Goal: Task Accomplishment & Management: Manage account settings

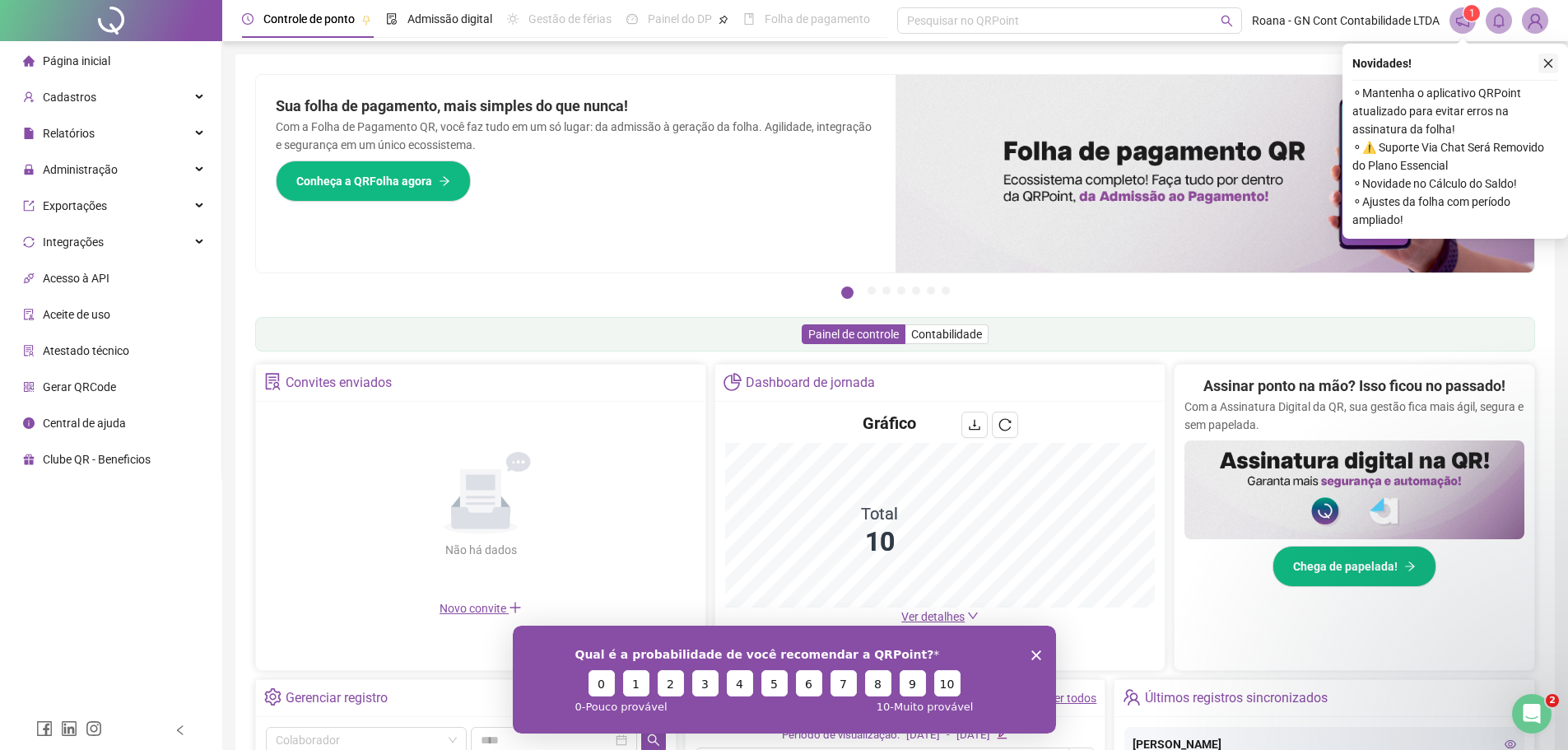
click at [1551, 65] on icon "close" at bounding box center [1547, 63] width 11 height 11
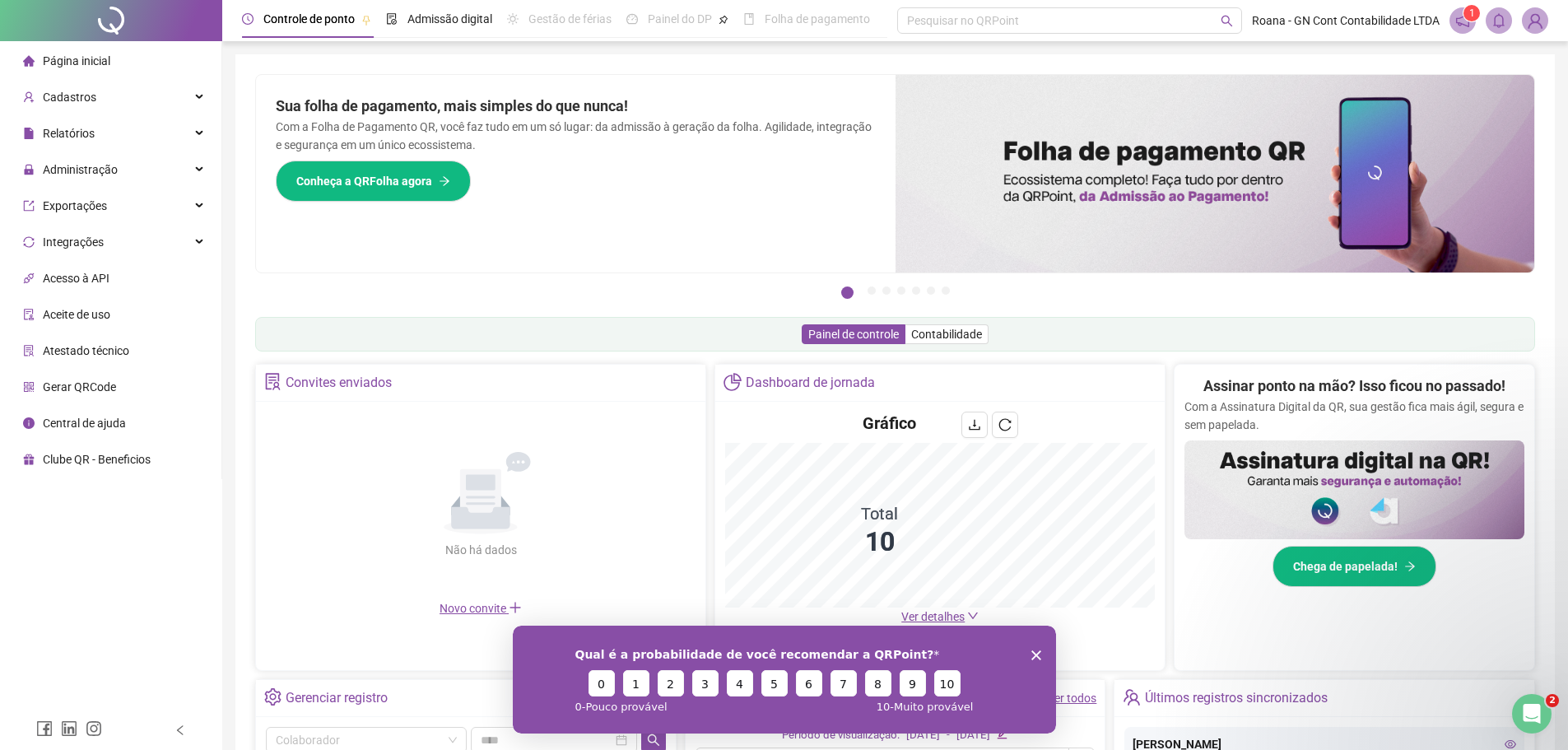
click at [92, 315] on span "Aceite de uso" at bounding box center [77, 314] width 67 height 13
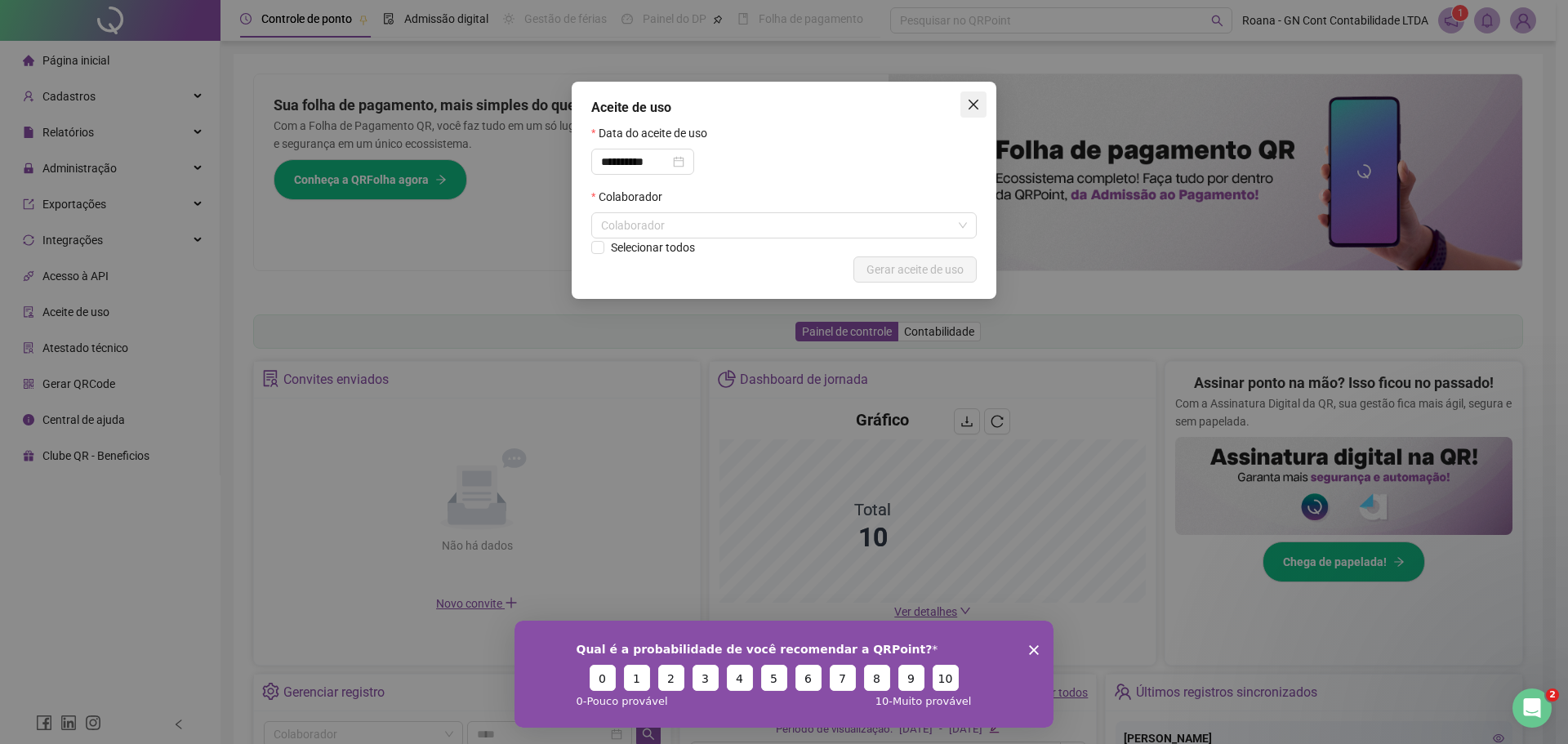
click at [980, 99] on span "Close" at bounding box center [973, 104] width 26 height 13
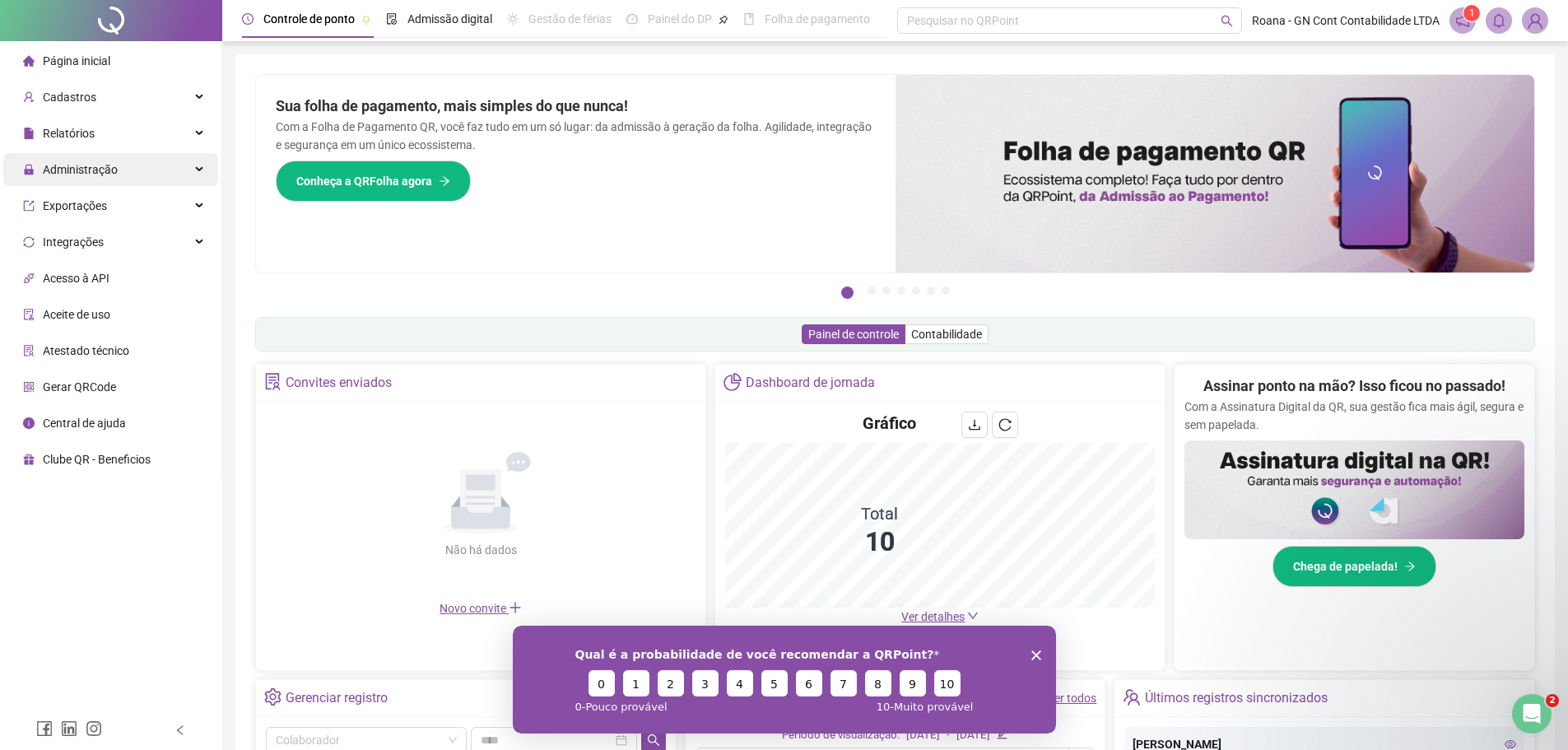
click at [83, 169] on span "Administração" at bounding box center [80, 169] width 75 height 13
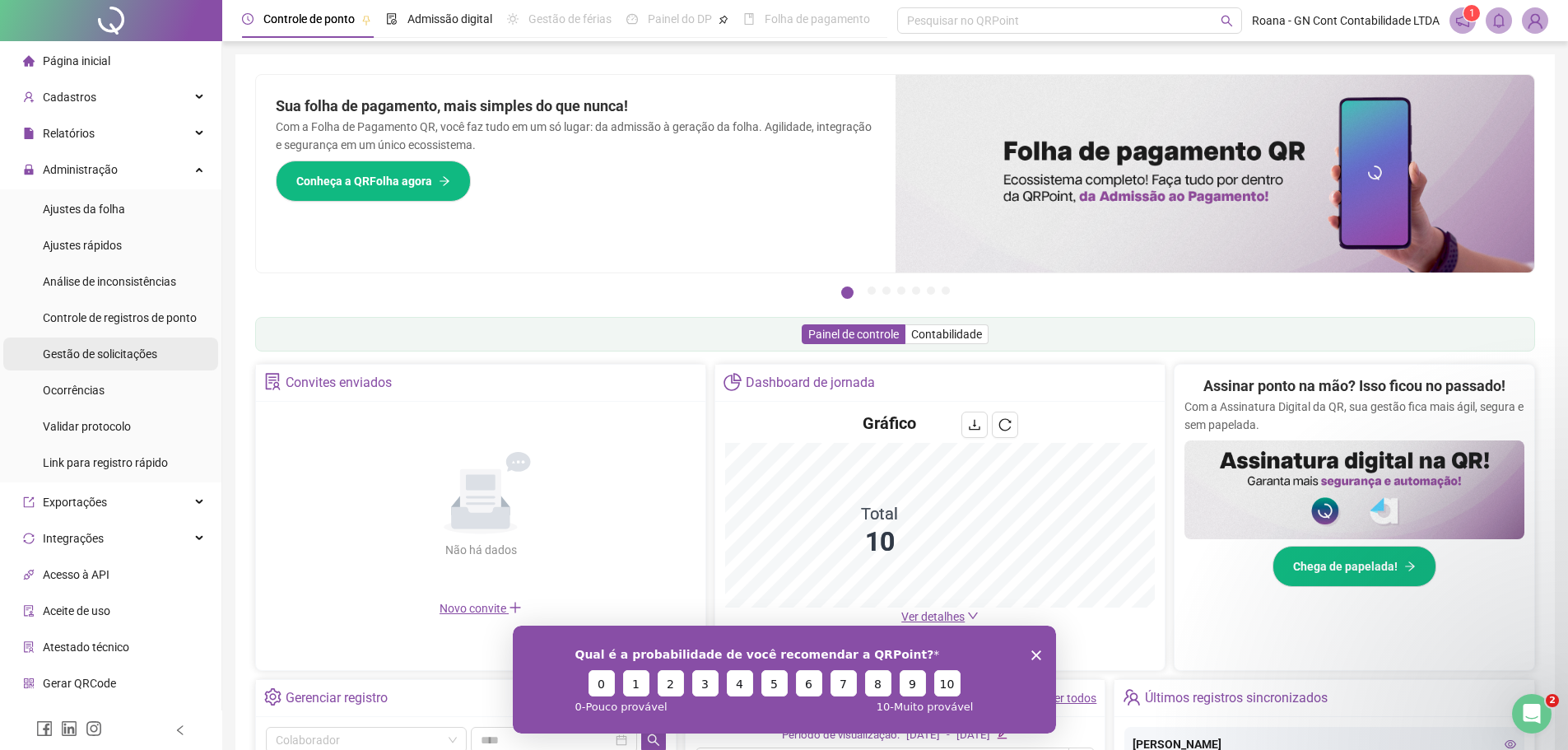
click at [129, 353] on span "Gestão de solicitações" at bounding box center [100, 353] width 114 height 13
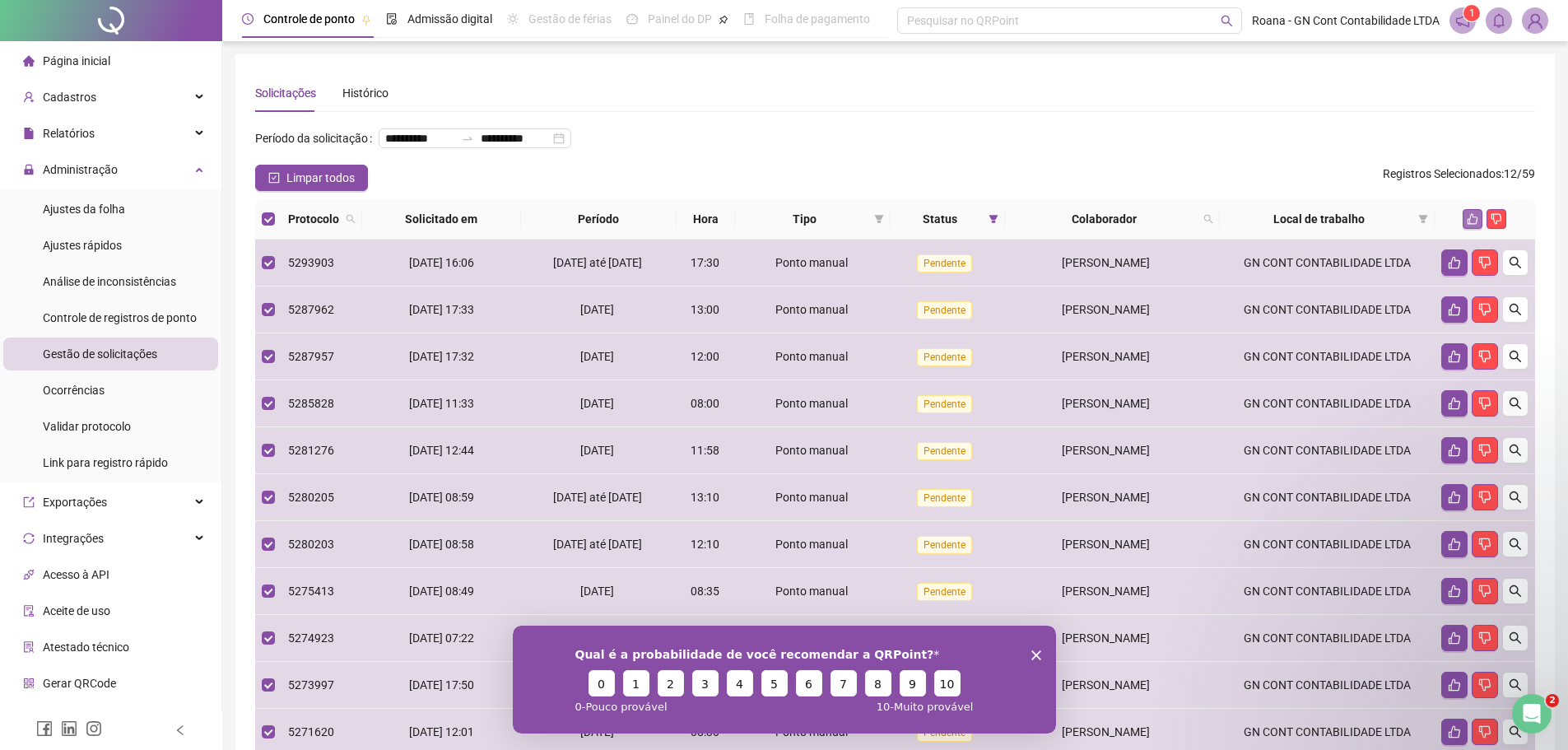
click at [1470, 229] on button "button" at bounding box center [1472, 219] width 20 height 20
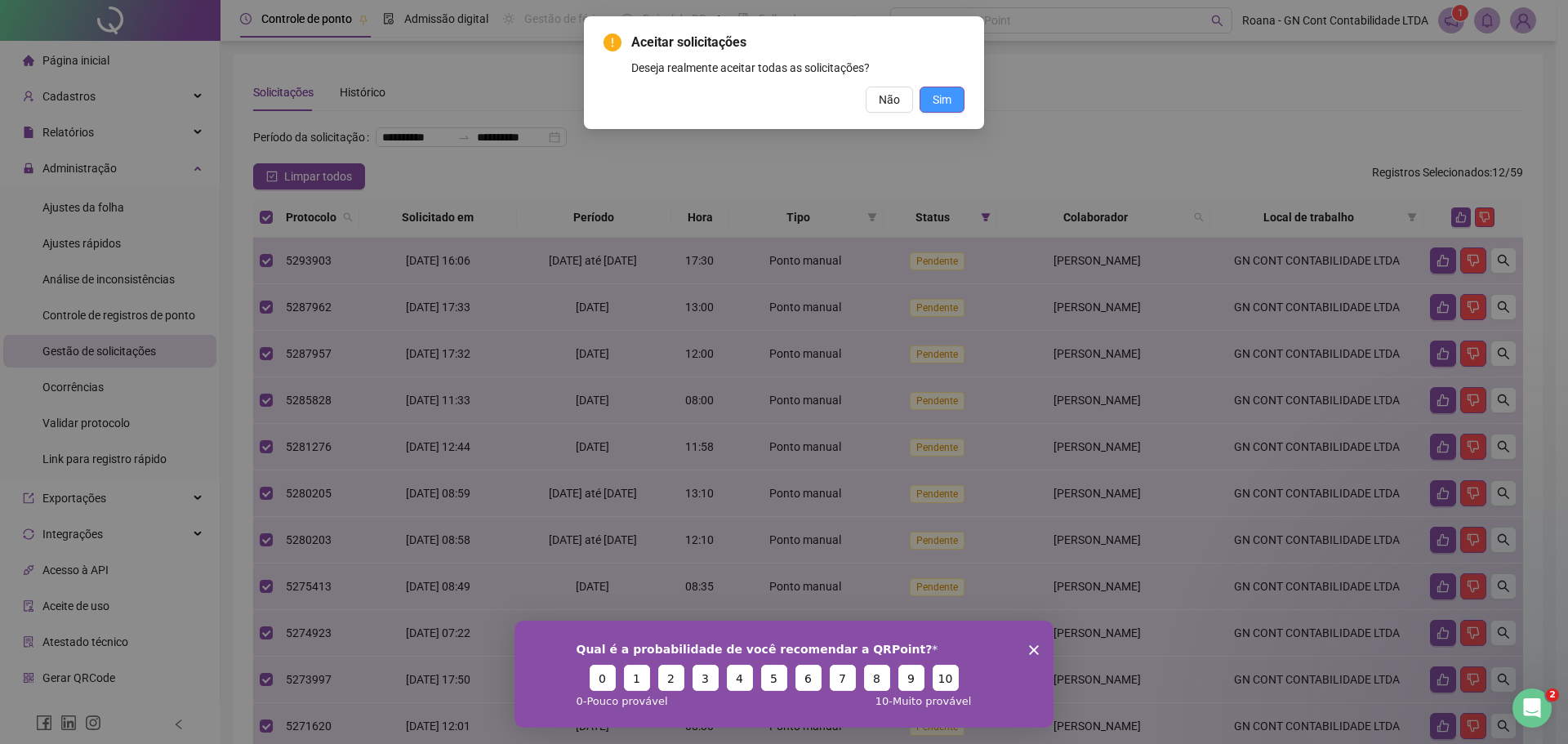
click at [958, 99] on button "Sim" at bounding box center [942, 99] width 45 height 26
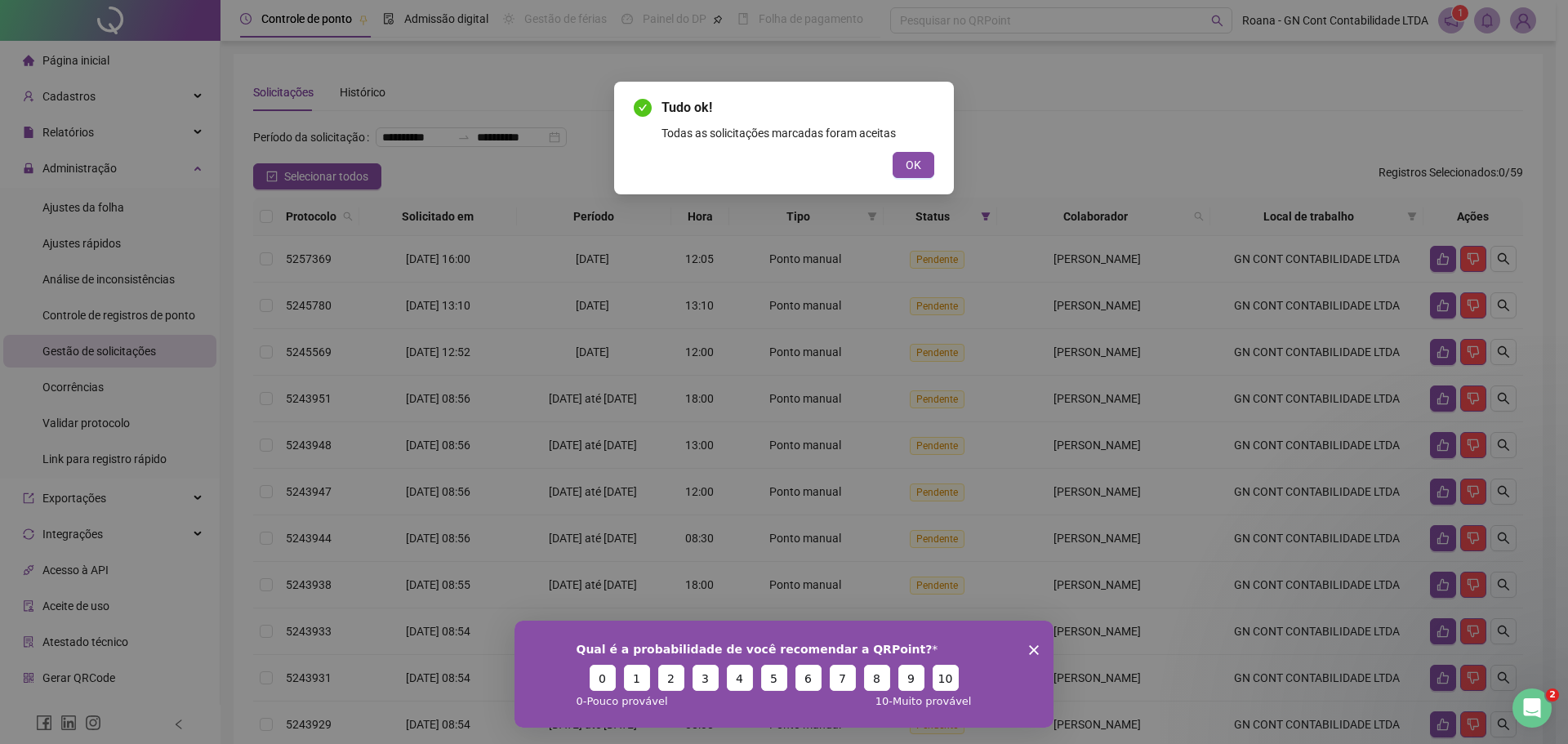
click at [912, 171] on span "OK" at bounding box center [913, 165] width 15 height 18
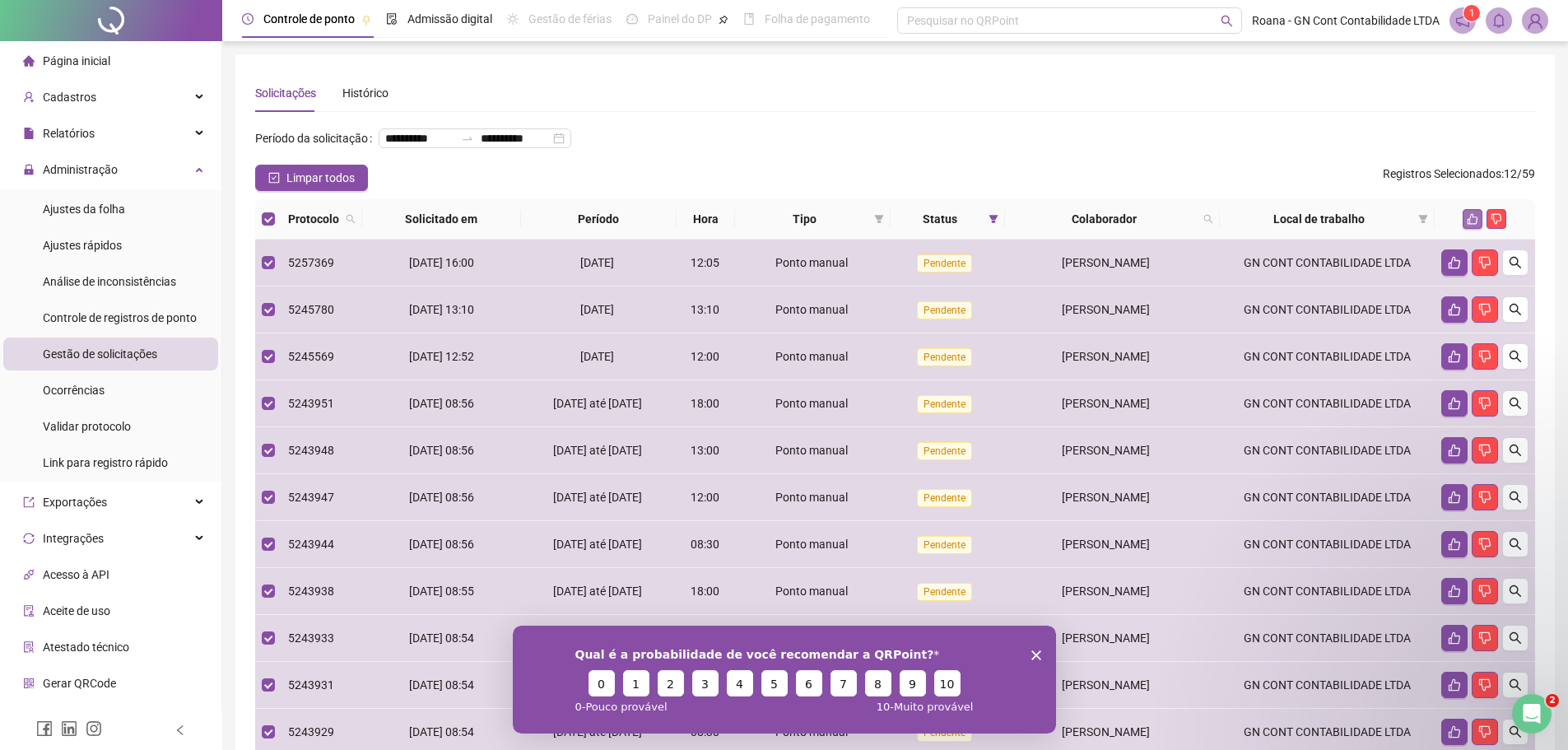
click at [1472, 225] on icon "like" at bounding box center [1471, 219] width 11 height 11
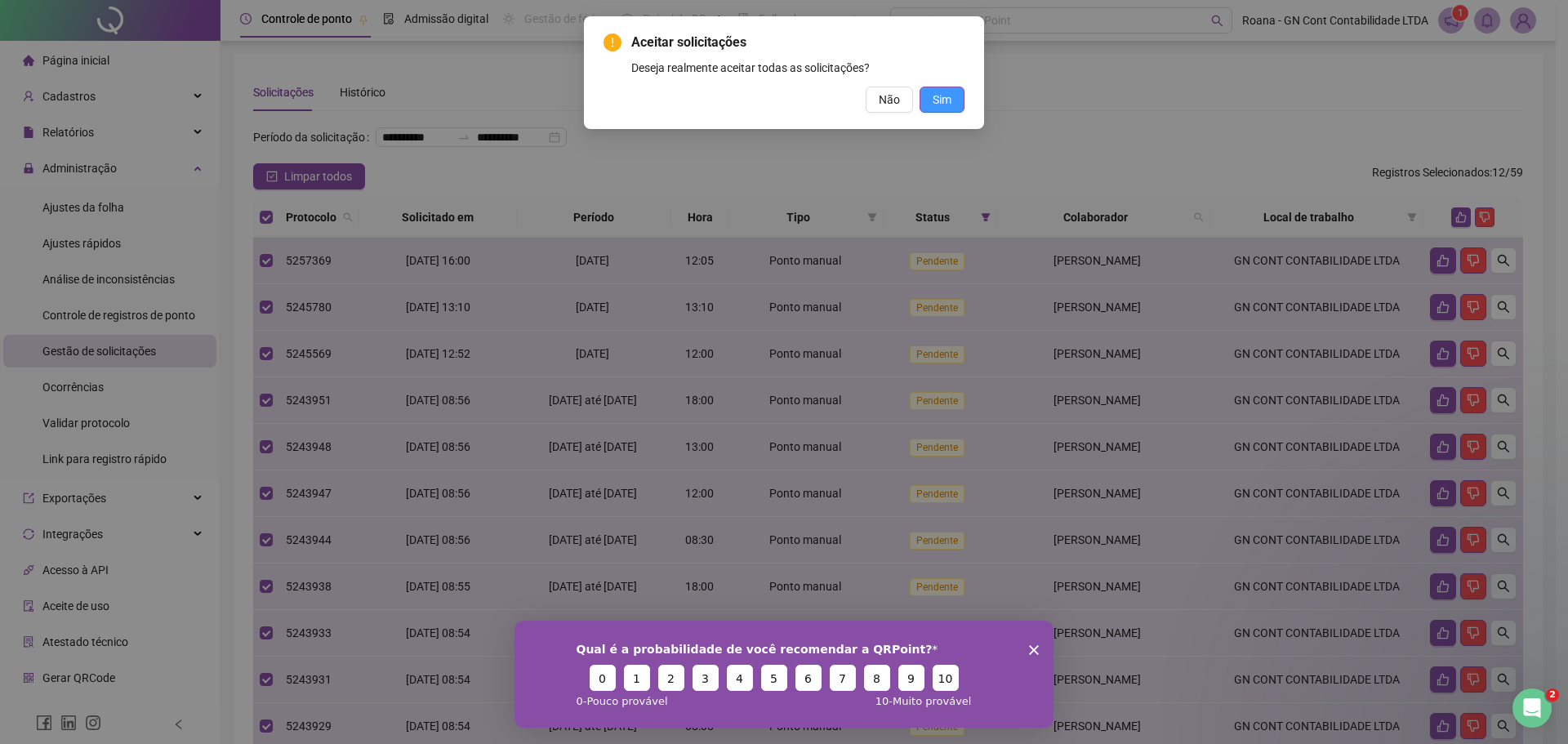
click at [927, 100] on button "Sim" at bounding box center [942, 99] width 45 height 26
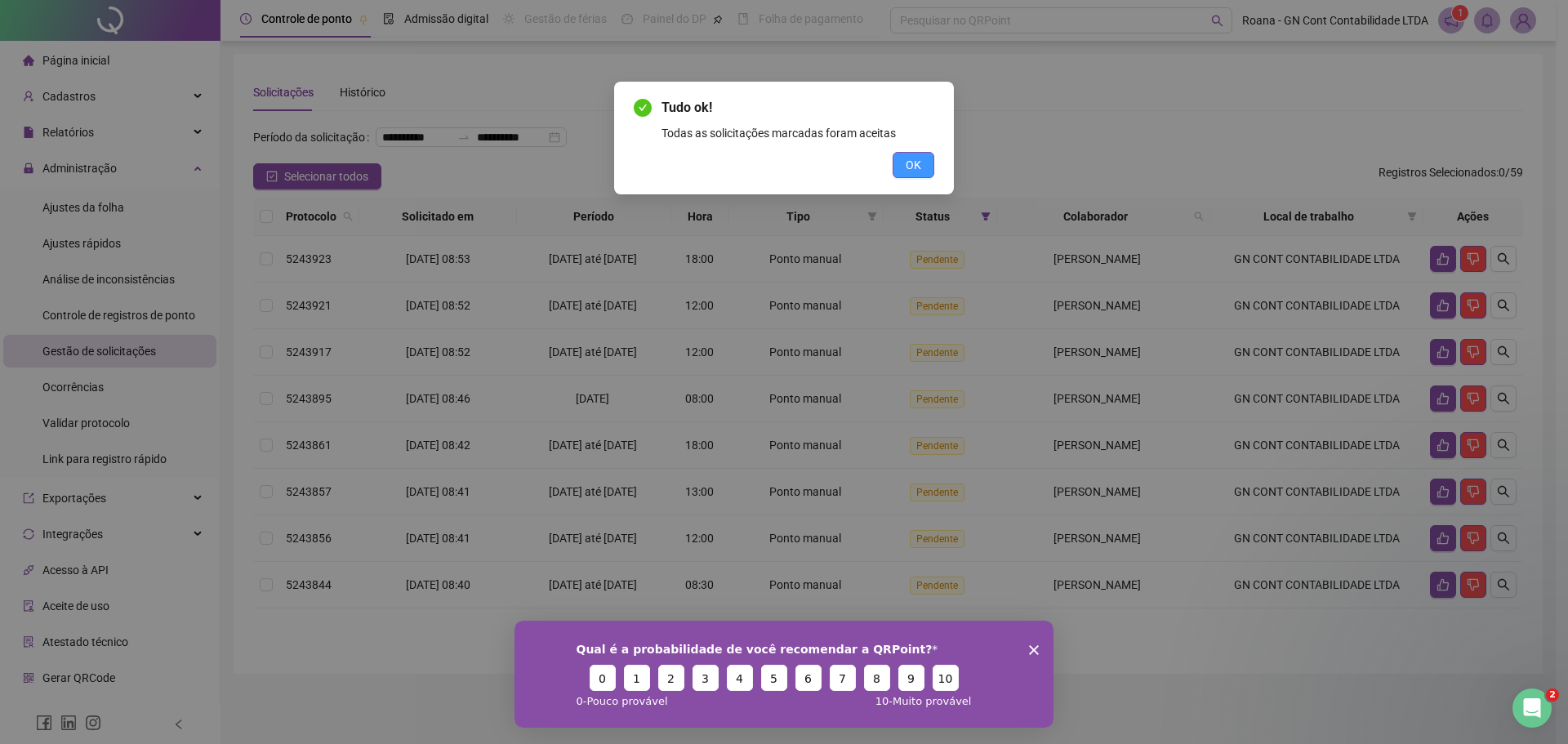
click at [906, 159] on span "OK" at bounding box center [913, 165] width 15 height 18
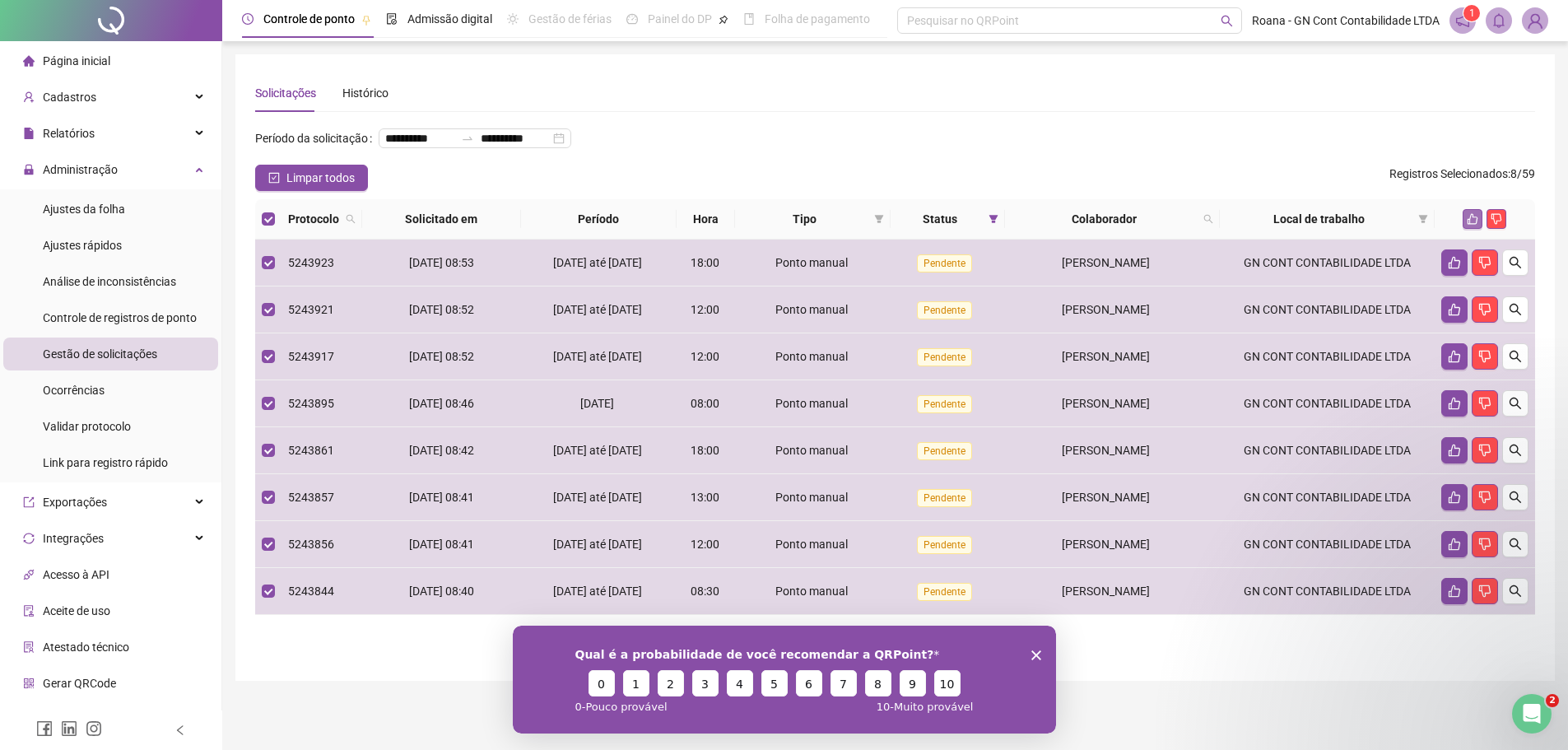
click at [1467, 225] on icon "like" at bounding box center [1471, 219] width 11 height 11
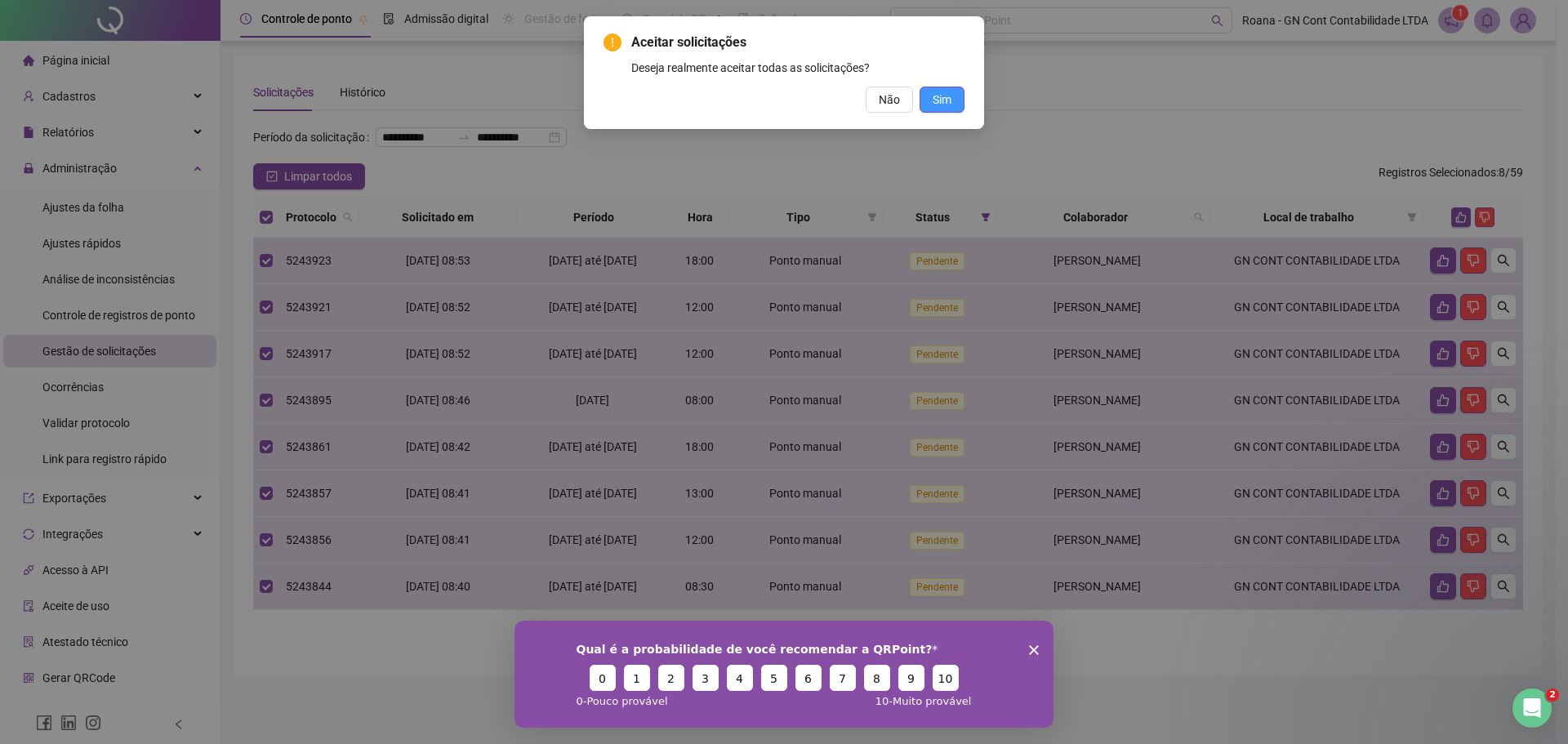
click at [937, 105] on span "Sim" at bounding box center [942, 99] width 19 height 18
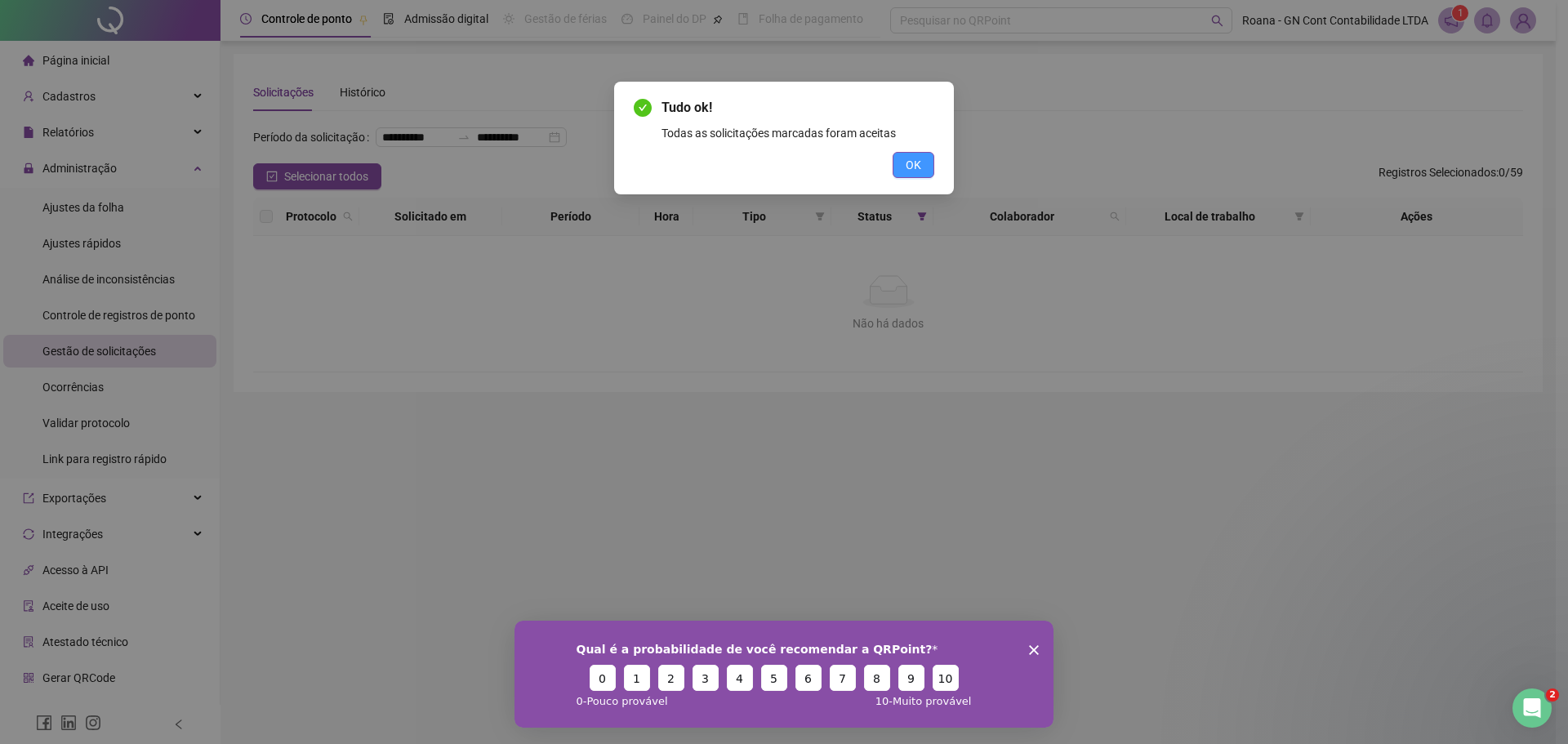
click at [915, 169] on span "OK" at bounding box center [913, 165] width 15 height 18
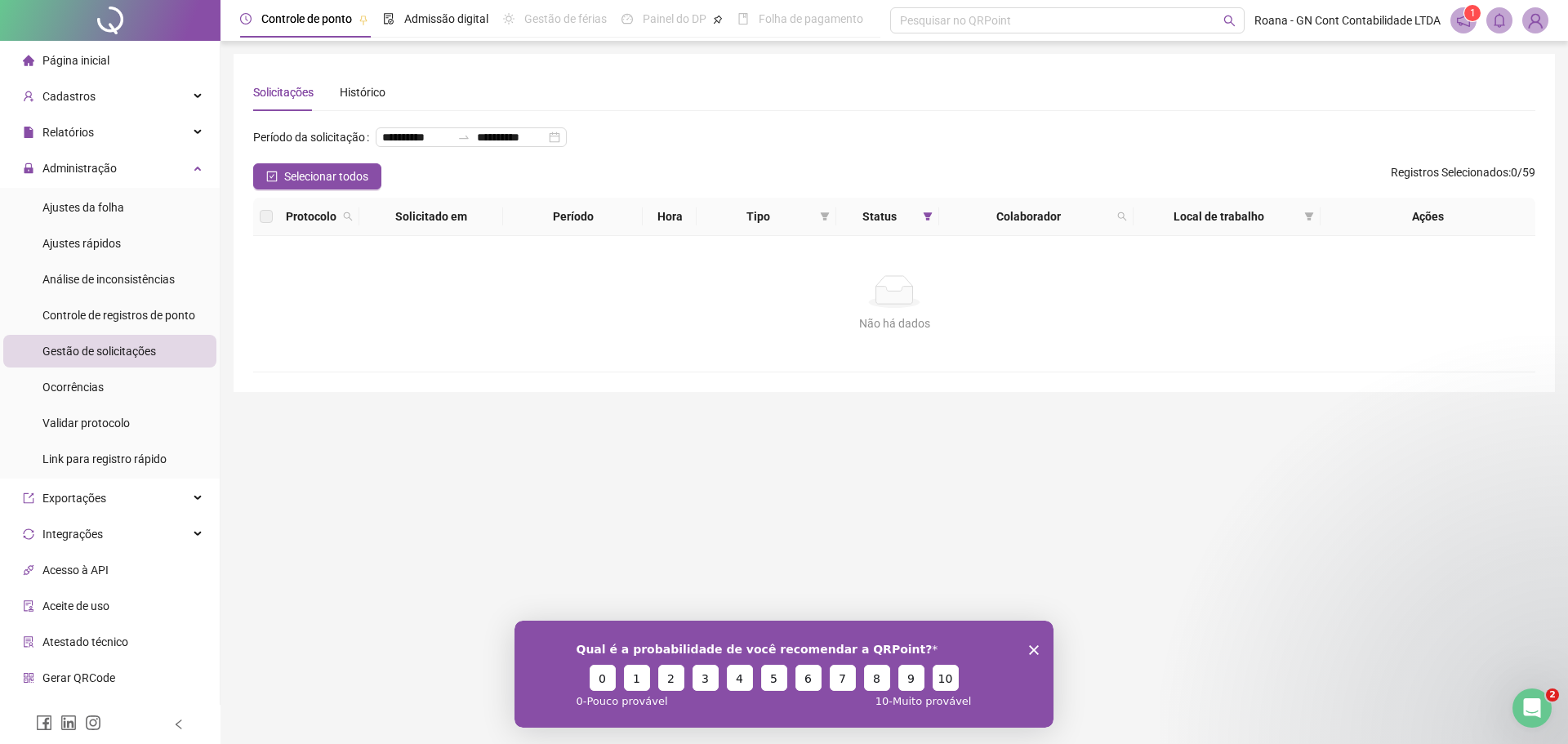
click at [353, 308] on div "Não há dados" at bounding box center [894, 291] width 1243 height 33
click at [111, 205] on span "Ajustes da folha" at bounding box center [83, 207] width 81 height 13
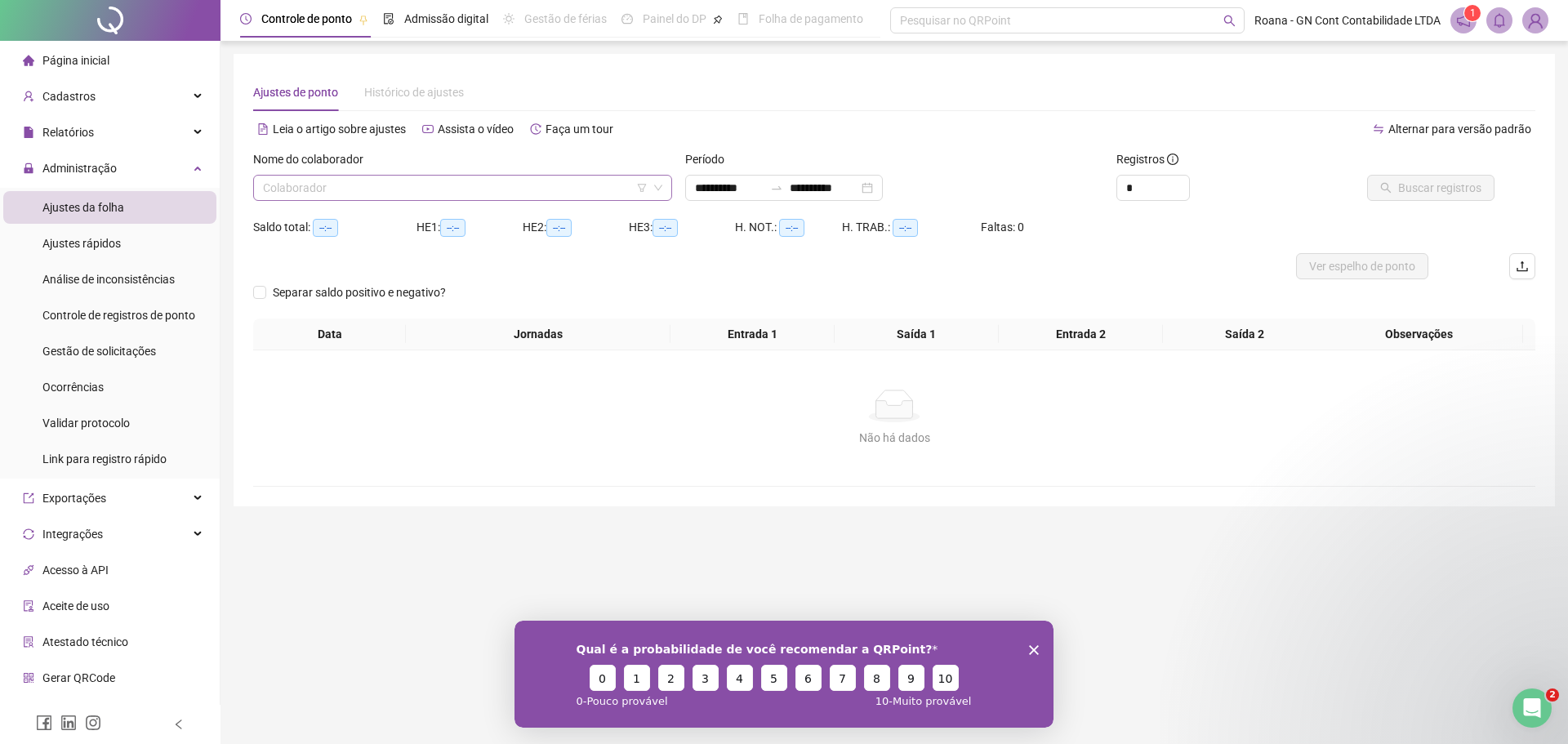
click at [461, 192] on input "search" at bounding box center [455, 188] width 385 height 25
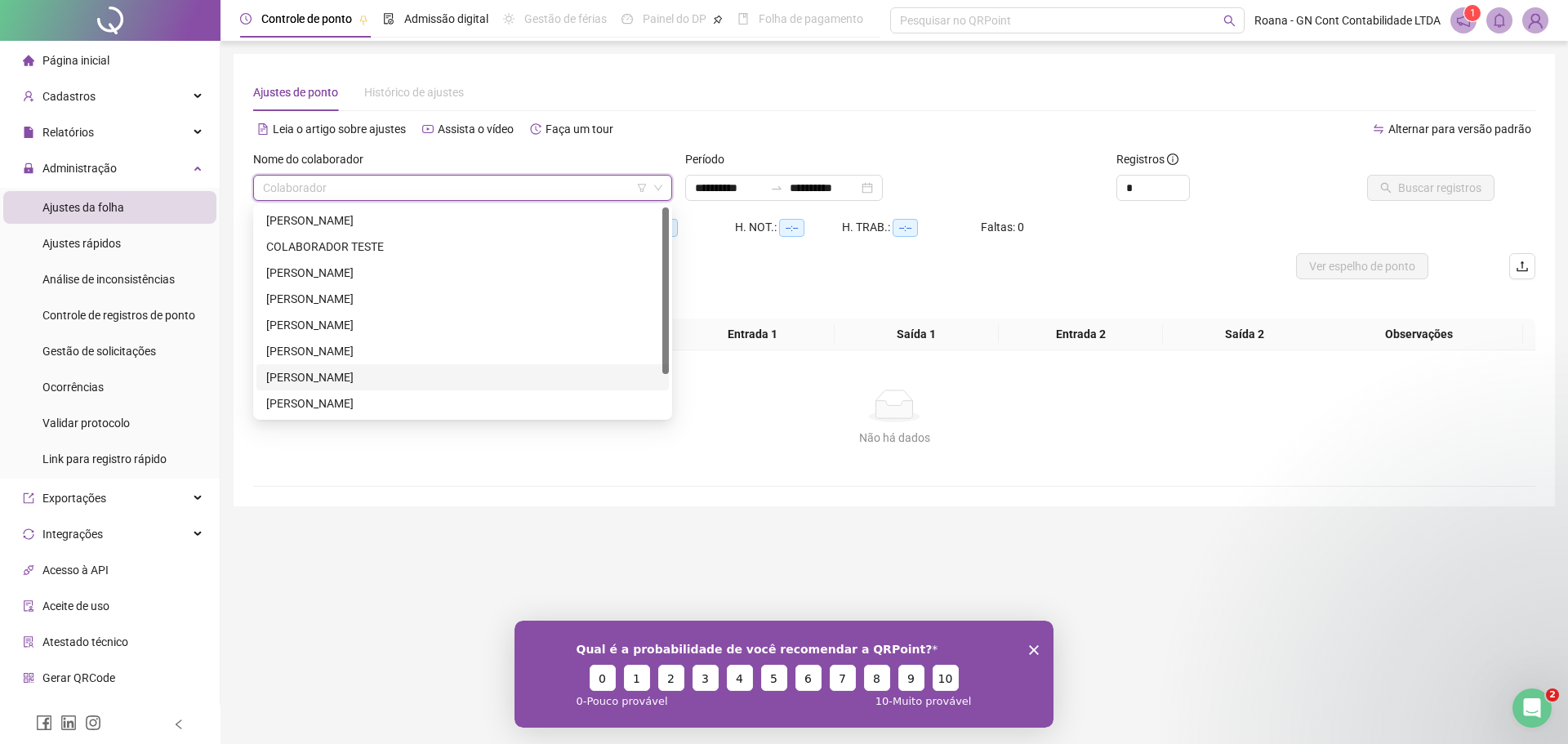
click at [399, 381] on div "[PERSON_NAME]" at bounding box center [463, 377] width 393 height 18
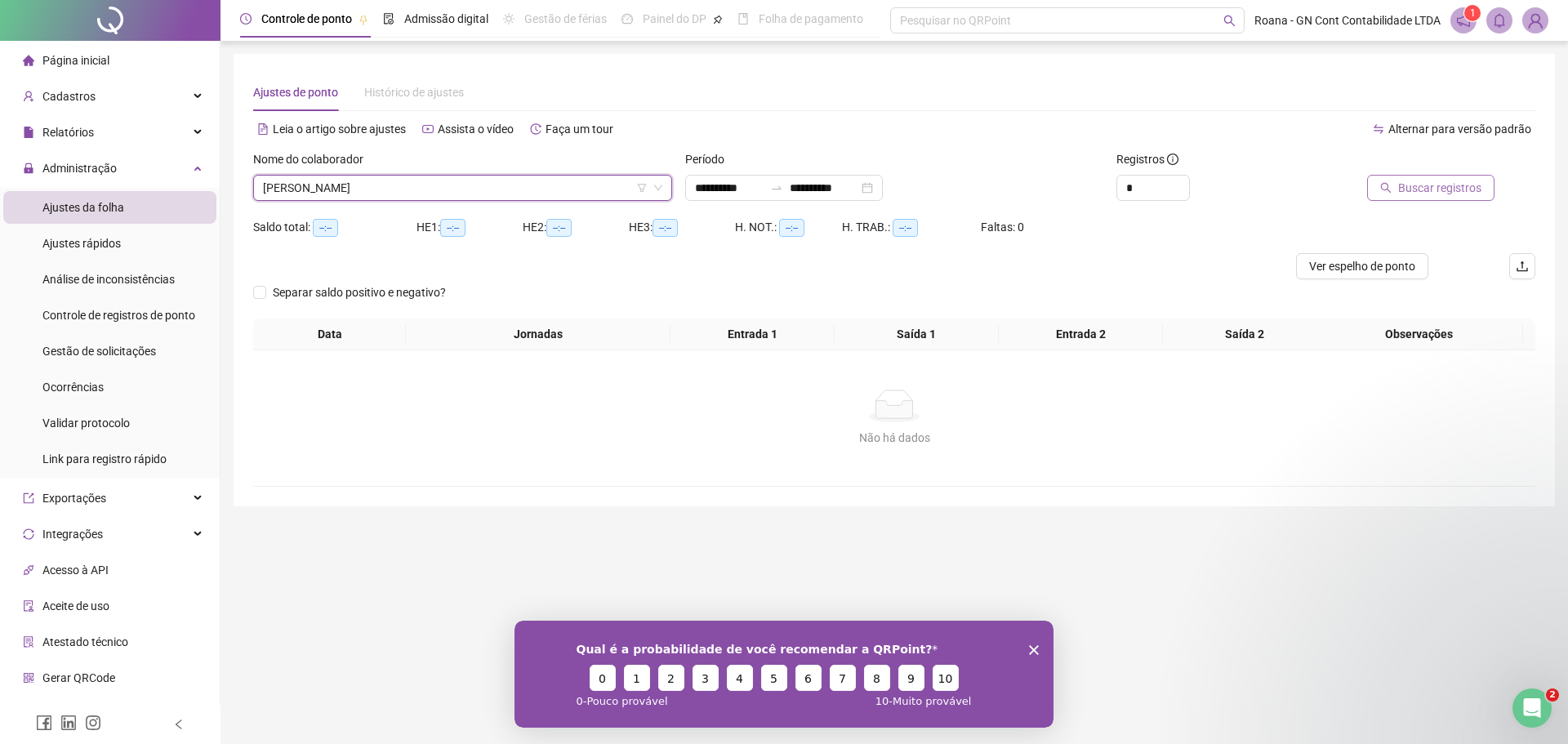
click at [1437, 192] on span "Buscar registros" at bounding box center [1439, 188] width 83 height 18
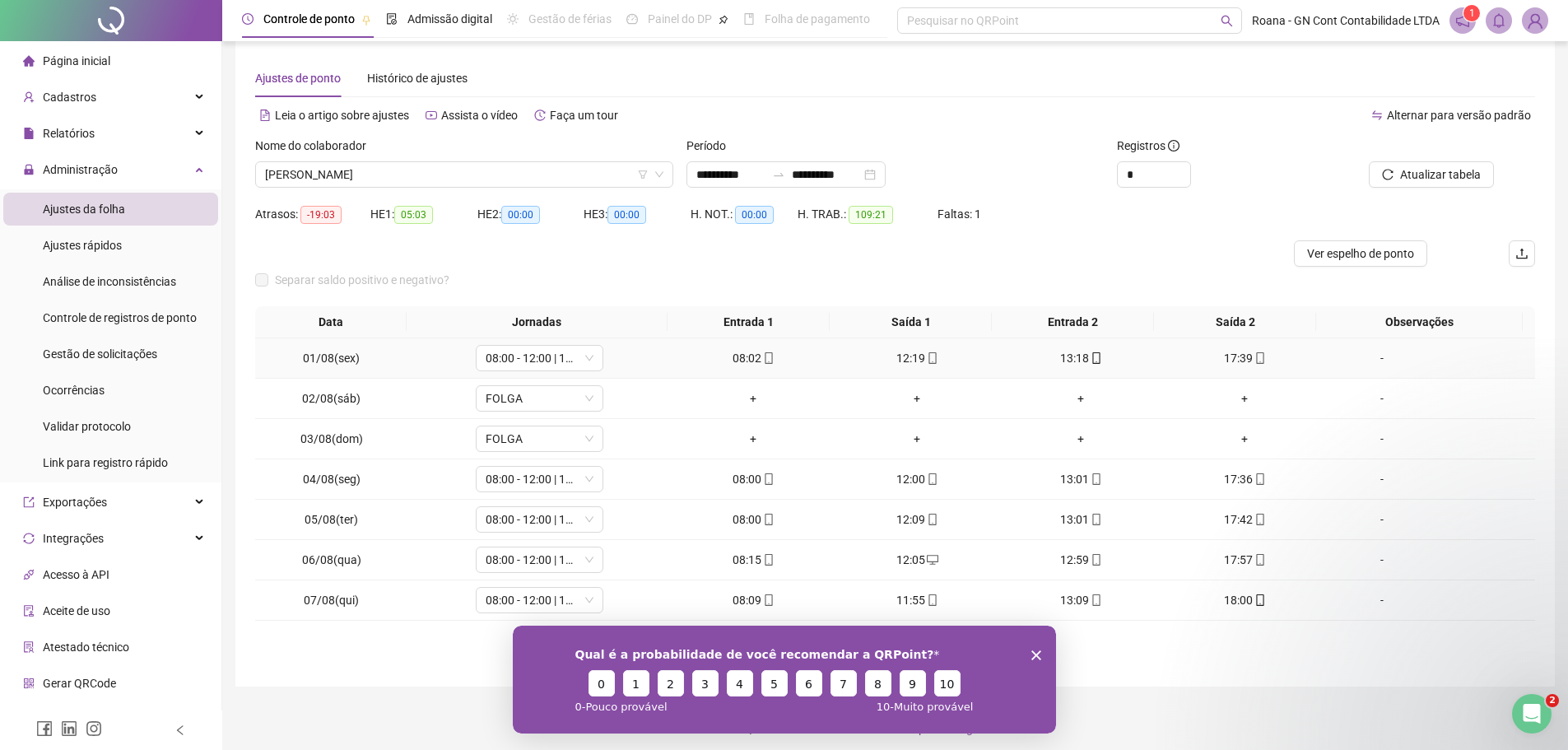
scroll to position [22, 0]
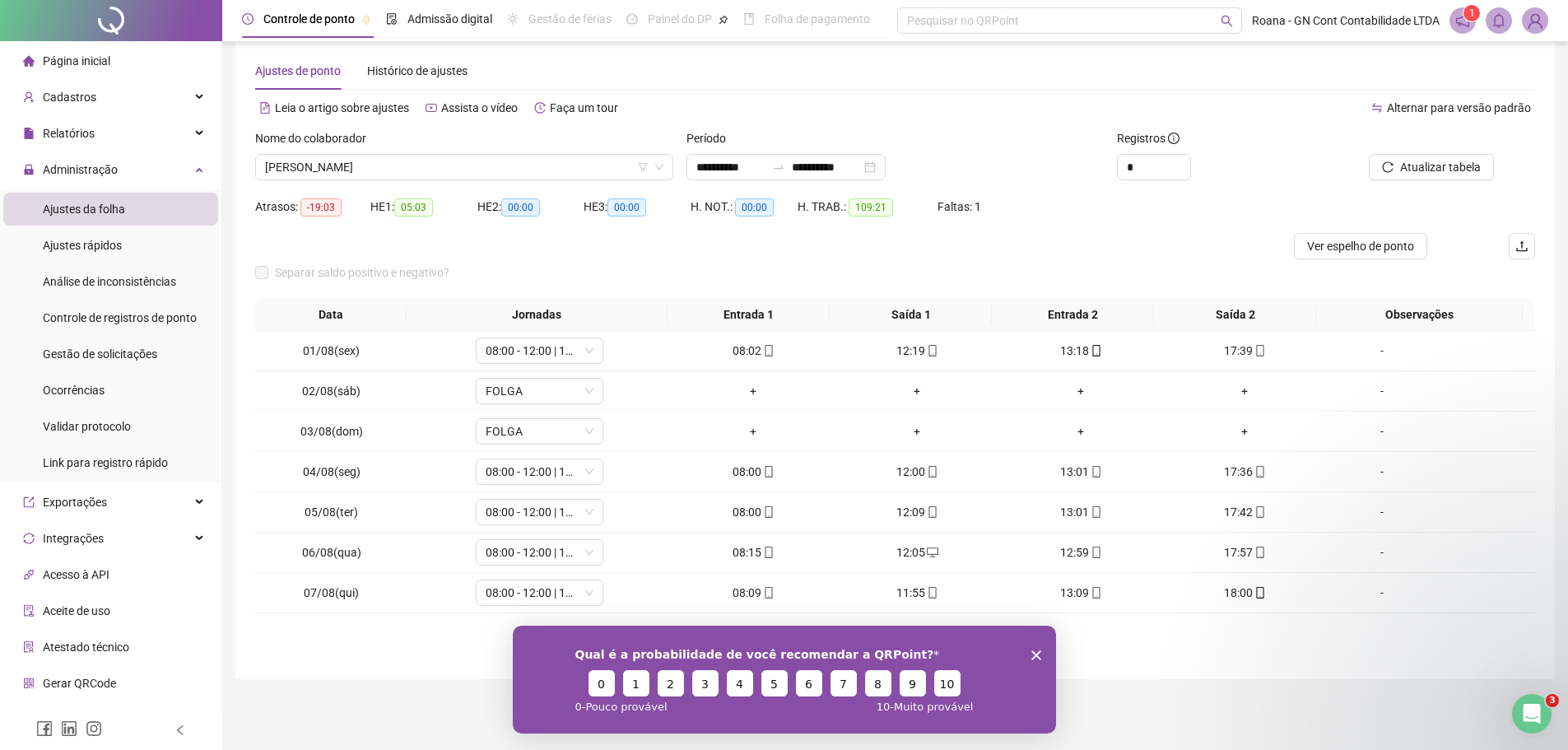
click at [1032, 651] on icon "Encerrar pesquisa" at bounding box center [1035, 654] width 10 height 10
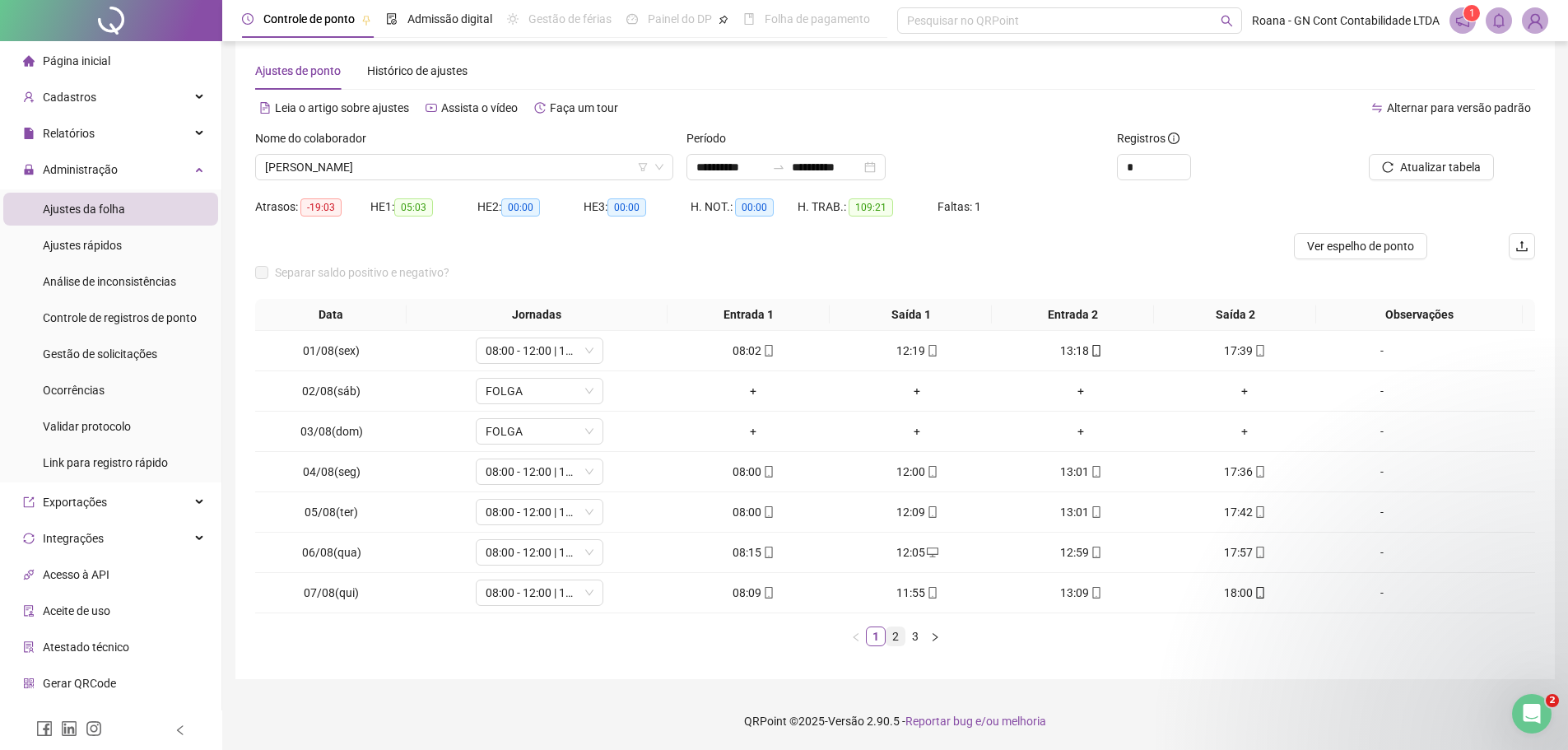
click at [894, 633] on link "2" at bounding box center [895, 636] width 18 height 18
click at [917, 643] on link "3" at bounding box center [915, 636] width 18 height 18
click at [1073, 557] on div "18:02" at bounding box center [1081, 552] width 150 height 18
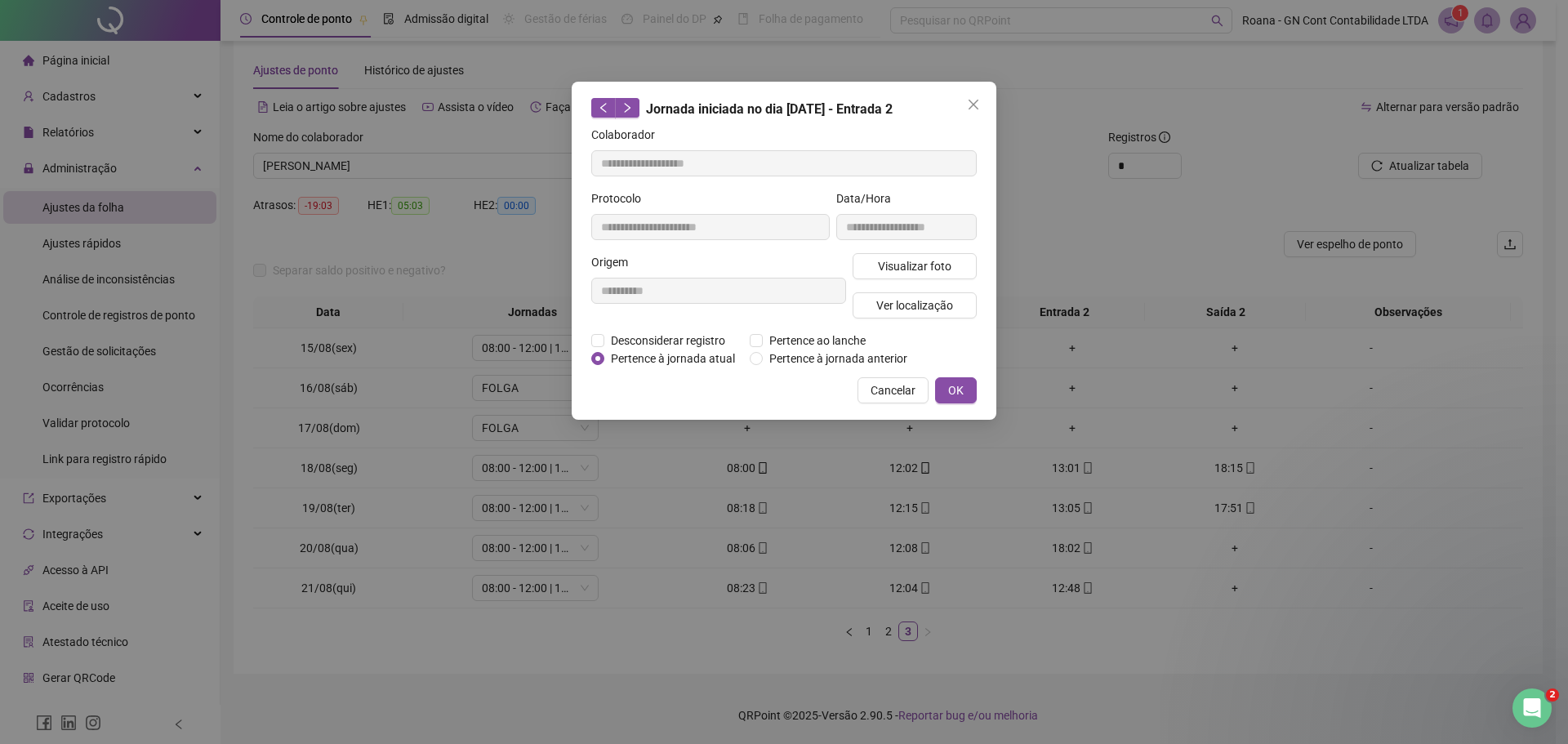
type input "**********"
click at [693, 339] on span "Desconsiderar registro" at bounding box center [668, 340] width 128 height 18
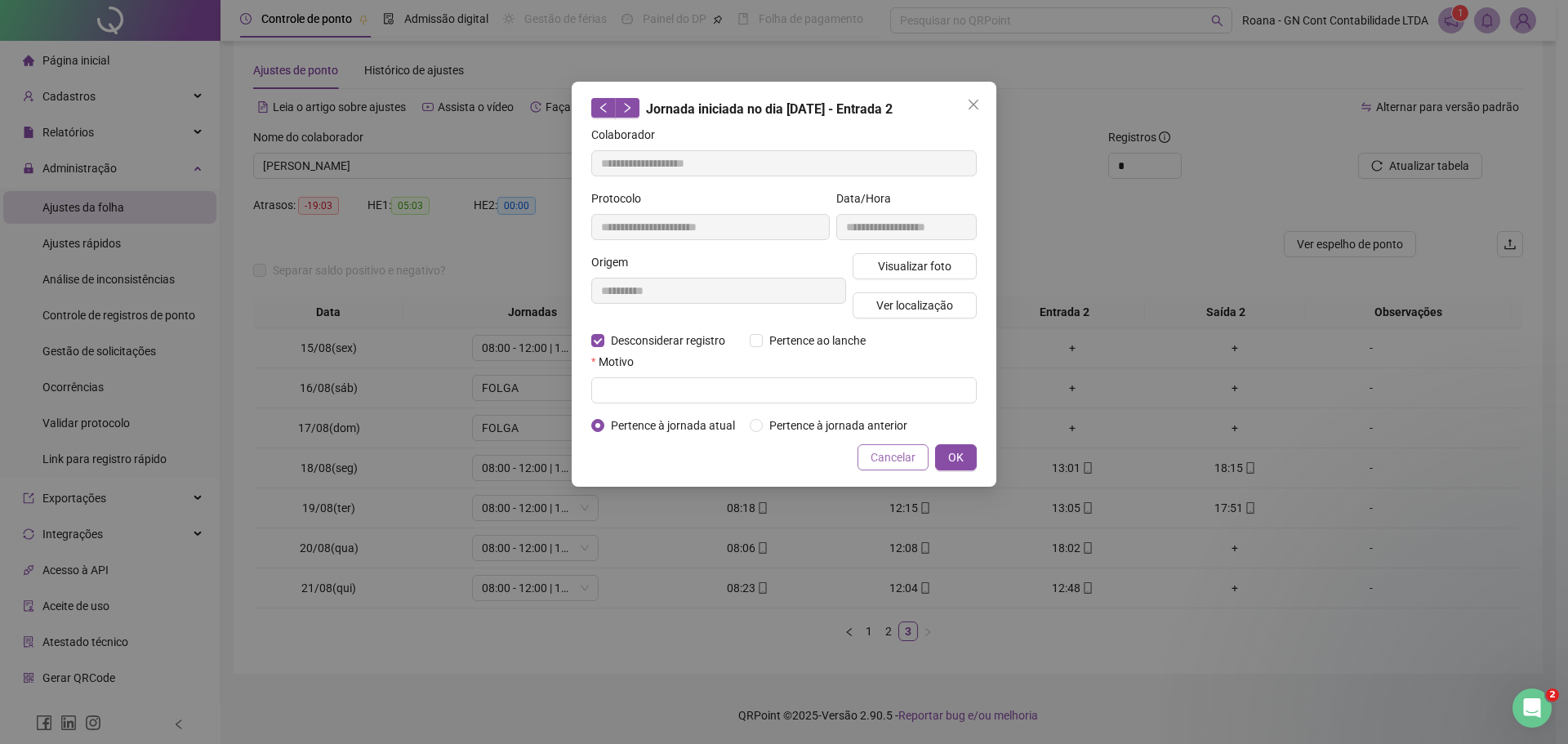
click at [876, 459] on span "Cancelar" at bounding box center [892, 457] width 45 height 18
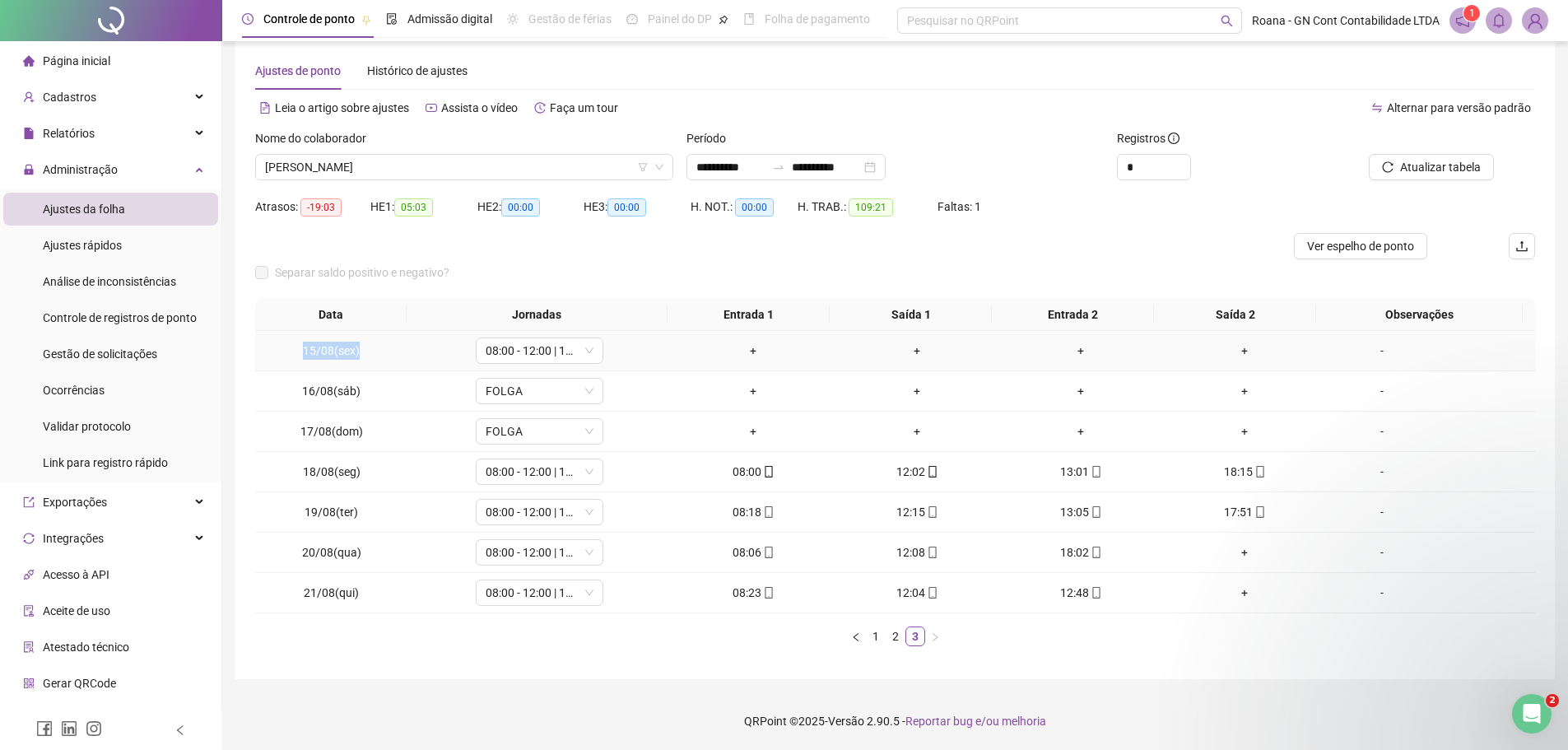
drag, startPoint x: 295, startPoint y: 350, endPoint x: 367, endPoint y: 350, distance: 72.0
click at [367, 350] on td "15/08(sex)" at bounding box center [331, 351] width 153 height 41
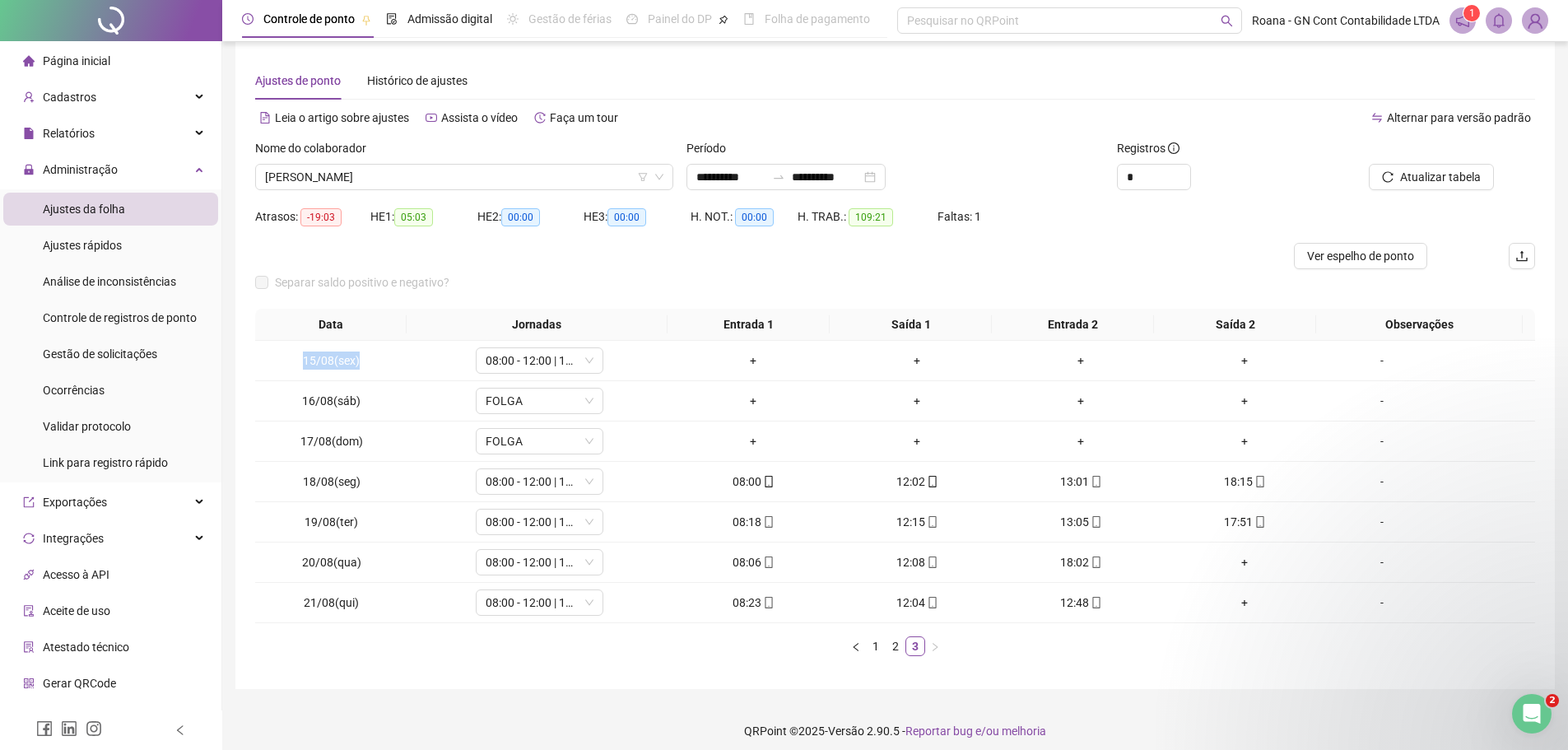
scroll to position [0, 0]
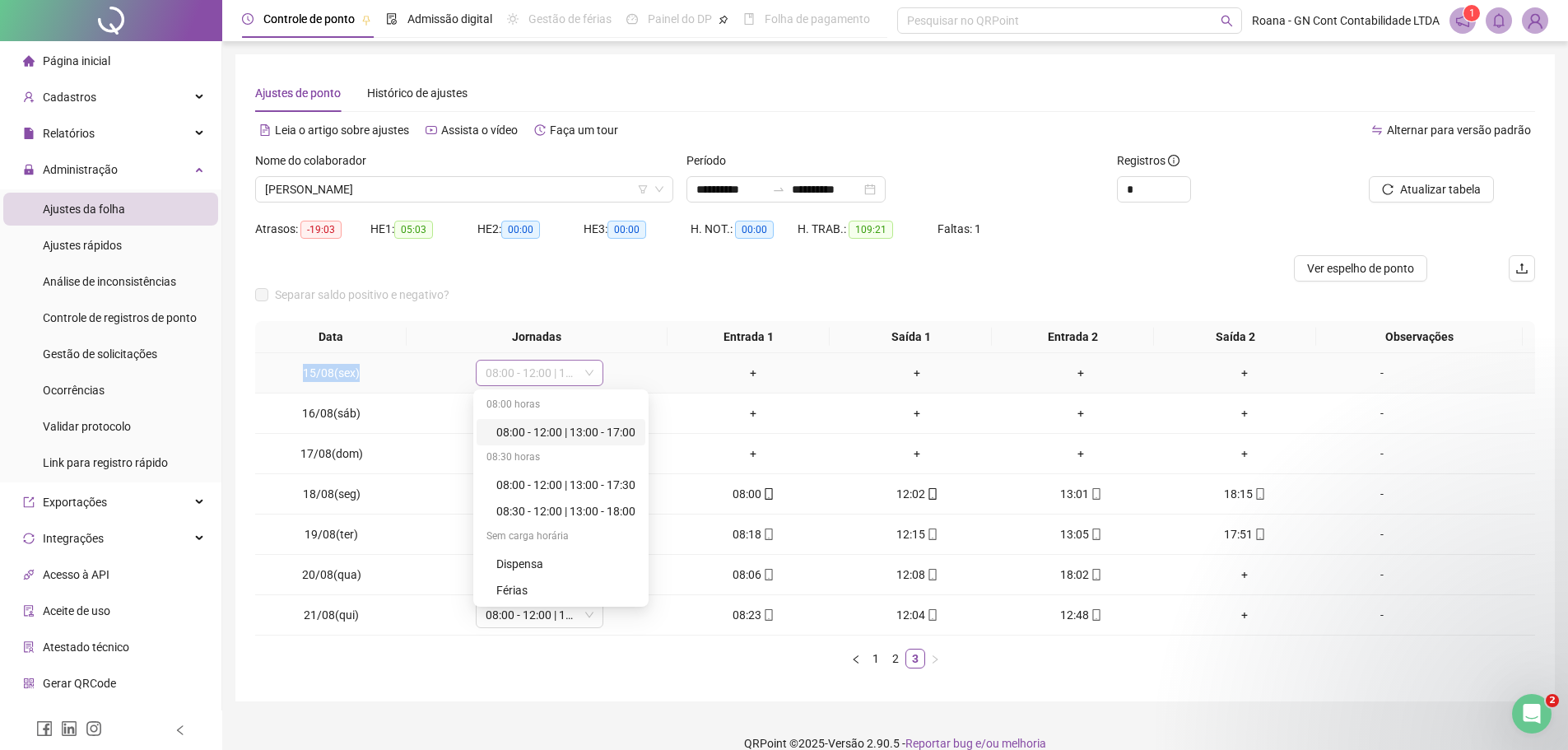
click at [587, 378] on span "08:00 - 12:00 | 13:00 - 17:30" at bounding box center [539, 372] width 108 height 25
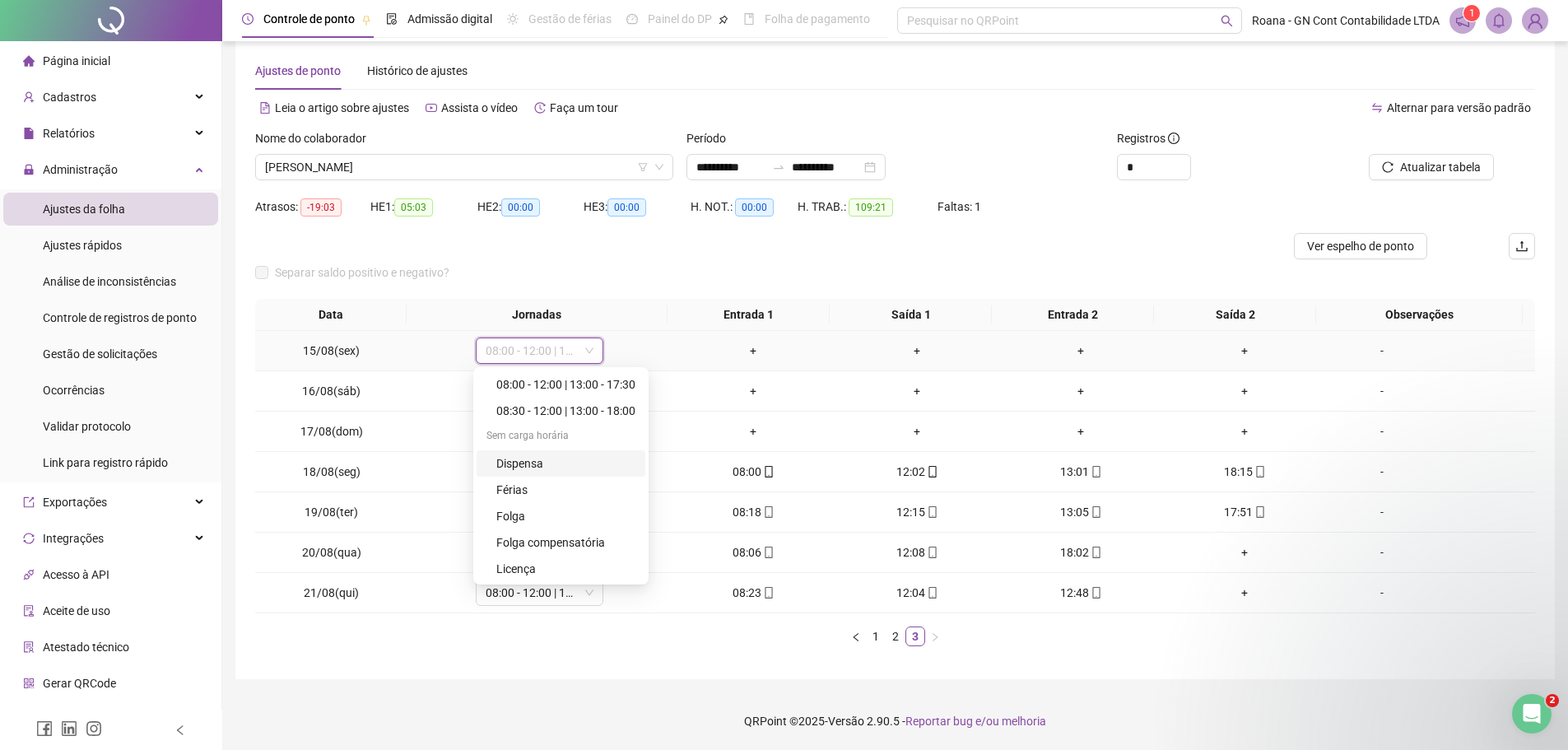
scroll to position [79, 0]
click at [555, 509] on div "Folga" at bounding box center [565, 515] width 139 height 18
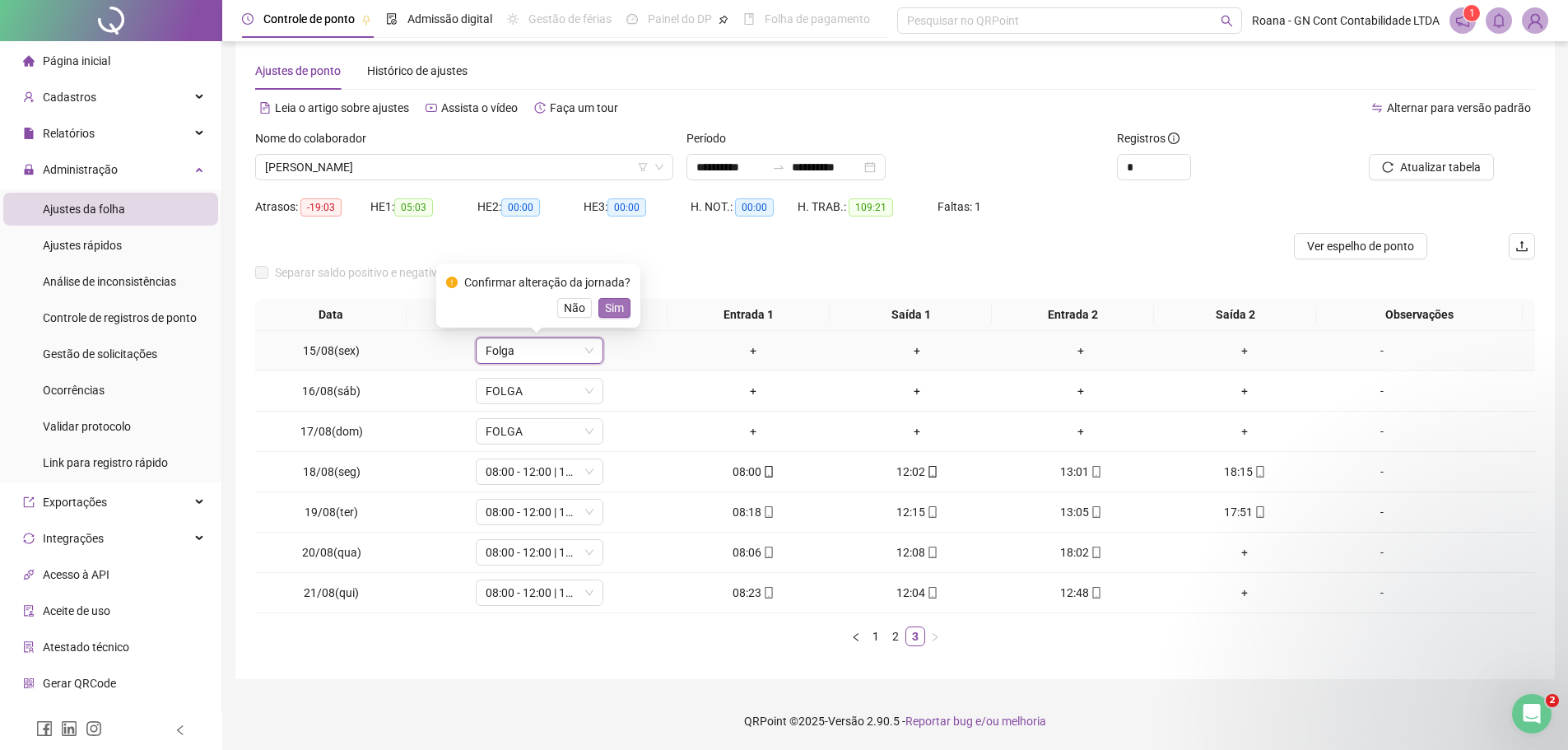
click at [616, 303] on span "Sim" at bounding box center [614, 308] width 19 height 18
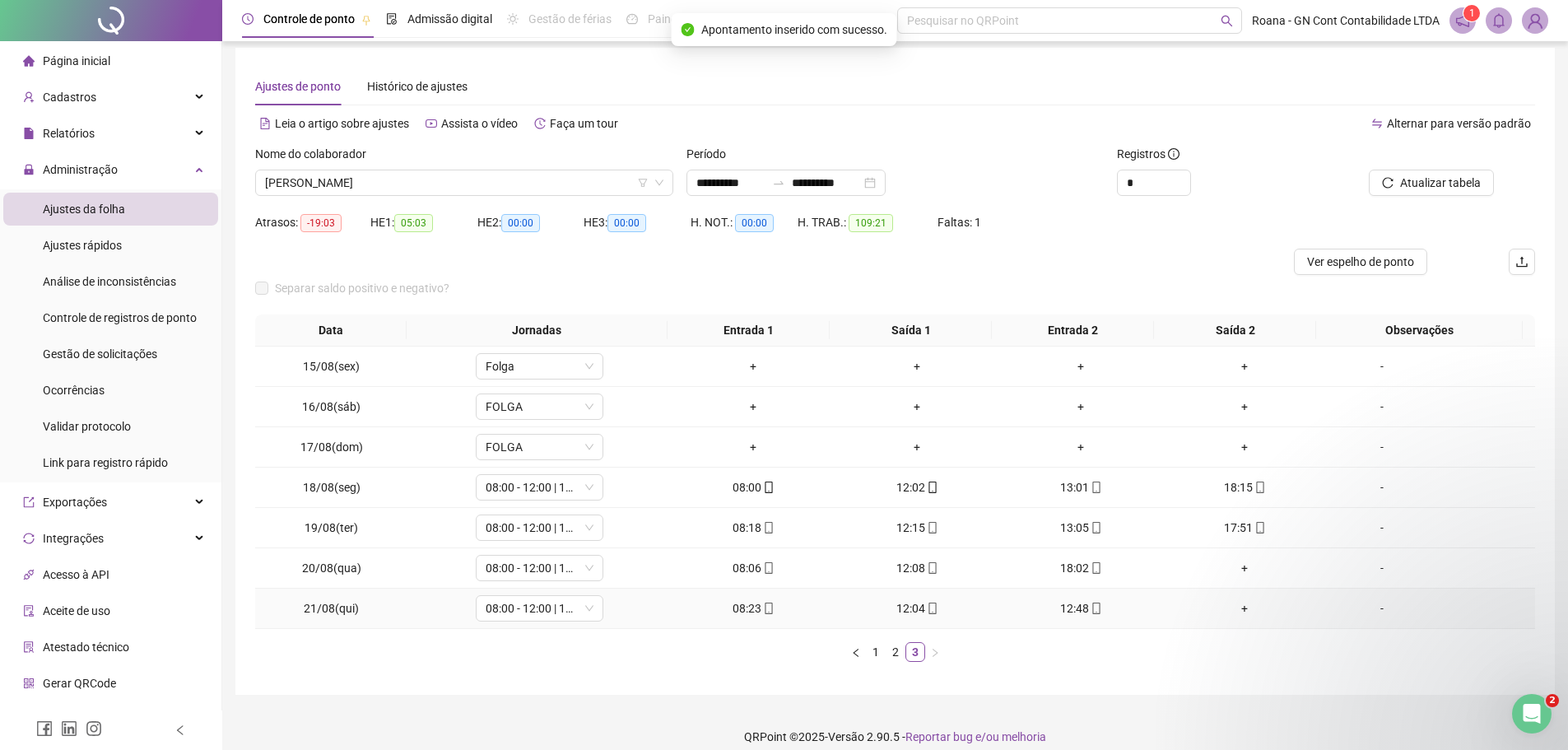
scroll to position [0, 0]
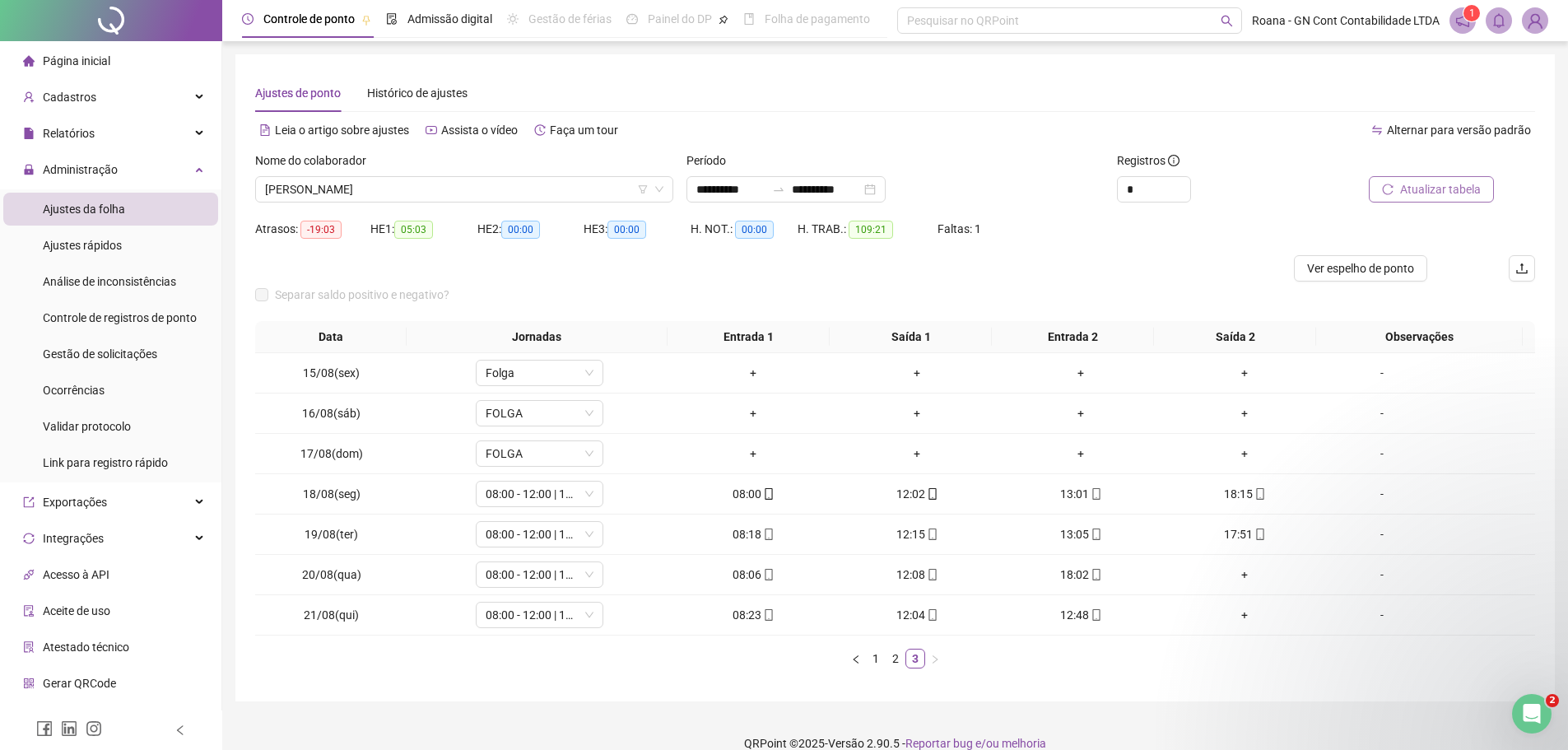
click at [1389, 194] on icon "reload" at bounding box center [1387, 188] width 11 height 11
click at [1075, 575] on div "18:02" at bounding box center [1081, 574] width 150 height 18
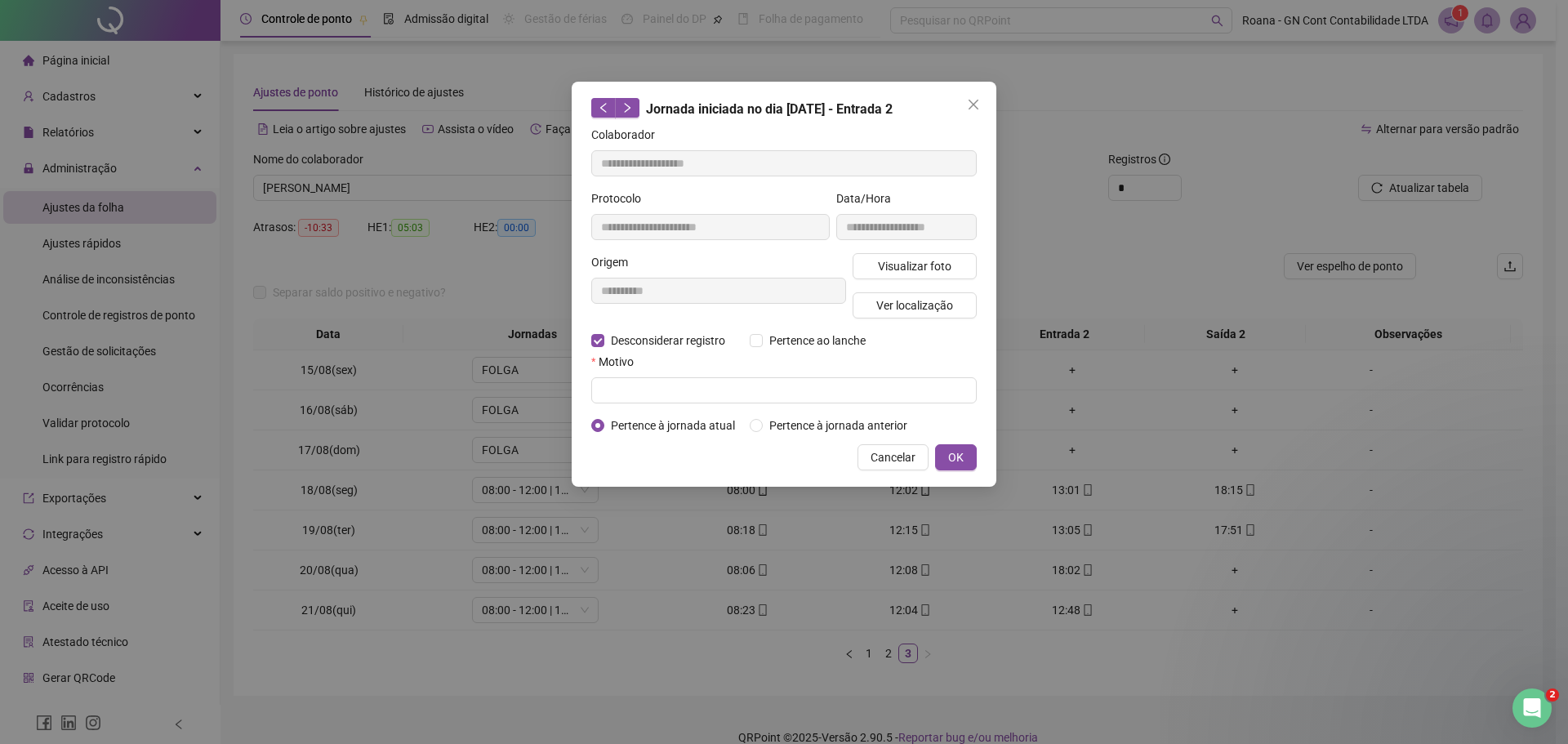
click at [870, 641] on div "**********" at bounding box center [784, 372] width 1568 height 744
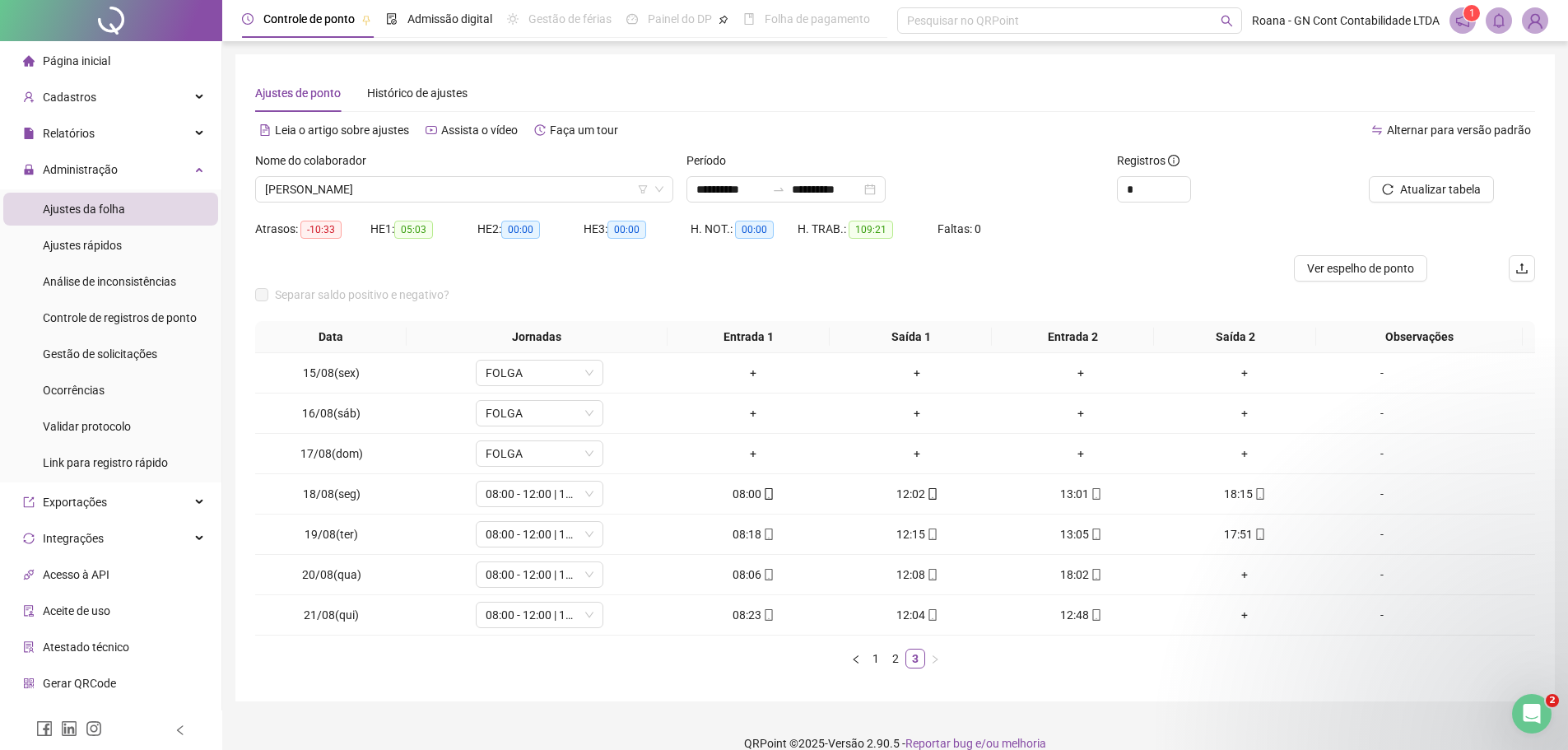
click at [125, 212] on li "Ajustes da folha" at bounding box center [111, 209] width 215 height 33
click at [119, 247] on span "Ajustes rápidos" at bounding box center [82, 245] width 79 height 13
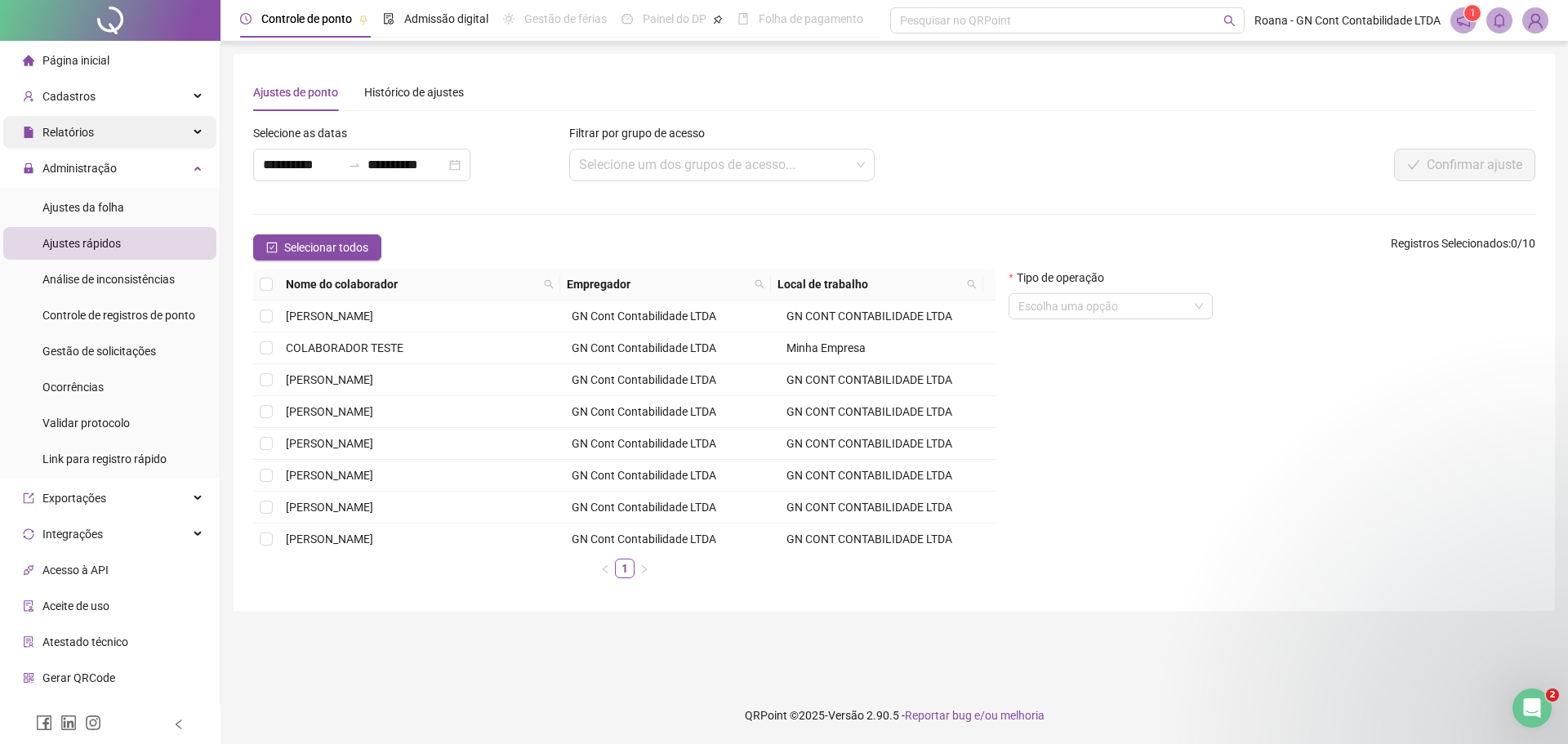
click at [79, 119] on span "Relatórios" at bounding box center [58, 132] width 71 height 33
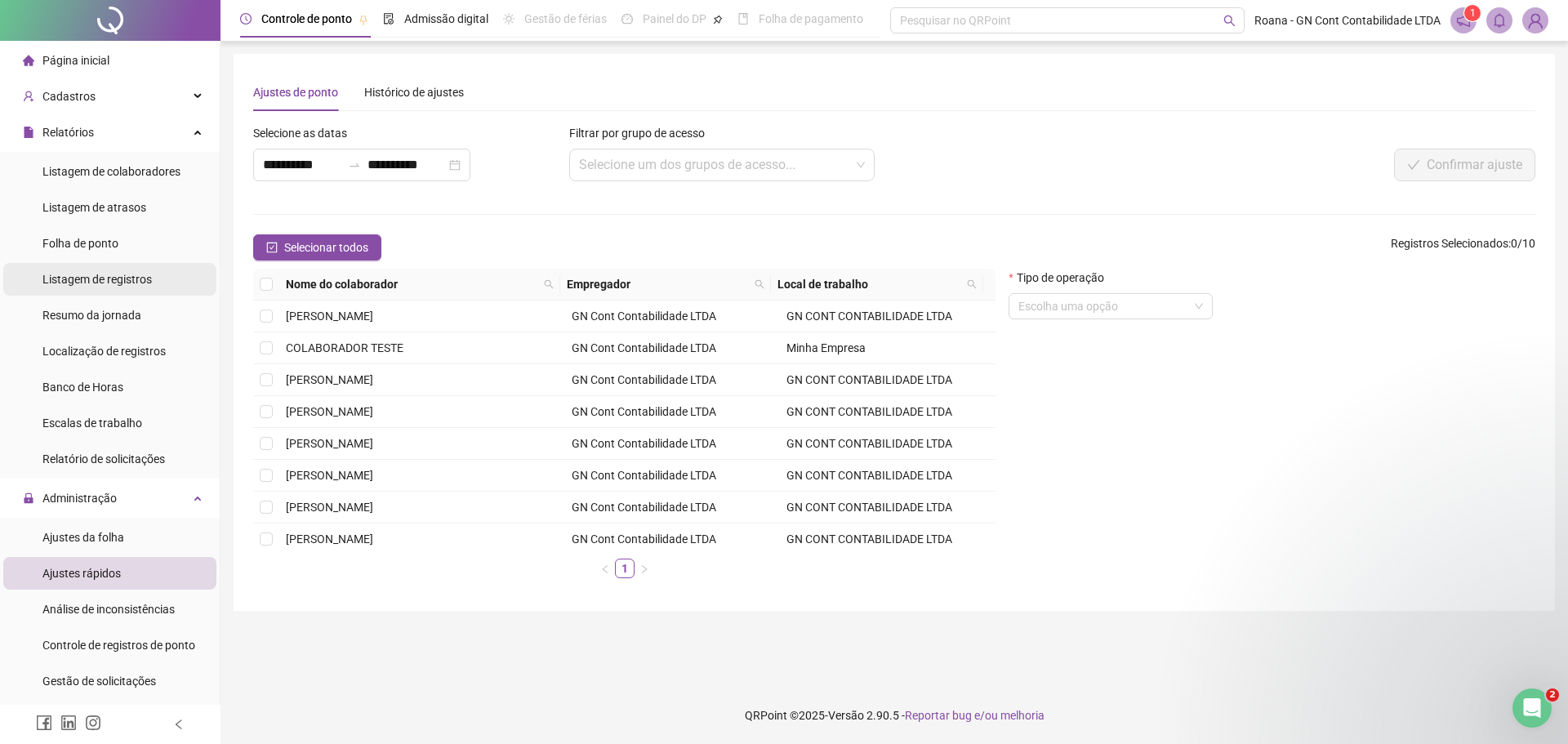
click at [101, 287] on div "Listagem de registros" at bounding box center [98, 279] width 110 height 33
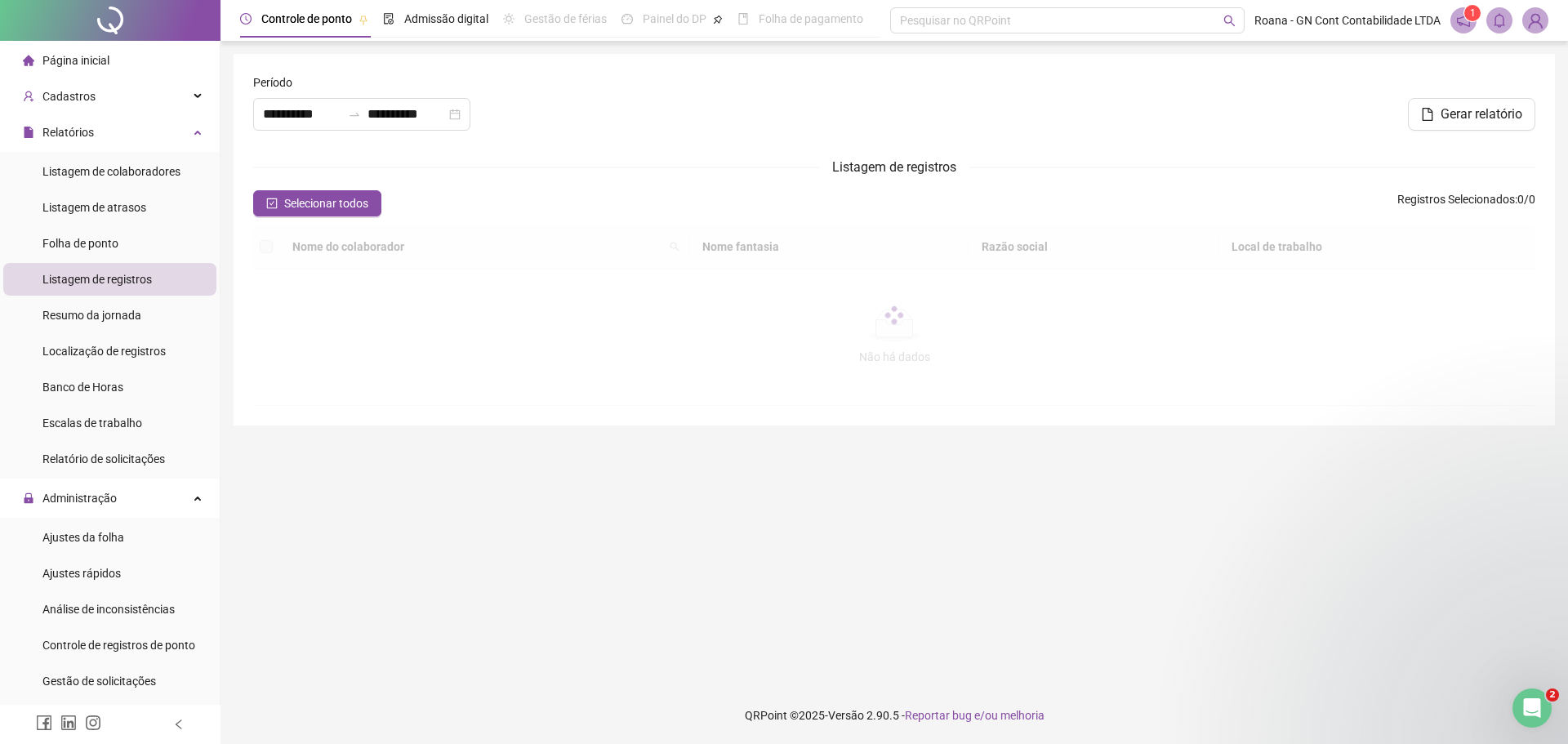
type input "**********"
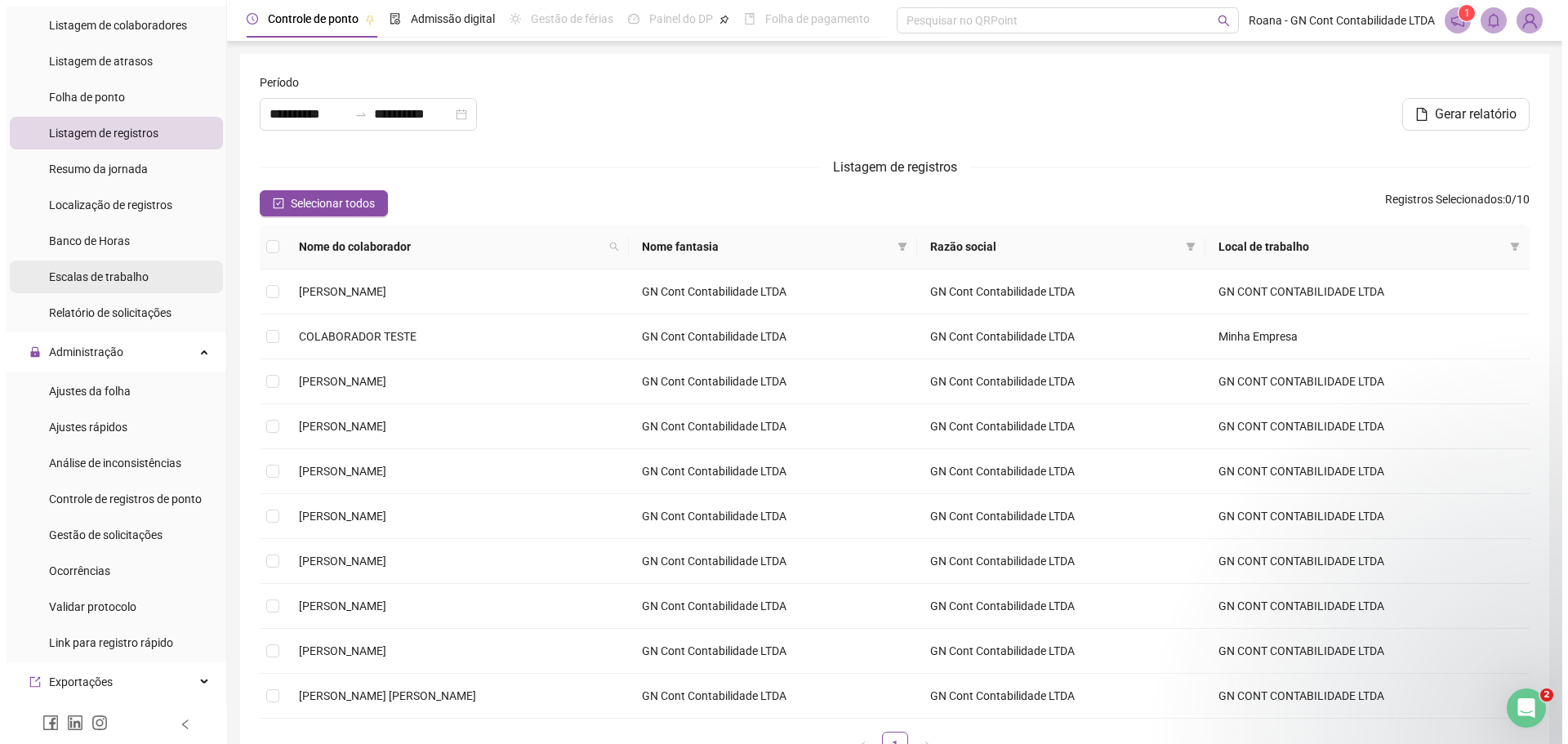
scroll to position [164, 0]
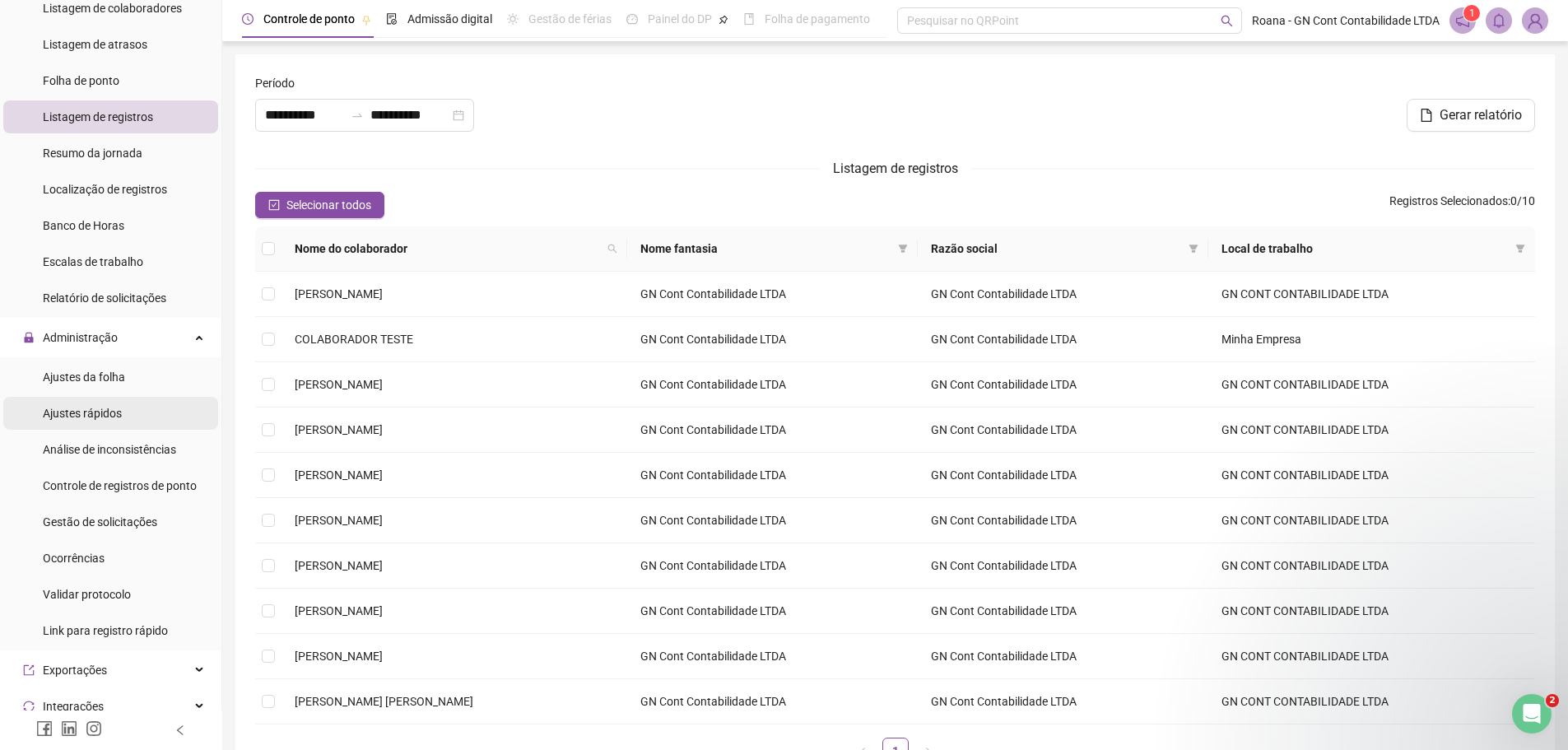
click at [103, 416] on span "Ajustes rápidos" at bounding box center [82, 413] width 79 height 13
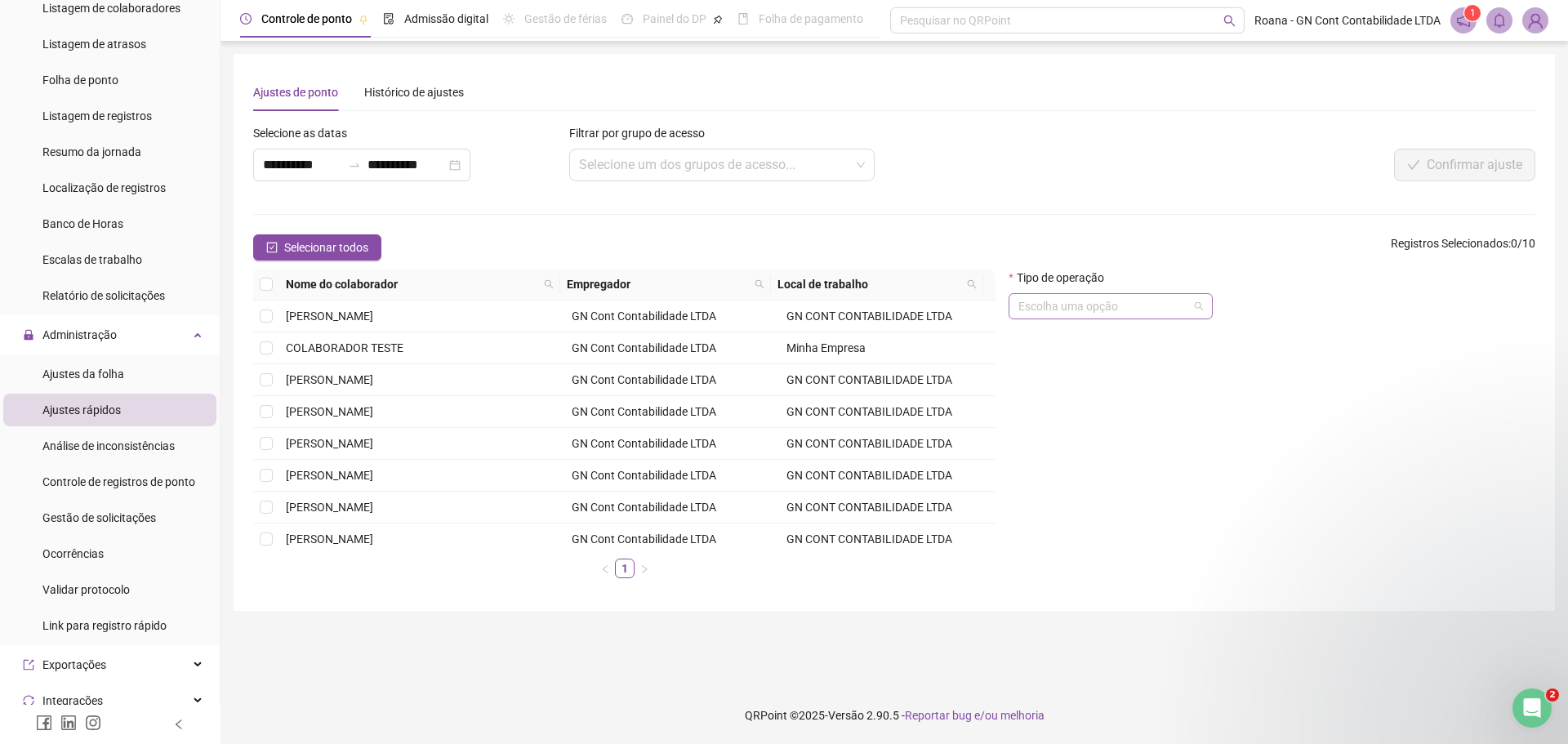
click at [1182, 314] on input "search" at bounding box center [1103, 306] width 170 height 25
click at [313, 159] on input "**********" at bounding box center [302, 165] width 78 height 20
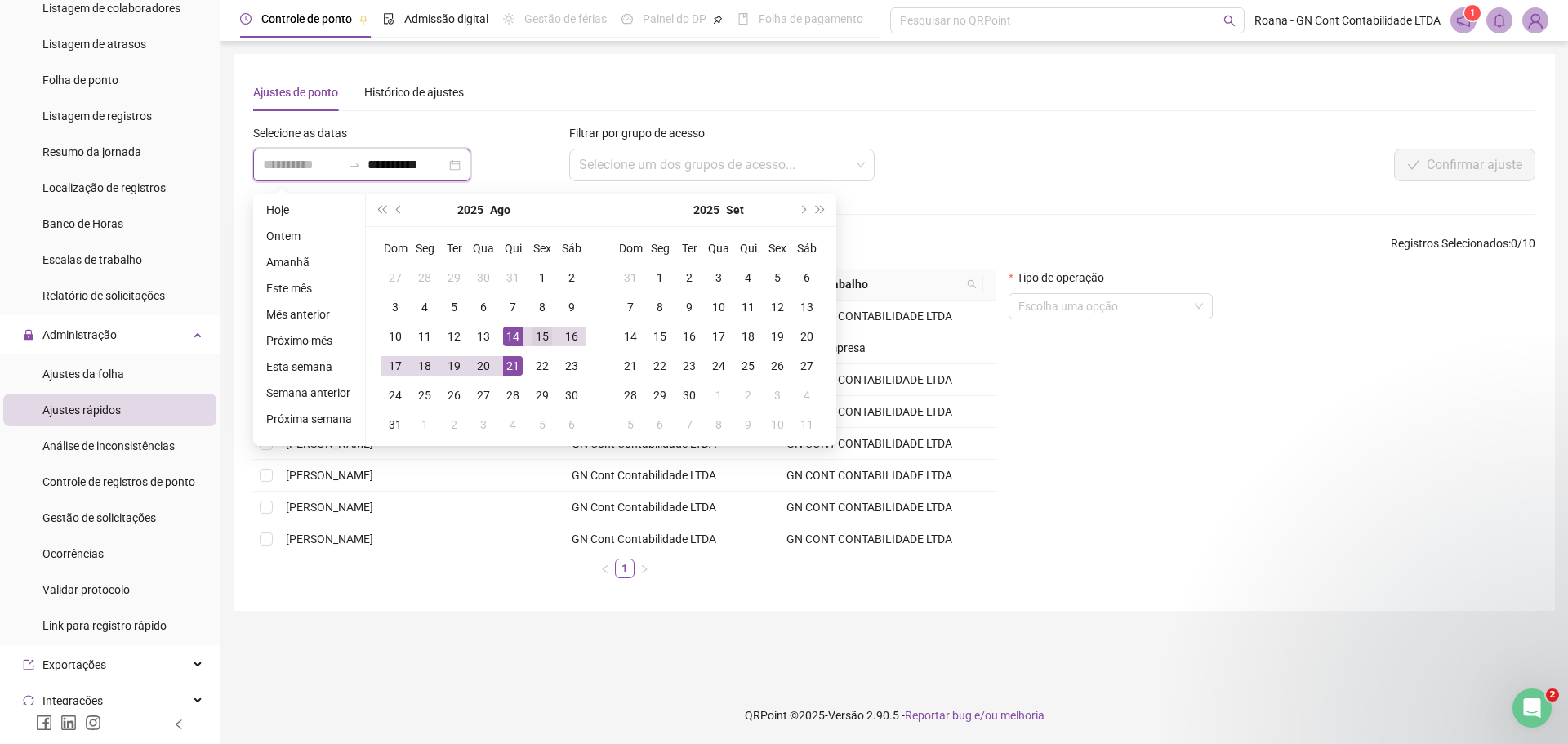
type input "**********"
click at [532, 335] on div "15" at bounding box center [542, 336] width 20 height 20
drag, startPoint x: 461, startPoint y: 165, endPoint x: 478, endPoint y: 85, distance: 81.8
click at [351, 165] on div "**********" at bounding box center [361, 165] width 217 height 33
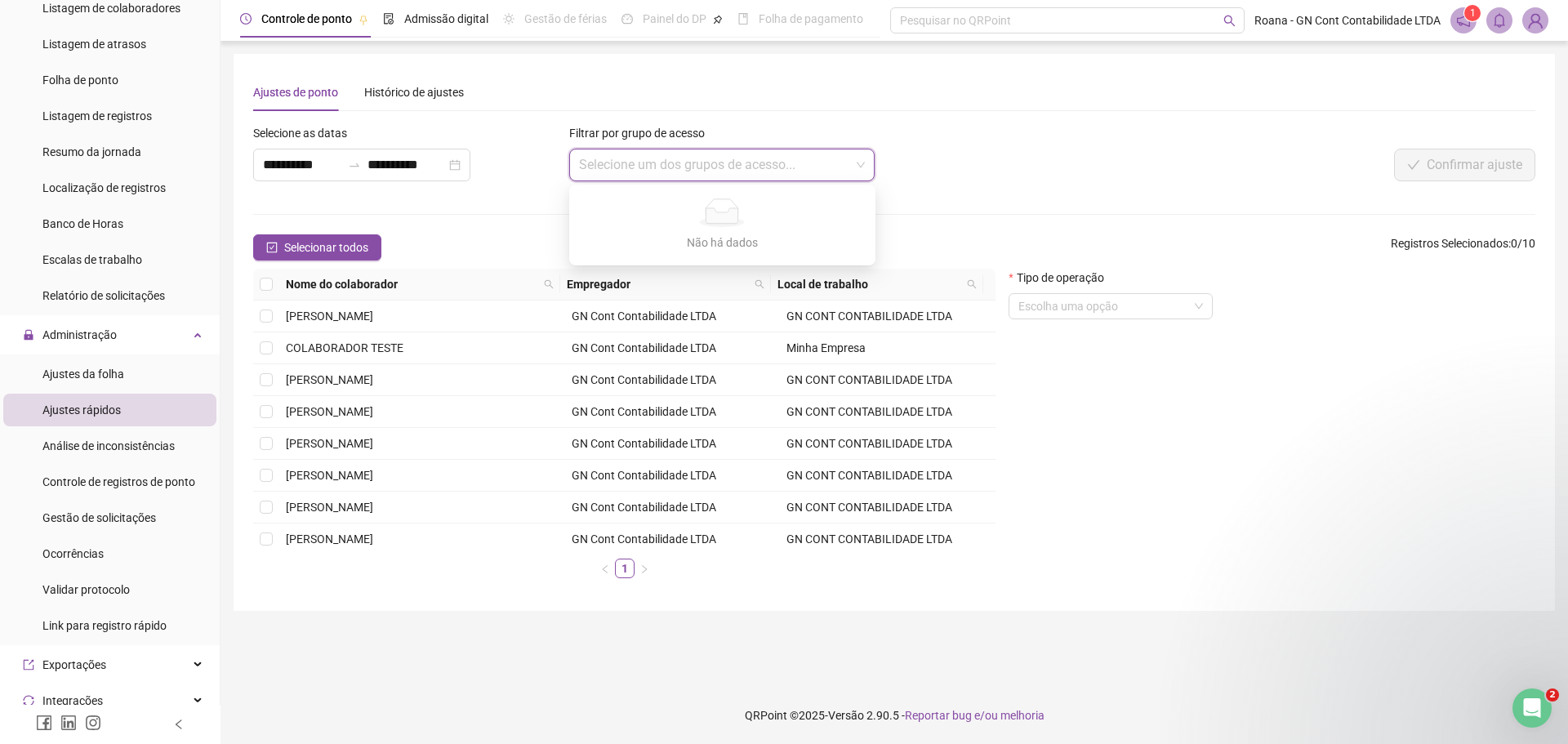
click at [694, 151] on input "search" at bounding box center [714, 165] width 272 height 31
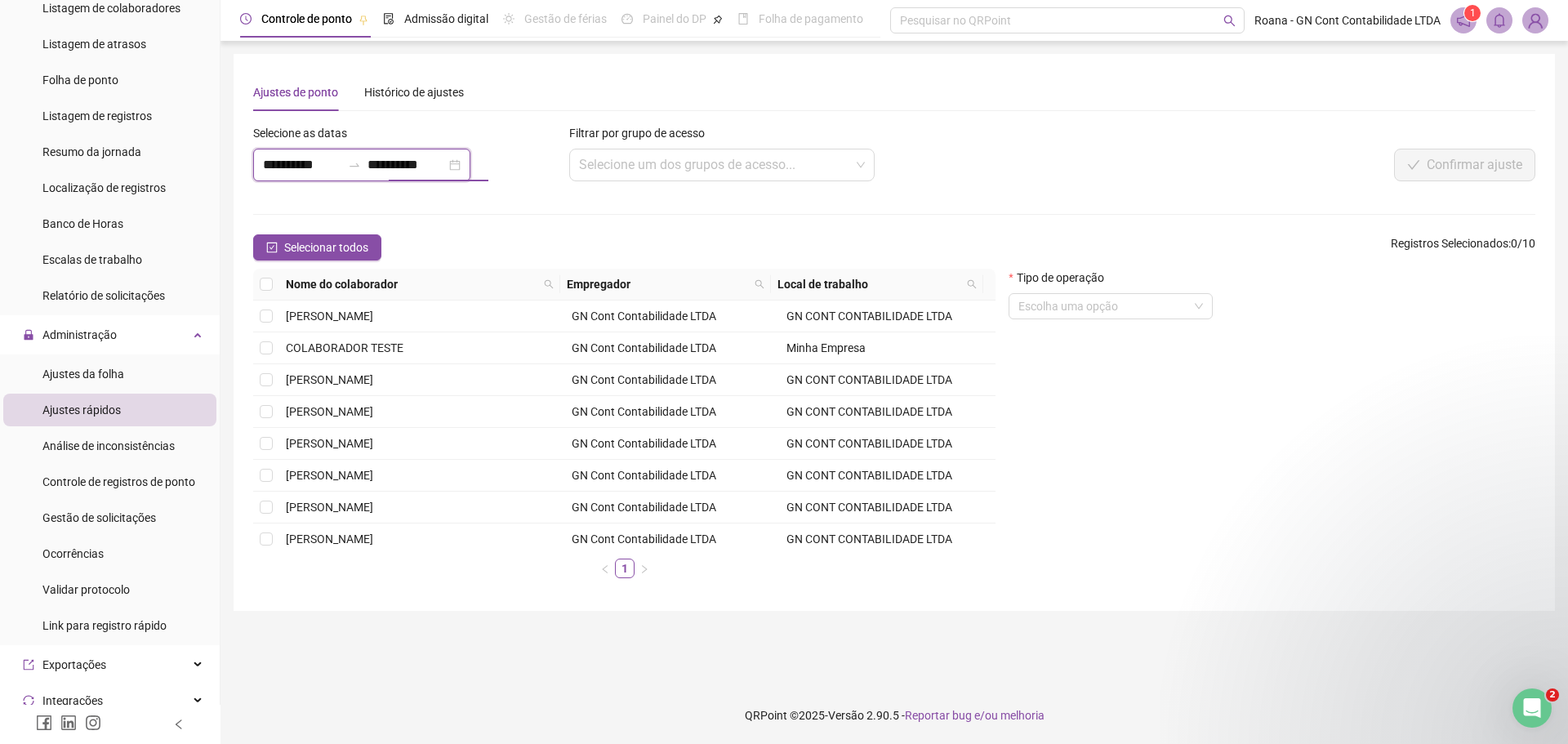
drag, startPoint x: 404, startPoint y: 163, endPoint x: 387, endPoint y: 161, distance: 17.1
click at [401, 161] on input "**********" at bounding box center [406, 165] width 78 height 20
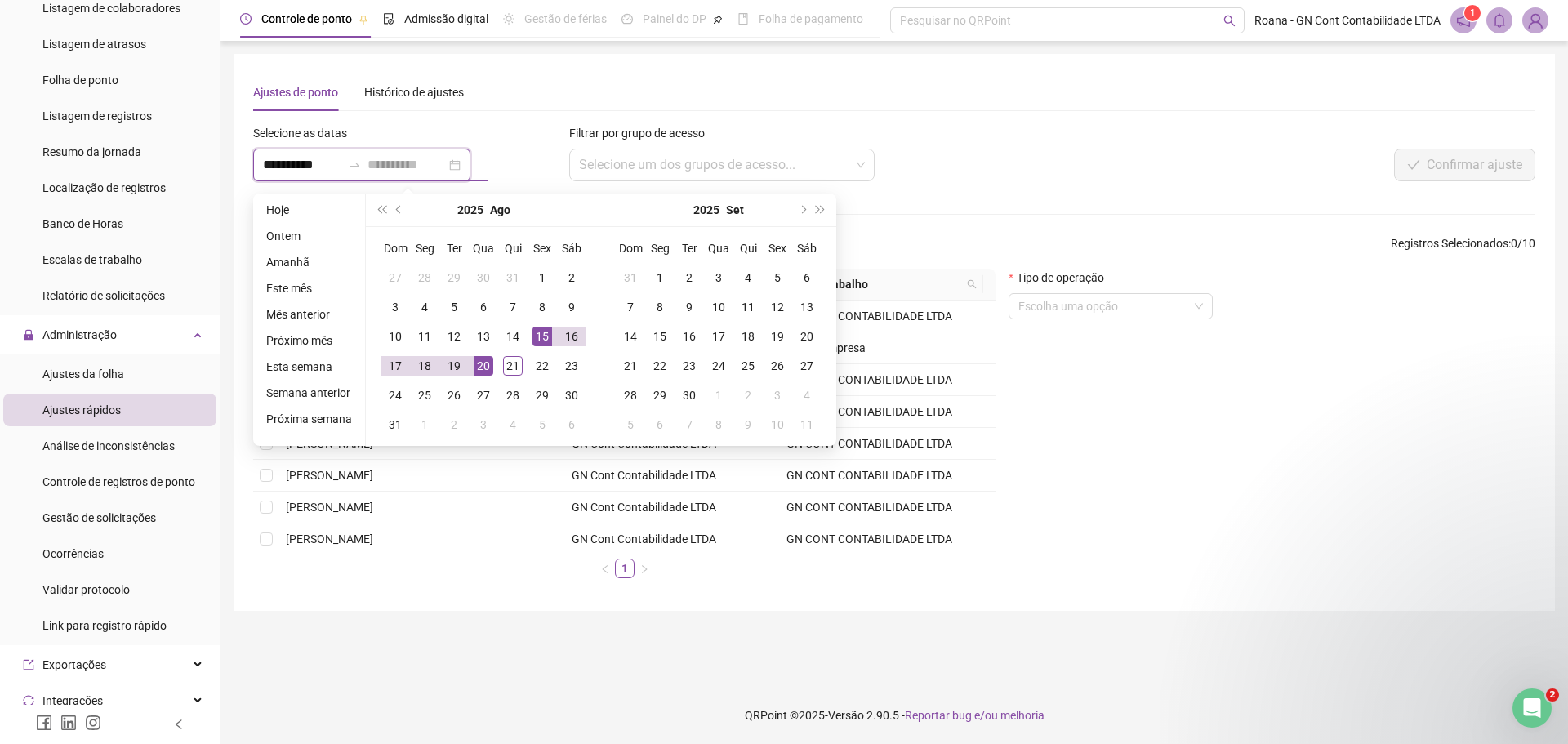
type input "**********"
click at [538, 339] on div "15" at bounding box center [542, 336] width 20 height 20
type input "**********"
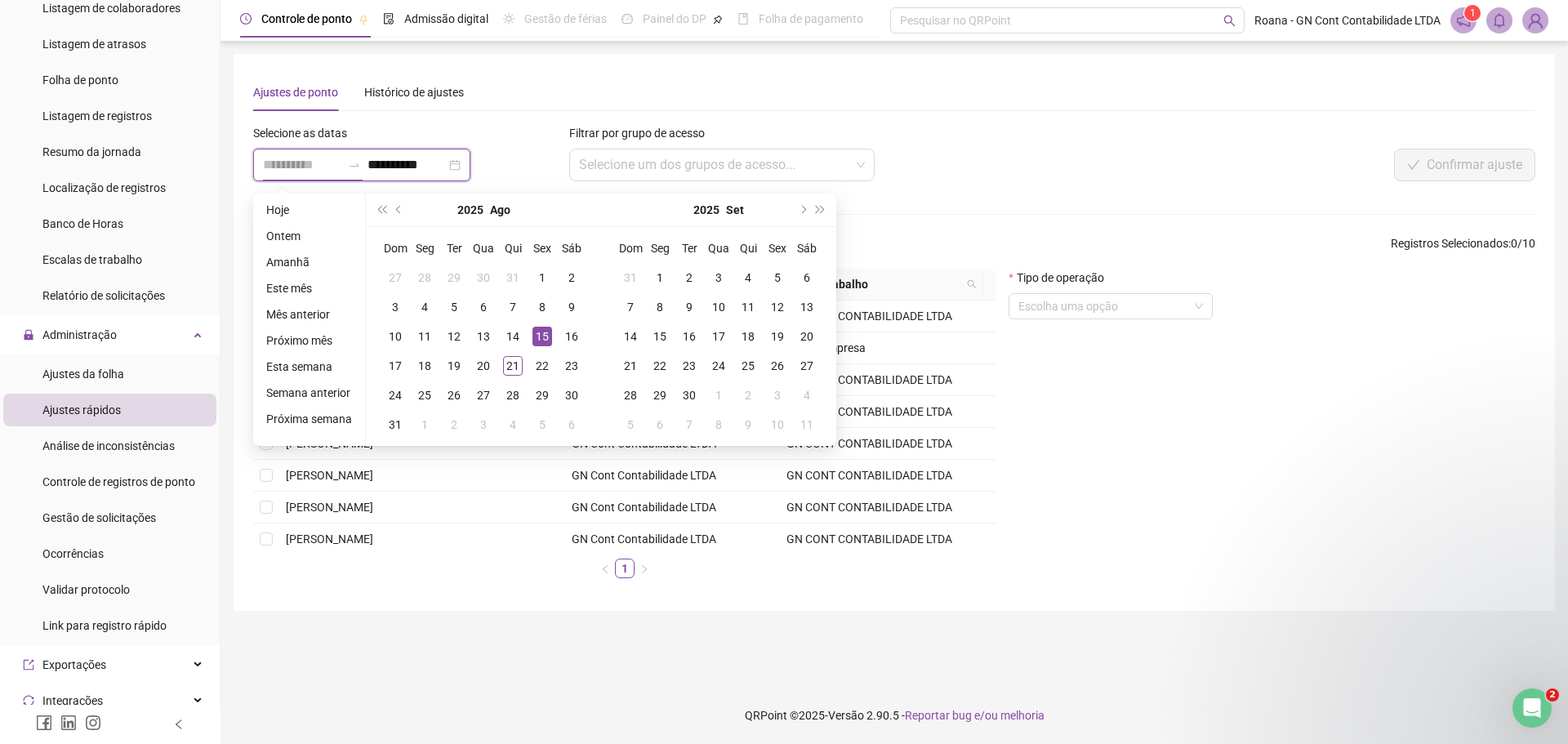
type input "**********"
click at [540, 330] on div "15" at bounding box center [542, 336] width 20 height 20
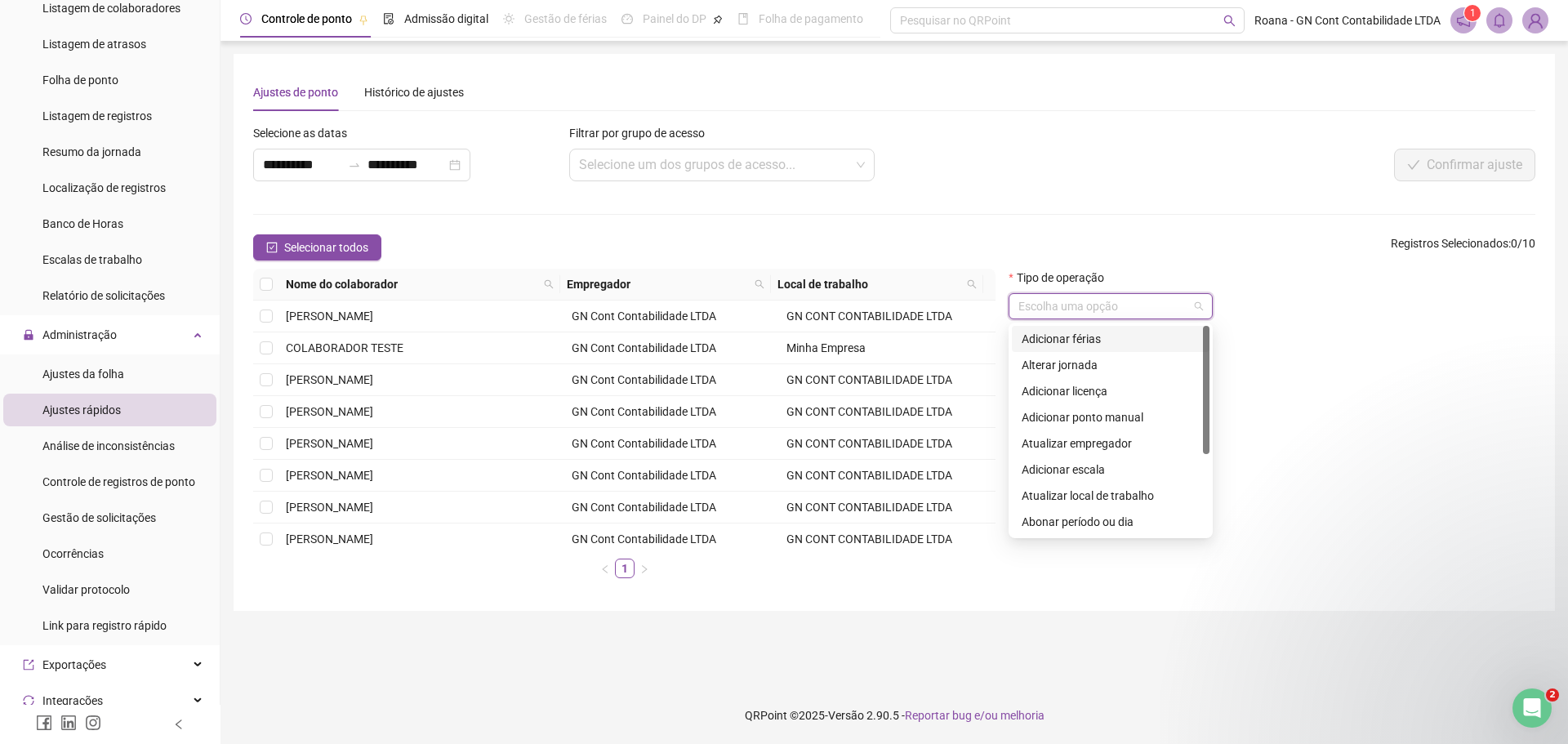
click at [1170, 302] on input "search" at bounding box center [1103, 306] width 170 height 25
click at [1091, 366] on div "Alterar jornada" at bounding box center [1111, 364] width 178 height 18
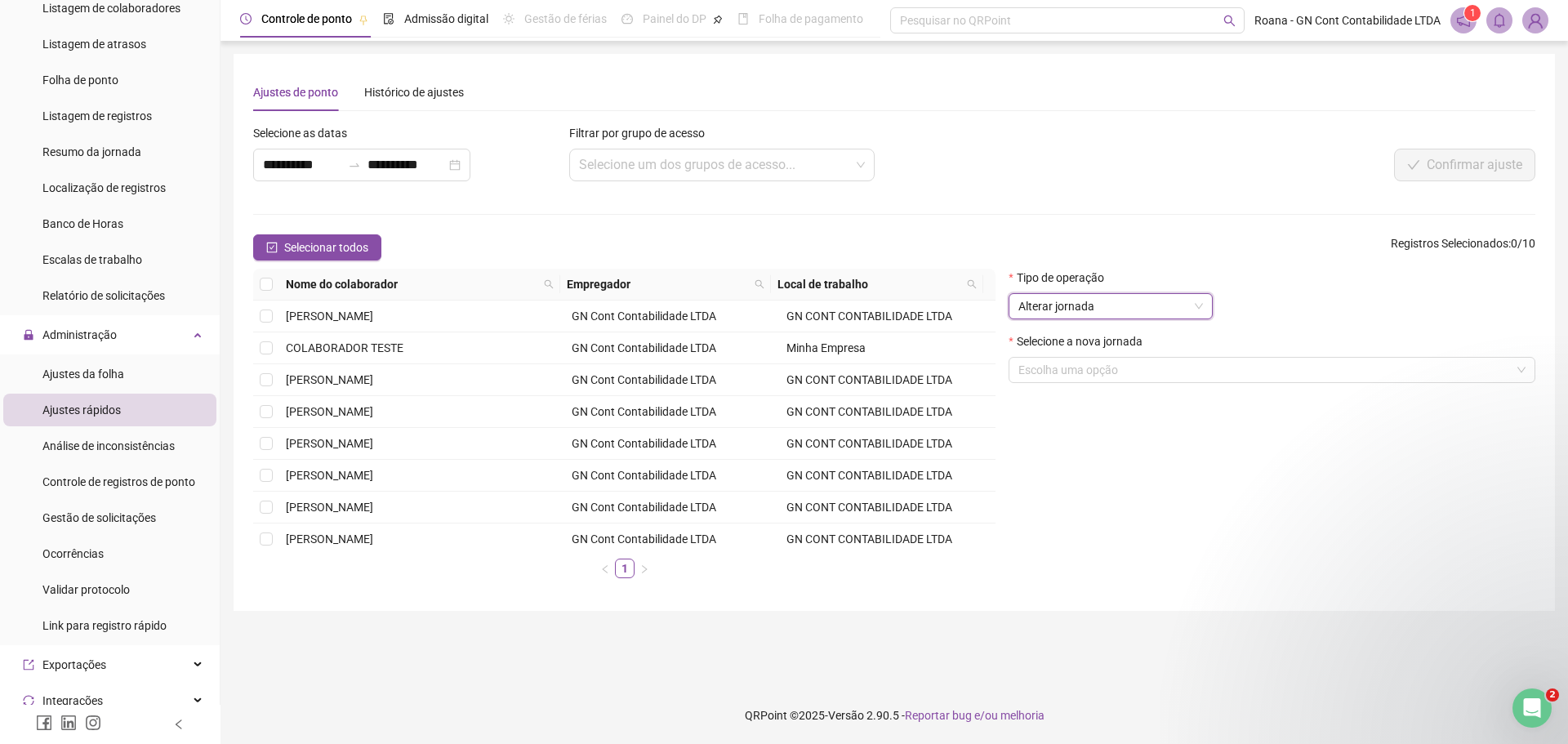
click at [1091, 366] on input "search" at bounding box center [1265, 369] width 492 height 25
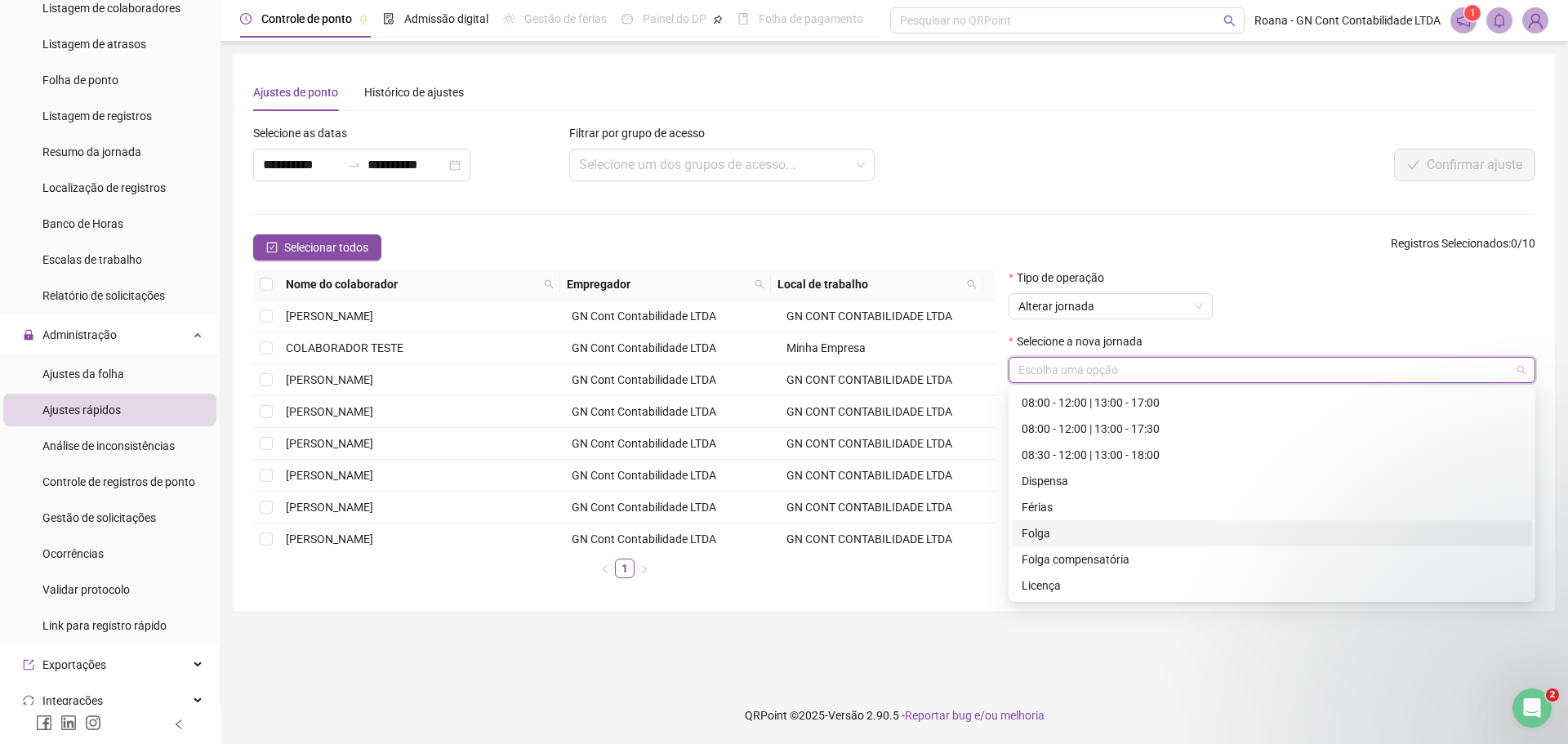
click at [1128, 535] on div "Folga" at bounding box center [1272, 533] width 501 height 18
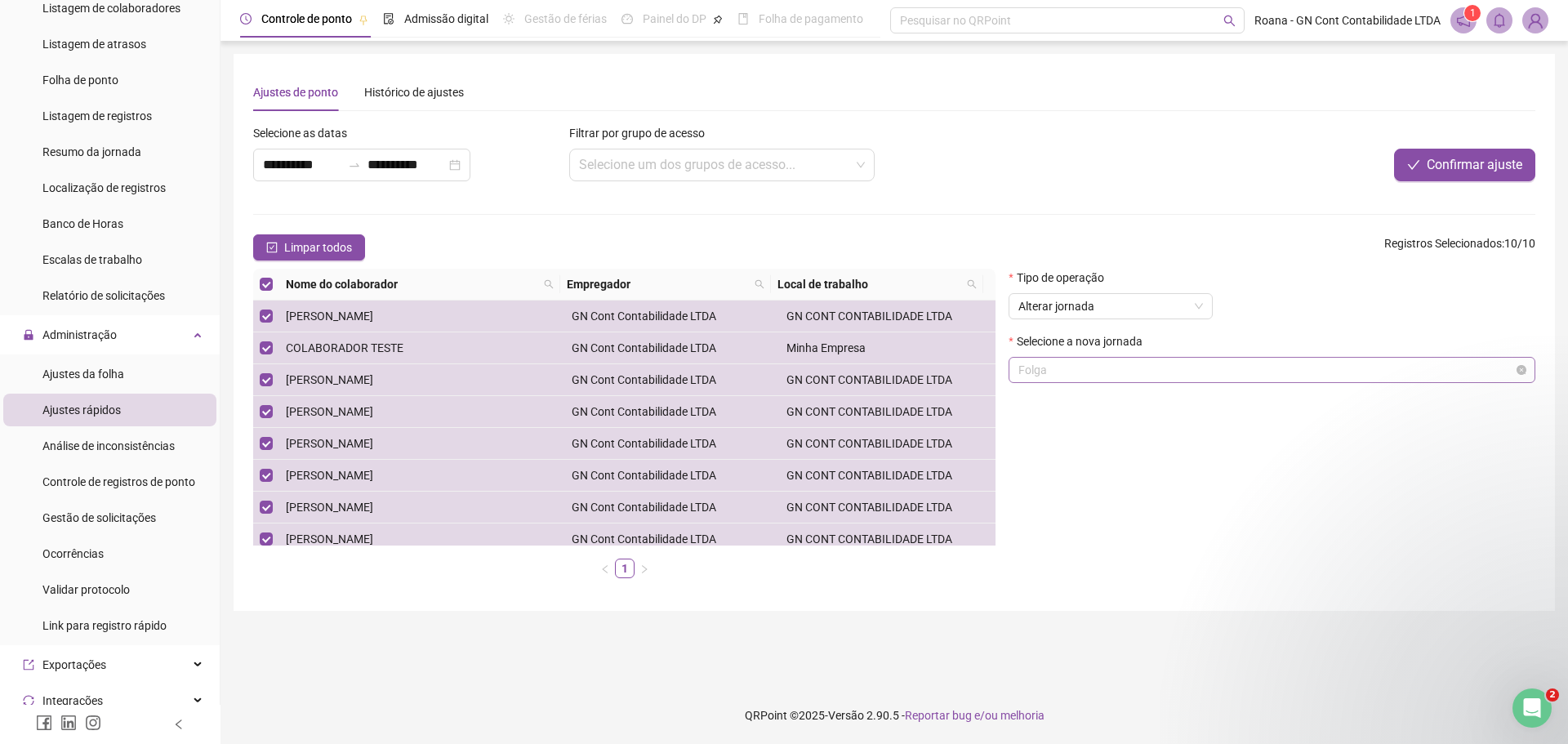
click at [1180, 368] on span "Folga" at bounding box center [1272, 369] width 508 height 25
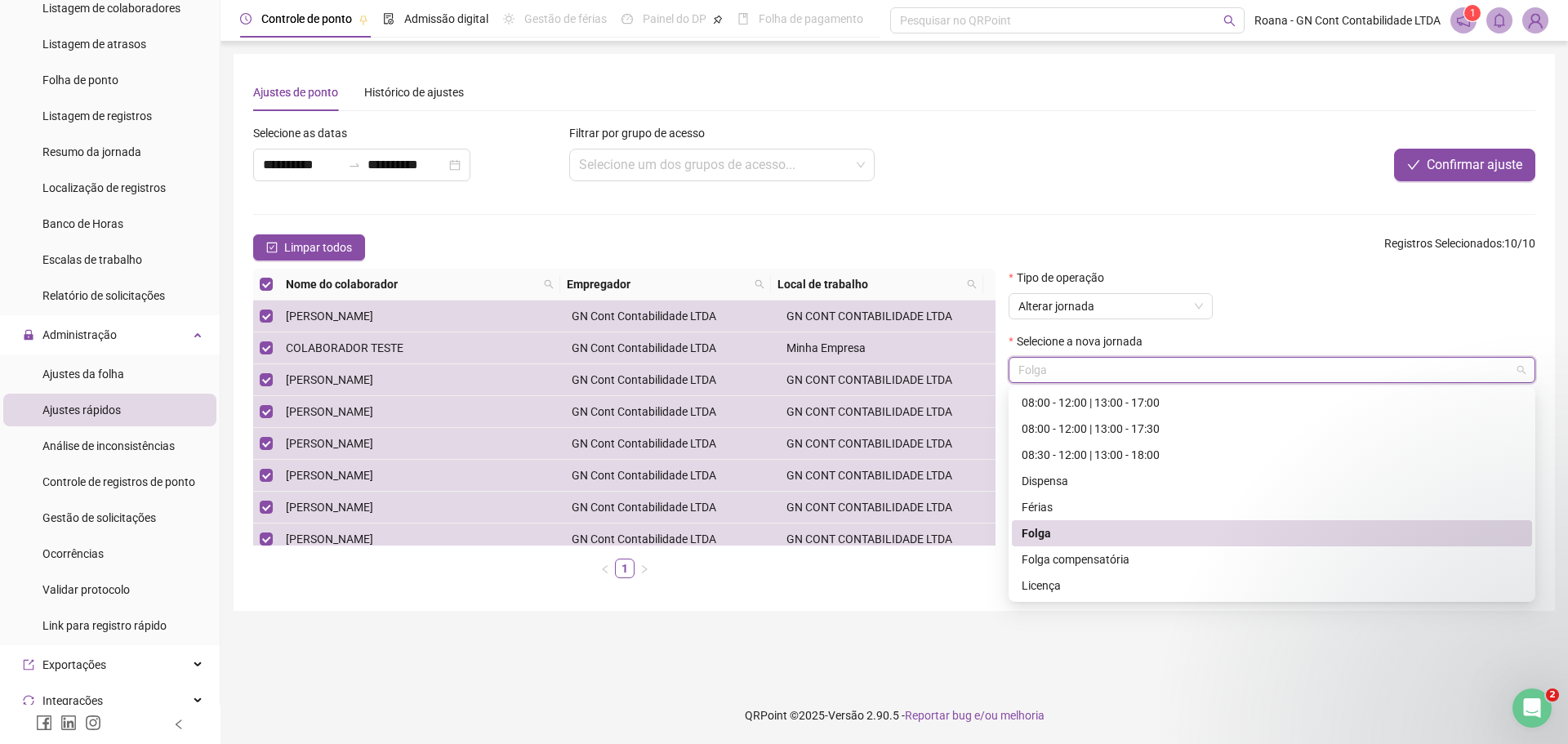
click at [1145, 537] on div "Folga" at bounding box center [1272, 533] width 501 height 18
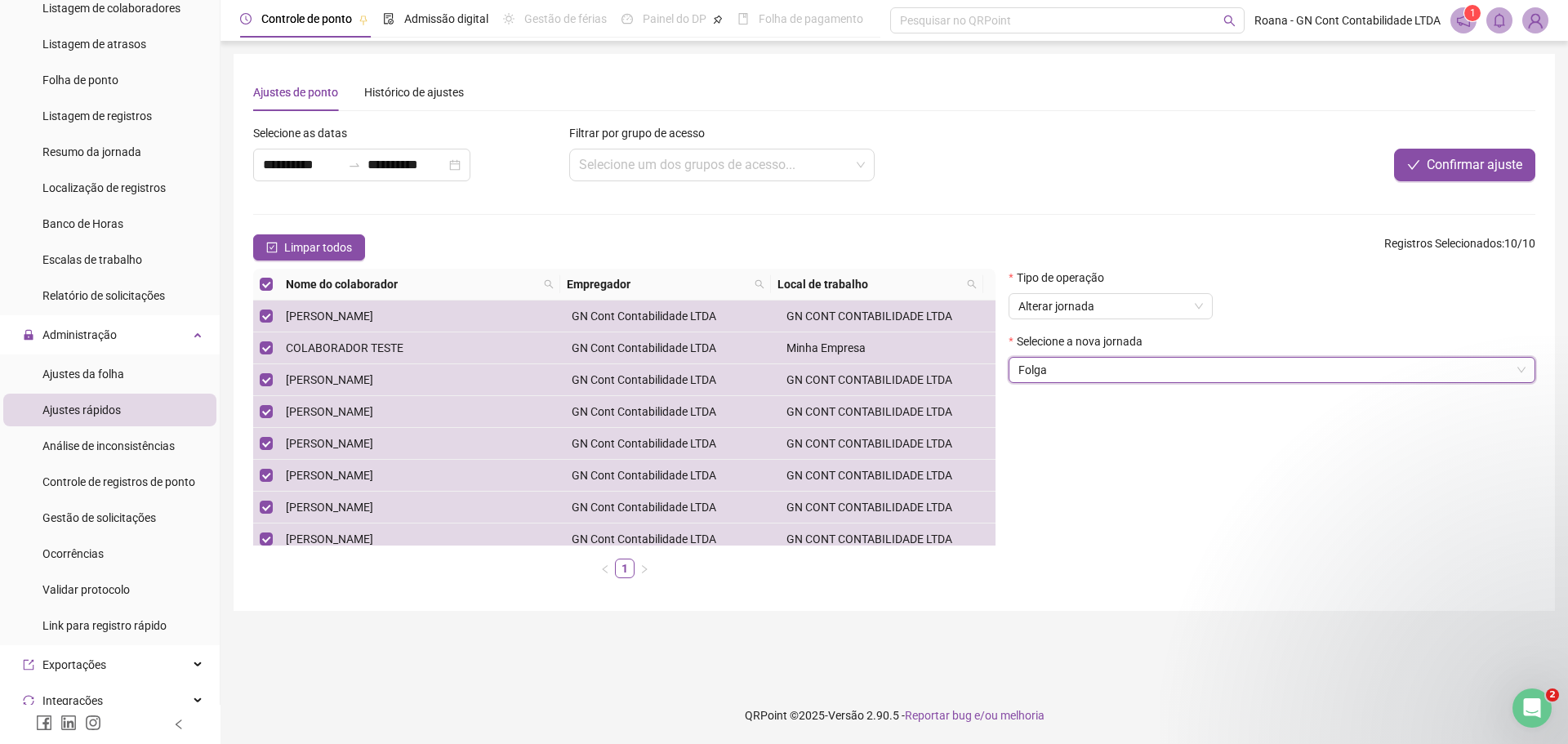
click at [1317, 524] on div "Tipo de operação Alterar jornada Selecione a nova jornada Folga Folga" at bounding box center [1272, 429] width 540 height 322
click at [1454, 161] on span "Confirmar ajuste" at bounding box center [1474, 165] width 95 height 20
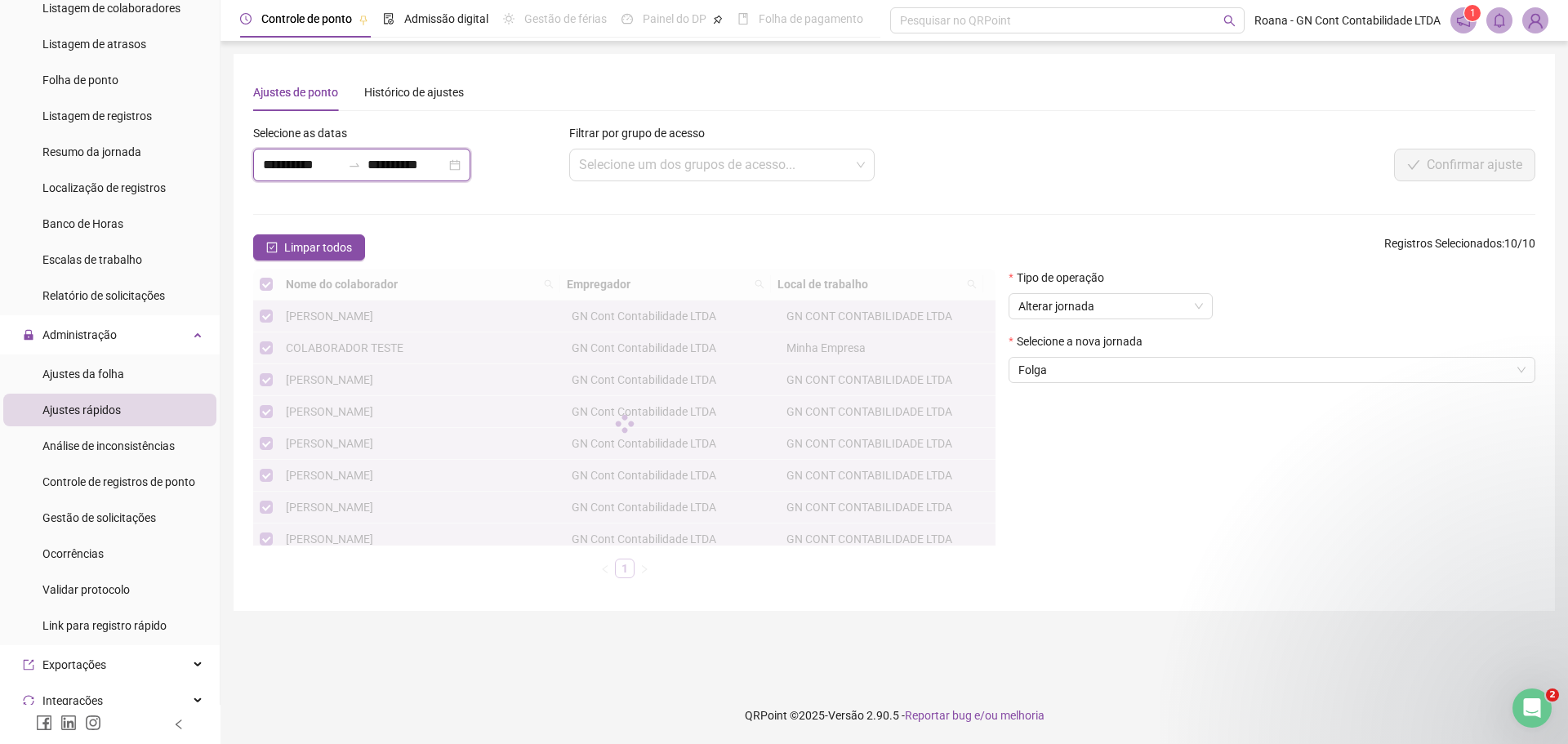
click at [446, 162] on input "**********" at bounding box center [406, 165] width 78 height 20
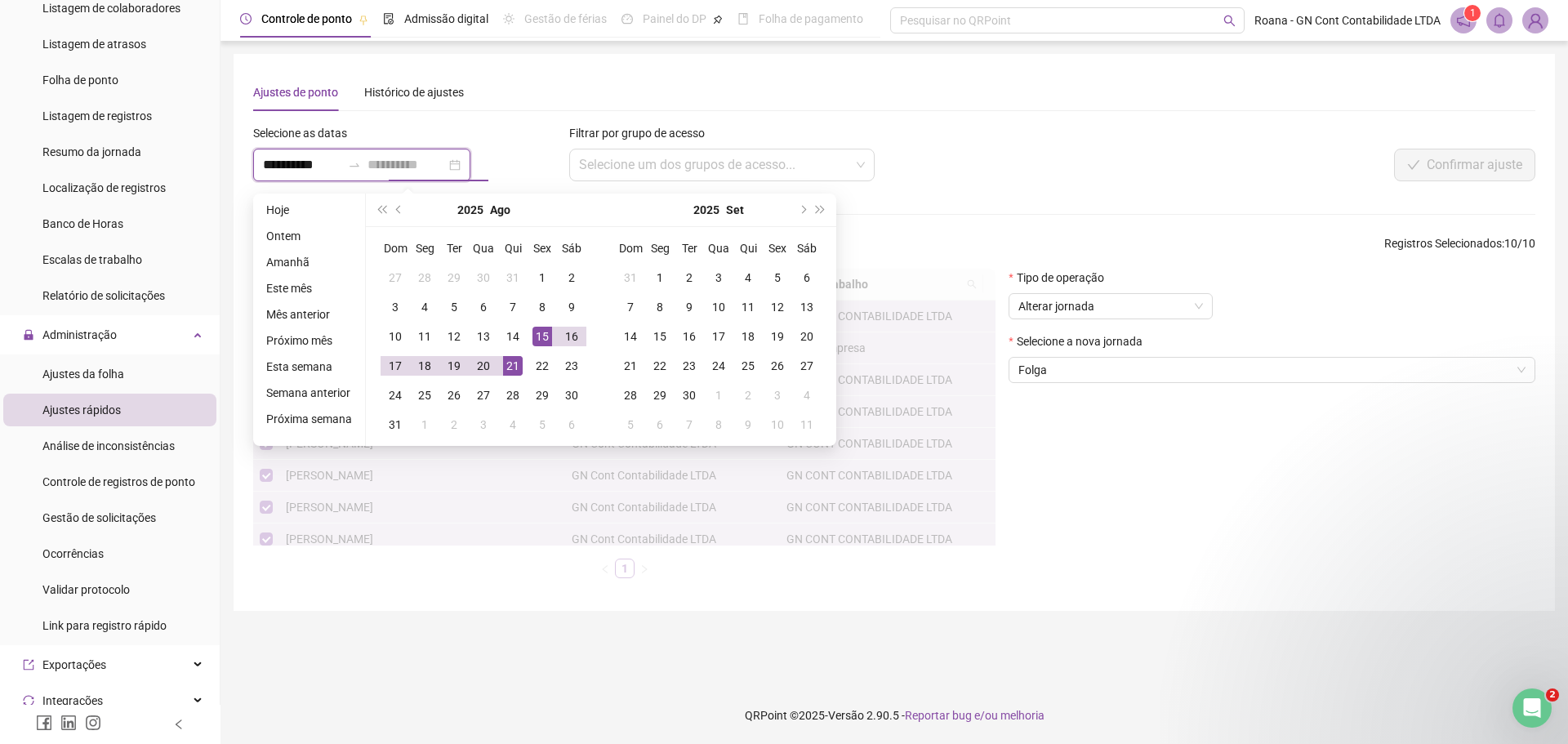
type input "**********"
click at [533, 336] on div "15" at bounding box center [542, 336] width 20 height 20
type input "**********"
click at [1284, 552] on div "Tipo de operação Alterar jornada Selecione a nova jornada Folga" at bounding box center [1272, 429] width 540 height 322
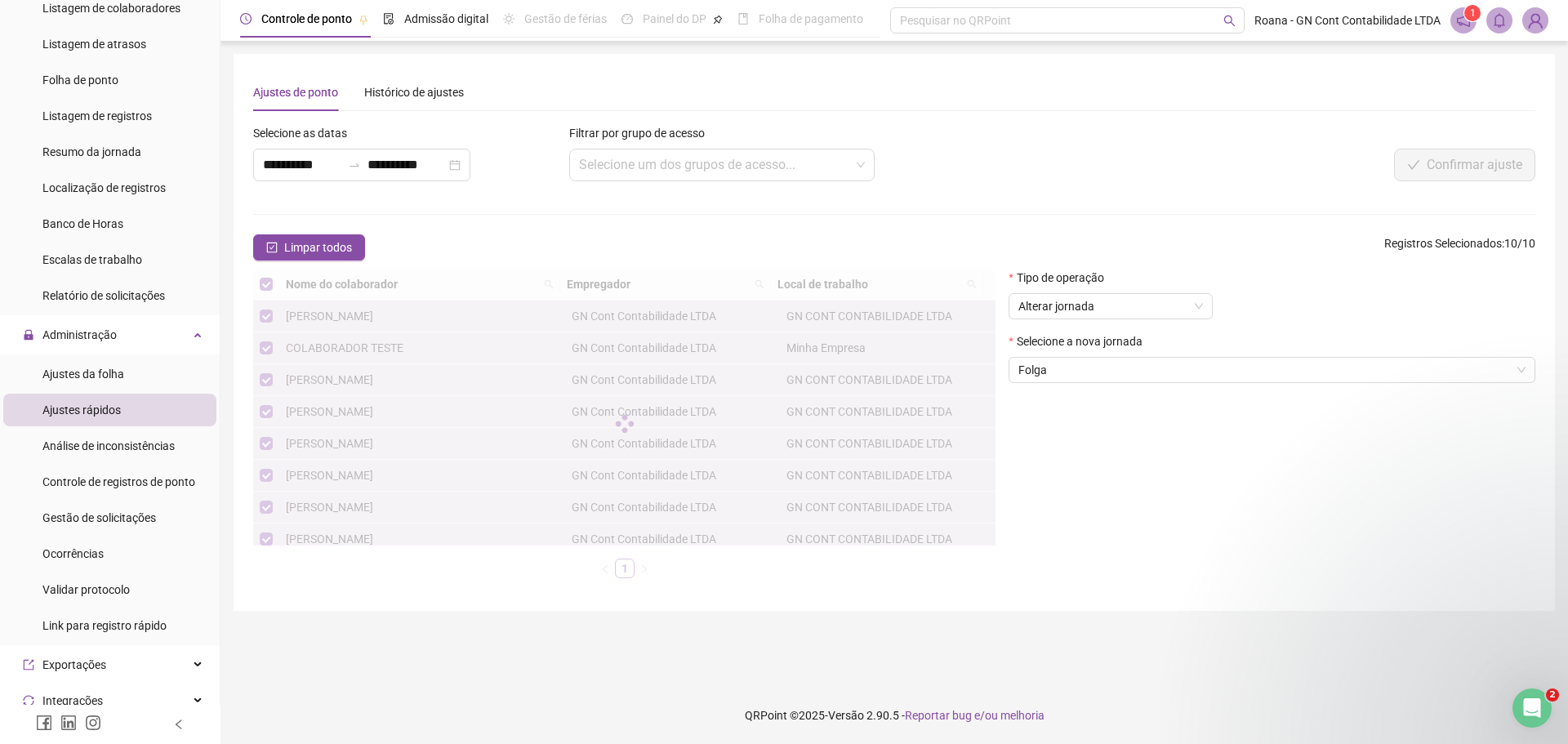
click at [1281, 531] on div "Tipo de operação Alterar jornada Selecione a nova jornada Folga" at bounding box center [1272, 429] width 540 height 322
click at [1505, 15] on icon "bell" at bounding box center [1499, 20] width 15 height 15
click at [1504, 17] on icon "bell" at bounding box center [1499, 20] width 11 height 15
click at [649, 261] on form "**********" at bounding box center [894, 357] width 1283 height 467
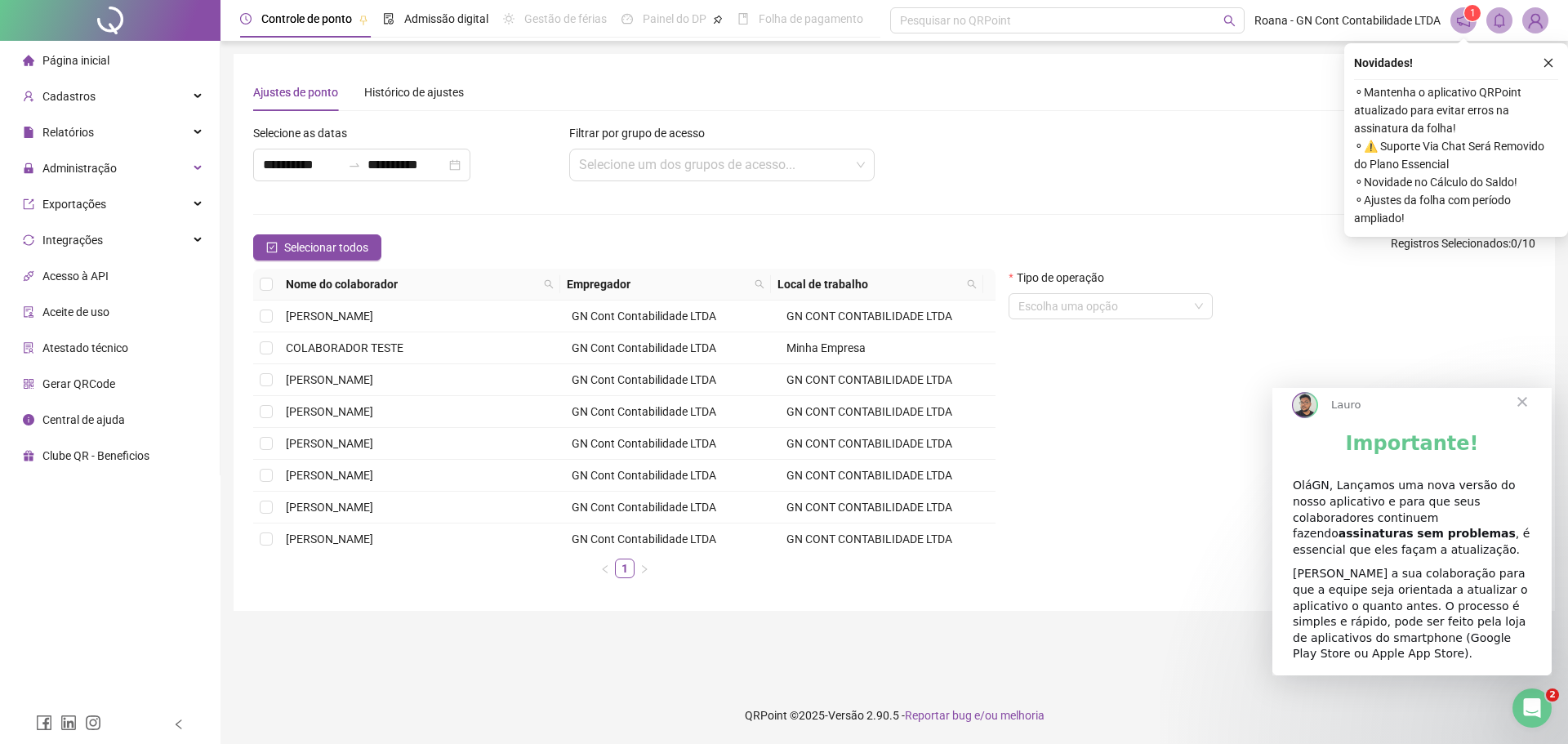
click at [1039, 411] on div "Tipo de operação Escolha uma opção" at bounding box center [1272, 429] width 540 height 322
click at [1517, 417] on span "Fechar" at bounding box center [1522, 401] width 59 height 59
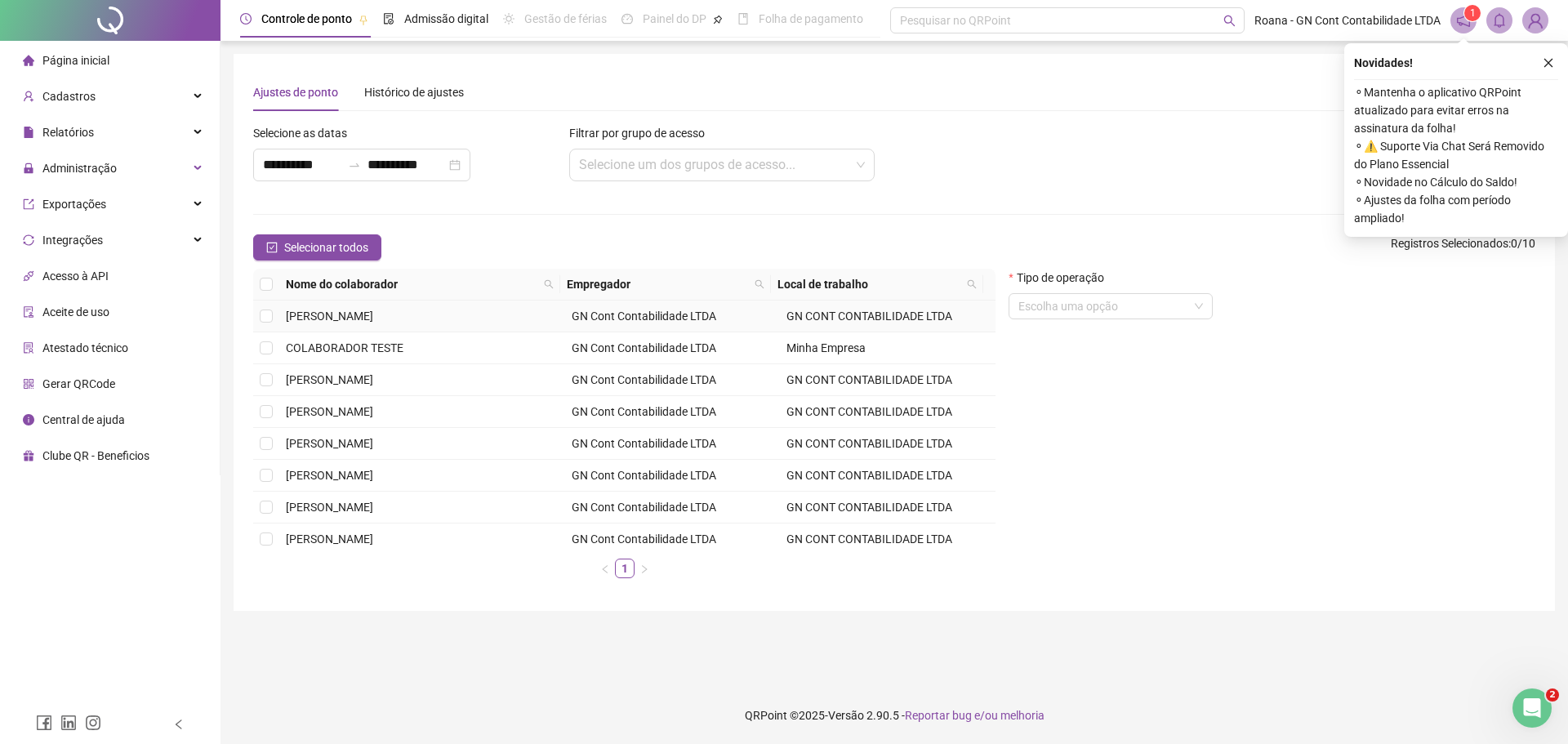
click at [373, 314] on span "[PERSON_NAME]" at bounding box center [329, 315] width 87 height 13
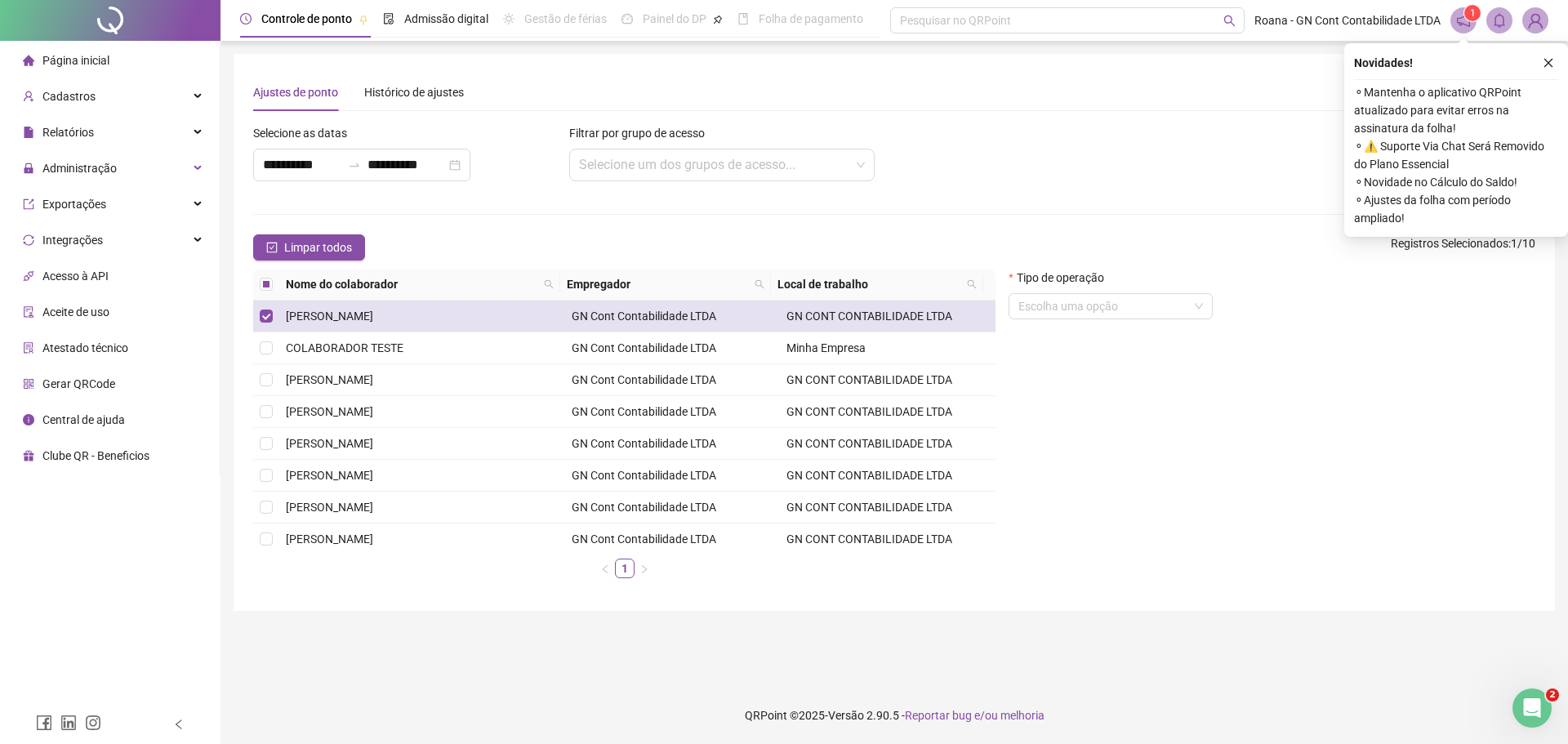
click at [398, 314] on td "[PERSON_NAME]" at bounding box center [422, 316] width 285 height 32
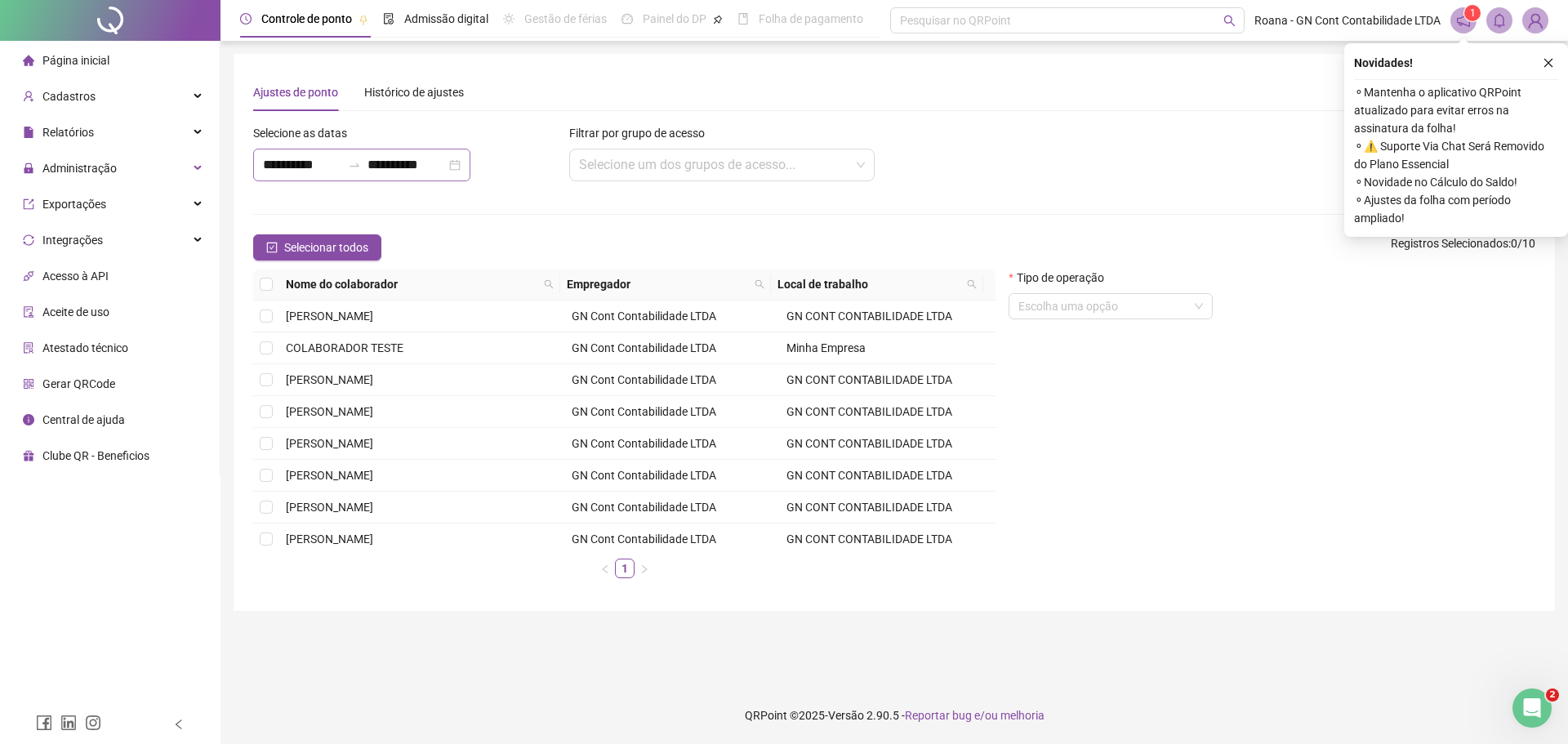
click at [327, 154] on div "**********" at bounding box center [361, 165] width 217 height 33
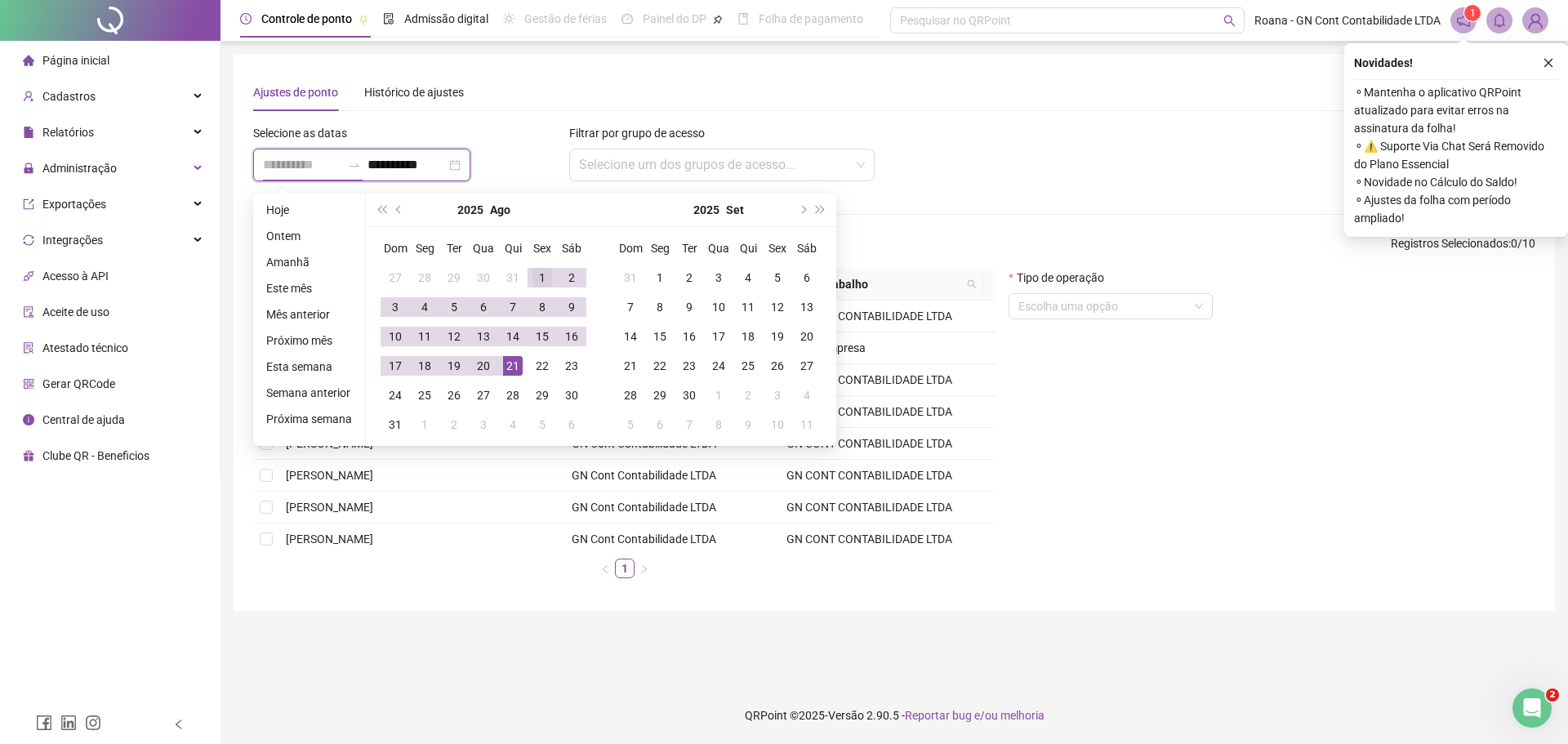
type input "**********"
click at [536, 276] on div "1" at bounding box center [542, 277] width 20 height 20
type input "**********"
click at [381, 432] on td "31" at bounding box center [395, 424] width 29 height 29
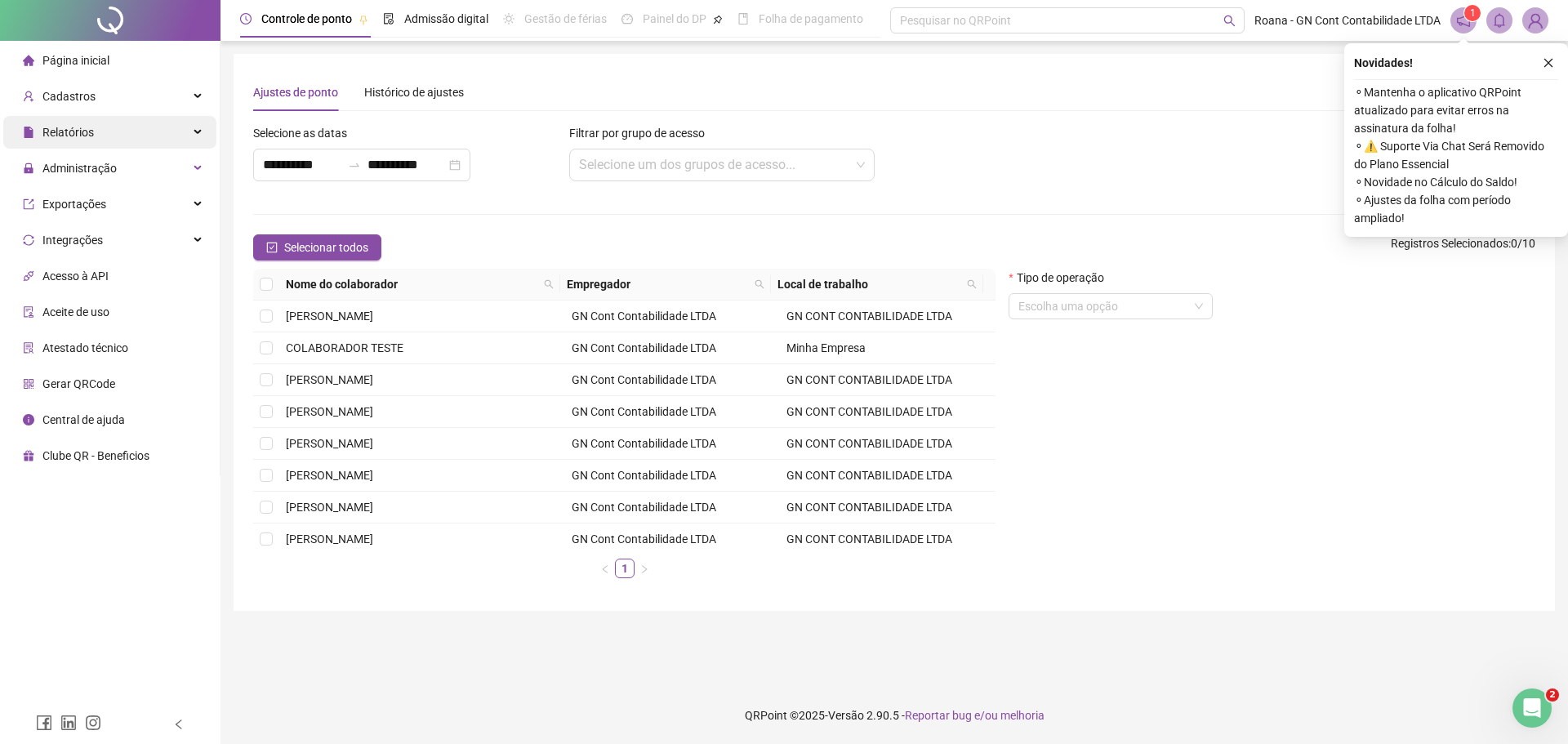
click at [80, 138] on span "Relatórios" at bounding box center [69, 132] width 51 height 13
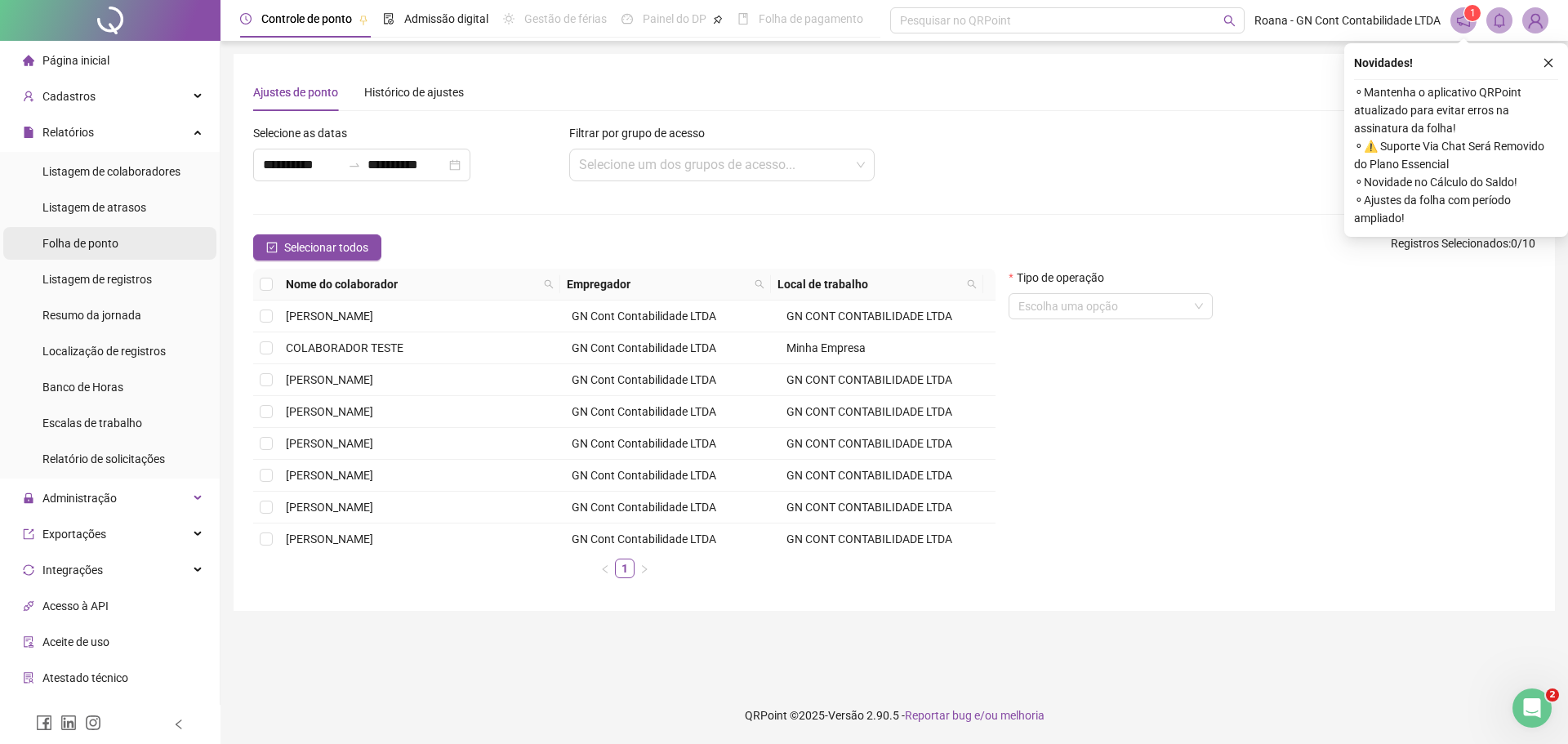
click at [126, 249] on li "Folha de ponto" at bounding box center [110, 243] width 213 height 33
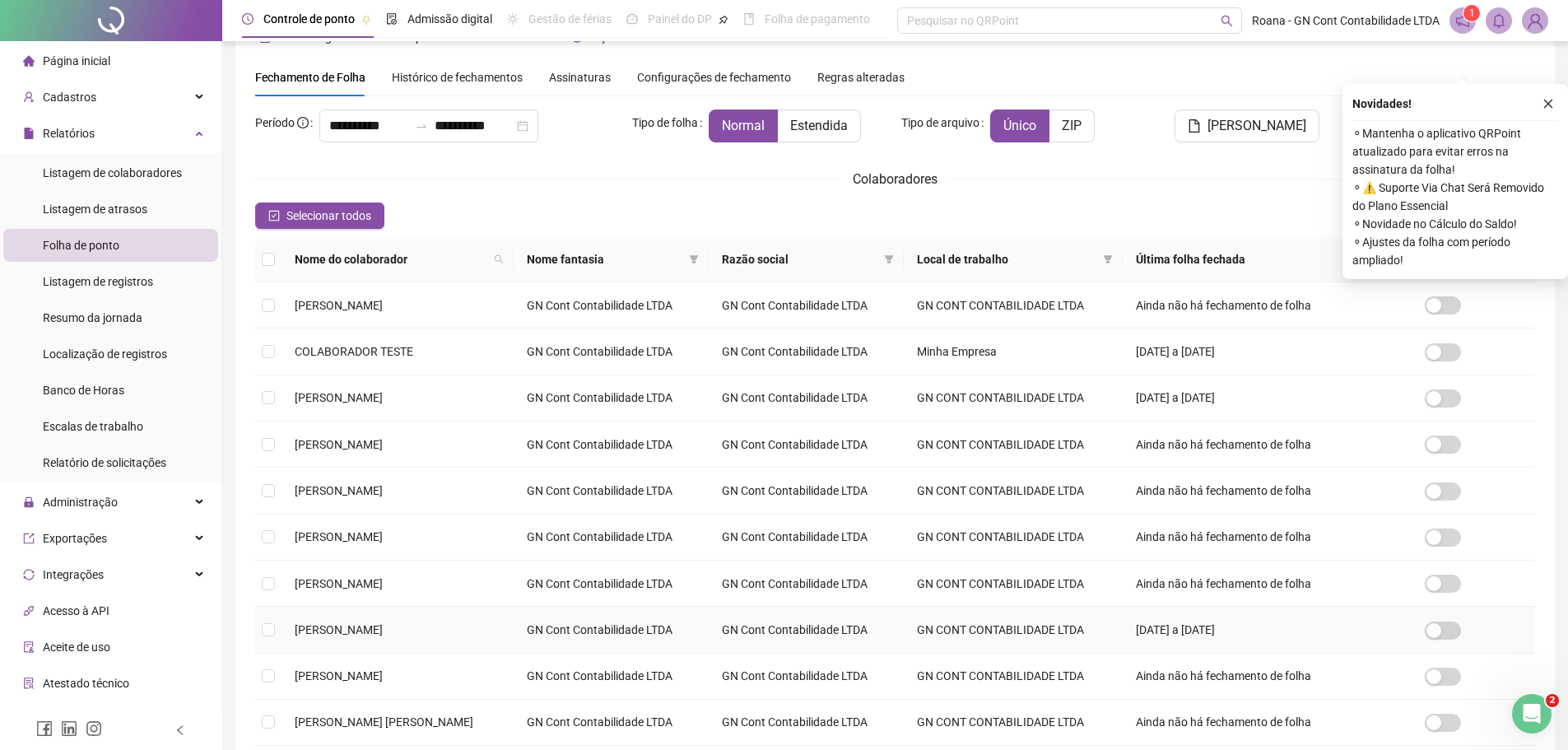
scroll to position [82, 0]
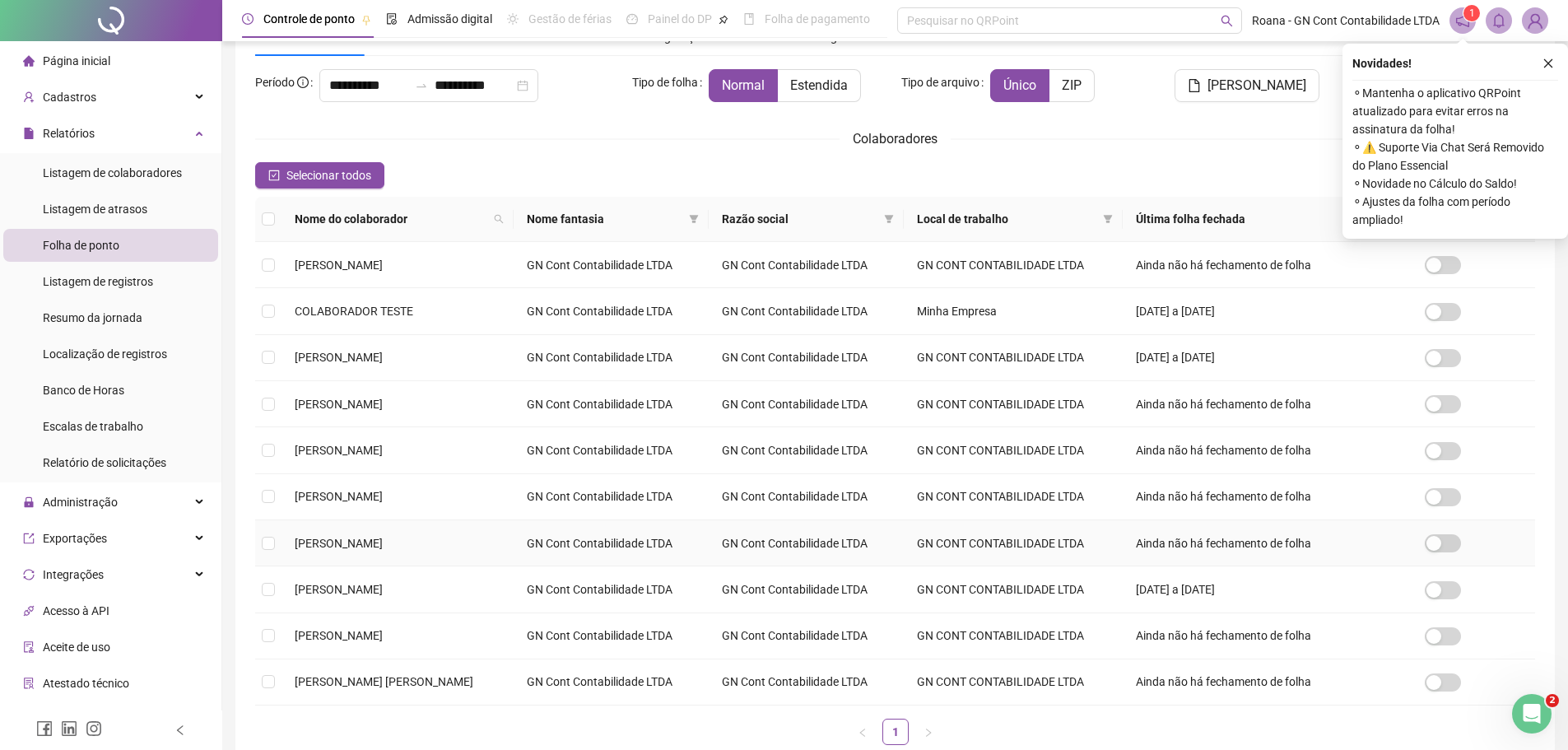
click at [385, 554] on td "[PERSON_NAME]" at bounding box center [397, 543] width 232 height 46
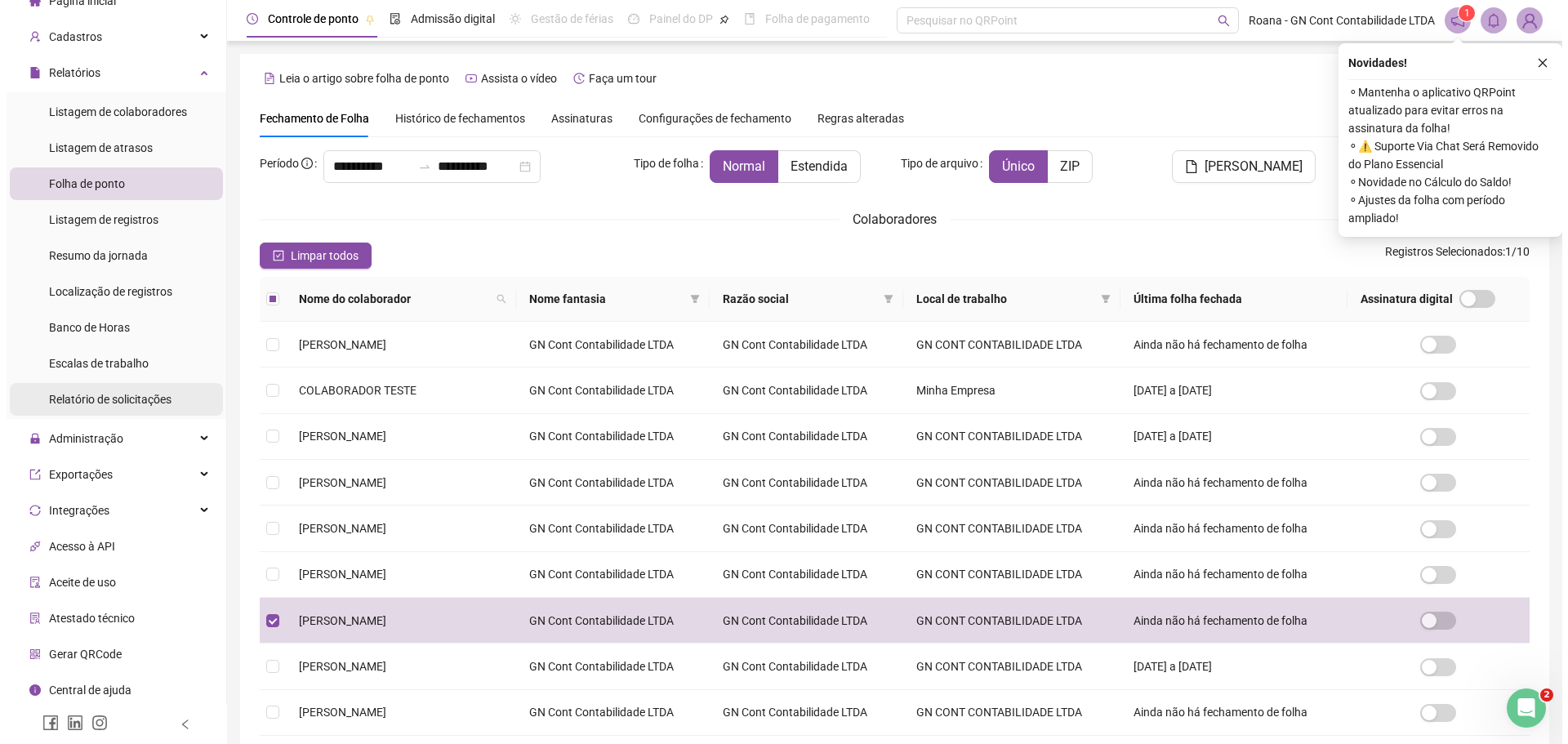
scroll to position [61, 0]
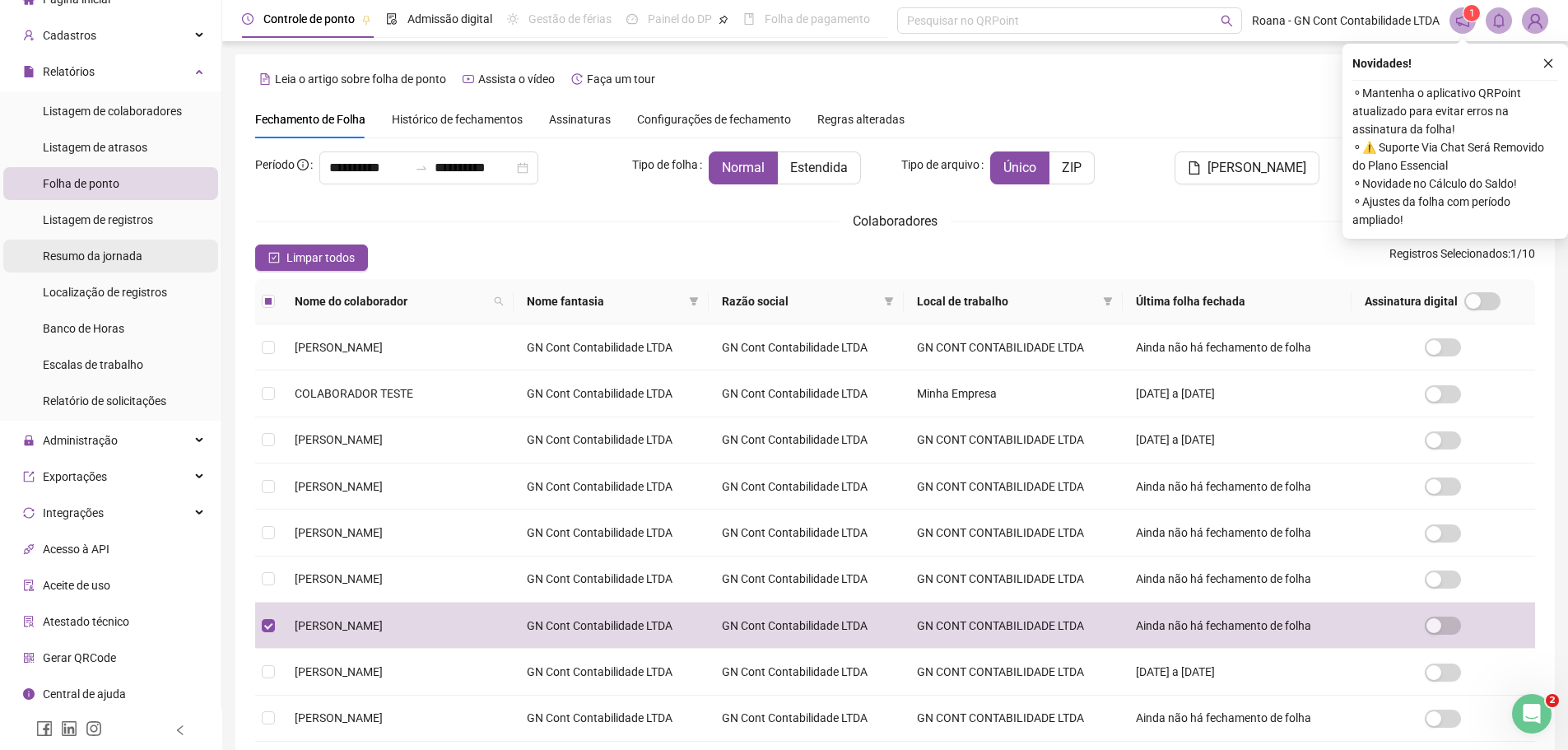
click at [117, 261] on span "Resumo da jornada" at bounding box center [92, 256] width 99 height 13
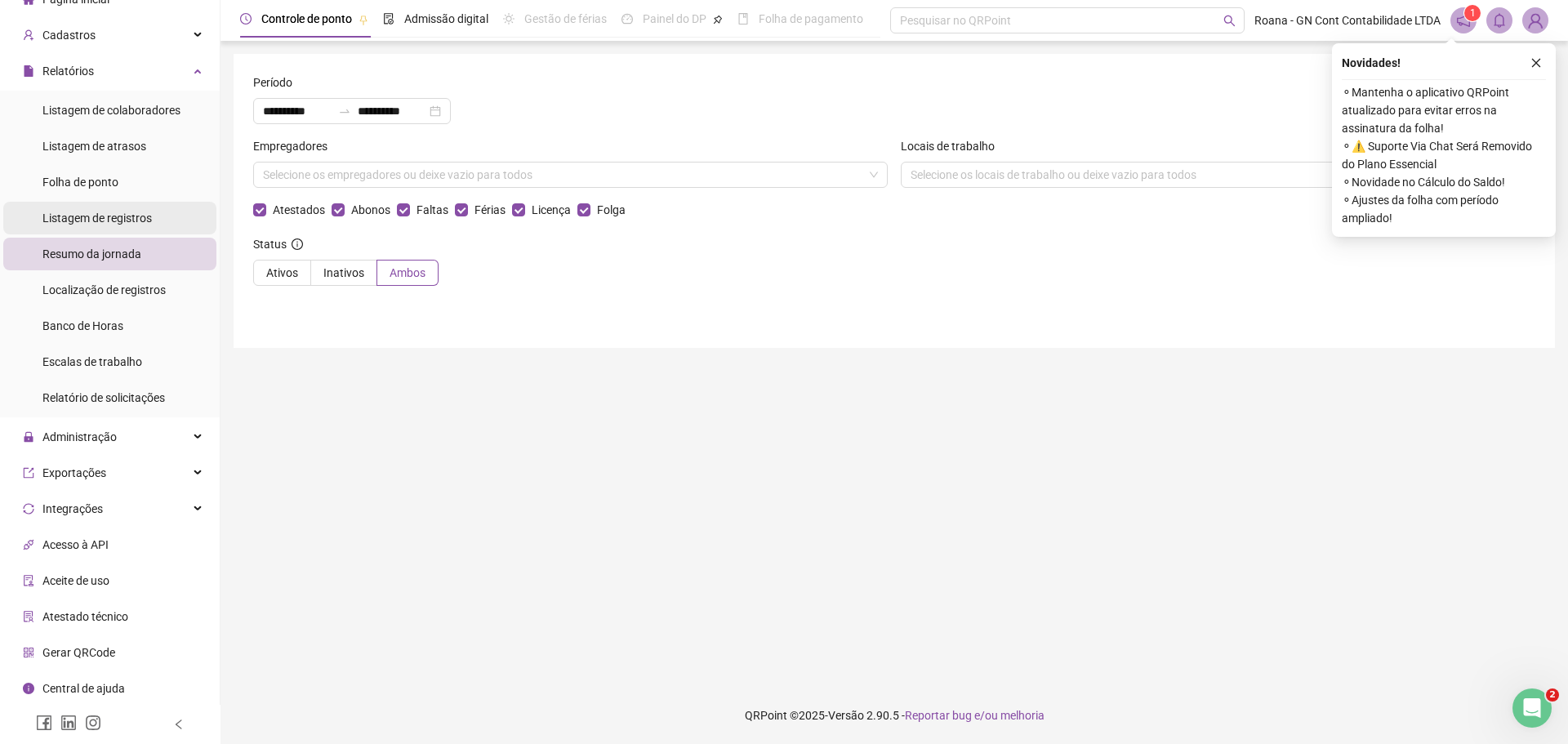
click at [93, 217] on span "Listagem de registros" at bounding box center [98, 218] width 110 height 13
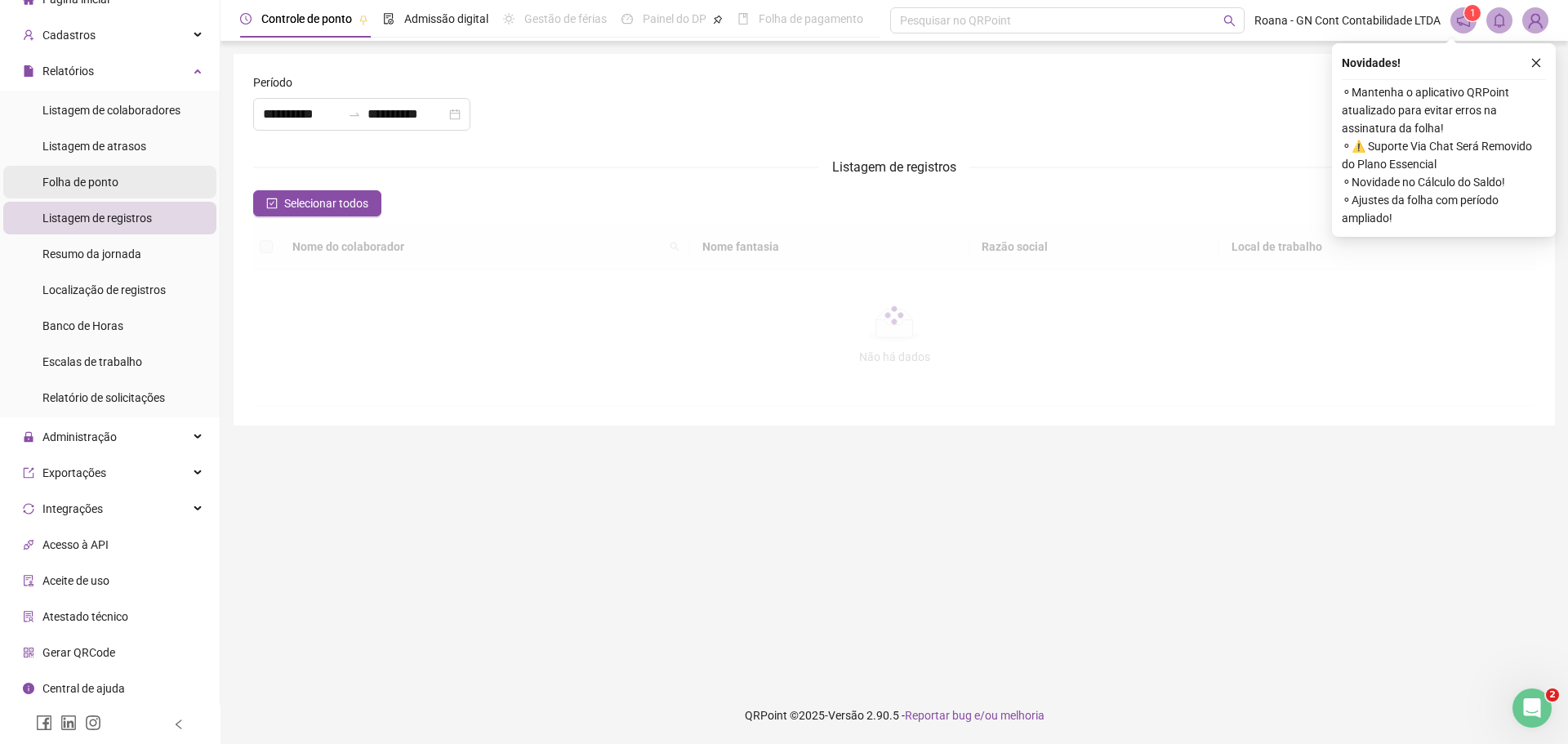
click at [96, 177] on span "Folha de ponto" at bounding box center [81, 182] width 76 height 13
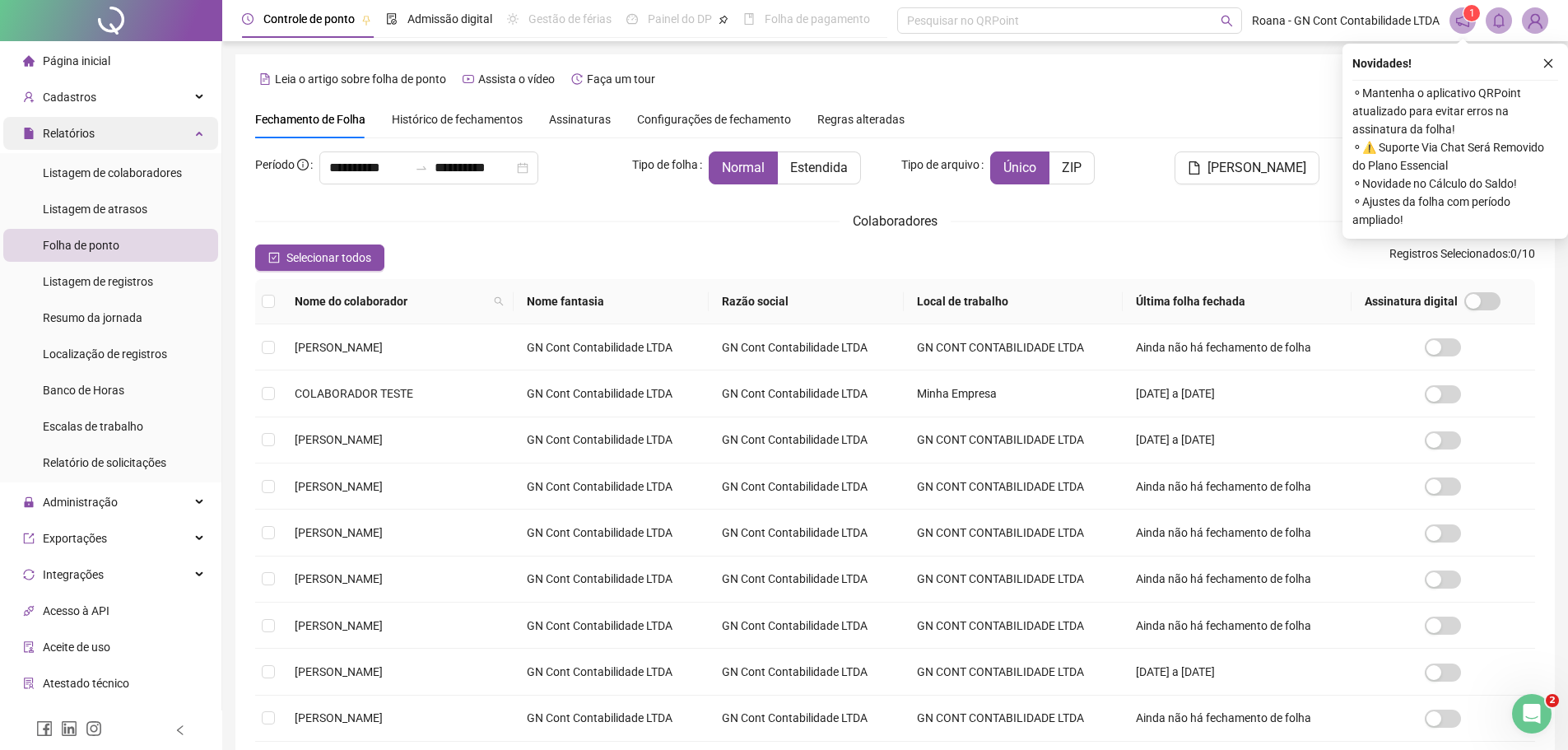
click at [79, 128] on span "Relatórios" at bounding box center [69, 133] width 52 height 13
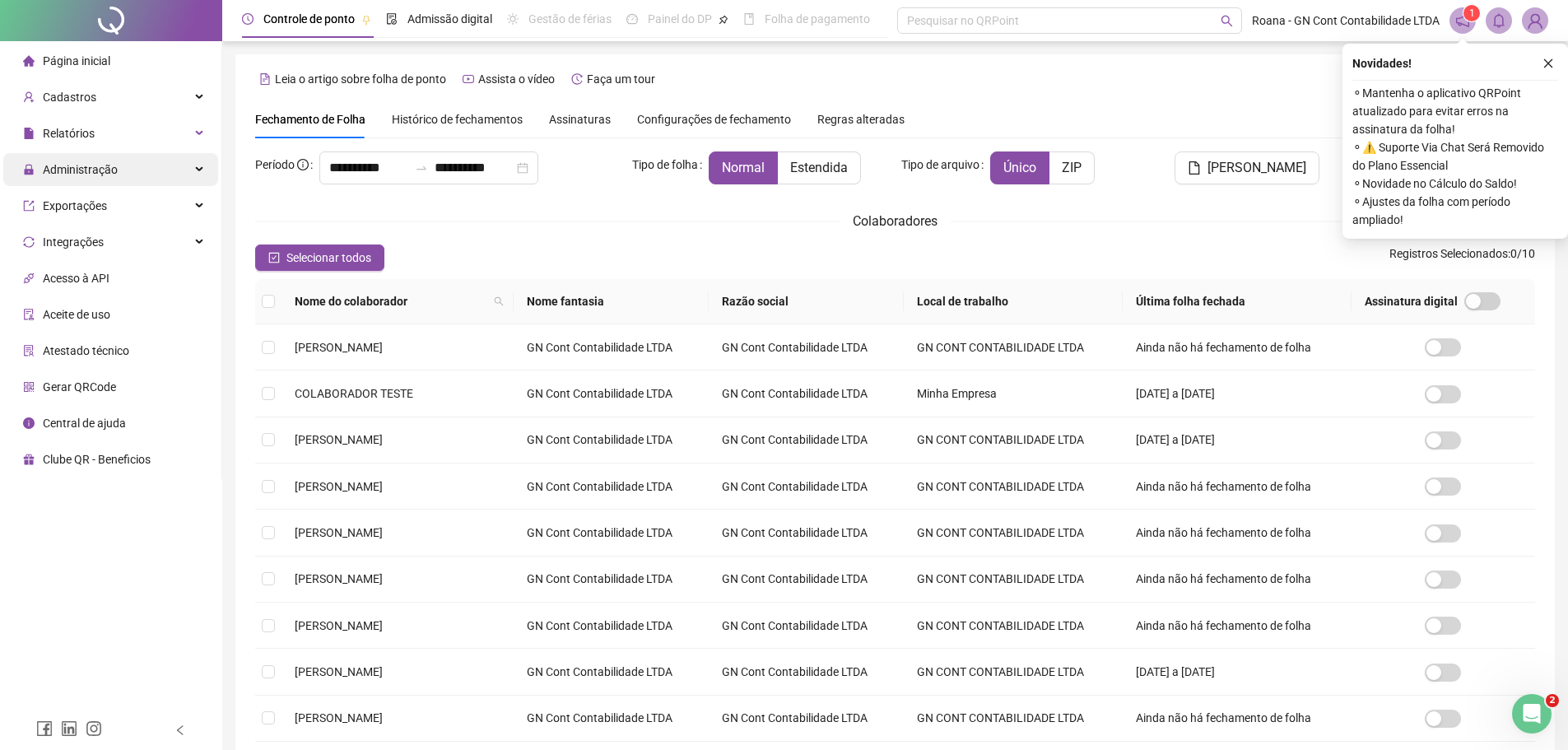
click at [79, 153] on span "Administração" at bounding box center [71, 169] width 95 height 33
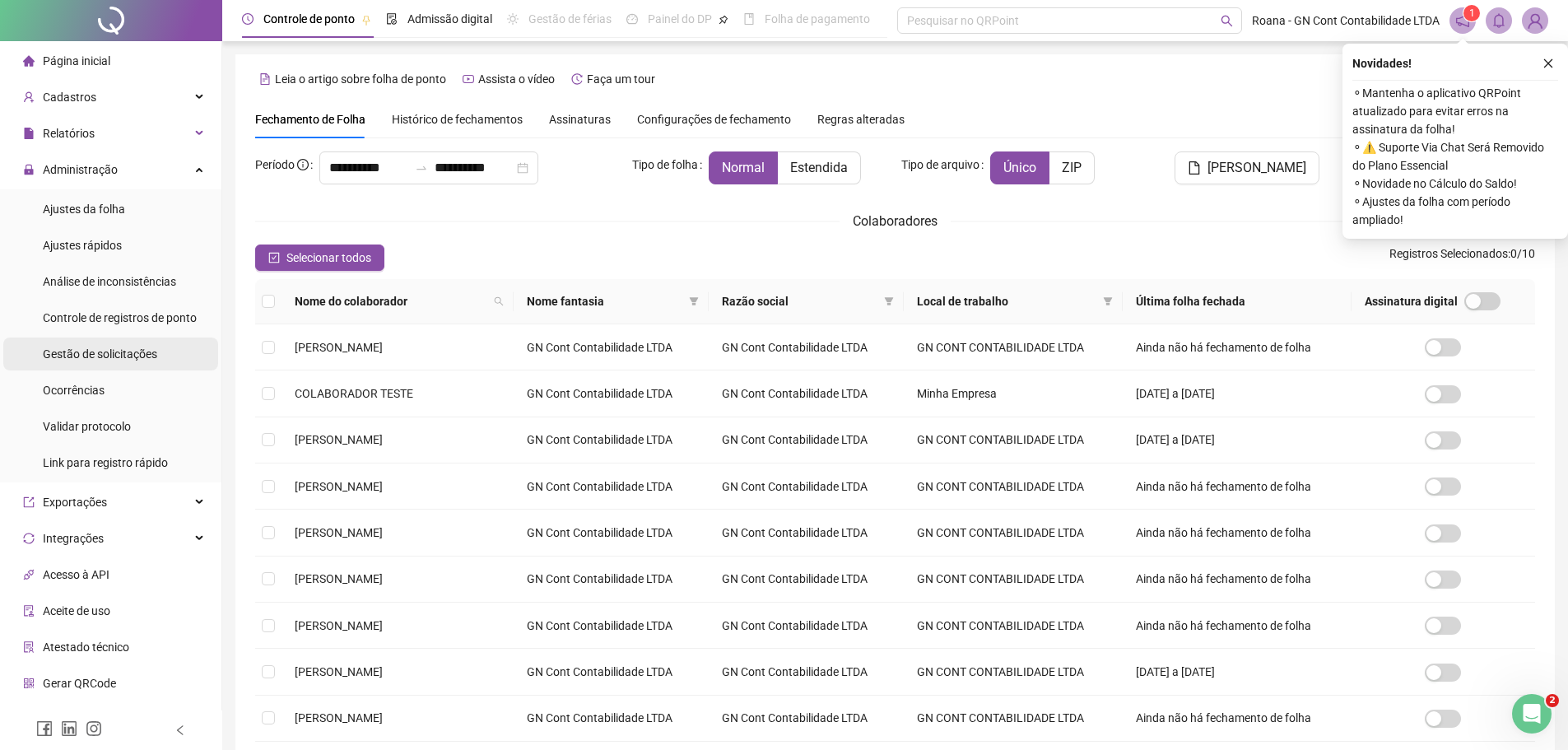
click at [126, 350] on span "Gestão de solicitações" at bounding box center [100, 353] width 114 height 13
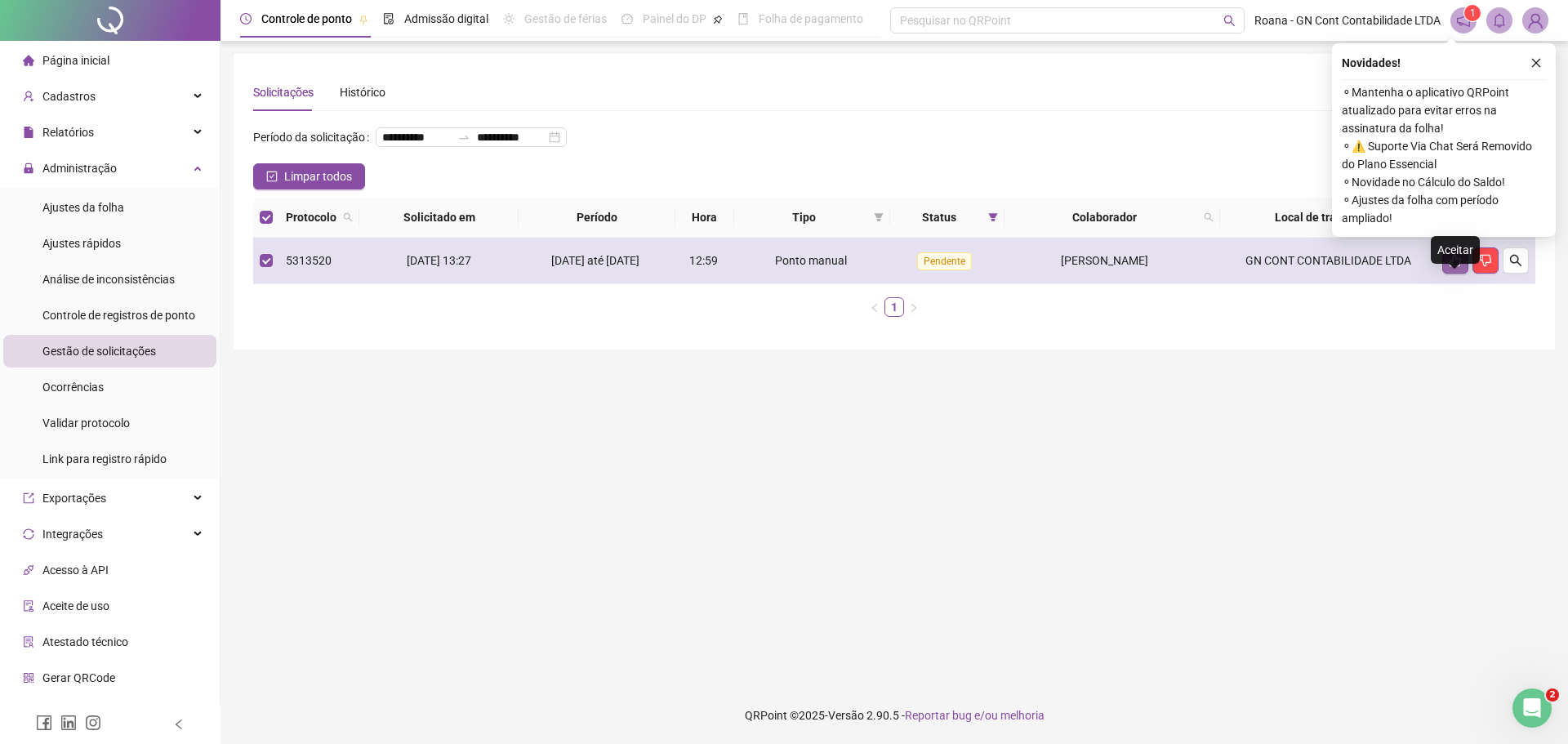
click at [1442, 273] on button "button" at bounding box center [1455, 261] width 26 height 26
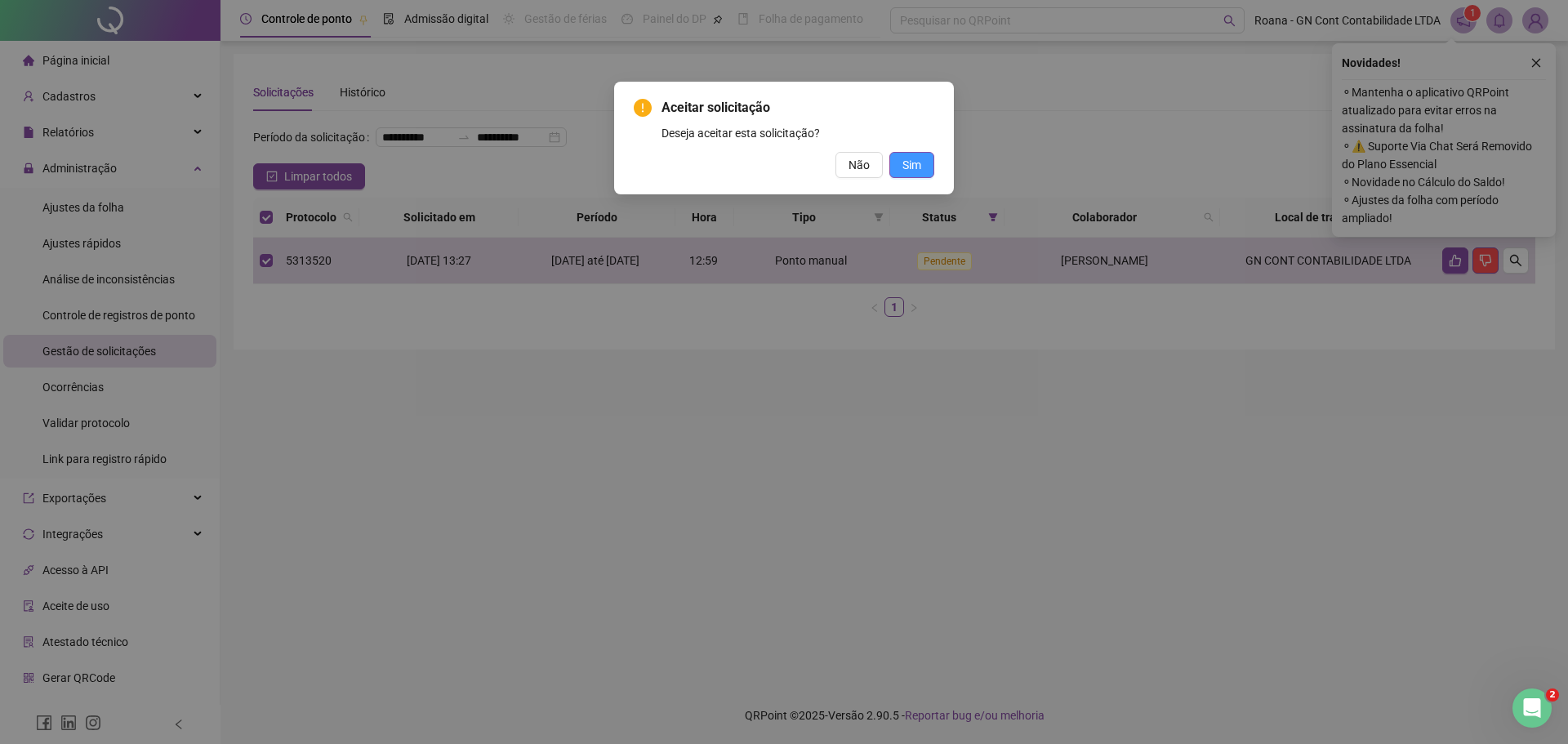
click at [905, 165] on span "Sim" at bounding box center [912, 165] width 19 height 18
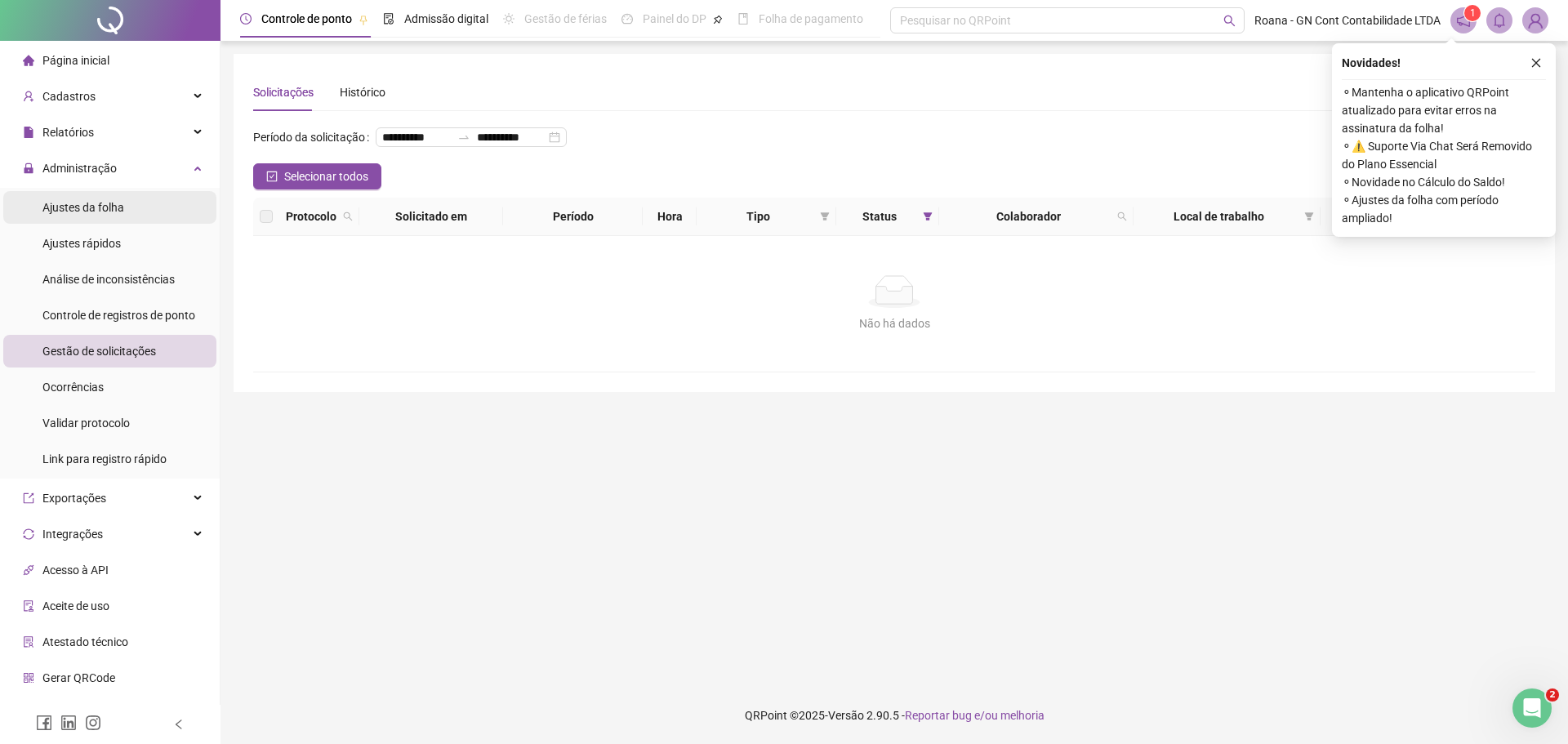
click at [99, 208] on span "Ajustes da folha" at bounding box center [83, 207] width 81 height 13
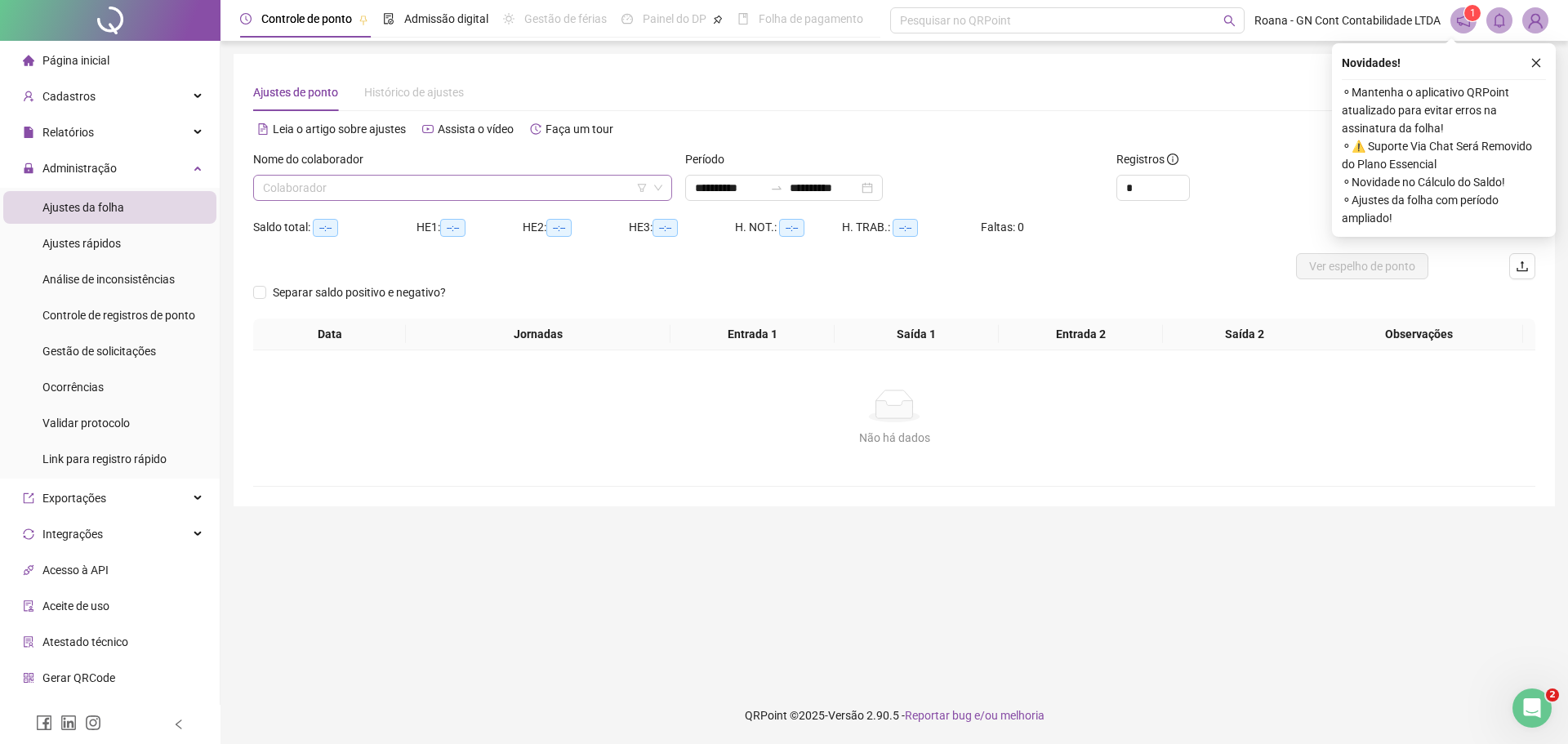
click at [327, 175] on div "Colaborador" at bounding box center [462, 188] width 419 height 26
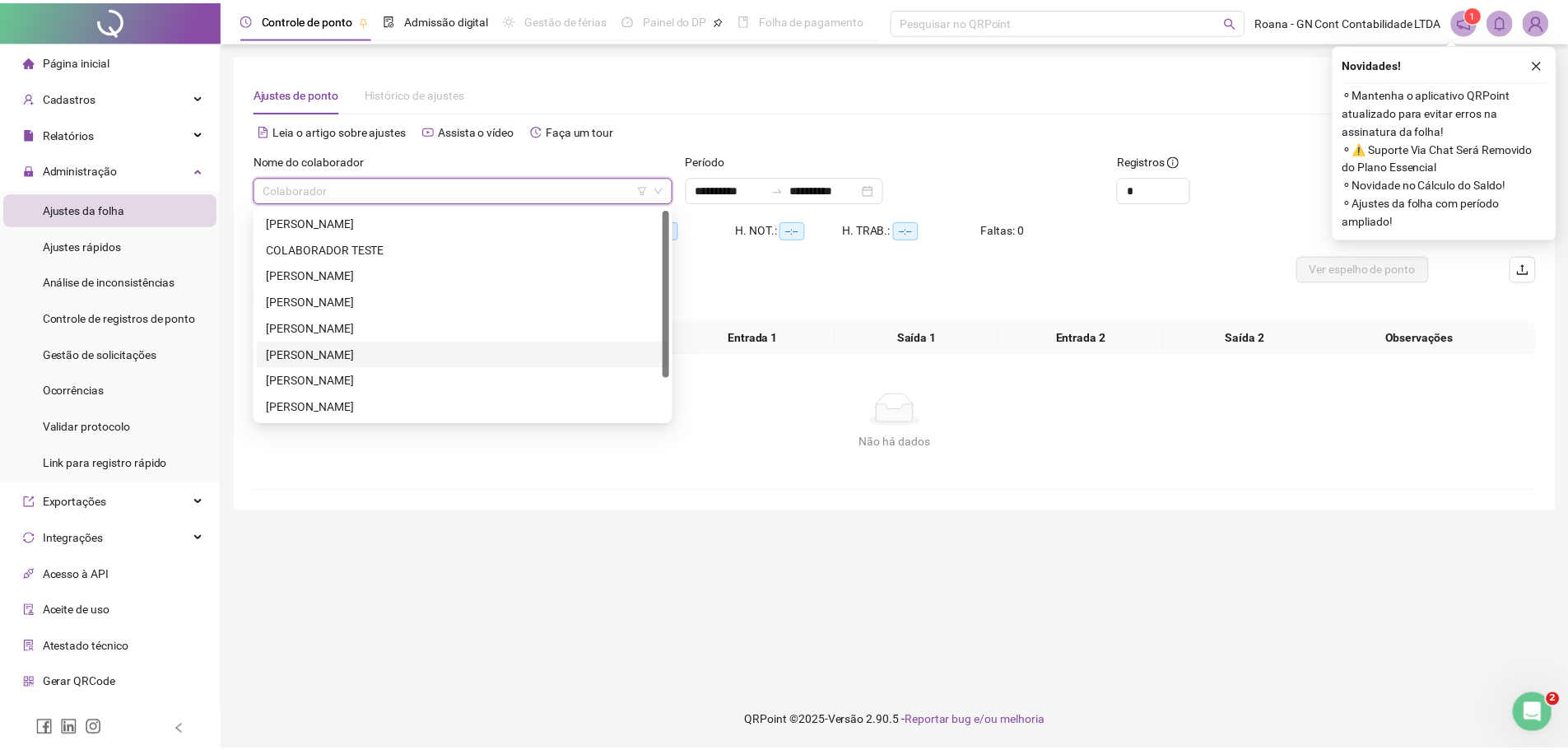
scroll to position [53, 0]
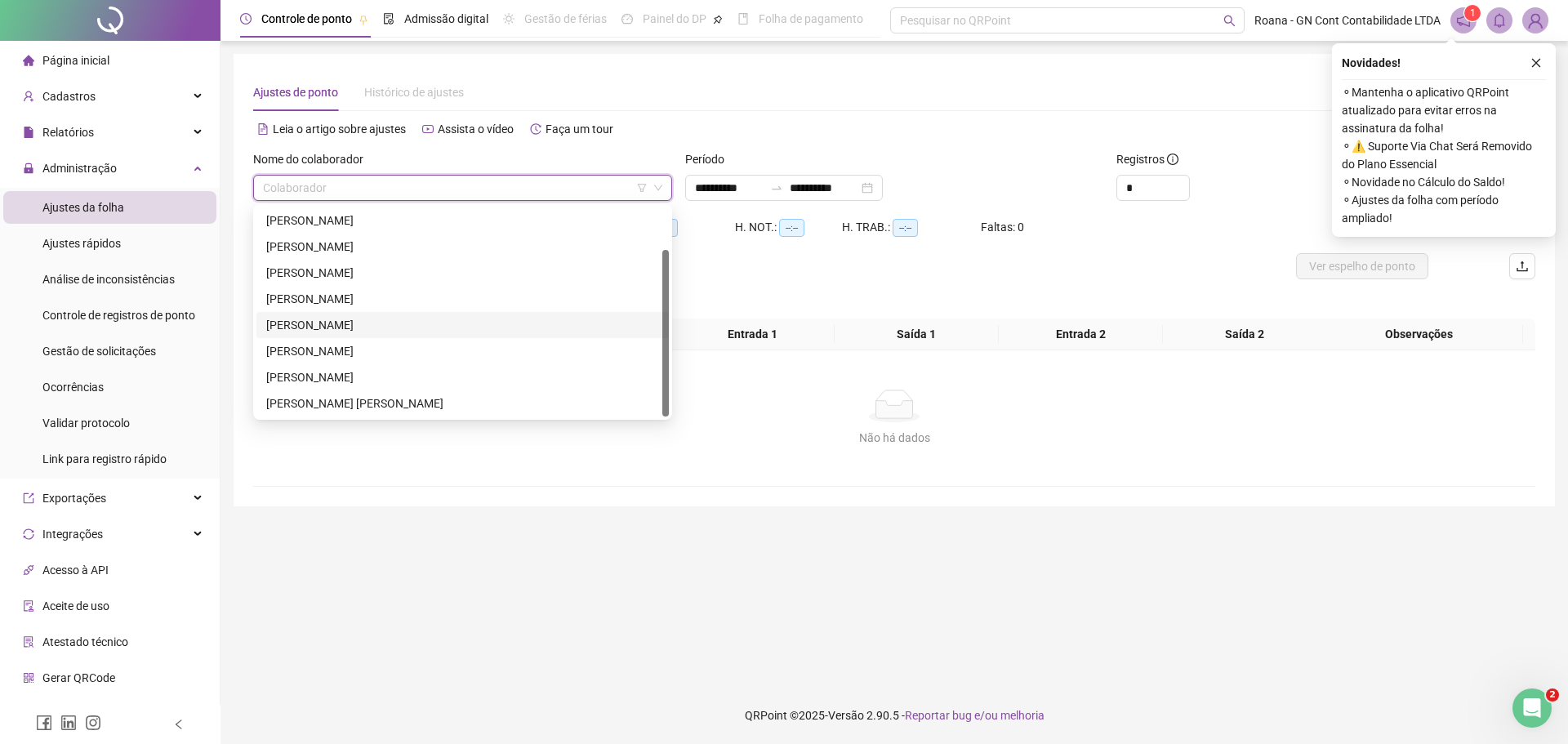
click at [360, 327] on div "[PERSON_NAME]" at bounding box center [463, 325] width 393 height 18
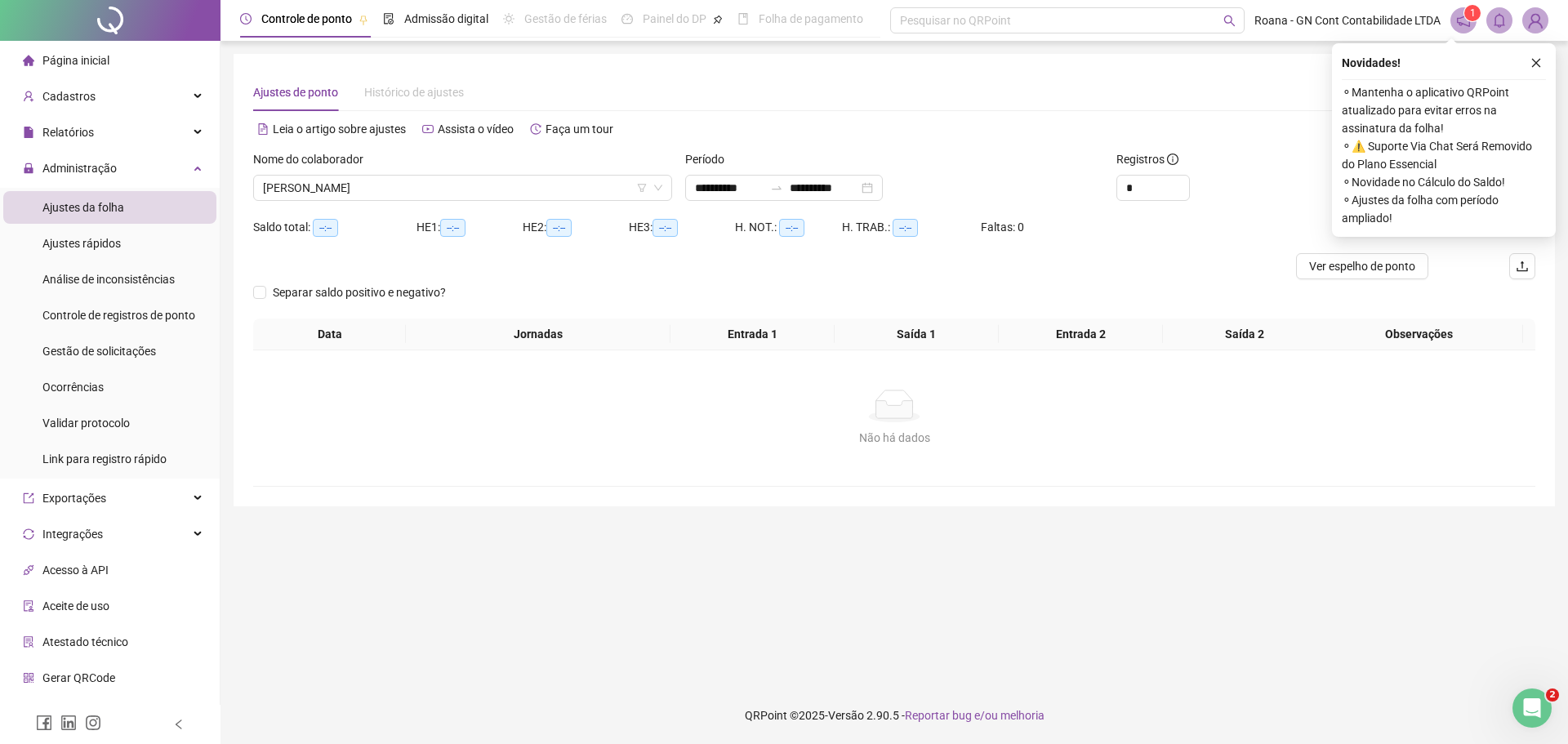
click at [1178, 260] on div at bounding box center [734, 266] width 962 height 26
click at [1541, 65] on icon "close" at bounding box center [1535, 63] width 11 height 11
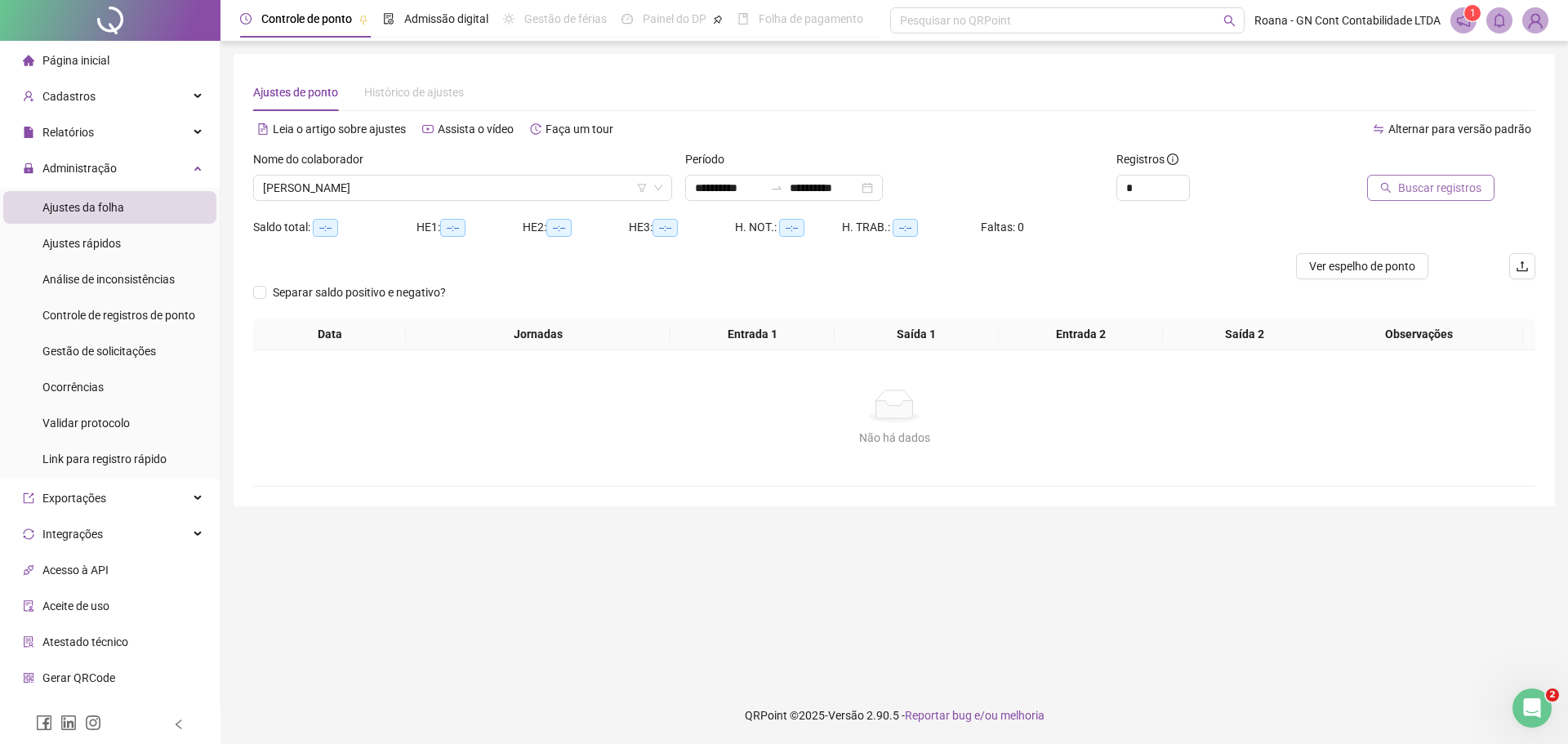
click at [1463, 195] on span "Buscar registros" at bounding box center [1439, 188] width 83 height 18
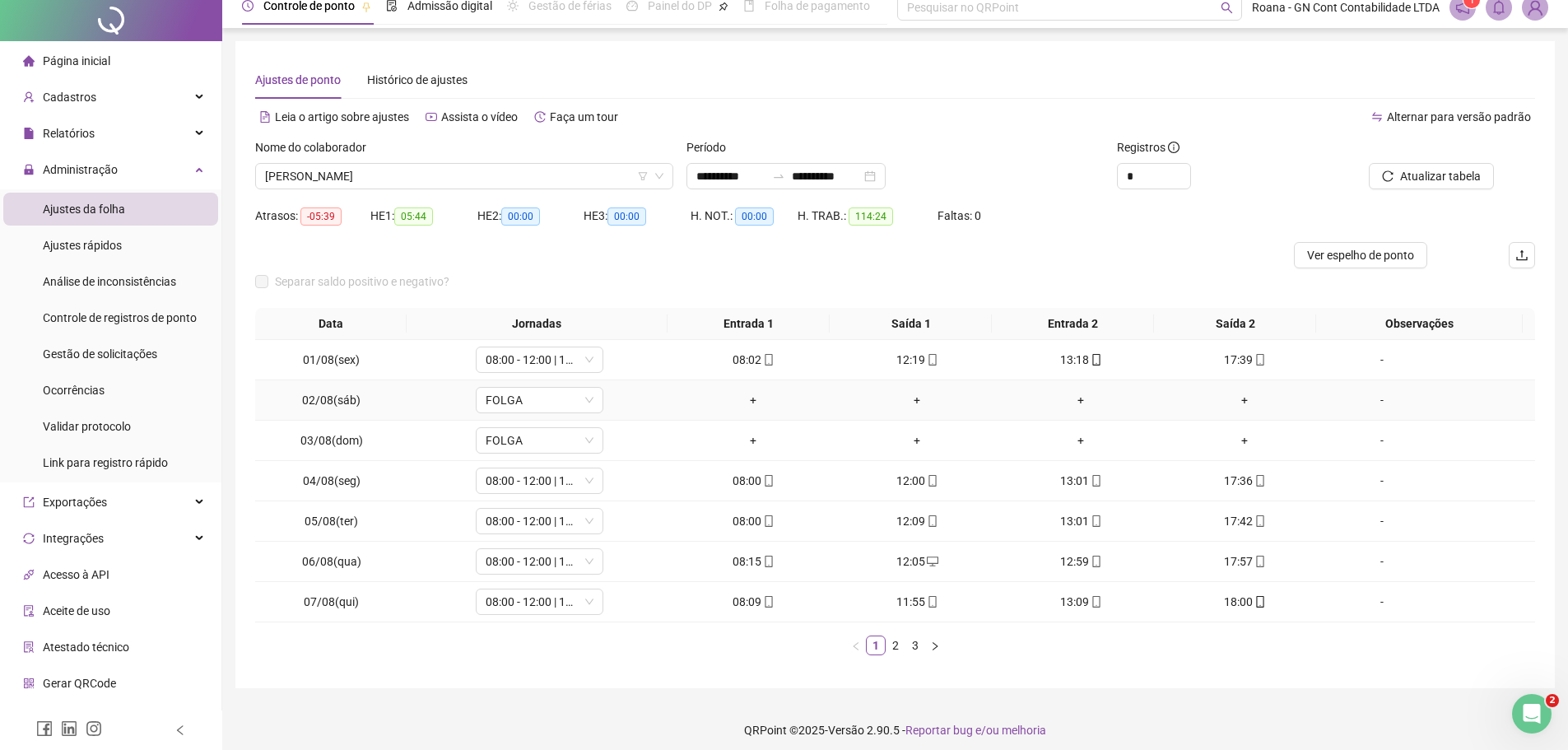
scroll to position [22, 0]
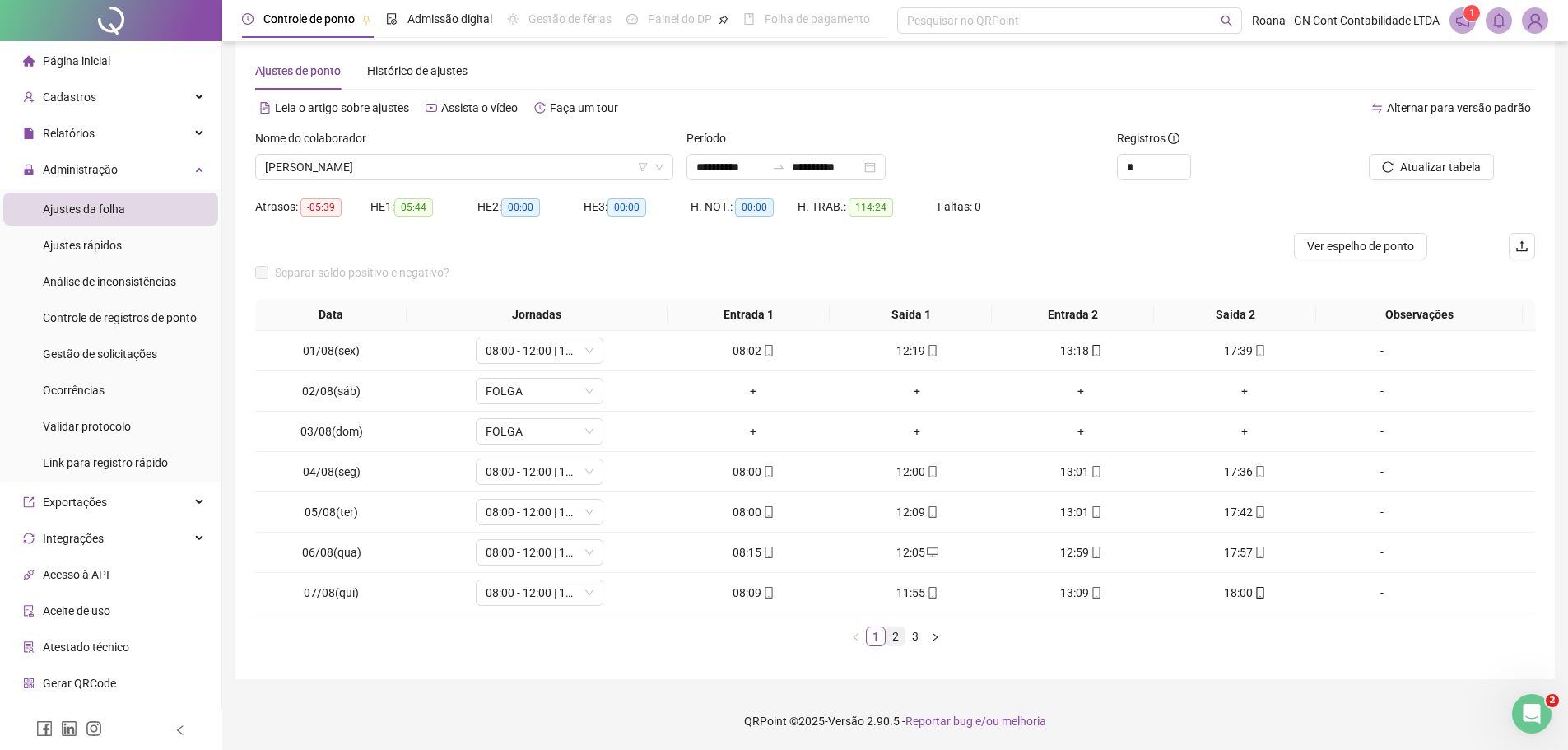
click at [894, 631] on link "2" at bounding box center [895, 636] width 18 height 18
click at [911, 635] on link "3" at bounding box center [915, 636] width 18 height 18
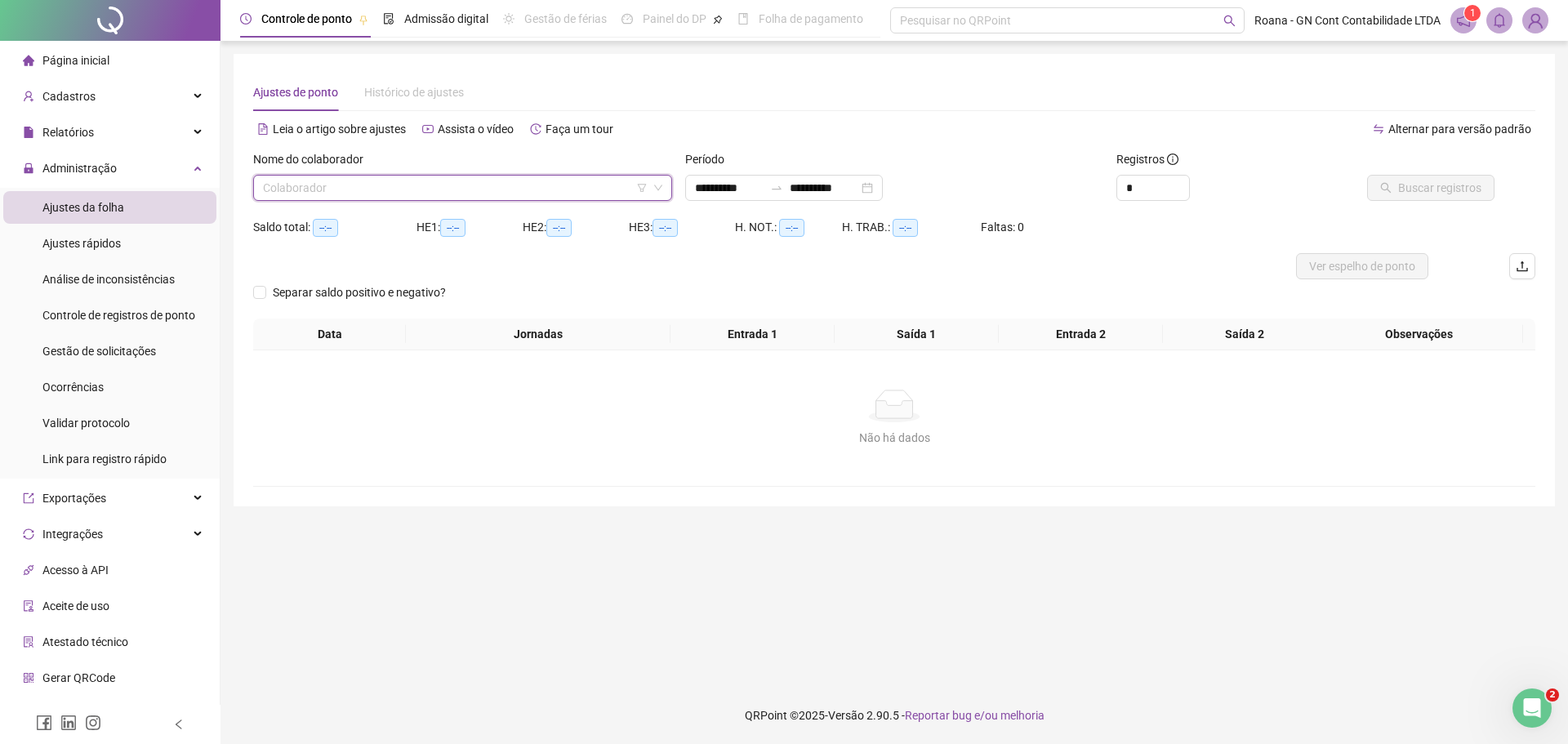
click at [451, 189] on input "search" at bounding box center [455, 188] width 385 height 25
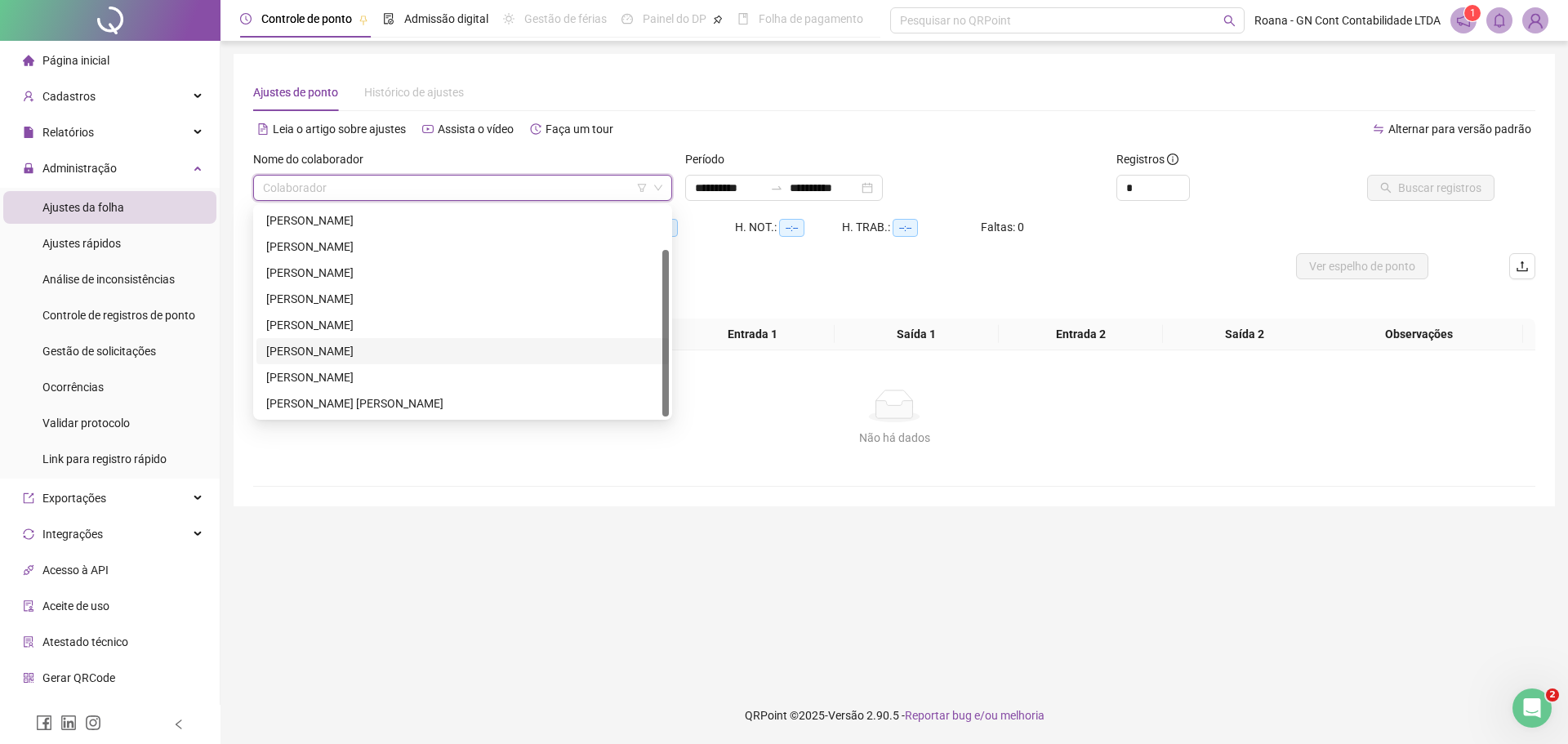
click at [436, 352] on div "[PERSON_NAME]" at bounding box center [463, 351] width 393 height 18
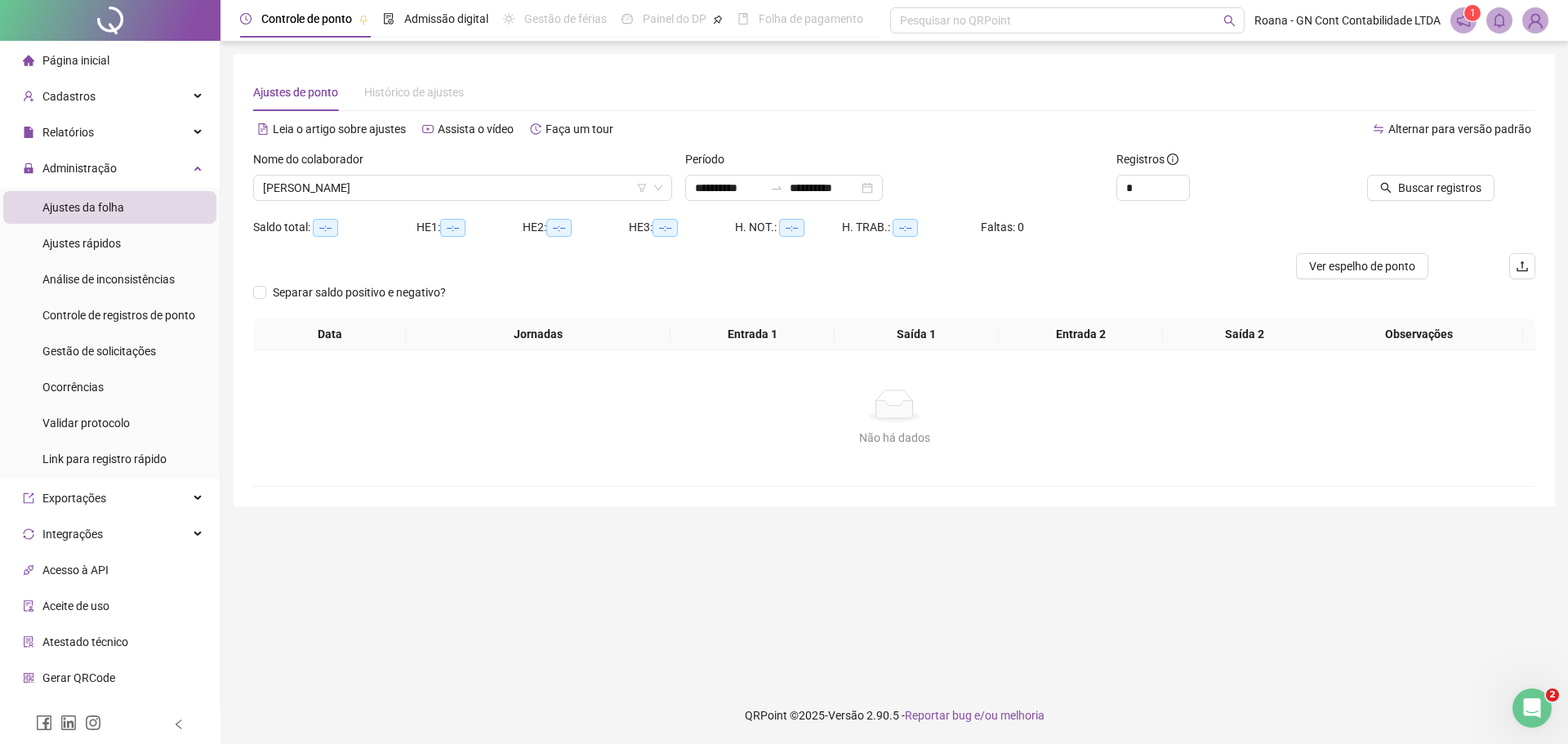
drag, startPoint x: 1354, startPoint y: 273, endPoint x: 1418, endPoint y: 209, distance: 90.5
click at [1475, 221] on form "**********" at bounding box center [894, 234] width 1283 height 168
click at [1402, 182] on span "Buscar registros" at bounding box center [1439, 188] width 83 height 18
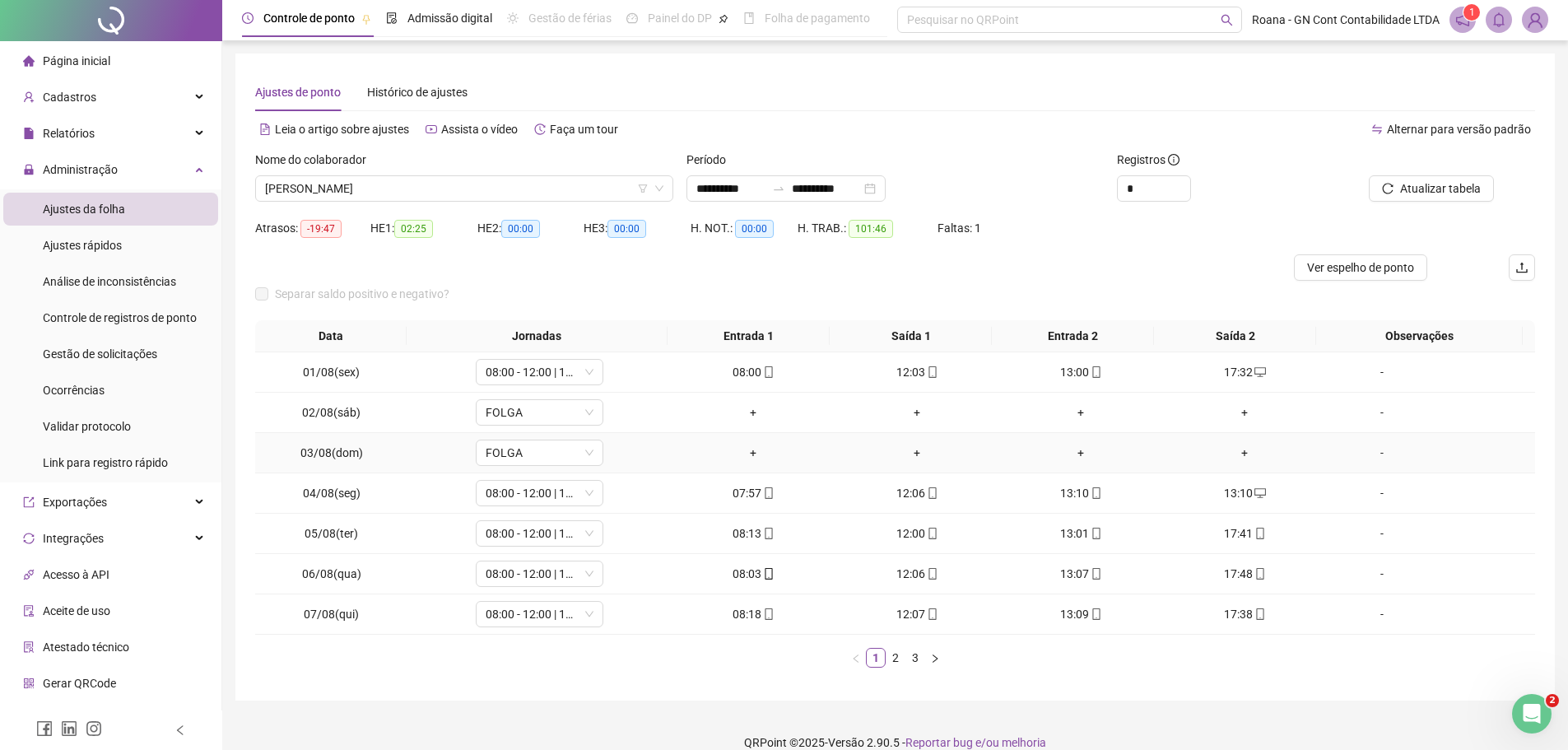
scroll to position [22, 0]
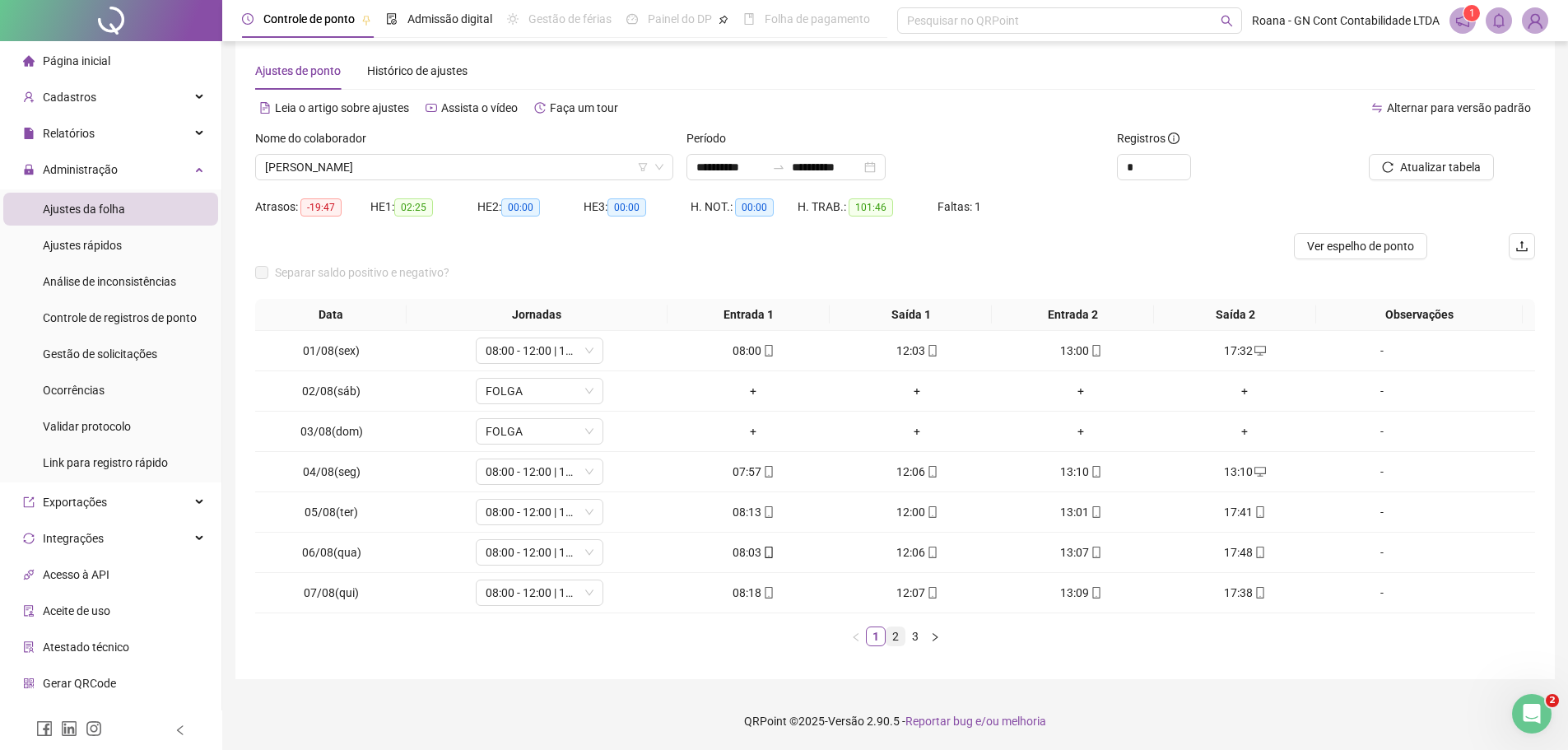
click at [892, 631] on link "2" at bounding box center [895, 636] width 18 height 18
click at [896, 641] on link "2" at bounding box center [895, 636] width 18 height 18
click at [1065, 548] on div "17:36" at bounding box center [1081, 552] width 150 height 18
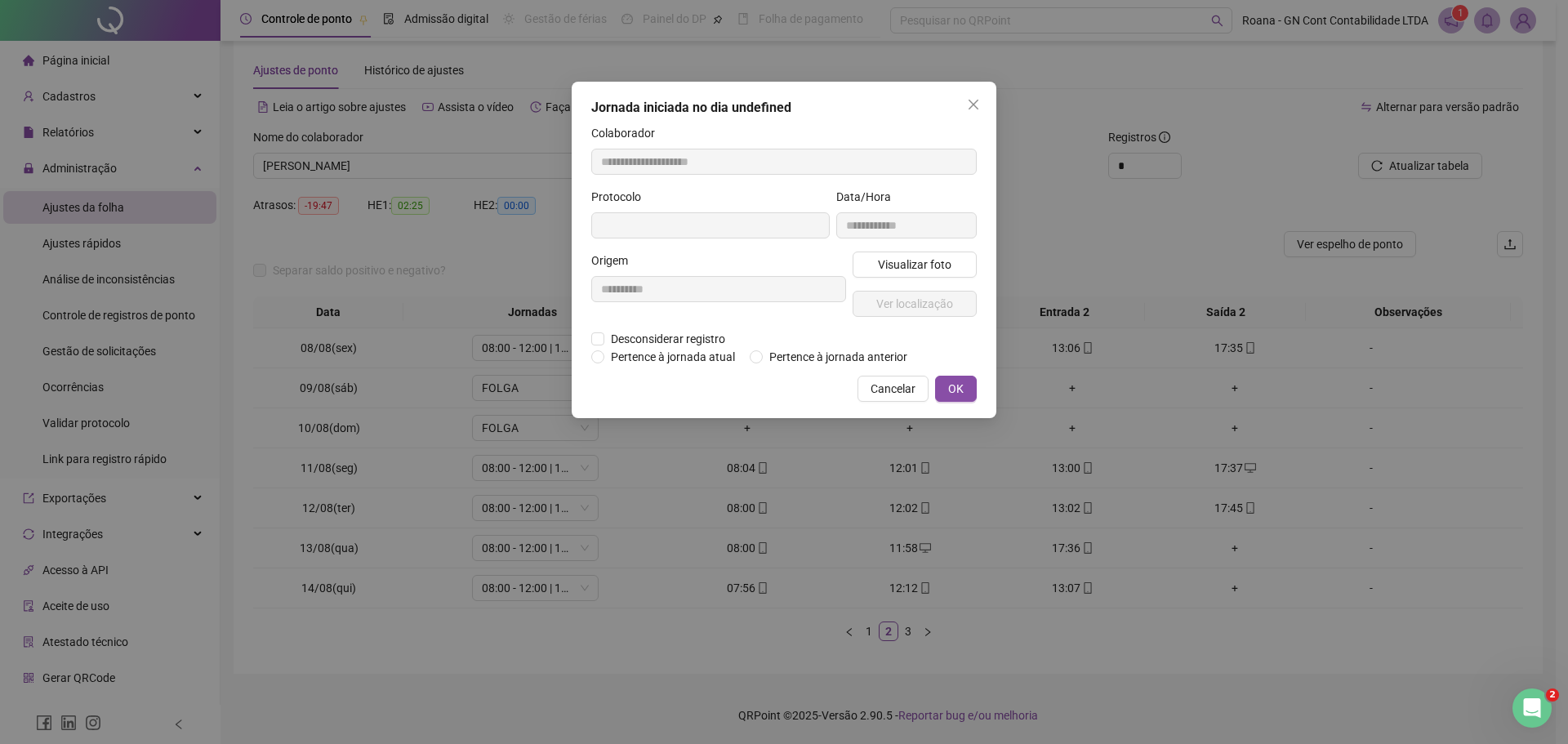
type input "**********"
click at [671, 337] on span "Desconsiderar registro" at bounding box center [668, 340] width 128 height 18
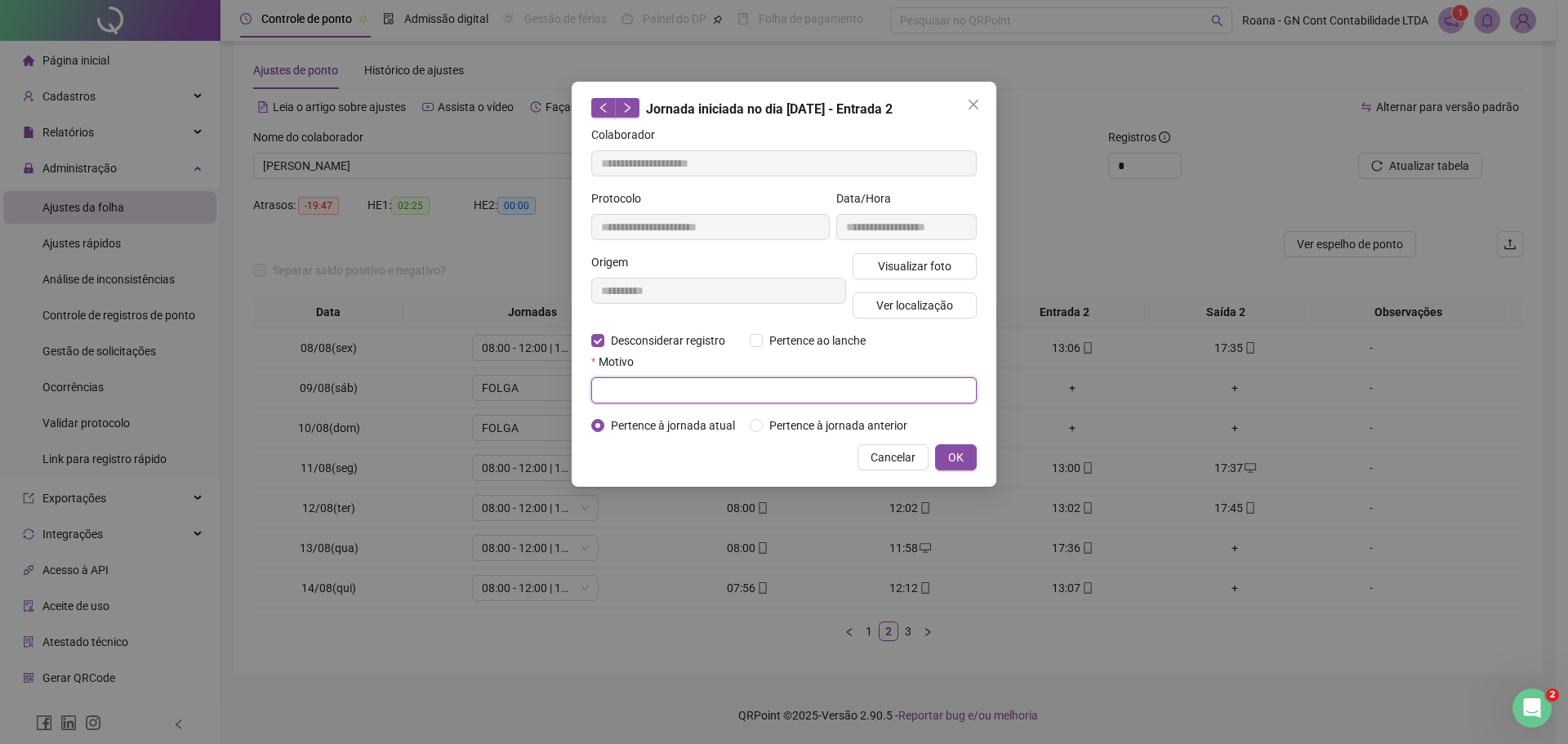
click at [680, 394] on input "text" at bounding box center [784, 390] width 386 height 26
click at [688, 396] on input "text" at bounding box center [784, 390] width 386 height 26
type input "*"
type input "**********"
click at [950, 457] on span "OK" at bounding box center [956, 457] width 15 height 18
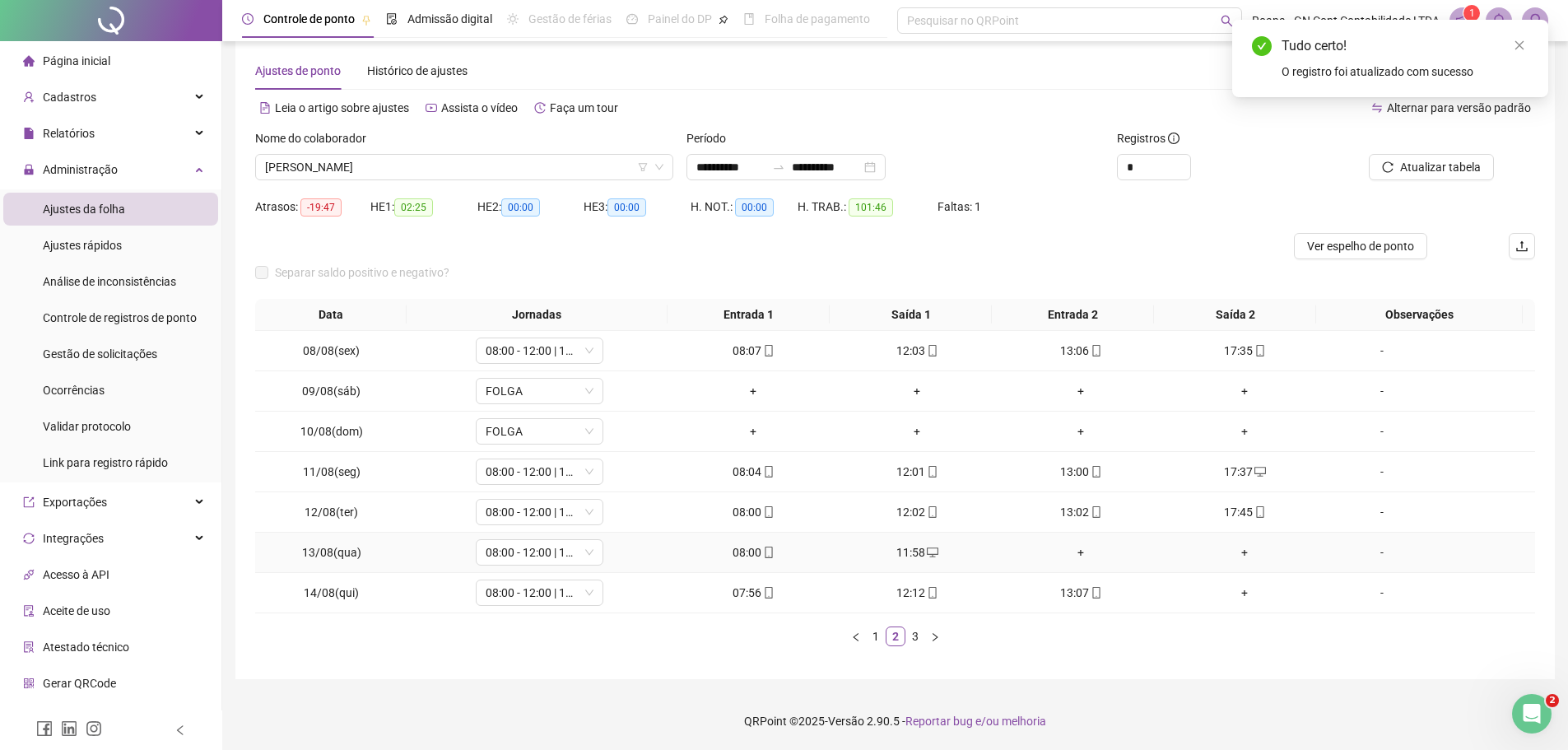
click at [1080, 549] on div "+" at bounding box center [1081, 552] width 150 height 18
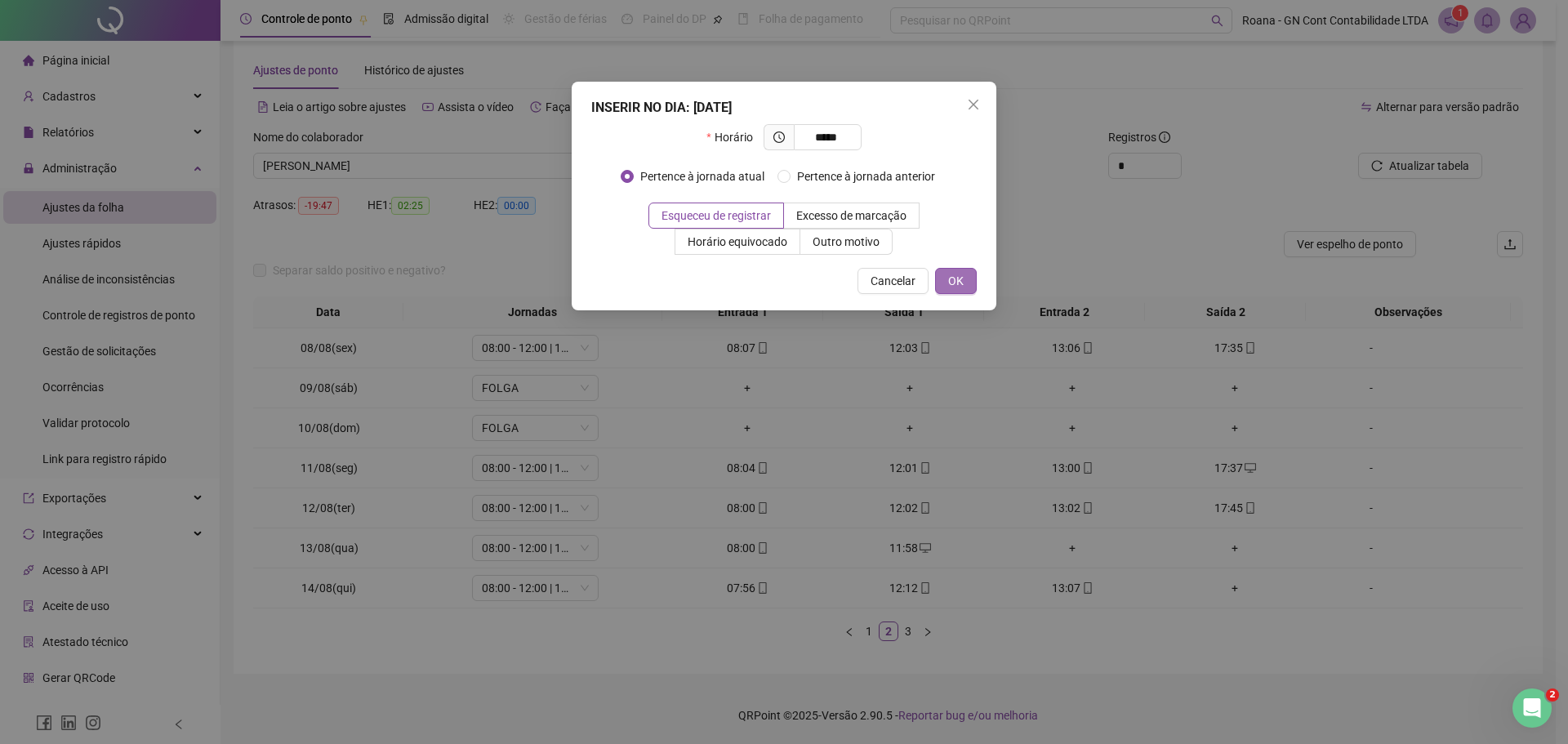
type input "*****"
click at [961, 278] on span "OK" at bounding box center [956, 280] width 15 height 18
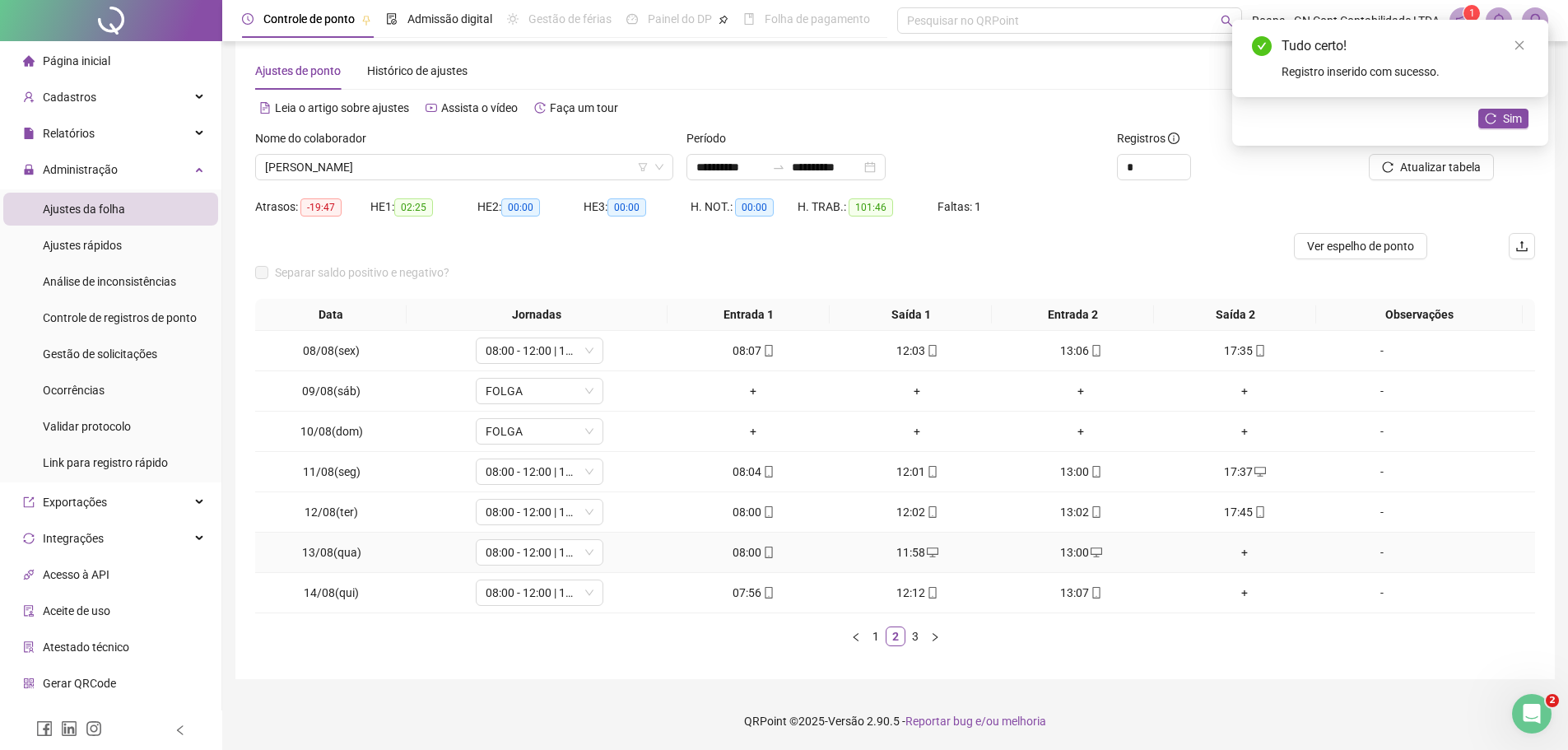
click at [1233, 553] on div "+" at bounding box center [1245, 552] width 150 height 18
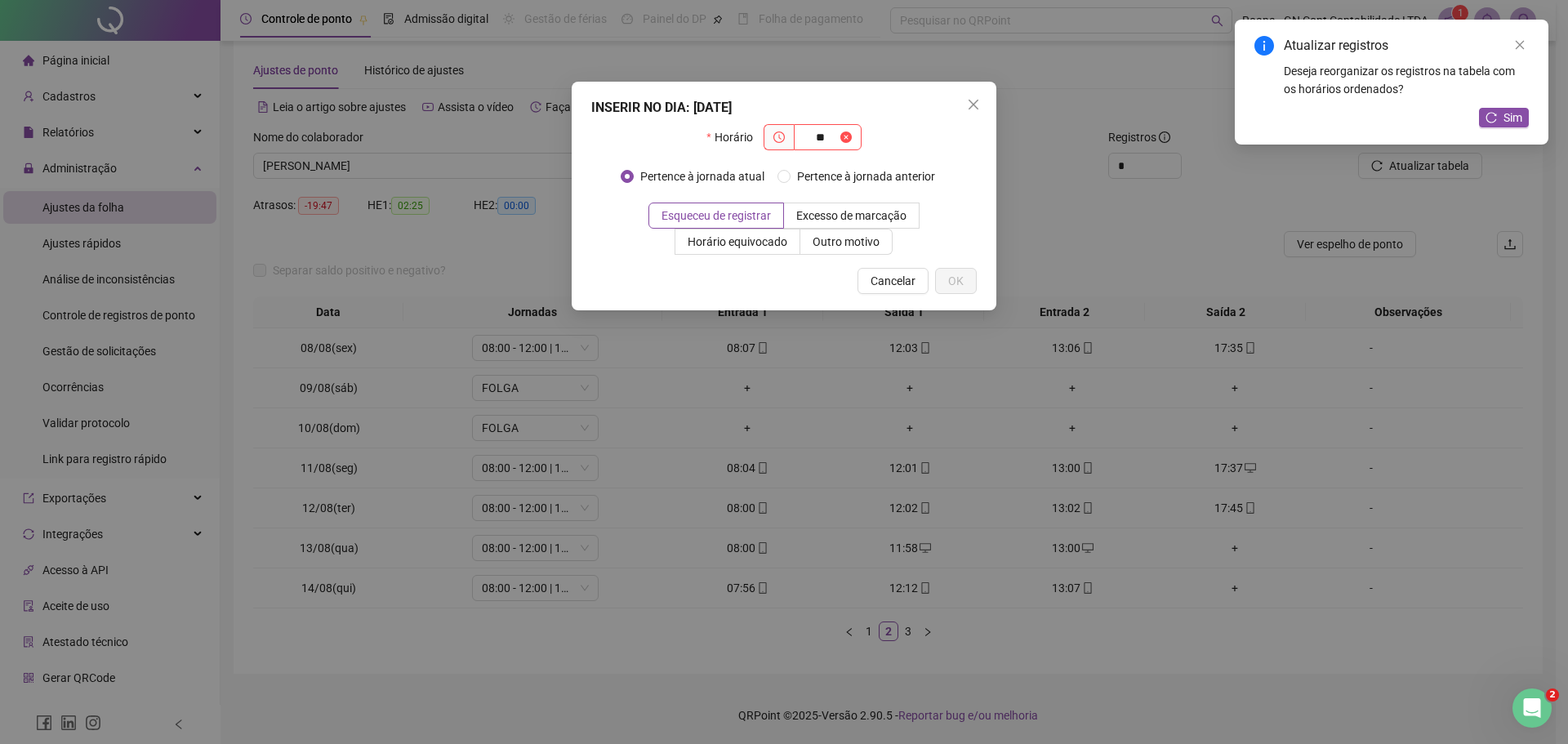
type input "*"
type input "*****"
click at [964, 267] on button "OK" at bounding box center [956, 280] width 42 height 26
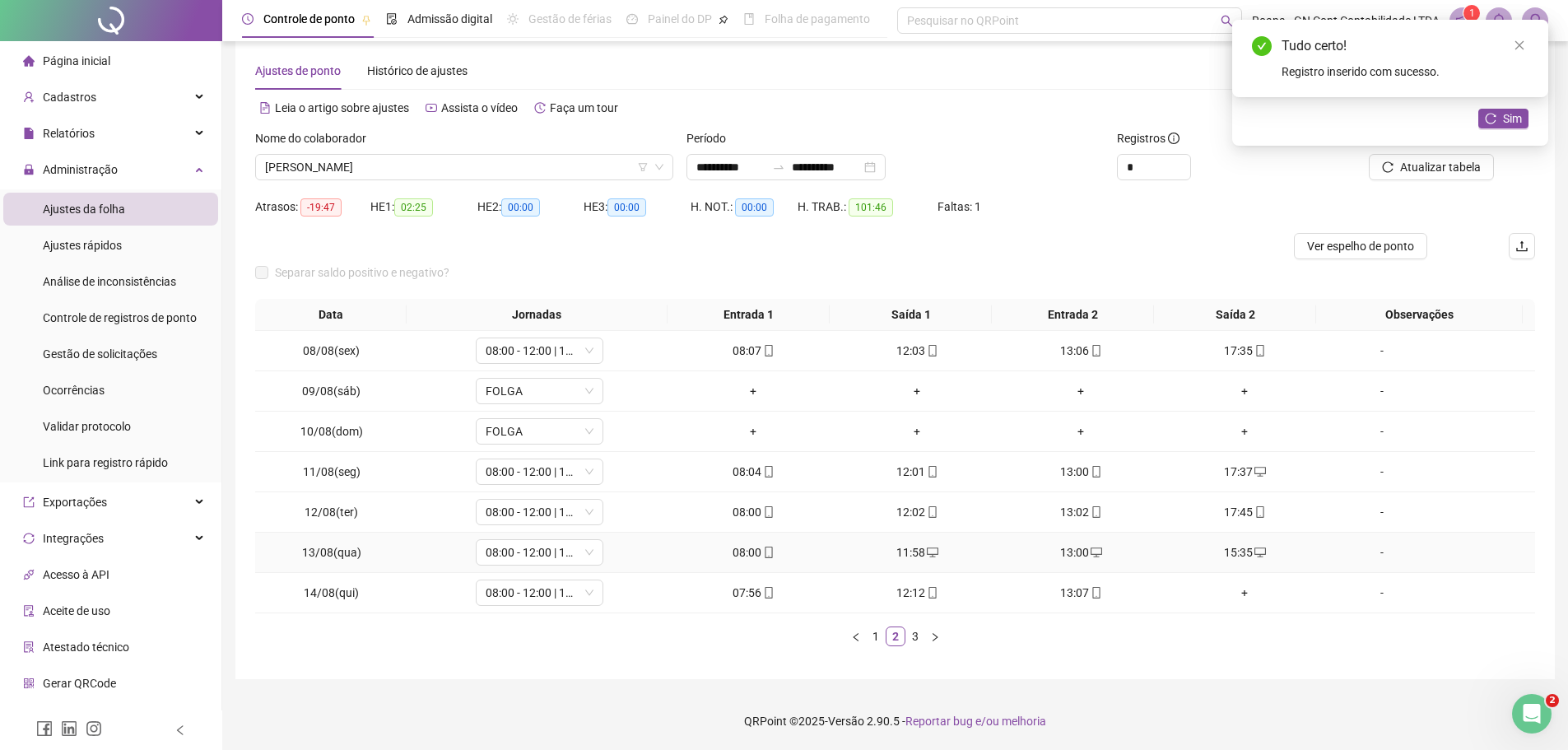
click at [1239, 550] on div "15:35" at bounding box center [1245, 552] width 150 height 18
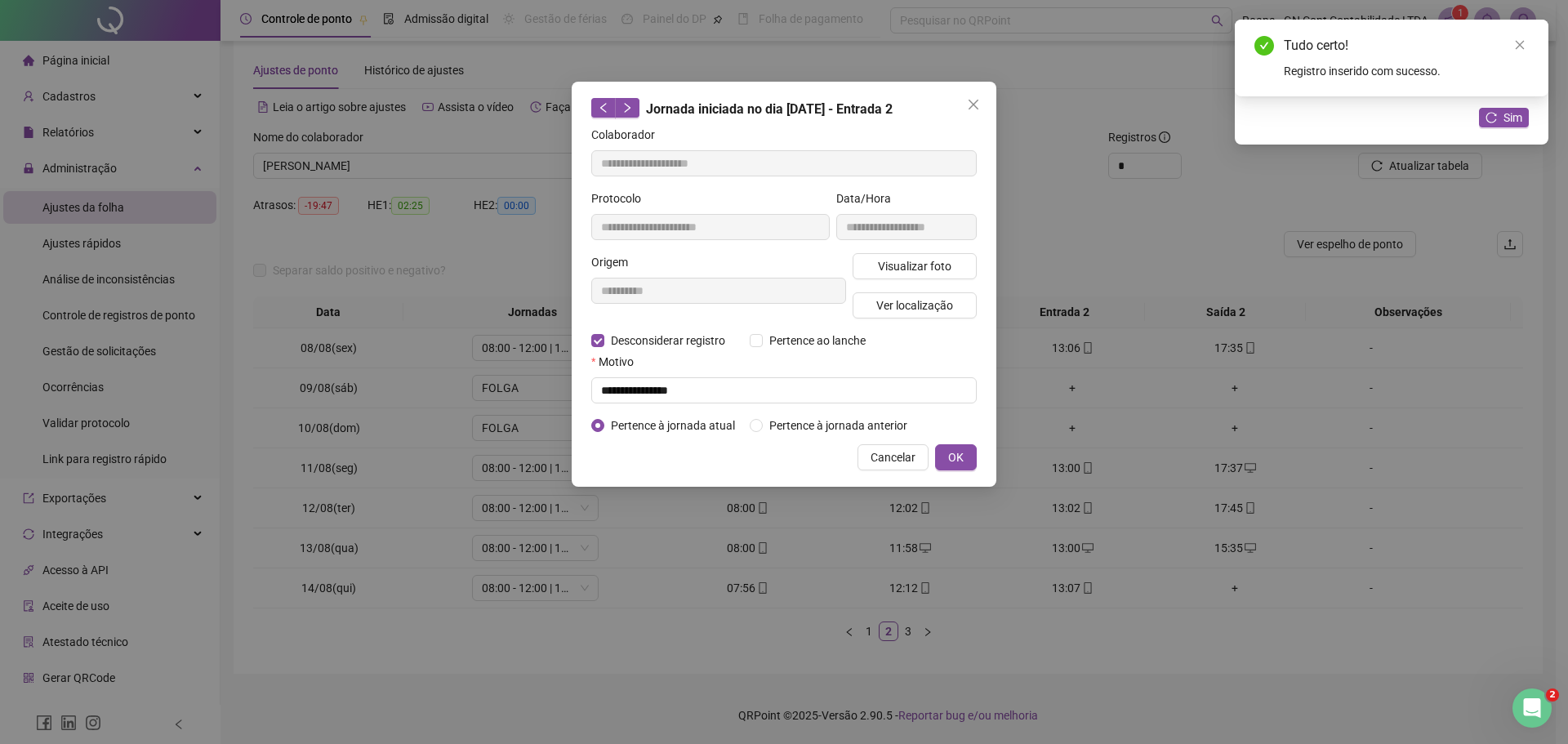
type input "**********"
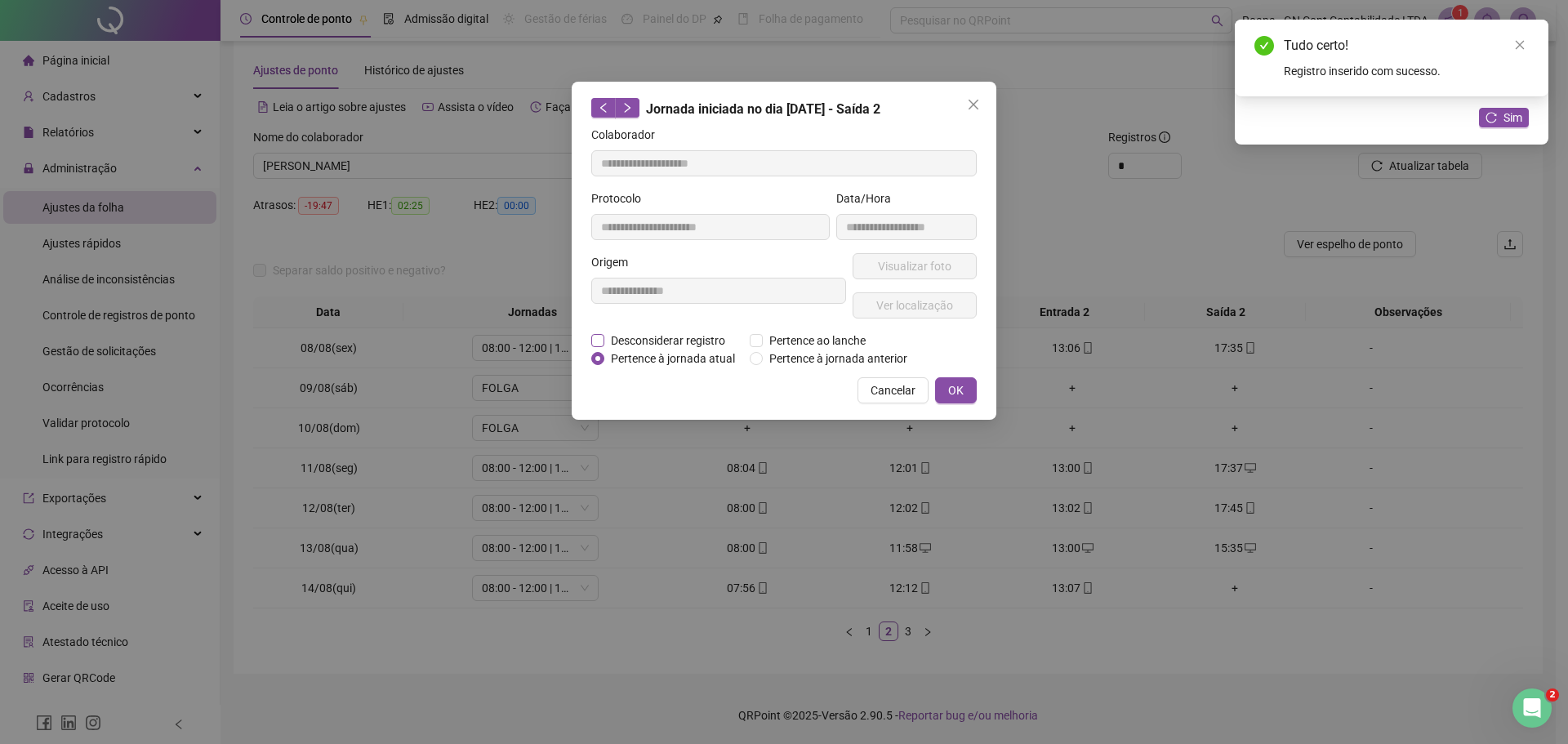
click at [653, 343] on span "Desconsiderar registro" at bounding box center [668, 340] width 128 height 18
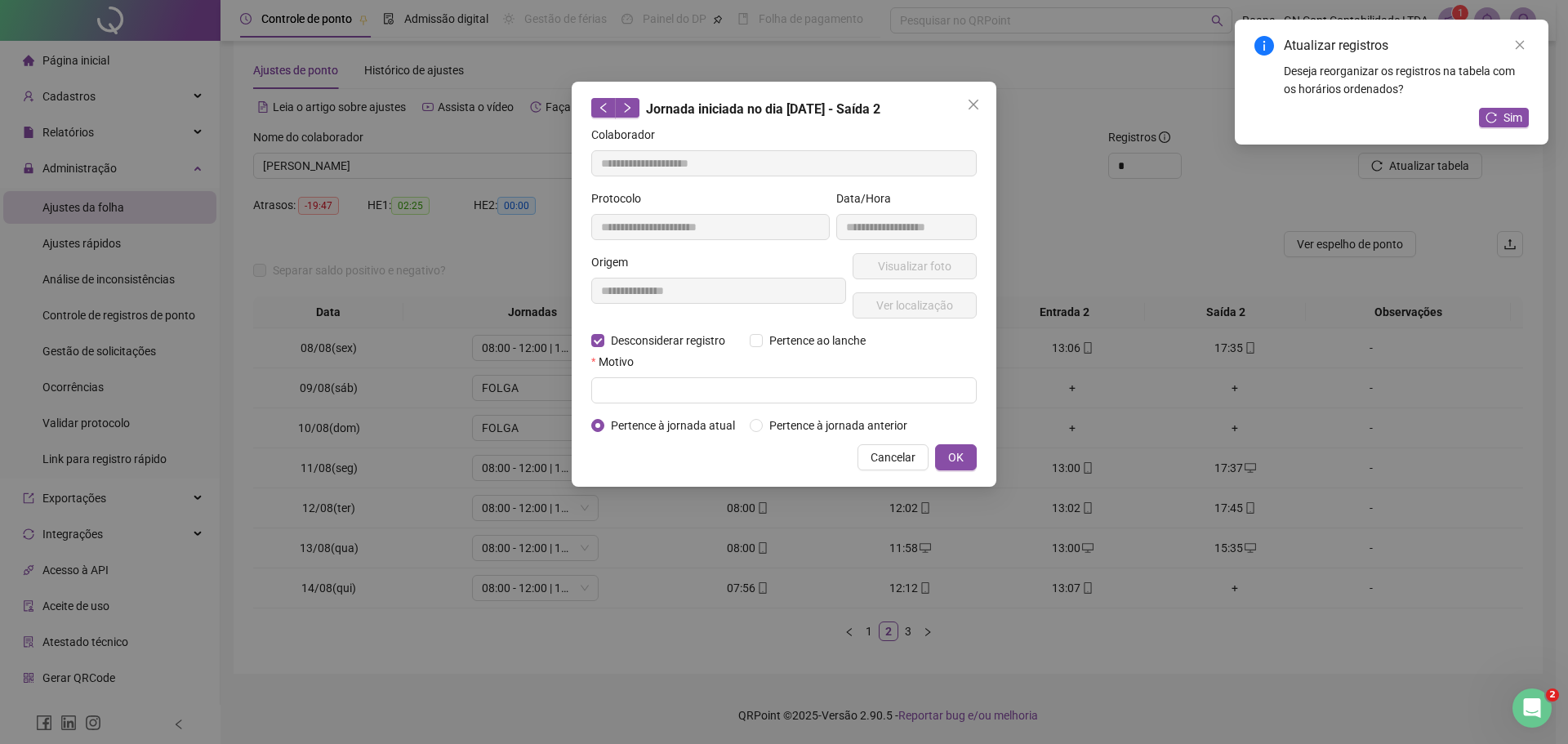
click at [851, 403] on form "**********" at bounding box center [784, 280] width 386 height 309
click at [811, 398] on input "text" at bounding box center [784, 390] width 386 height 26
click at [954, 457] on span "OK" at bounding box center [956, 457] width 15 height 18
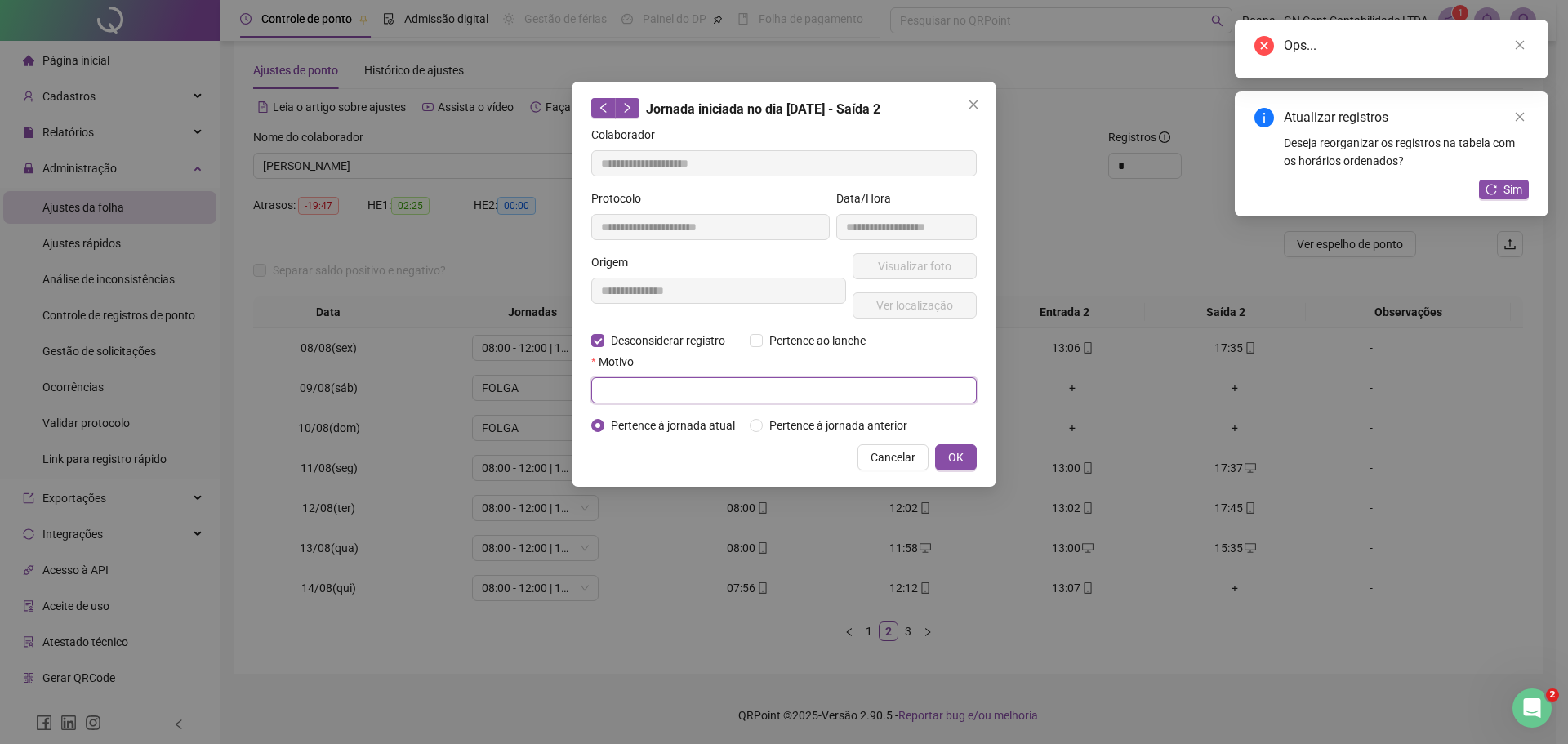
click at [754, 400] on input "text" at bounding box center [784, 390] width 386 height 26
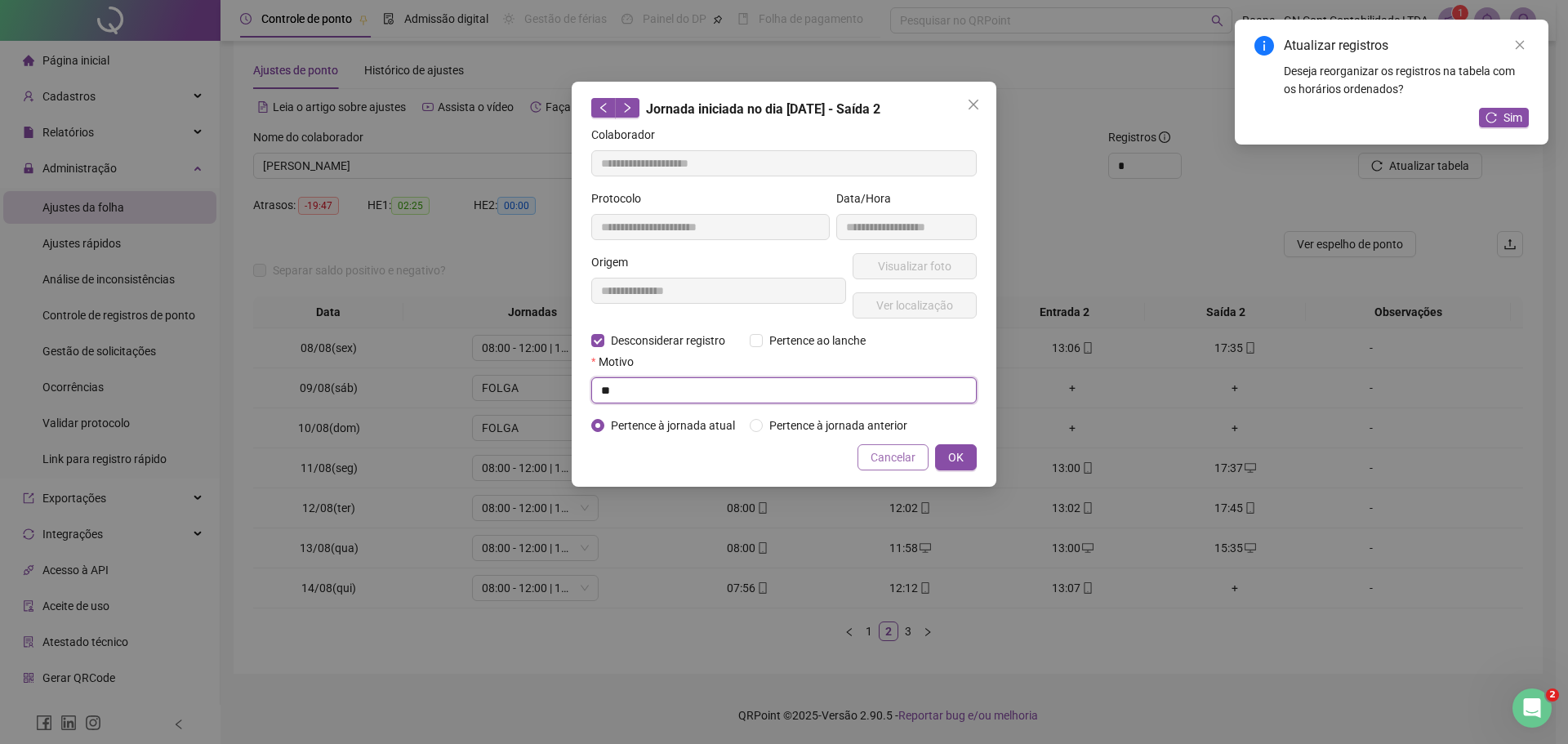
type input "*"
type input "****"
click at [952, 454] on span "OK" at bounding box center [956, 457] width 15 height 18
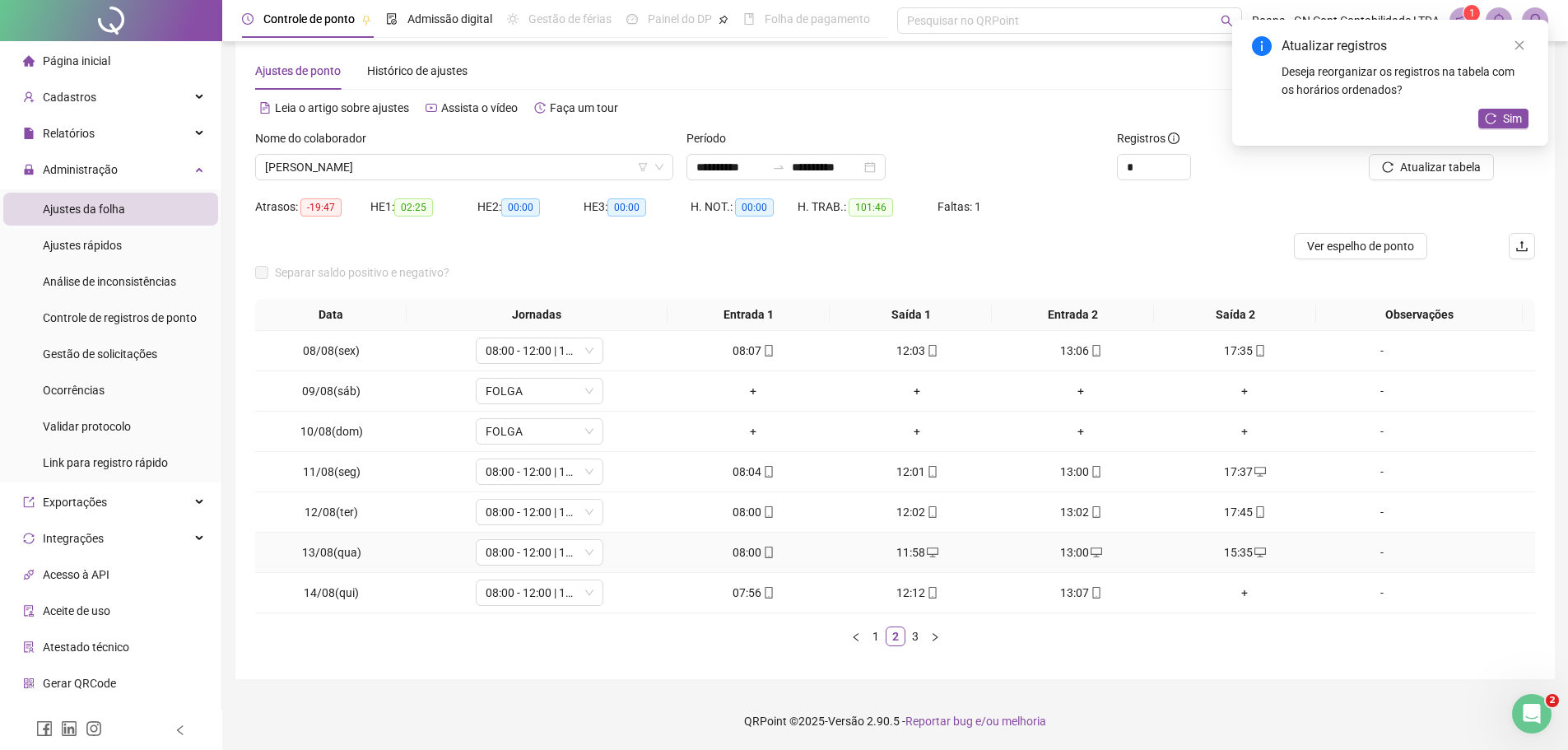
click at [1251, 543] on div "15:35" at bounding box center [1245, 552] width 150 height 18
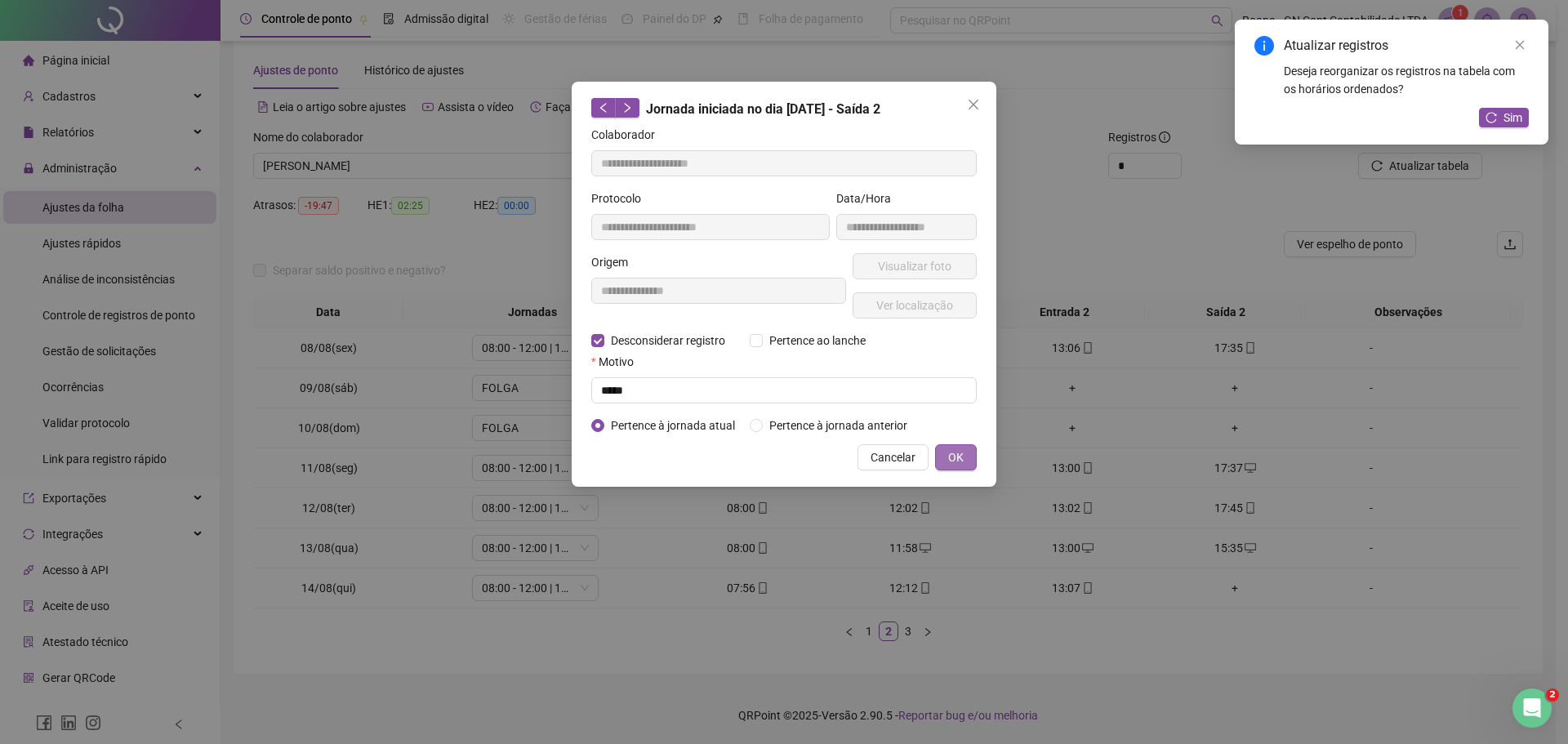
click at [966, 459] on button "OK" at bounding box center [956, 457] width 42 height 26
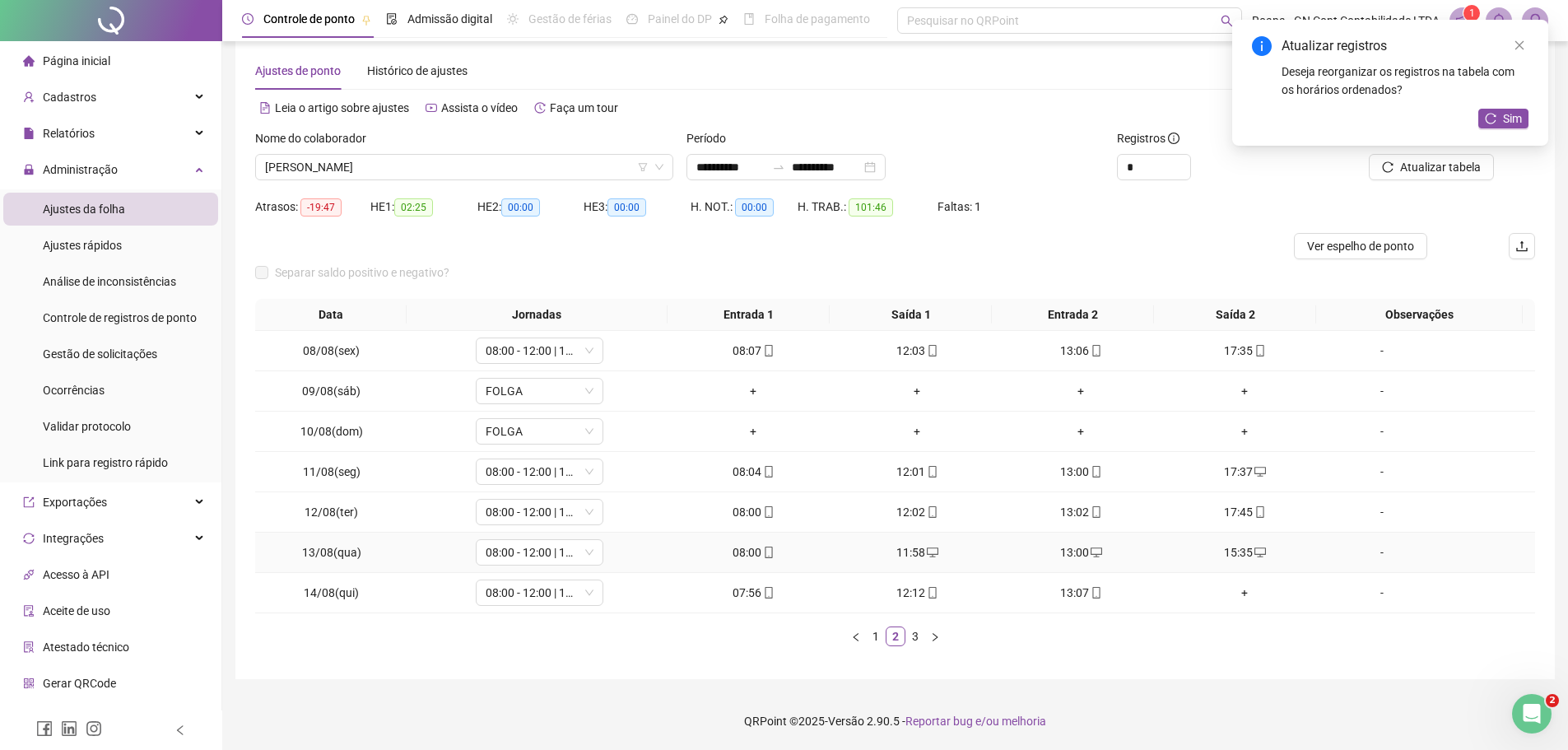
click at [1236, 547] on div "15:35" at bounding box center [1245, 552] width 150 height 18
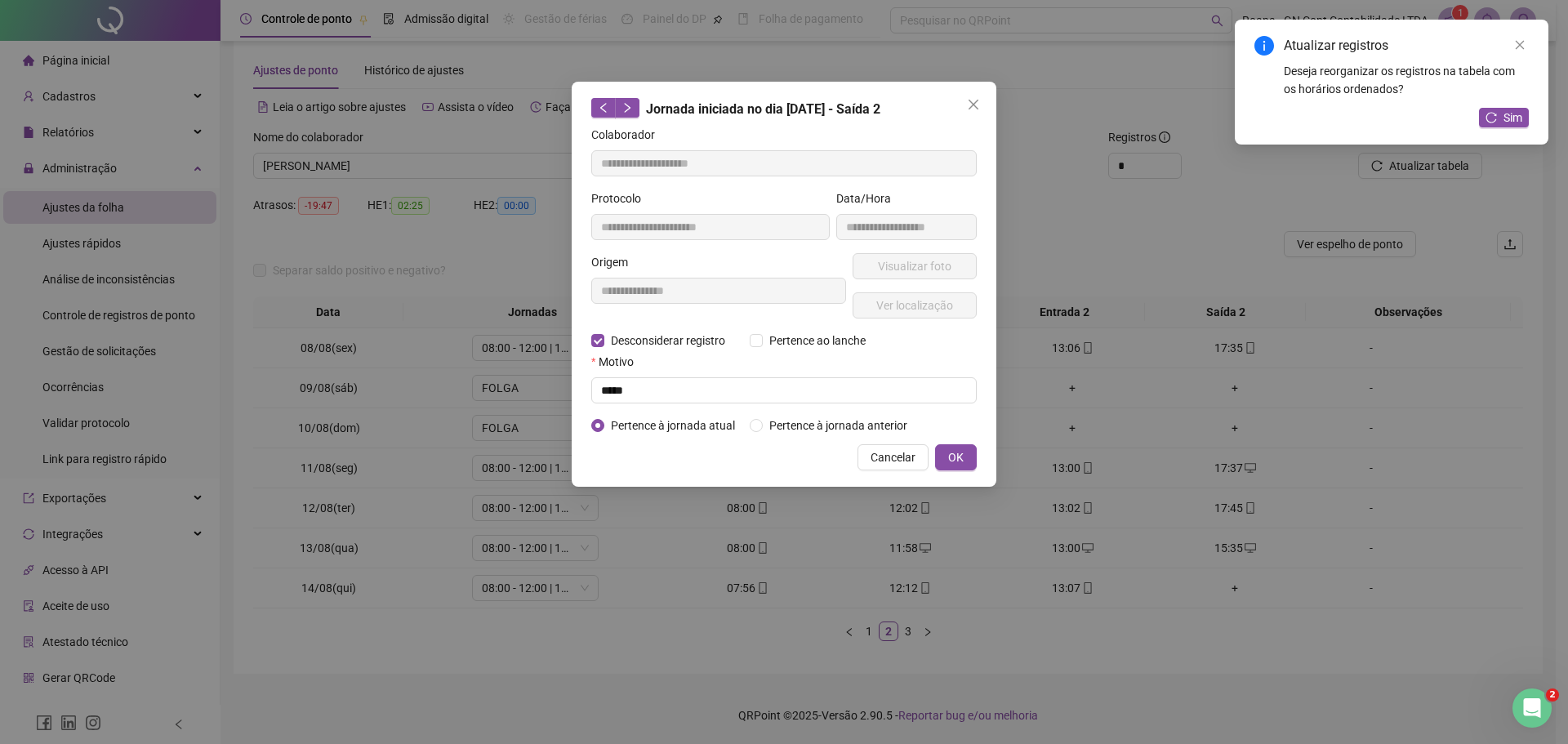
click at [716, 373] on div "Motivo" at bounding box center [784, 365] width 386 height 25
click at [818, 425] on span "Pertence à jornada anterior" at bounding box center [838, 425] width 151 height 18
click at [659, 422] on span "Pertence à jornada atual" at bounding box center [673, 425] width 137 height 18
click at [966, 453] on button "OK" at bounding box center [956, 457] width 42 height 26
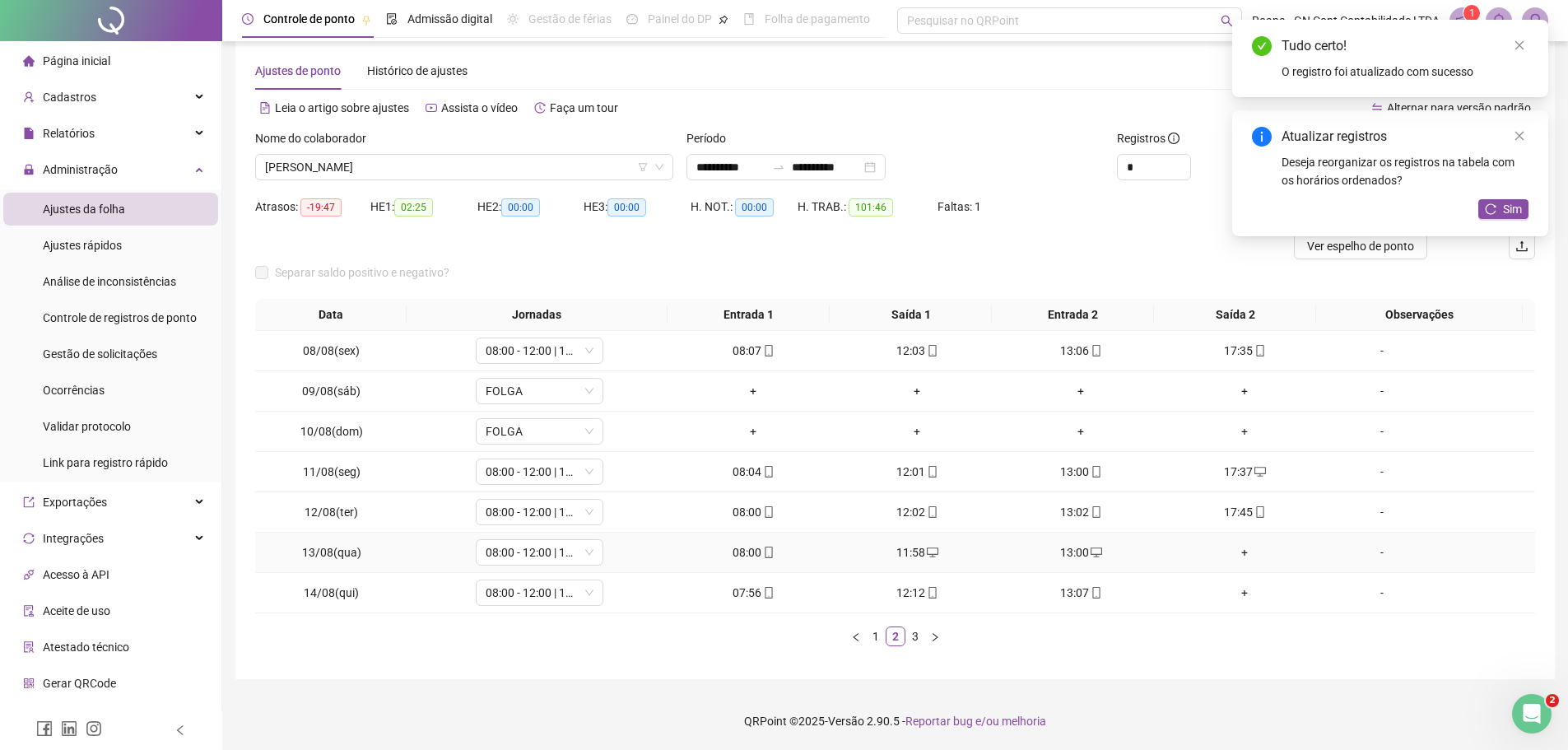
click at [1245, 556] on div "+" at bounding box center [1245, 552] width 150 height 18
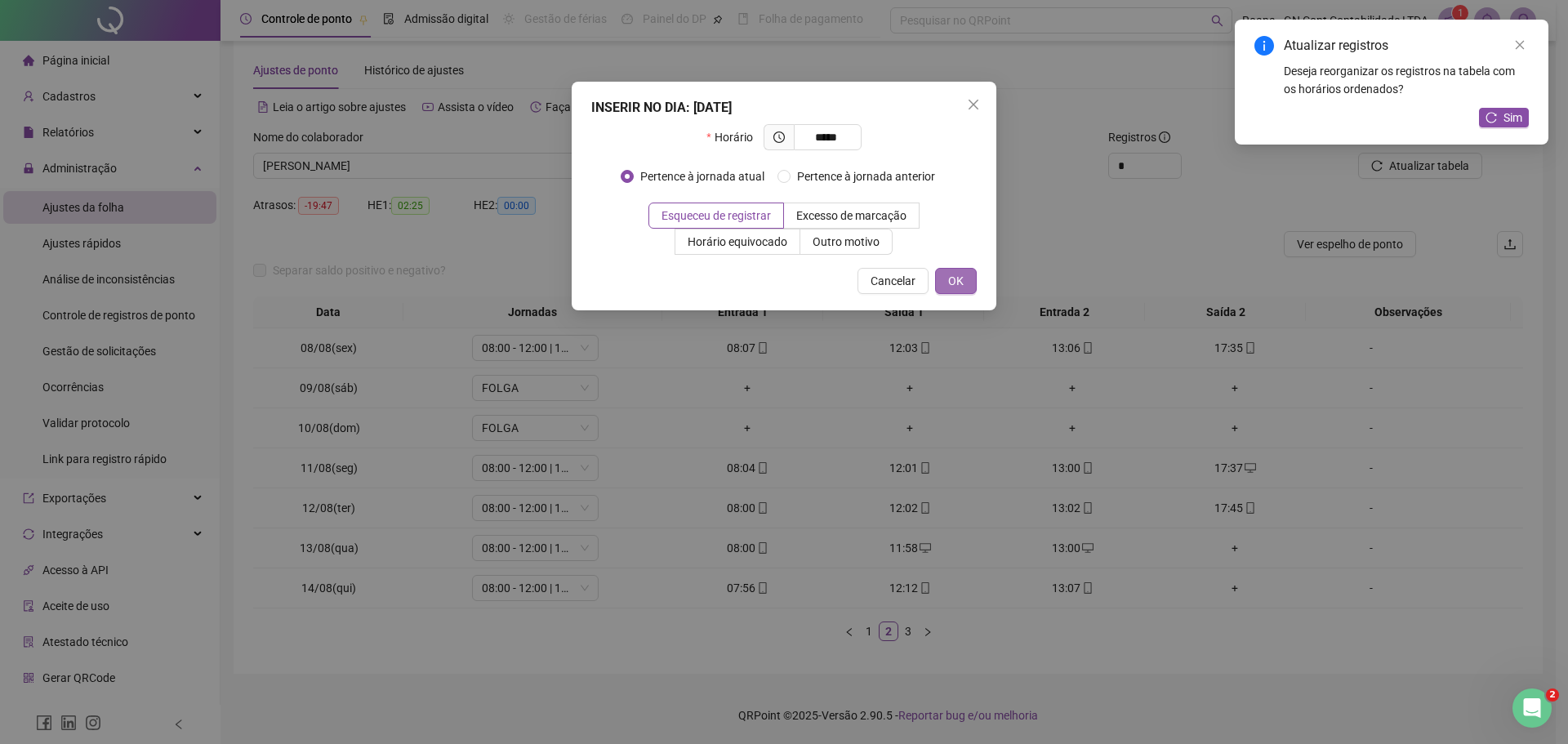
type input "*****"
click at [958, 280] on span "OK" at bounding box center [956, 280] width 15 height 18
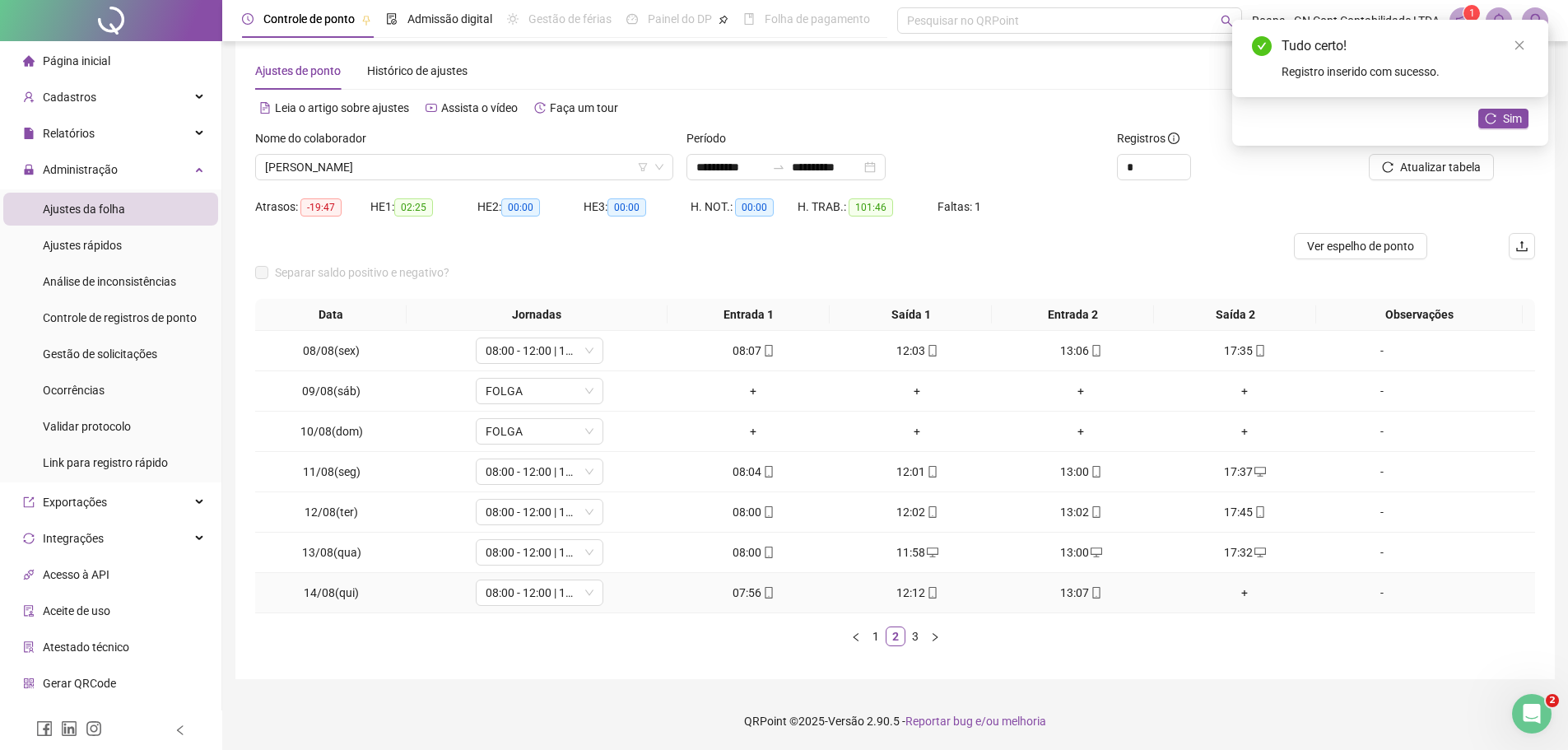
click at [1236, 593] on div "+" at bounding box center [1245, 592] width 150 height 18
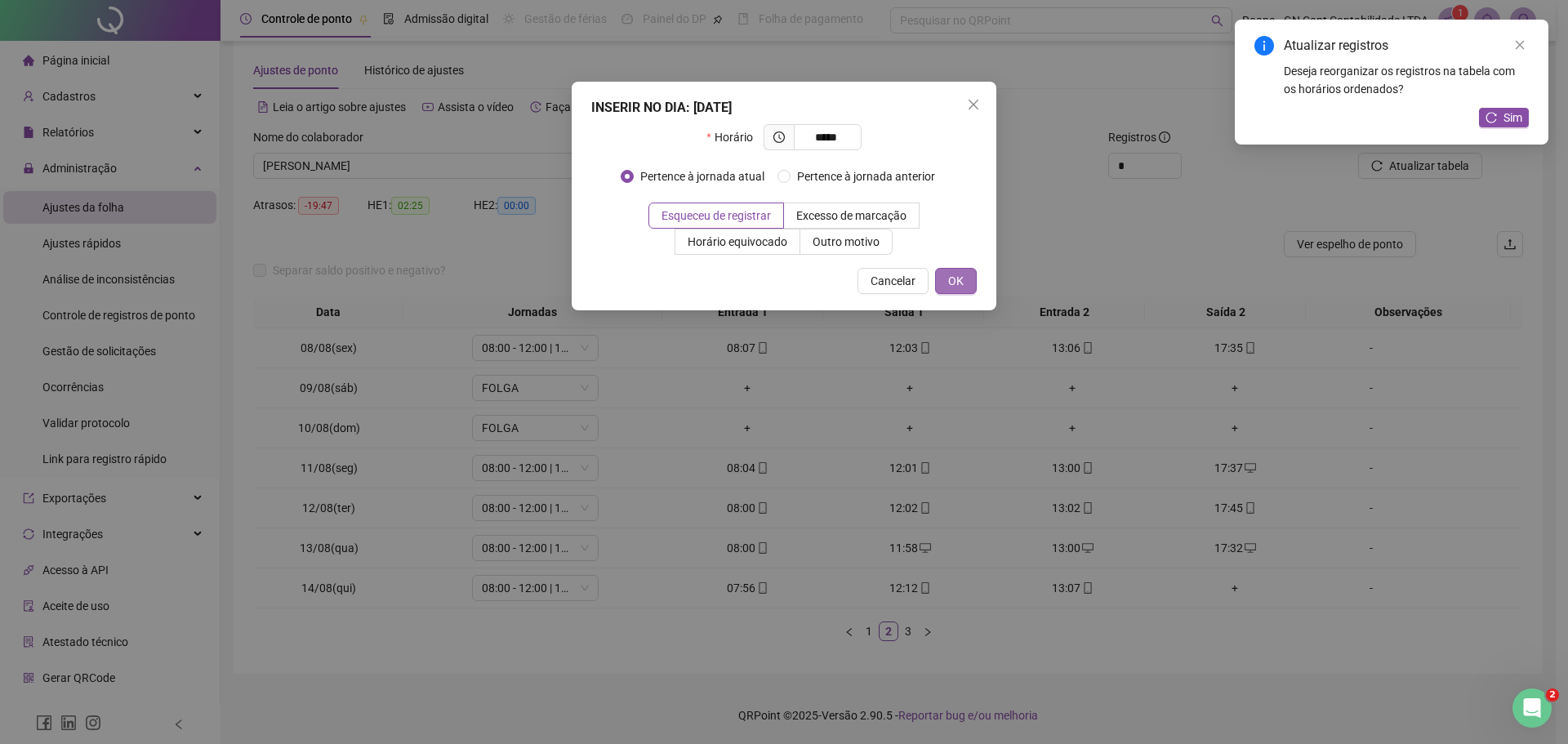
type input "*****"
click at [970, 280] on button "OK" at bounding box center [956, 280] width 42 height 26
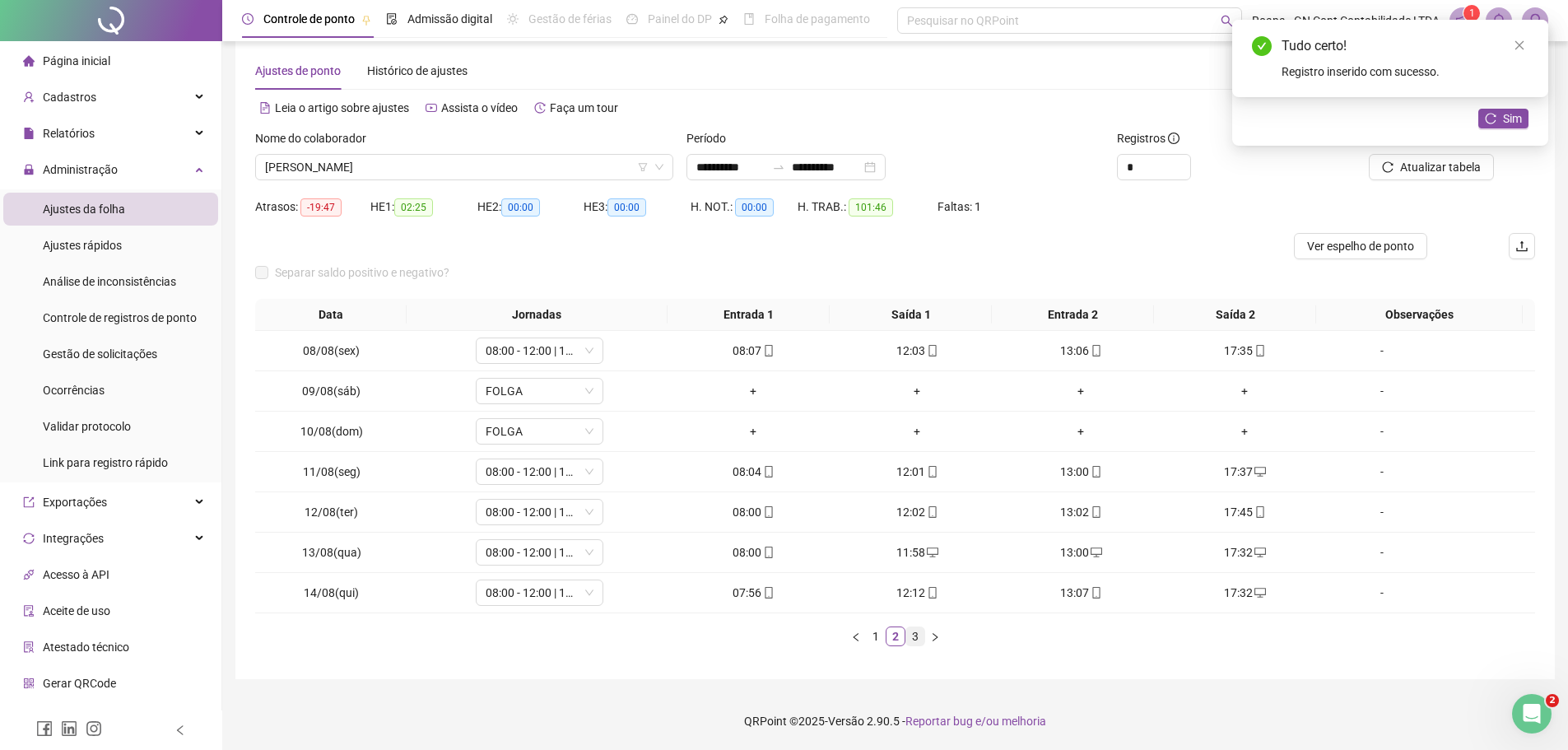
click at [916, 636] on link "3" at bounding box center [915, 636] width 18 height 18
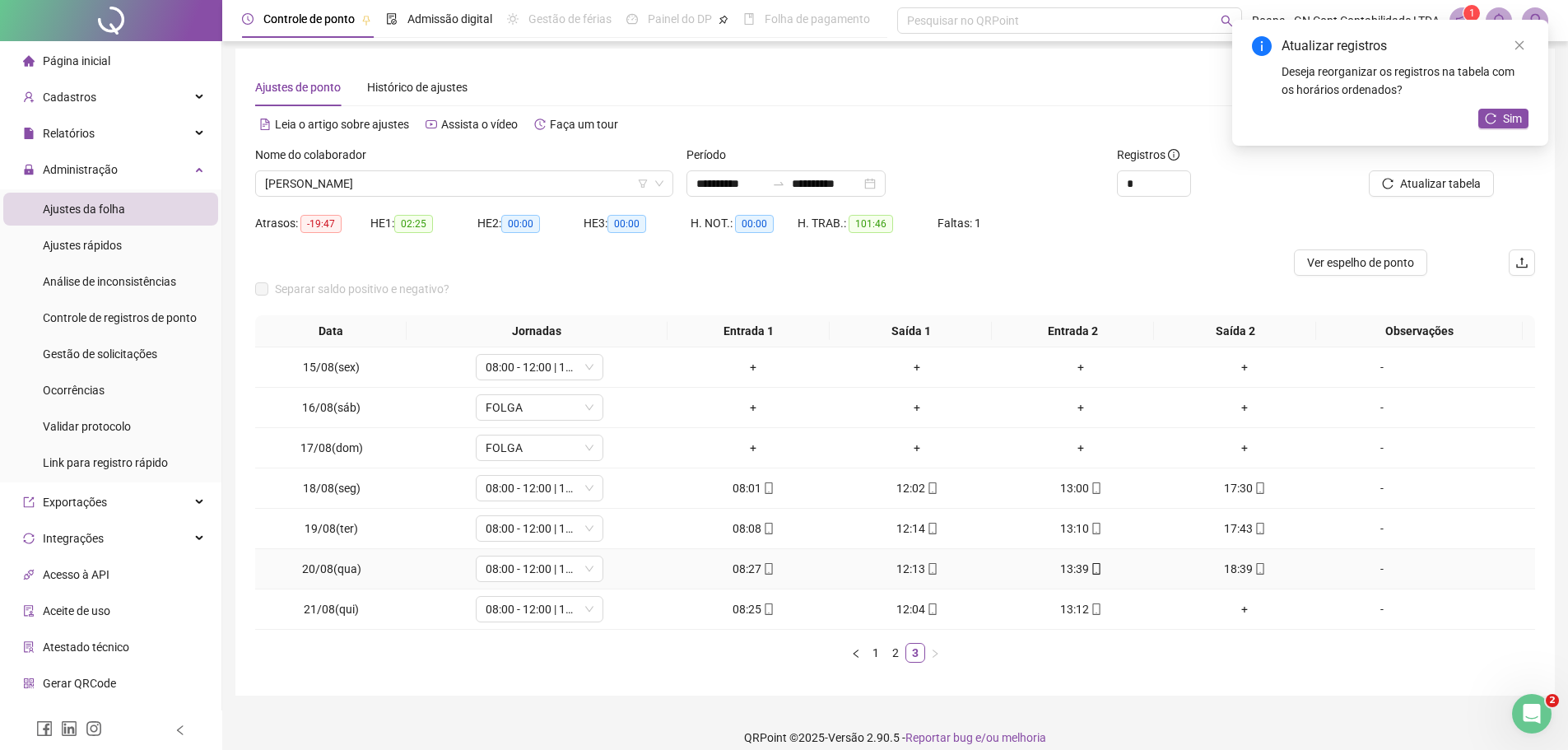
scroll to position [0, 0]
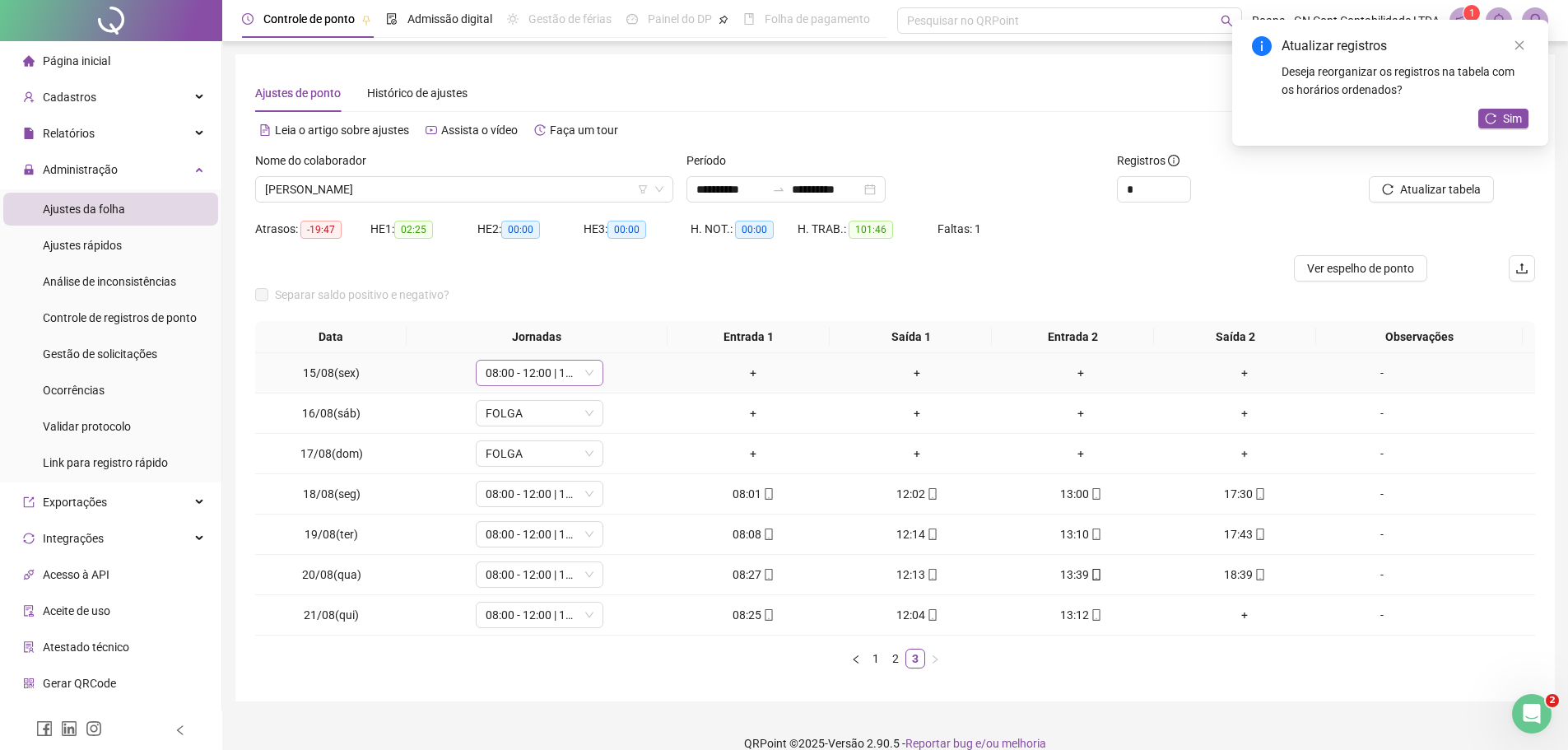
click at [549, 380] on span "08:00 - 12:00 | 13:00 - 17:30" at bounding box center [539, 372] width 108 height 25
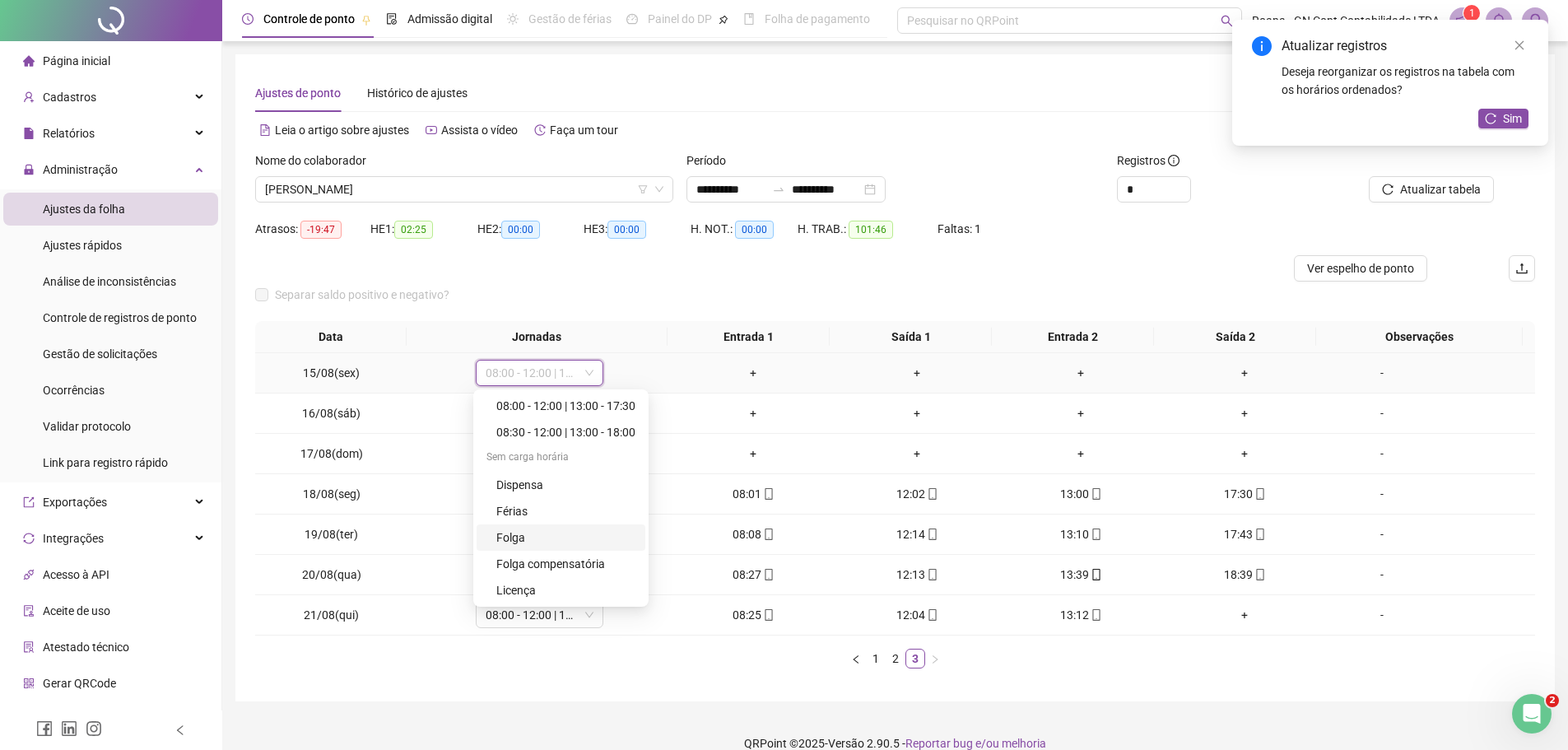
click at [533, 538] on div "Folga" at bounding box center [565, 537] width 139 height 18
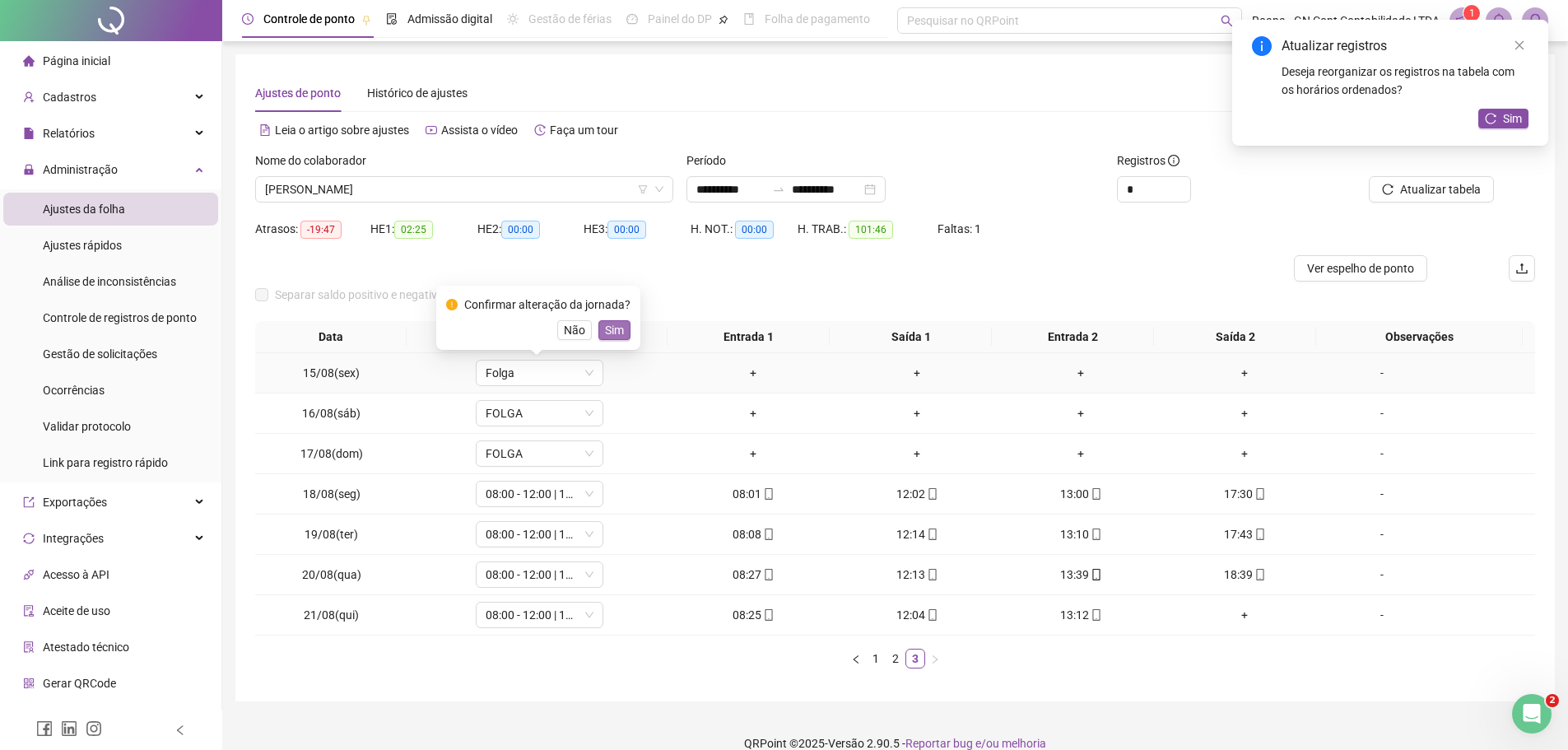
click at [616, 335] on span "Sim" at bounding box center [614, 329] width 19 height 18
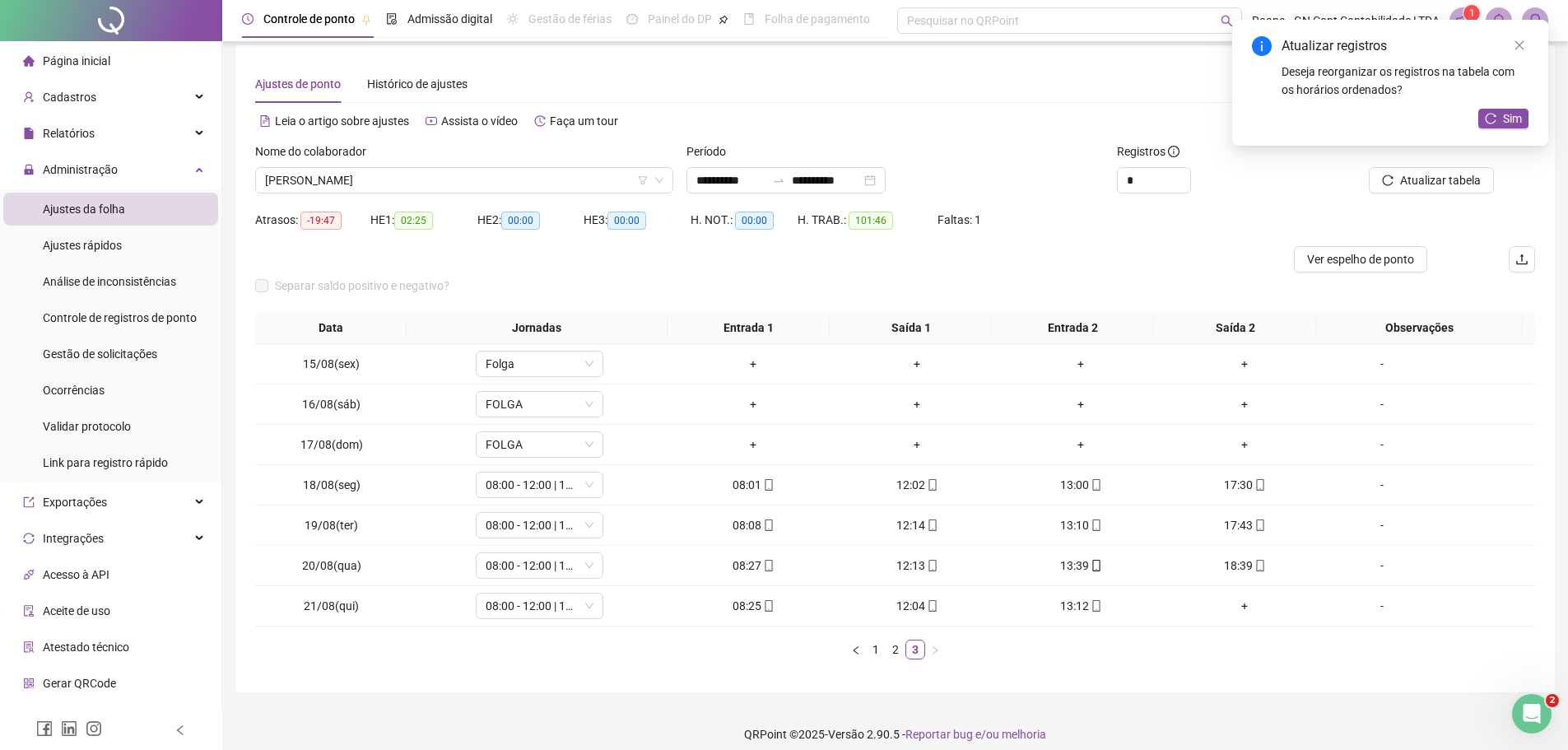
scroll to position [0, 0]
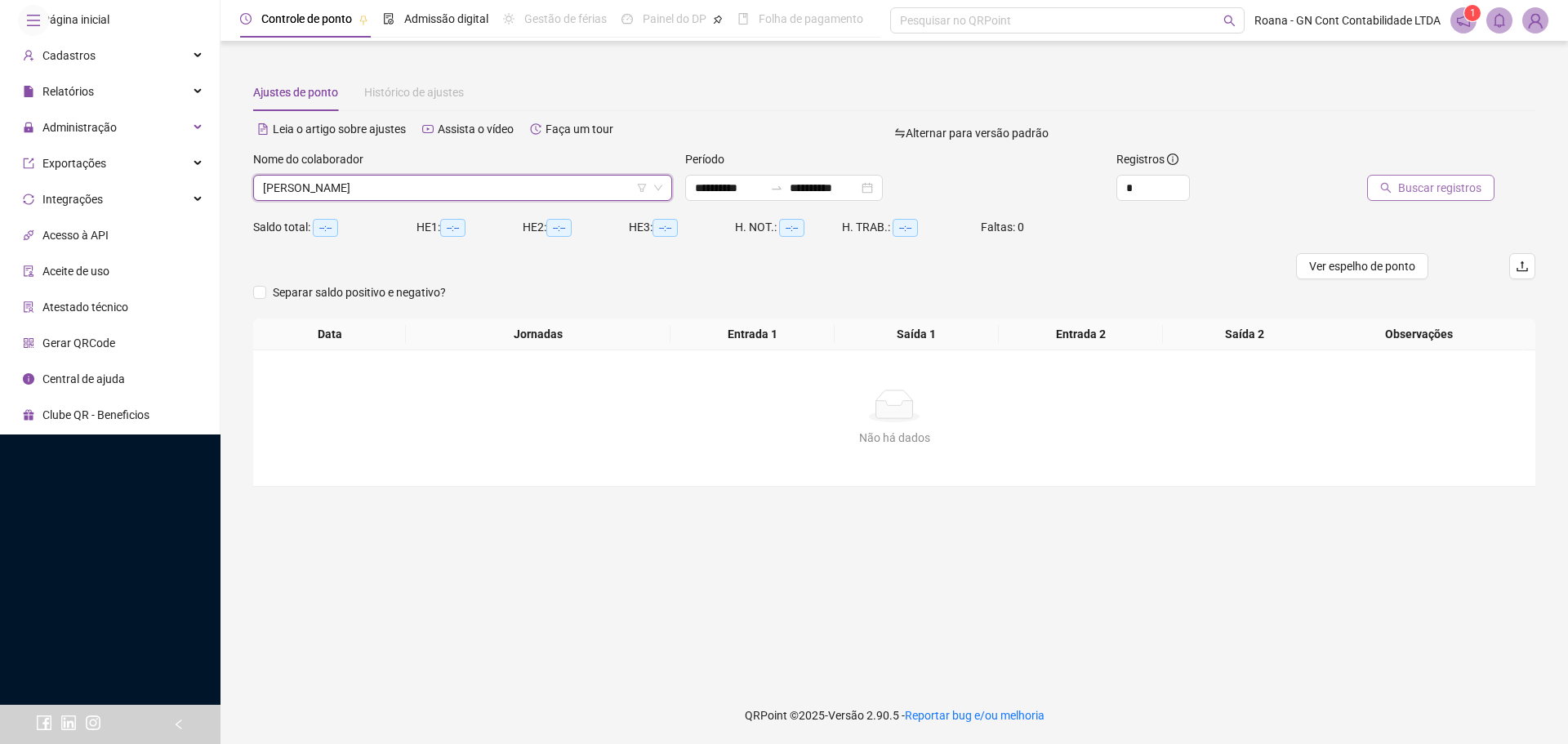
click at [1430, 187] on span "Buscar registros" at bounding box center [1439, 188] width 83 height 18
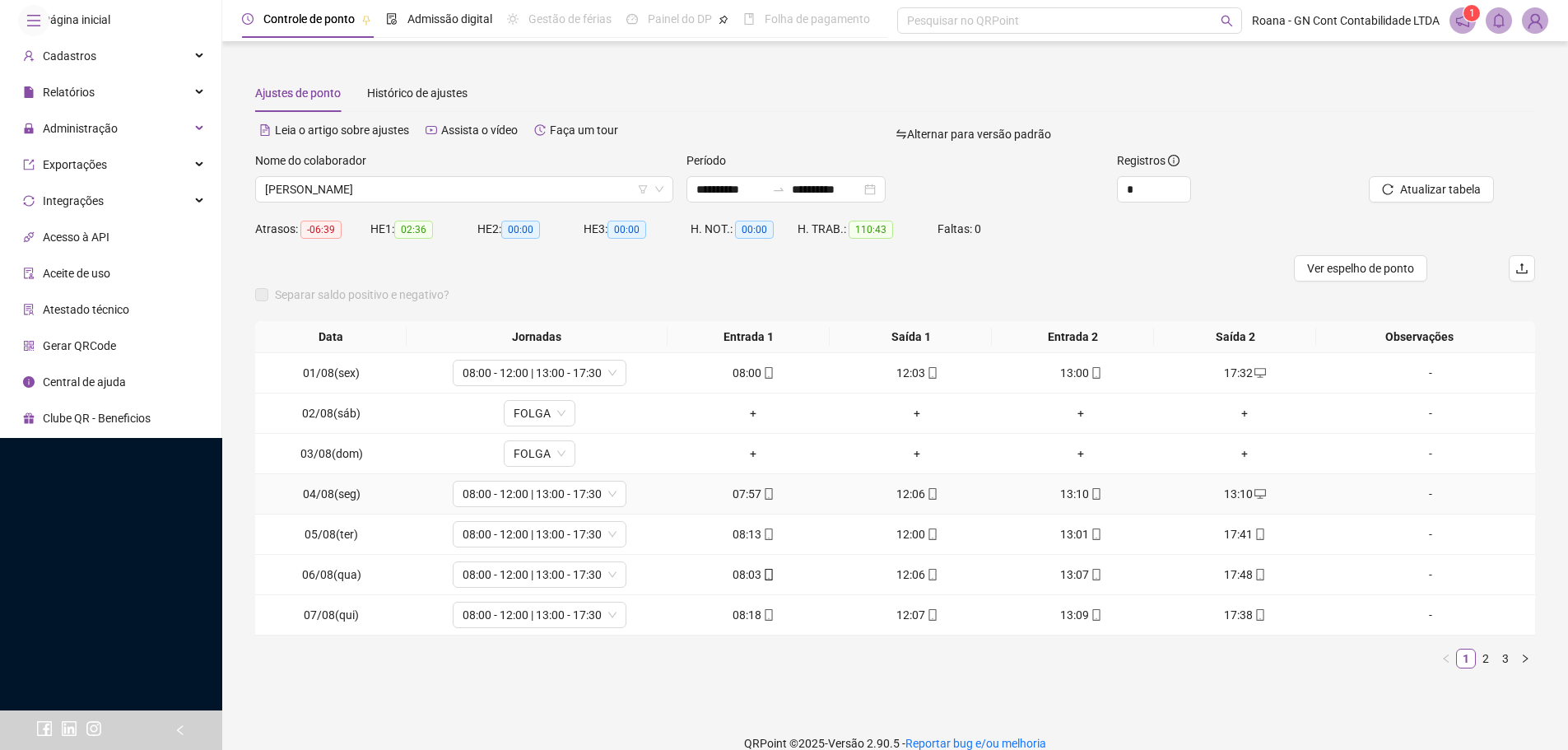
click at [1234, 492] on div "13:10" at bounding box center [1245, 493] width 150 height 18
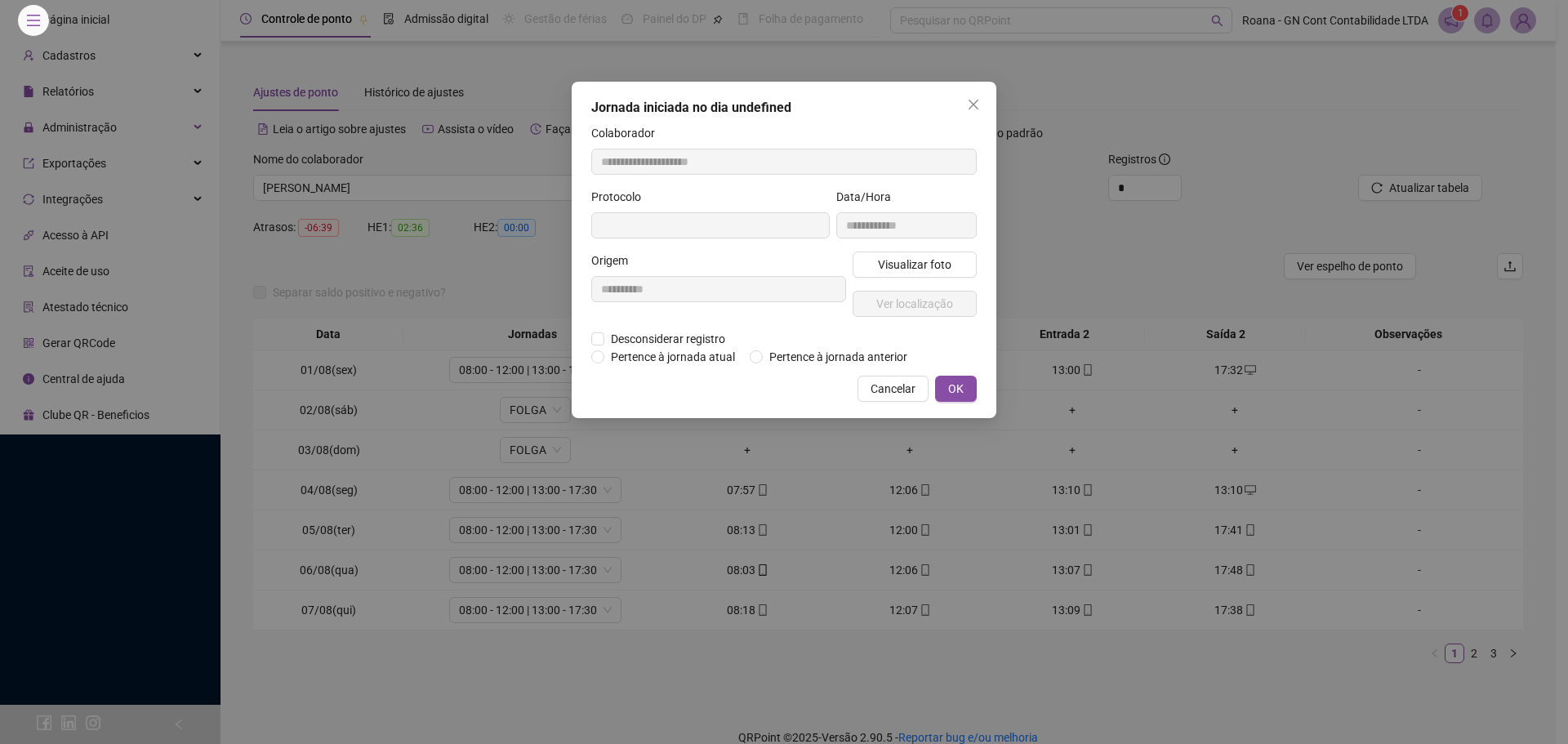
type input "**********"
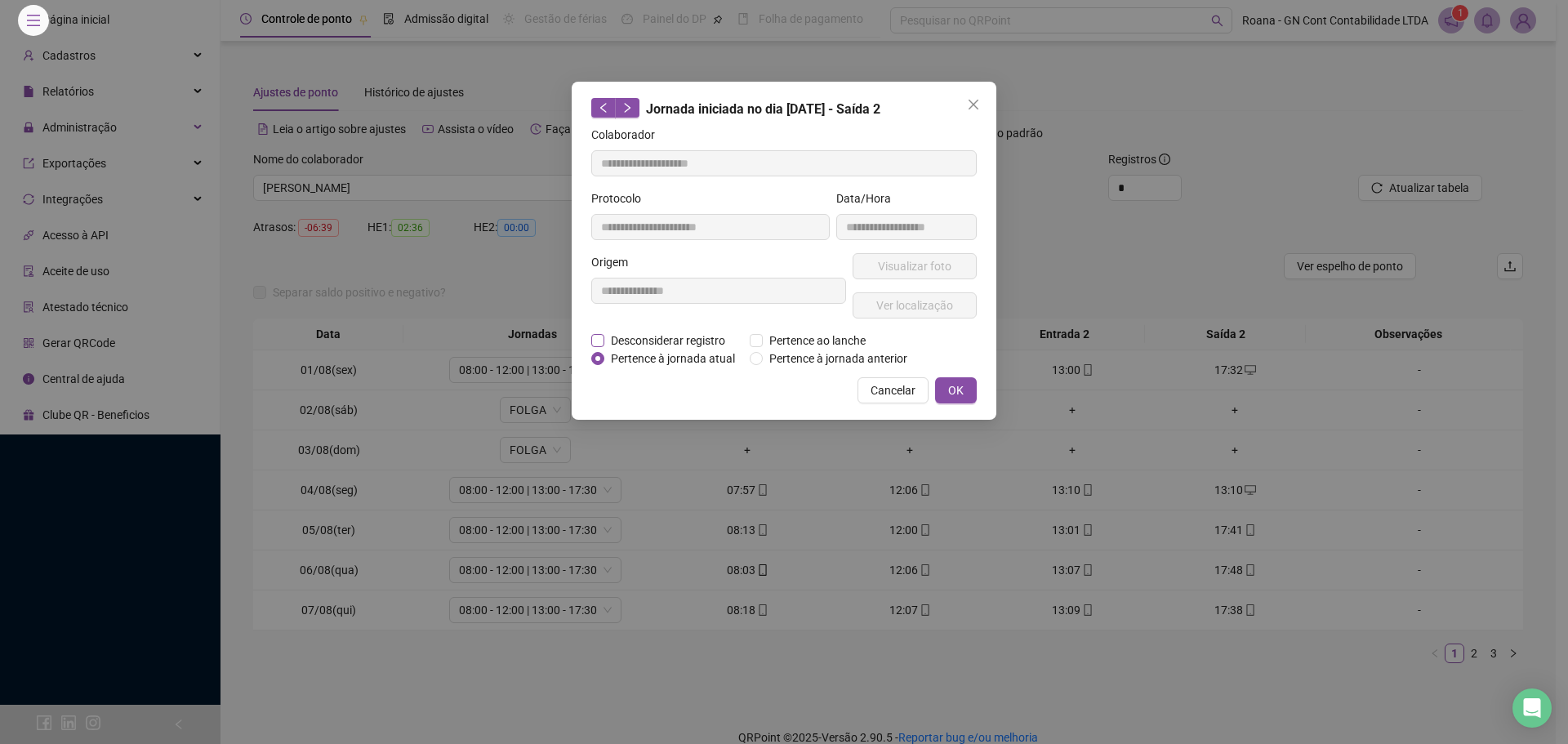
click at [633, 335] on span "Desconsiderar registro" at bounding box center [668, 340] width 128 height 18
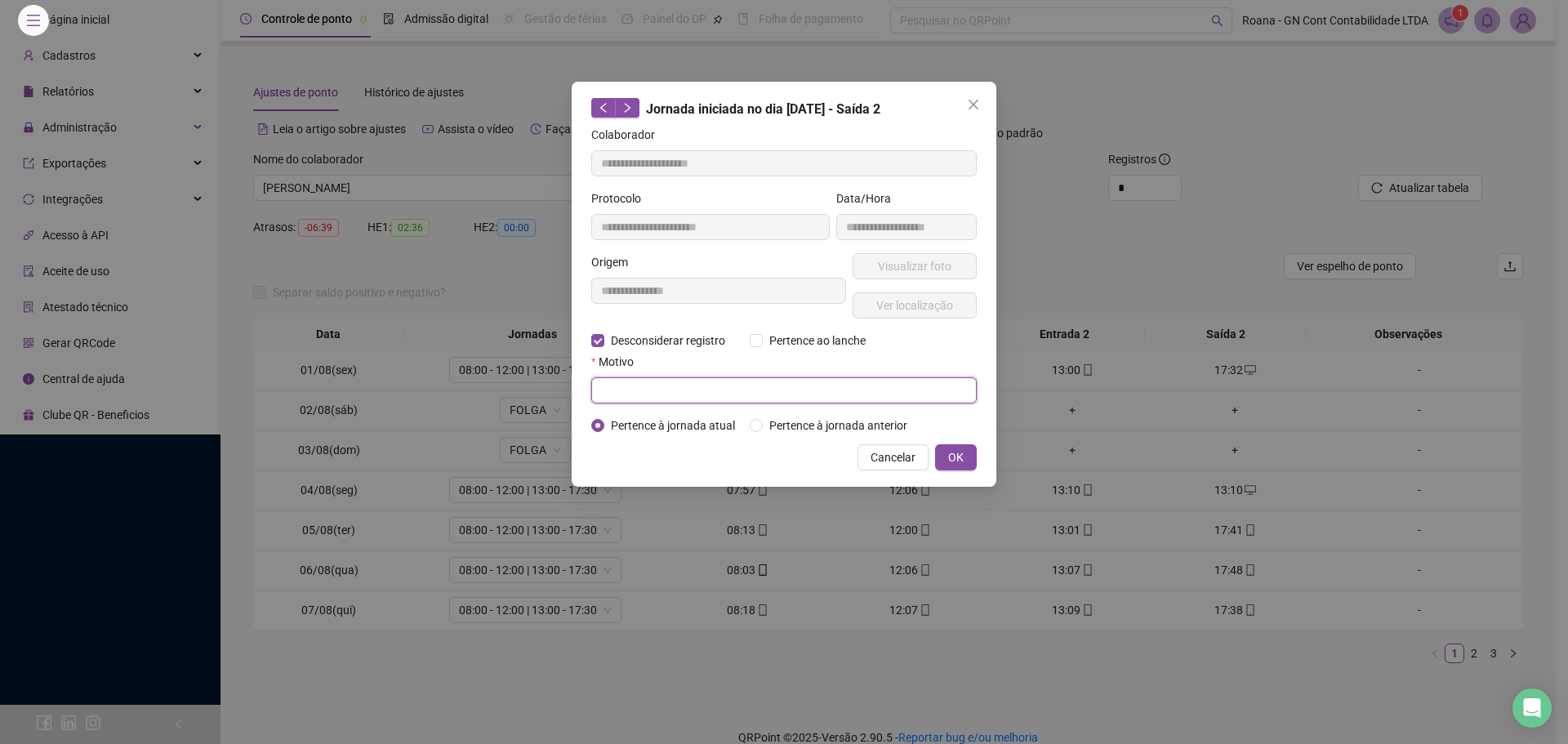
click at [701, 393] on input "text" at bounding box center [784, 390] width 386 height 26
type input "****"
click at [972, 453] on button "OK" at bounding box center [956, 457] width 42 height 26
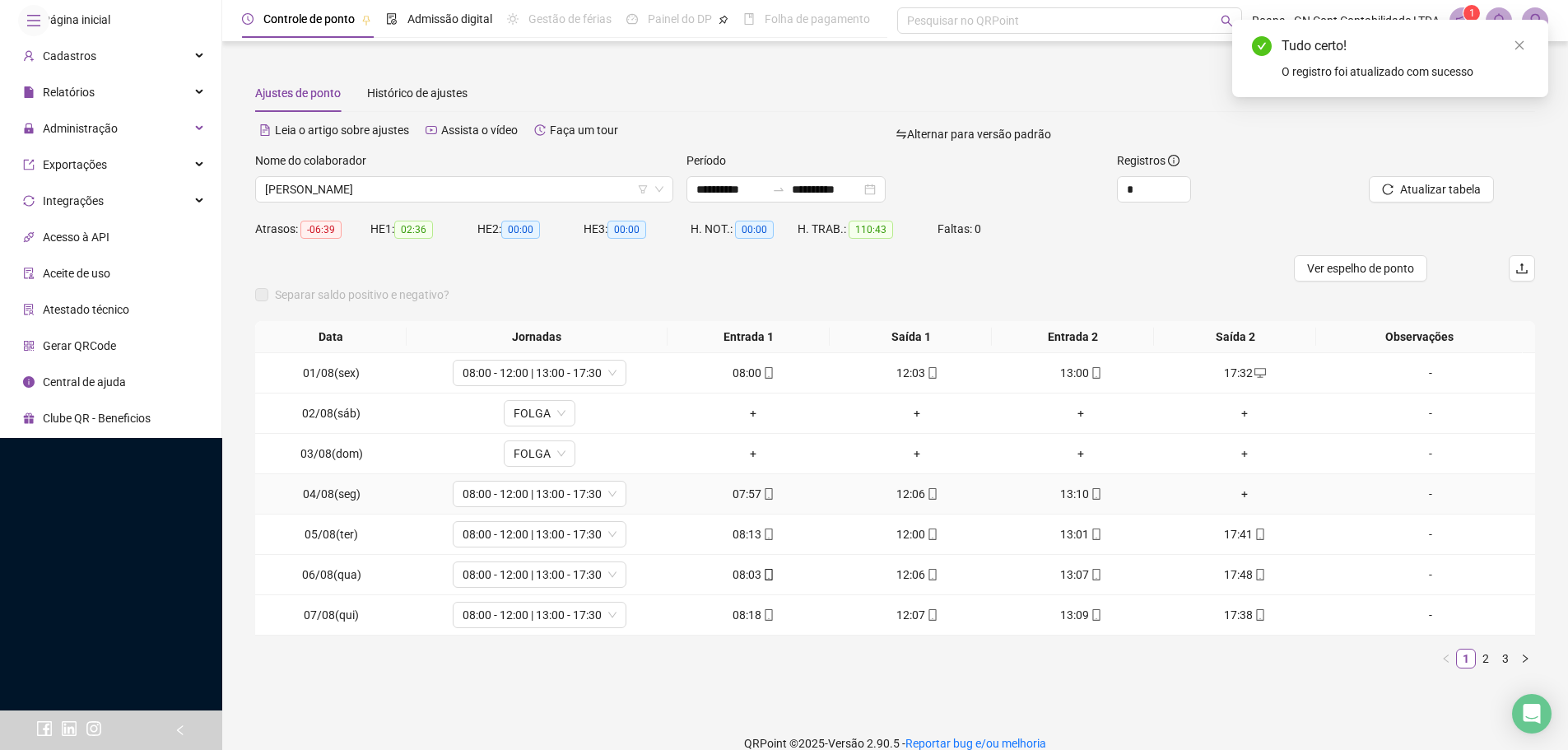
click at [1239, 495] on div "+" at bounding box center [1245, 493] width 150 height 18
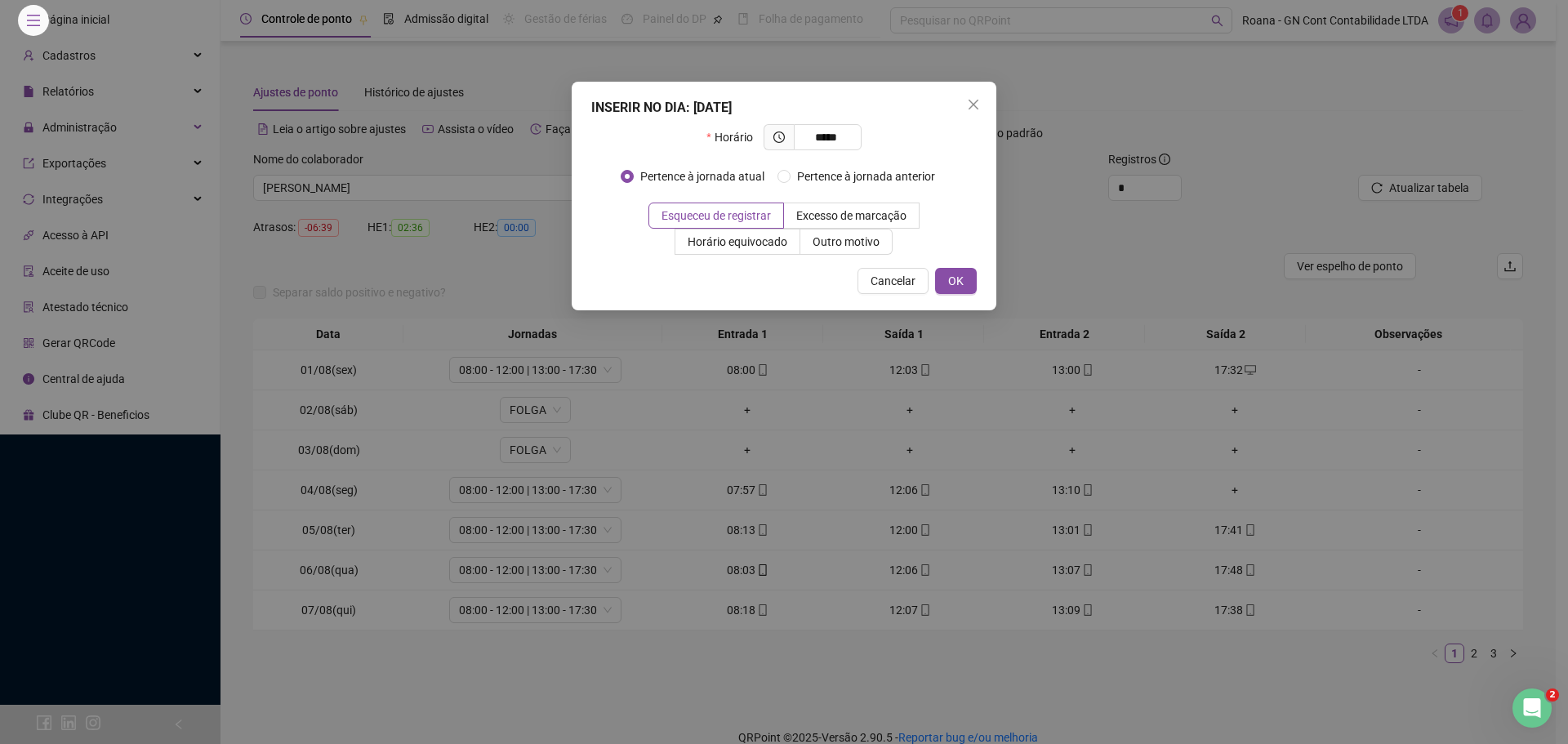
type input "*****"
click at [976, 281] on div "INSERIR NO DIA : 04/08/2025 Horário ***** Pertence à jornada atual Pertence à j…" at bounding box center [784, 195] width 424 height 229
click at [962, 280] on span "OK" at bounding box center [956, 280] width 15 height 18
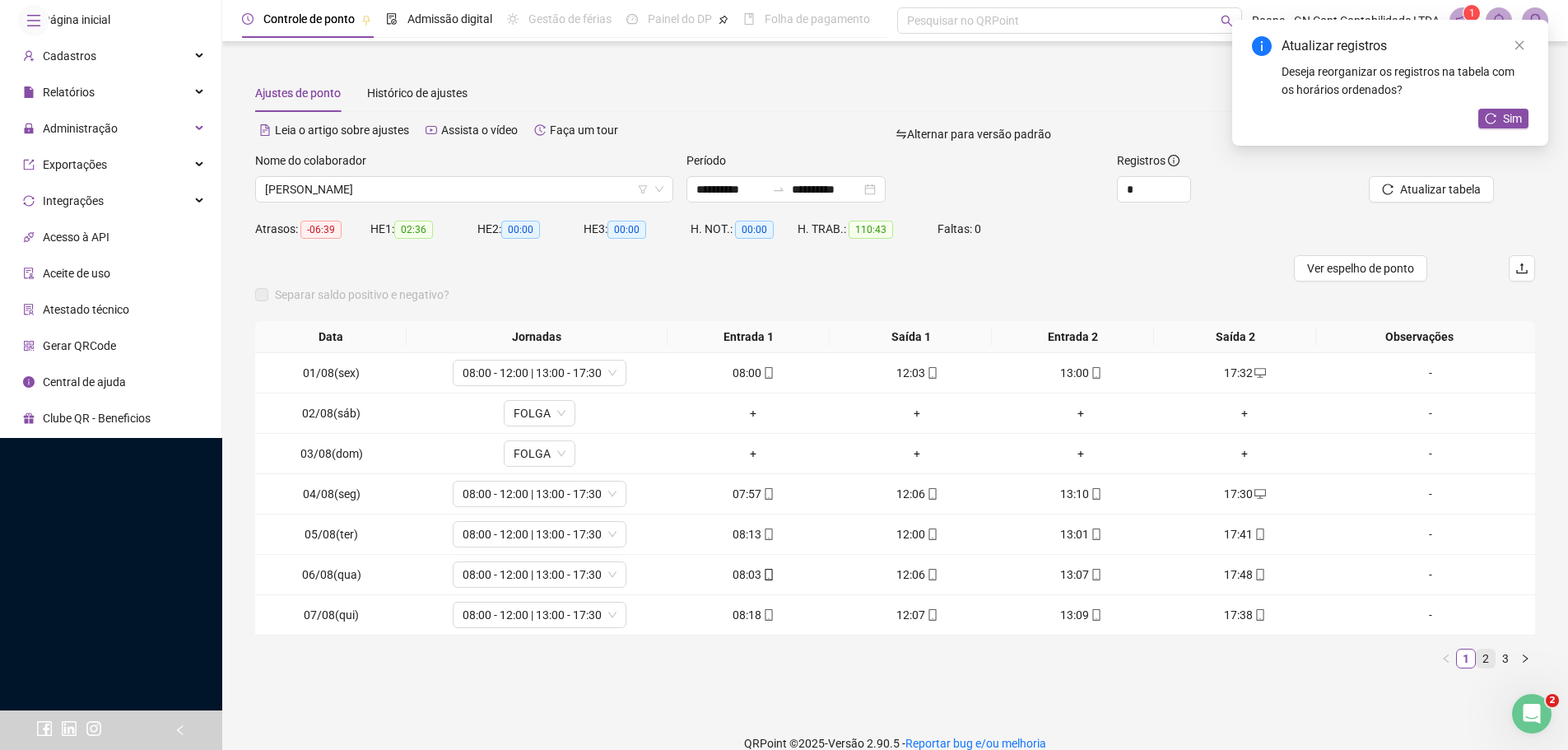
click at [1476, 656] on link "2" at bounding box center [1485, 658] width 18 height 18
click at [1496, 657] on link "3" at bounding box center [1505, 658] width 18 height 18
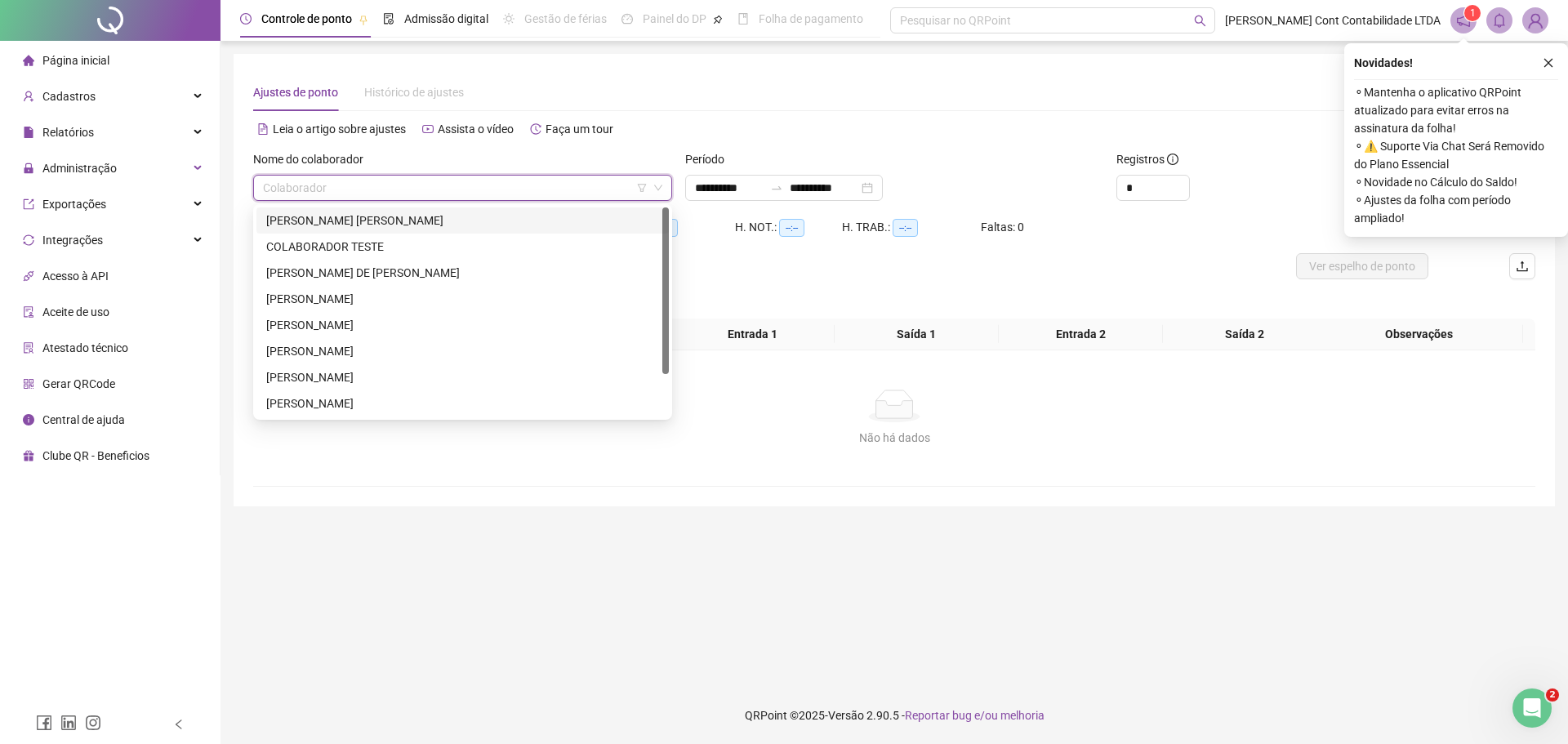
click at [288, 189] on input "search" at bounding box center [455, 188] width 385 height 25
click at [374, 405] on div "[PERSON_NAME]" at bounding box center [463, 403] width 393 height 18
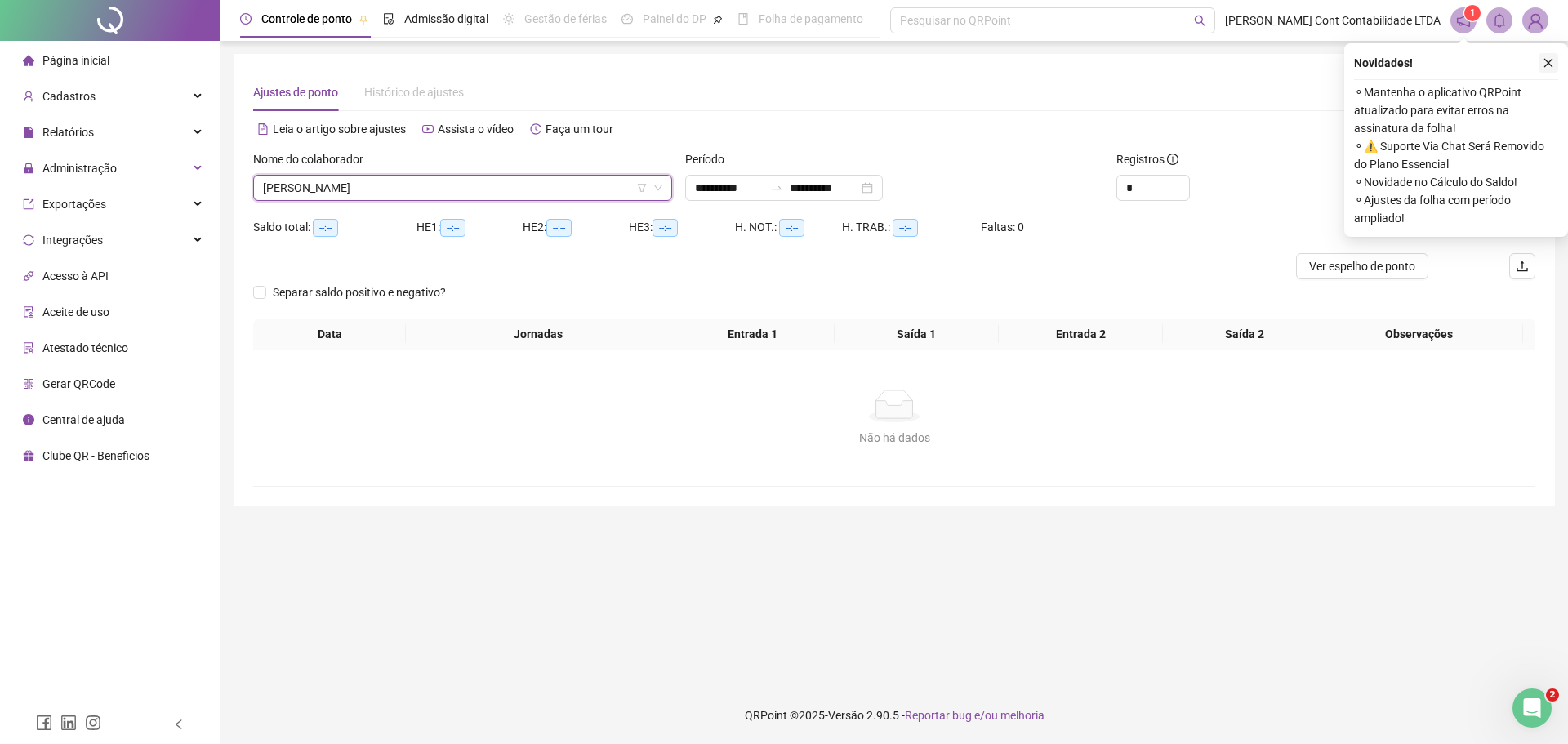
click at [1549, 65] on icon "close" at bounding box center [1547, 63] width 11 height 11
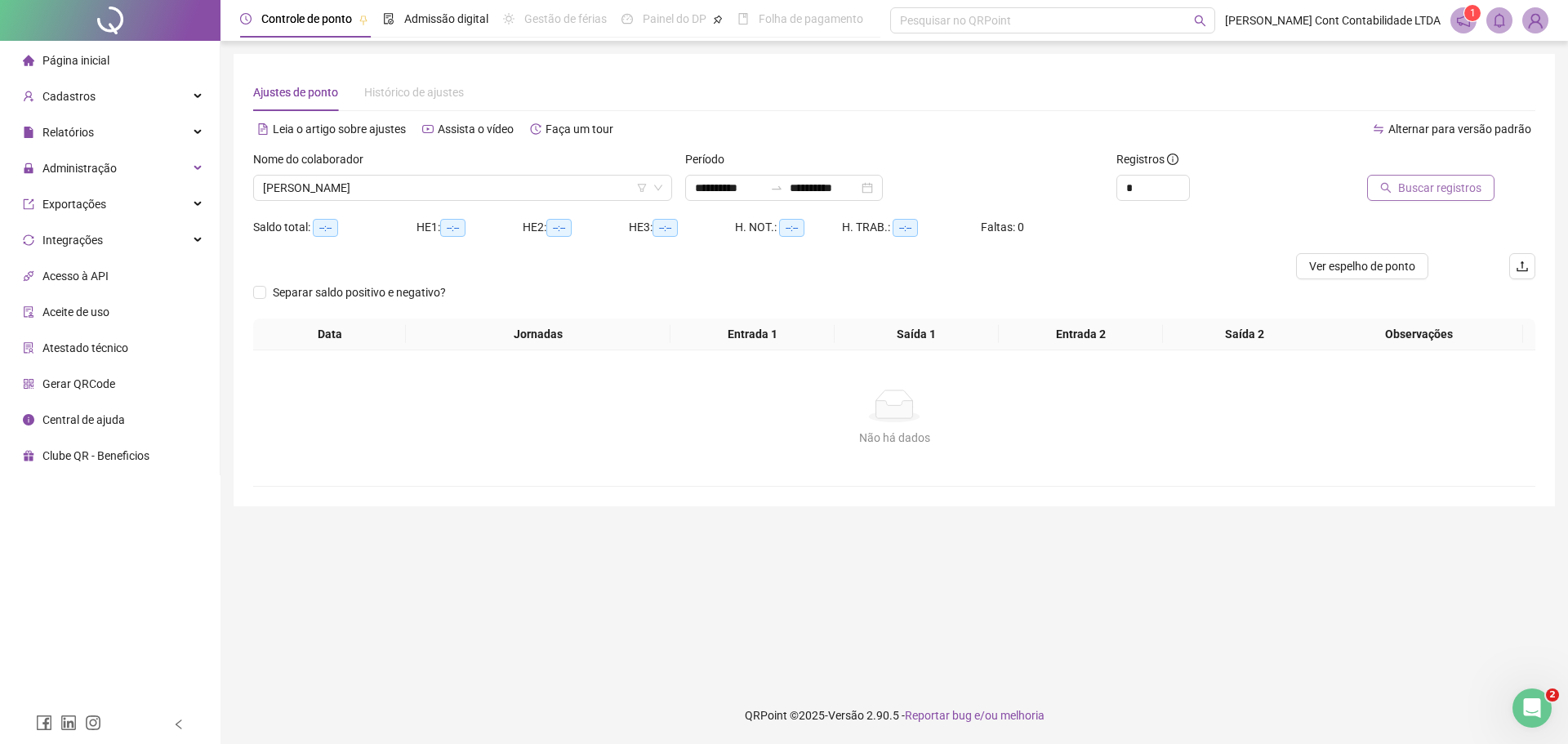
click at [1444, 190] on span "Buscar registros" at bounding box center [1439, 188] width 83 height 18
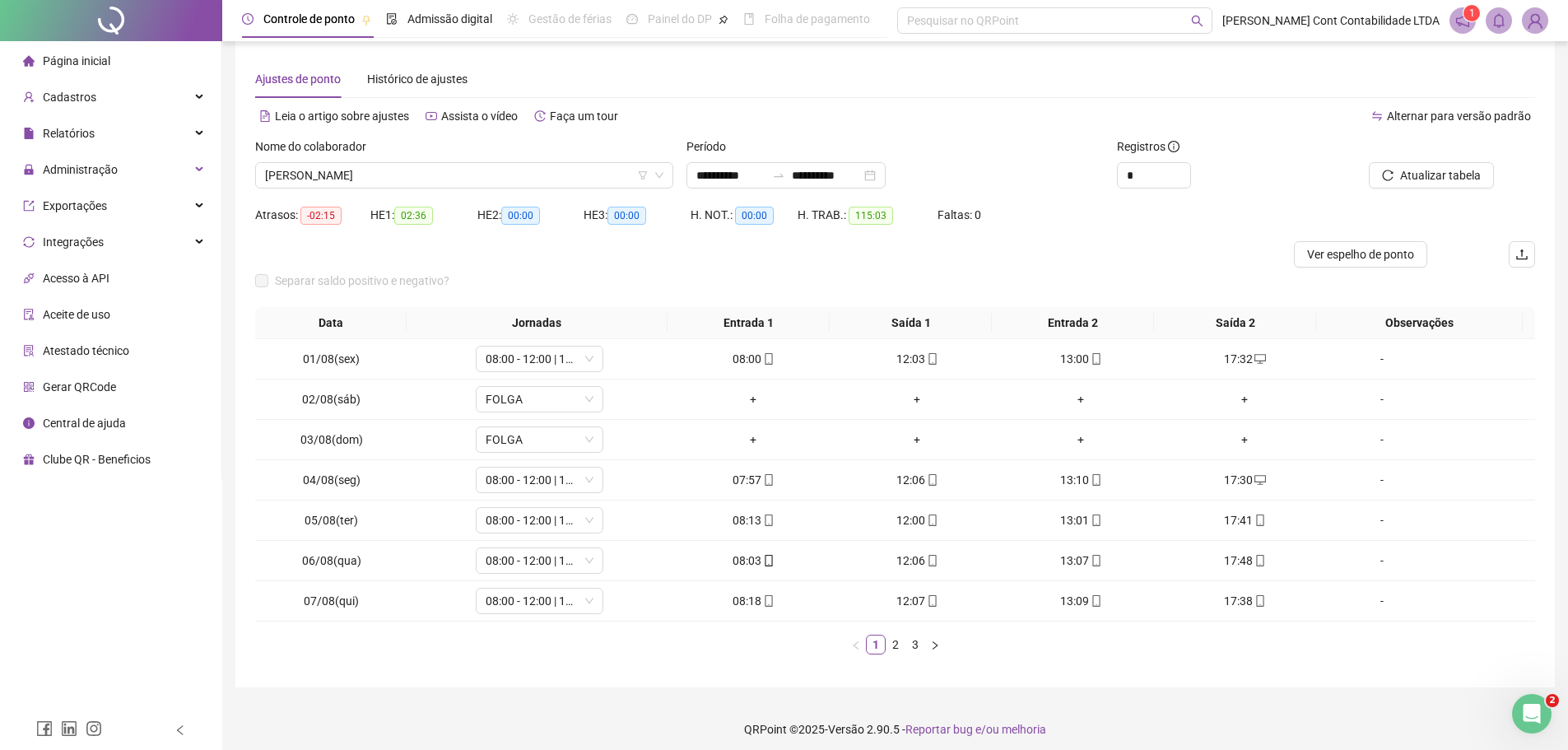
scroll to position [22, 0]
